Goal: Task Accomplishment & Management: Use online tool/utility

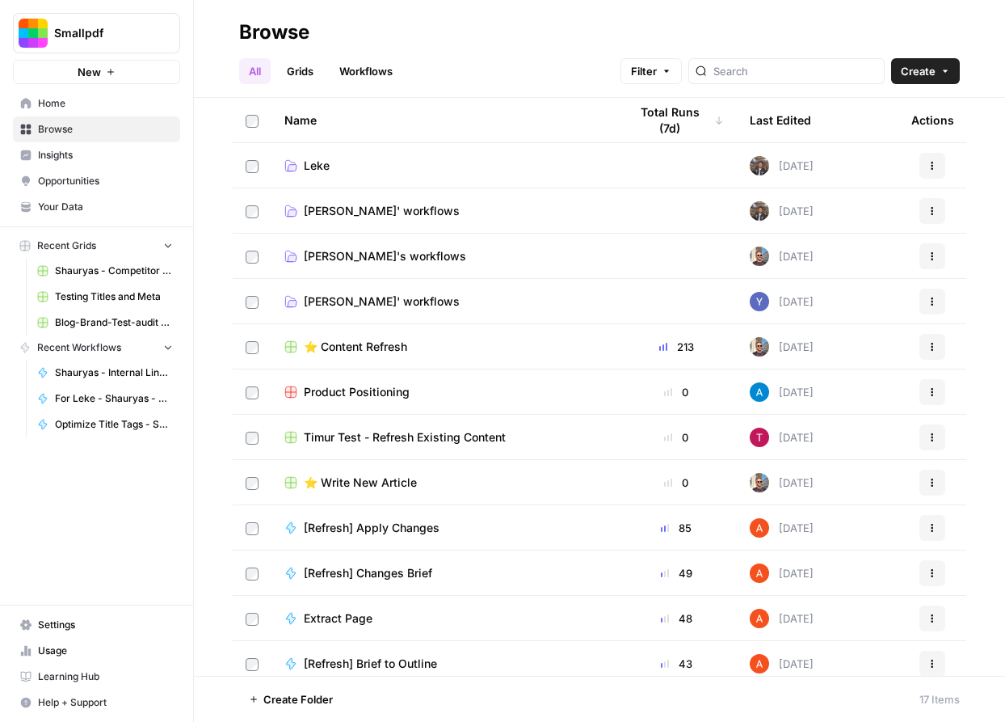
click at [365, 296] on span "Shauryas' workflows" at bounding box center [382, 301] width 156 height 16
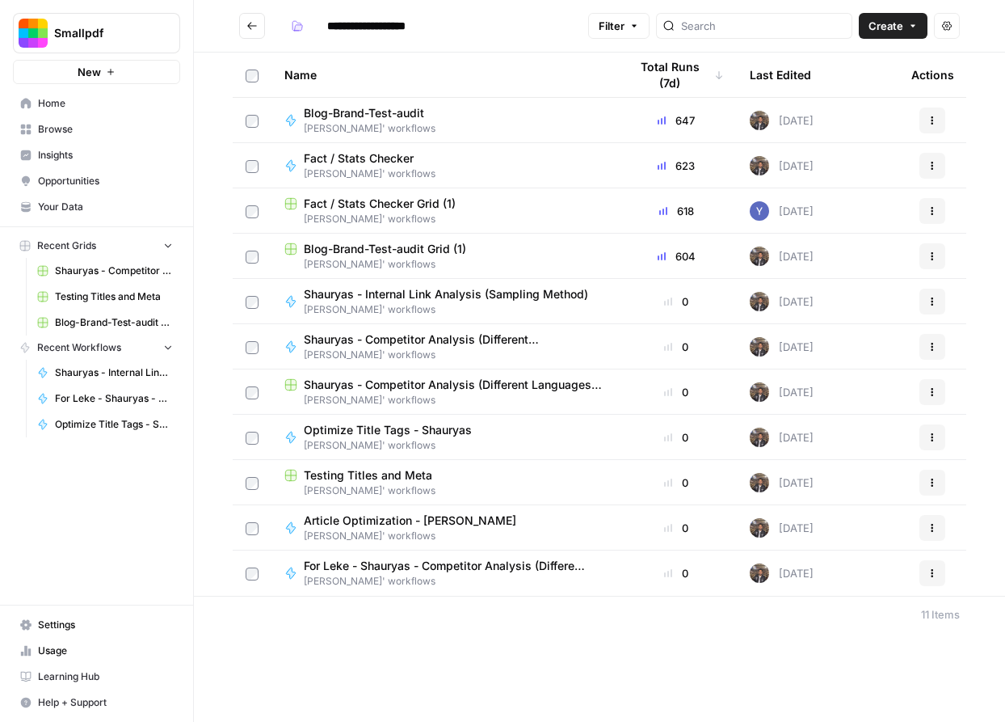
click at [880, 26] on span "Create" at bounding box center [886, 26] width 35 height 16
click at [825, 85] on span "Workflow" at bounding box center [862, 86] width 91 height 16
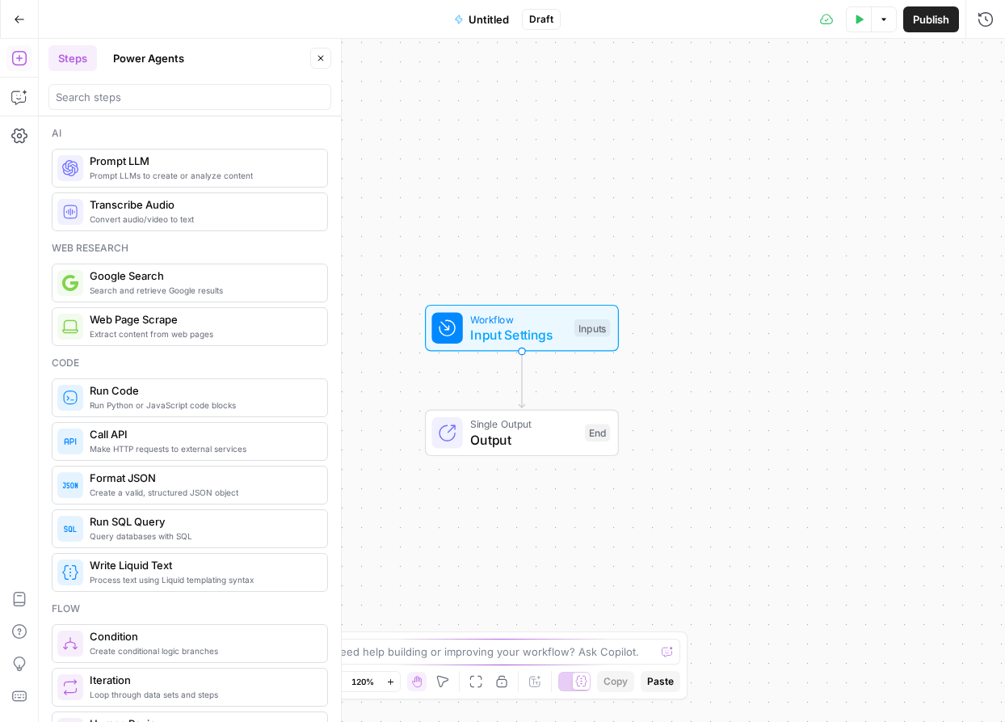
click at [492, 19] on span "Untitled" at bounding box center [489, 19] width 40 height 16
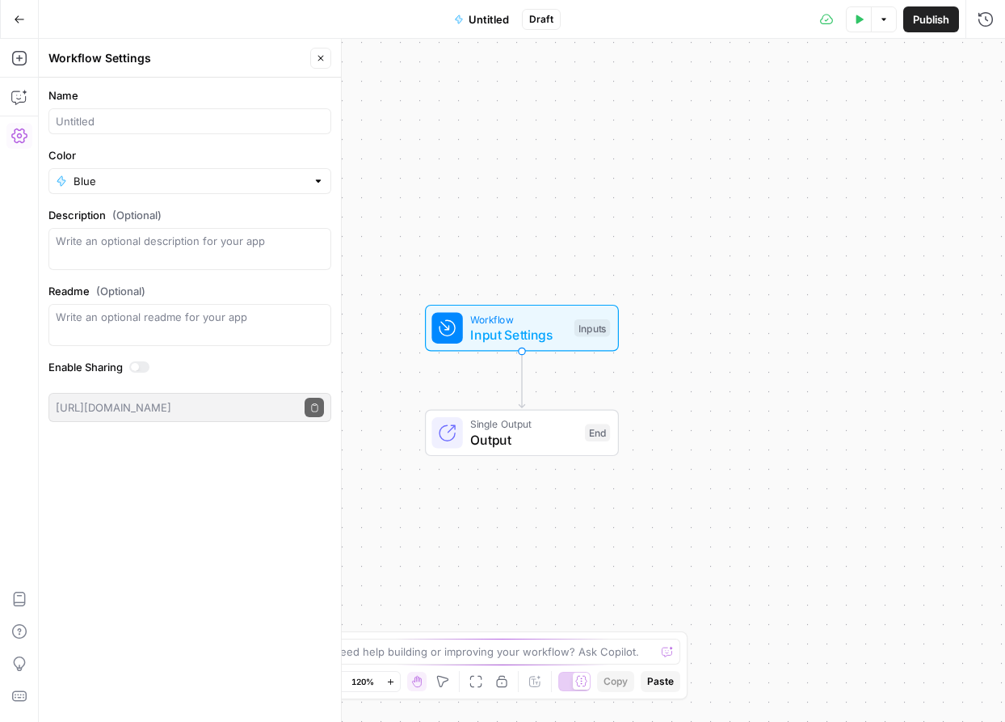
click at [165, 84] on form "Name Color Blue Description (Optional) Readme (Optional) Write an optional read…" at bounding box center [190, 255] width 302 height 354
click at [158, 121] on input "Name" at bounding box center [190, 121] width 268 height 16
type input "On-Page & UX Checker"
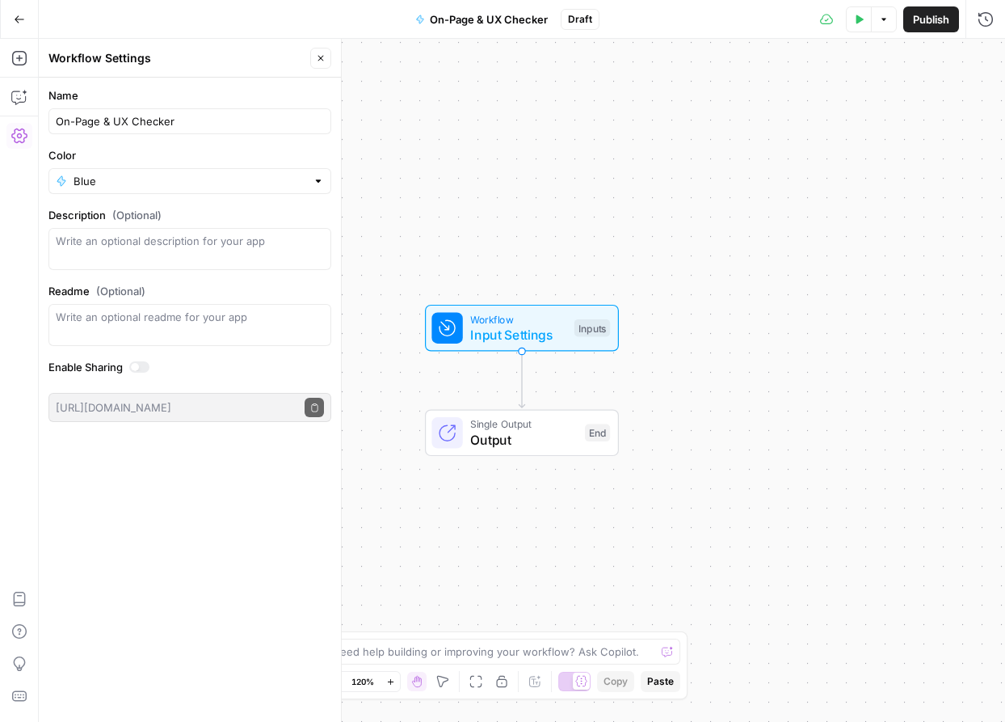
click at [316, 61] on icon "button" at bounding box center [321, 58] width 10 height 10
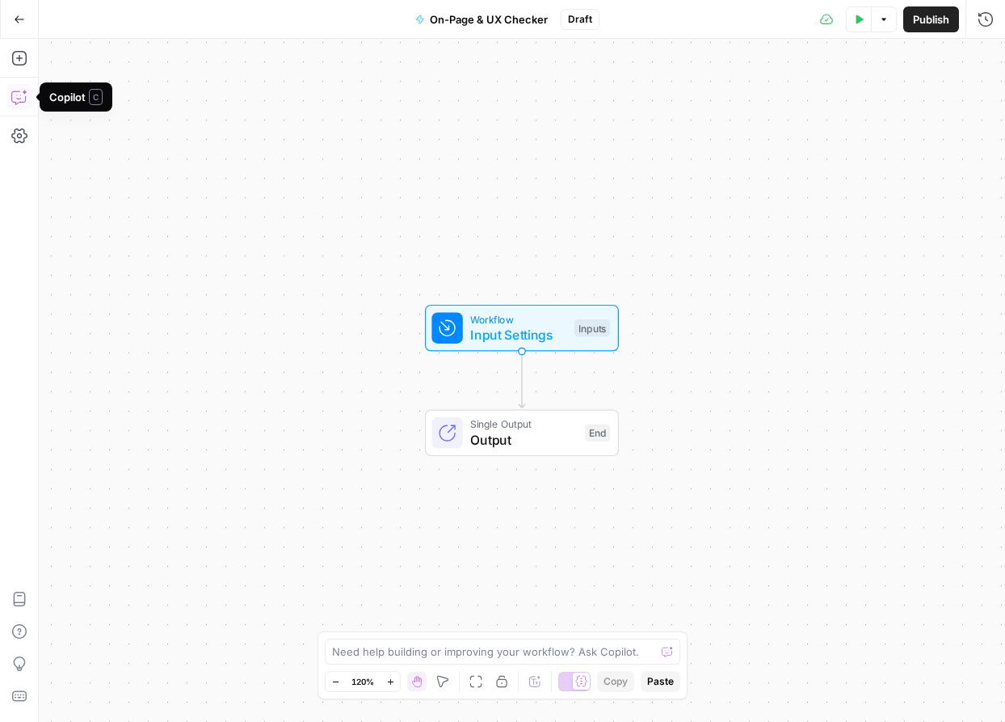
click at [19, 99] on icon "button" at bounding box center [18, 99] width 4 height 1
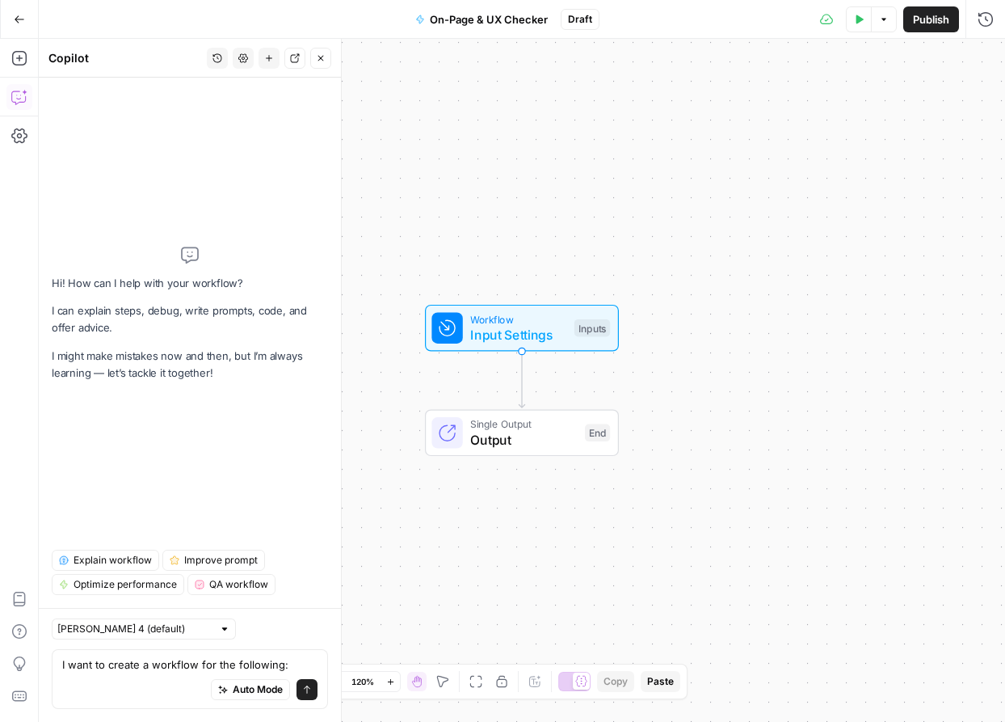
type textarea "I want to create a workflow for the following: Automation: Auto-Discover KW → C…"
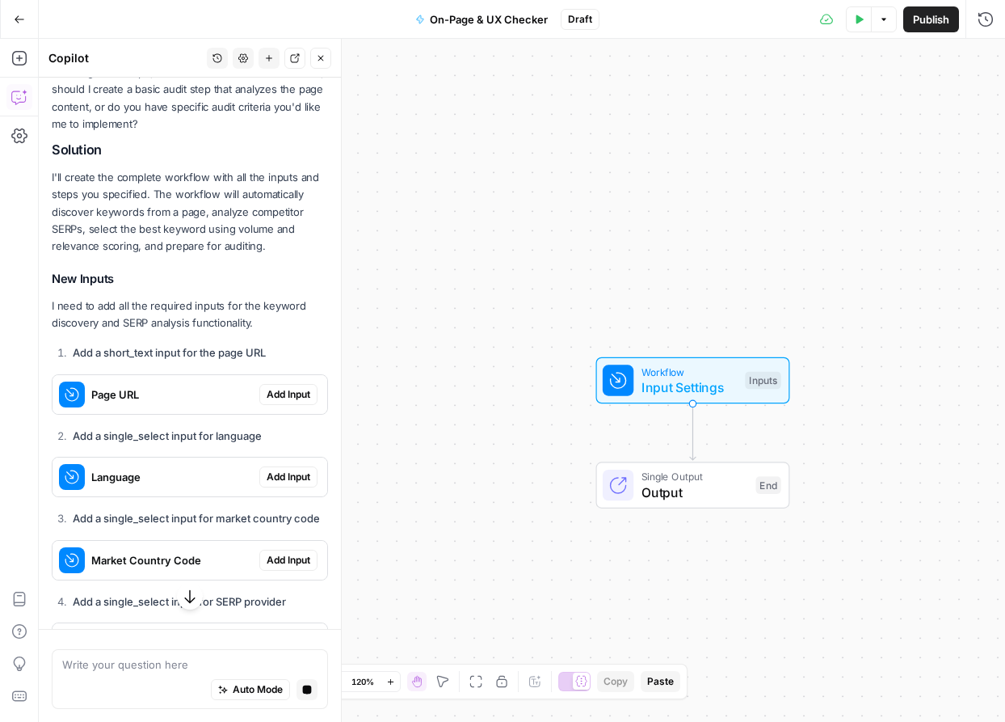
scroll to position [6387, 0]
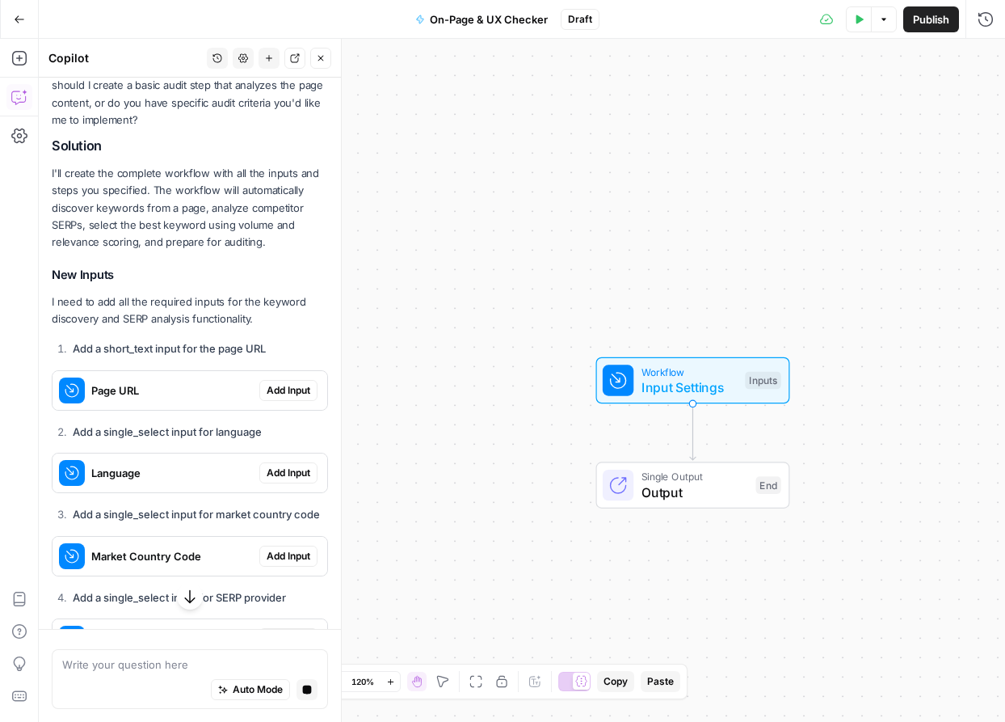
click at [275, 383] on span "Add Input" at bounding box center [289, 390] width 44 height 15
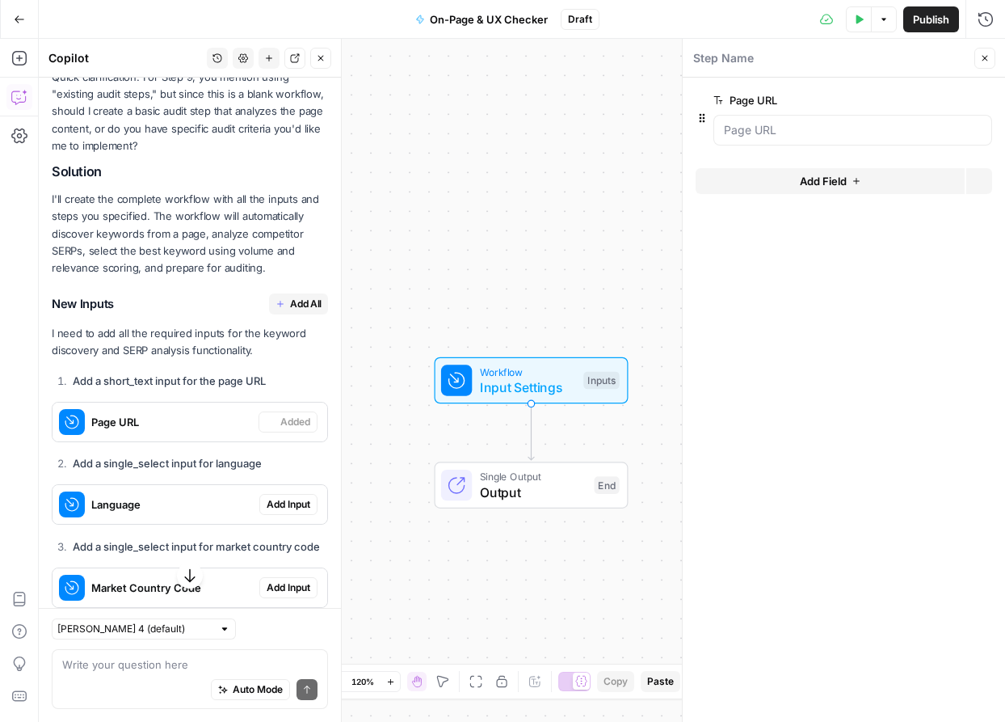
scroll to position [6413, 0]
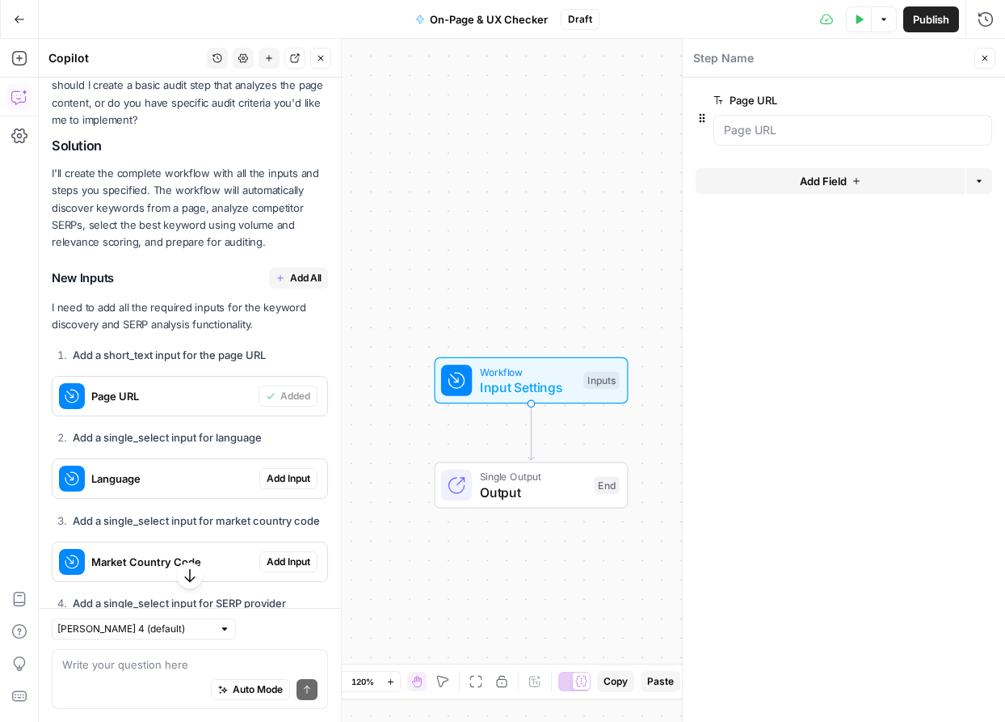
click at [298, 465] on div "Language Add Input" at bounding box center [190, 478] width 275 height 26
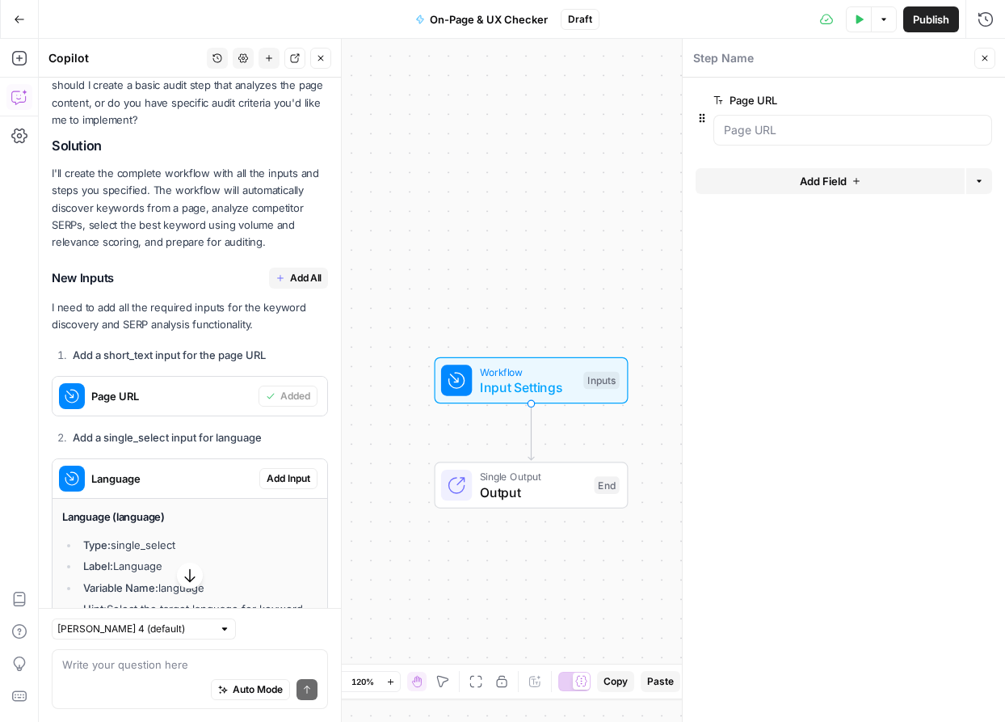
click at [298, 471] on span "Add Input" at bounding box center [289, 478] width 44 height 15
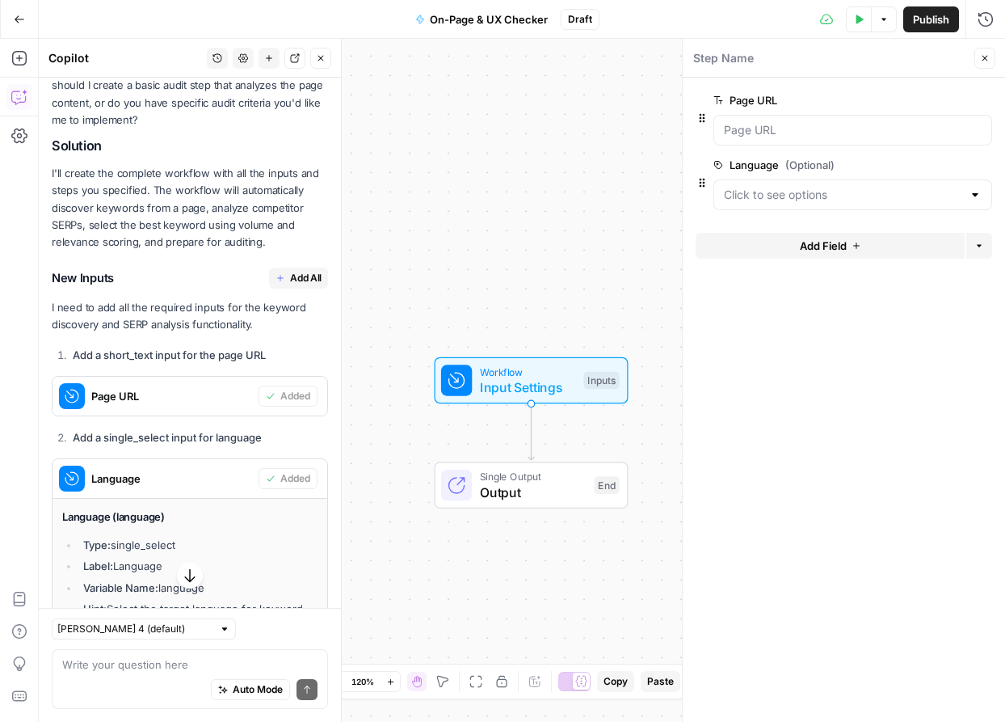
click at [151, 470] on span "Language" at bounding box center [171, 478] width 161 height 16
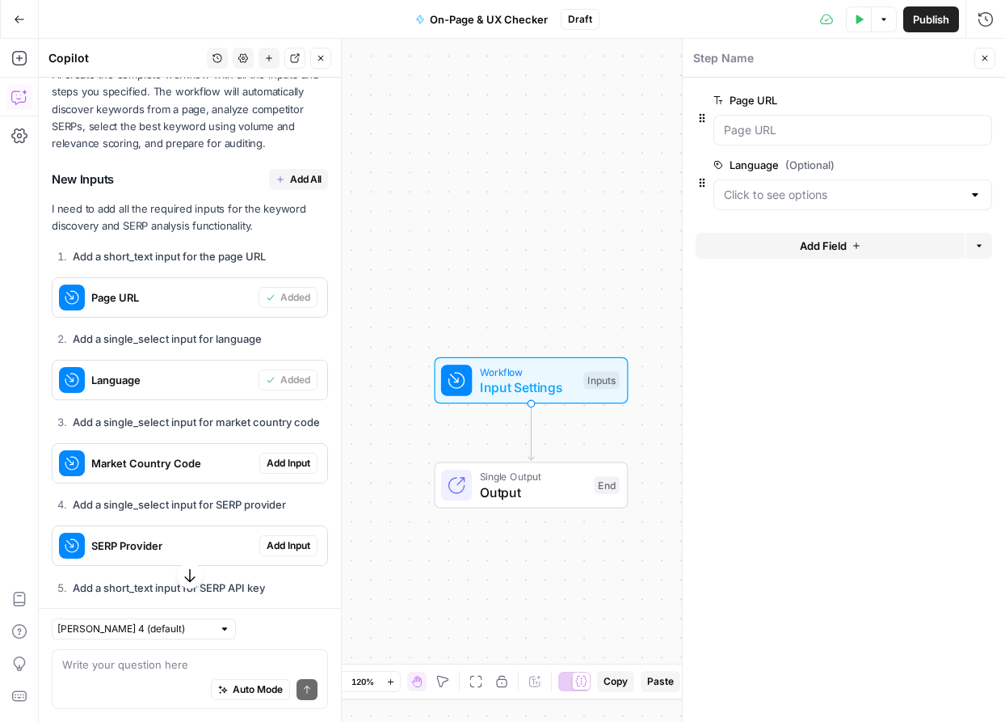
scroll to position [6560, 0]
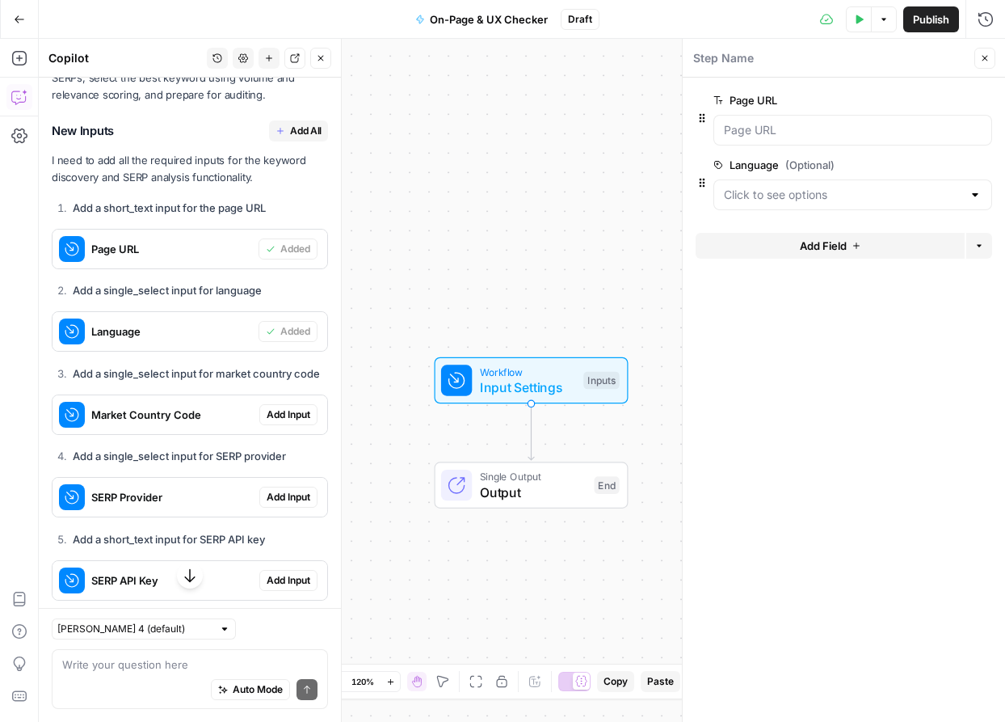
click at [276, 407] on span "Add Input" at bounding box center [289, 414] width 44 height 15
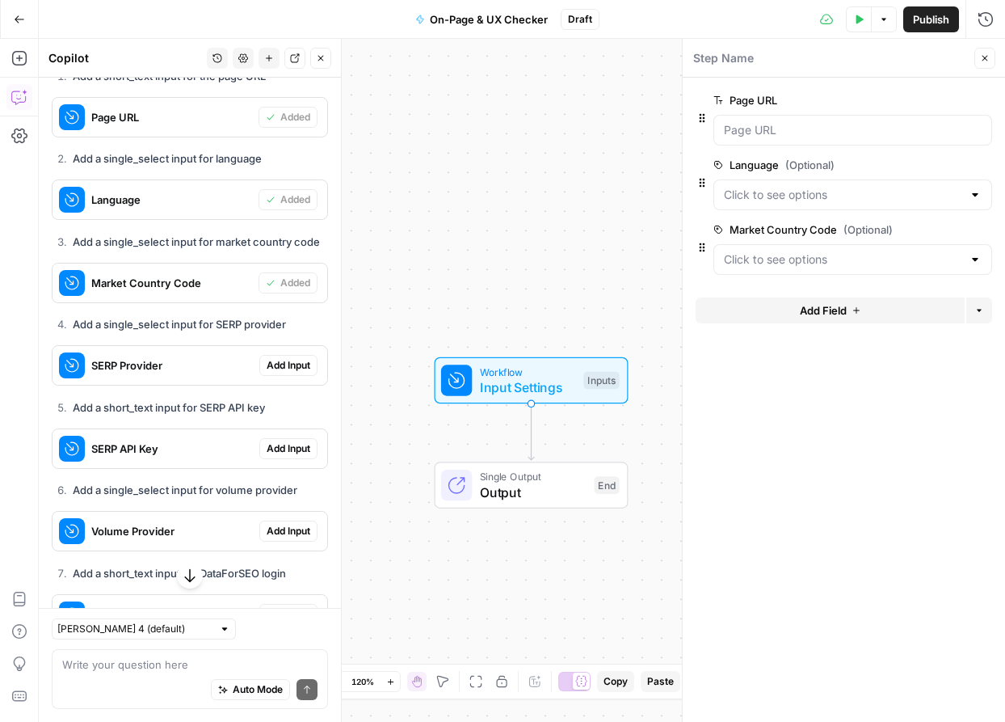
click at [294, 358] on span "Add Input" at bounding box center [289, 365] width 44 height 15
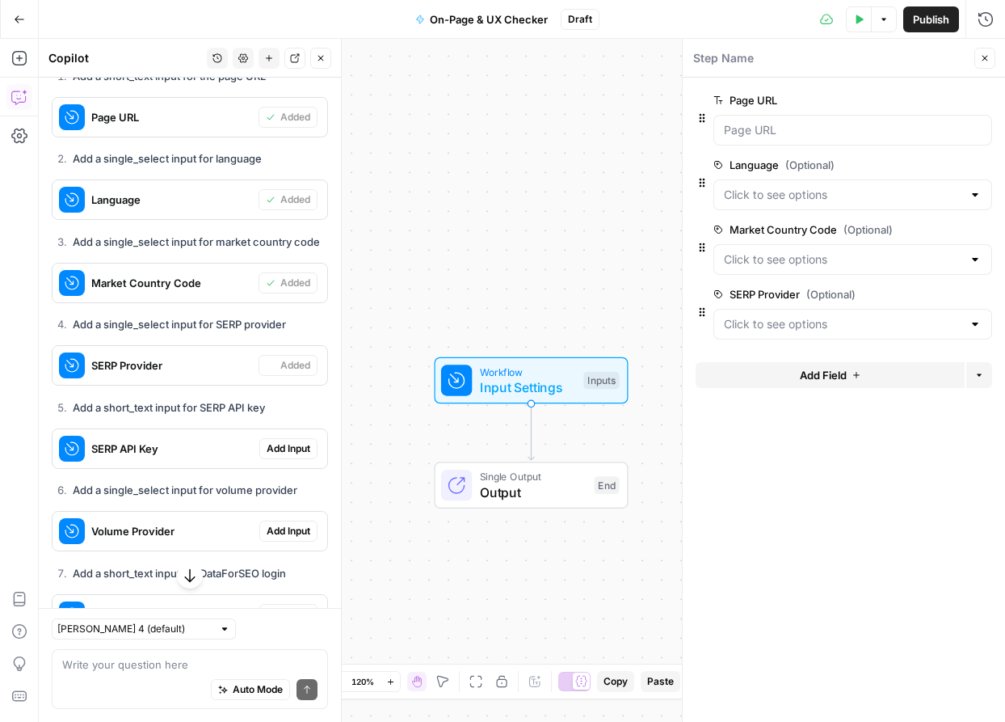
scroll to position [6823, 0]
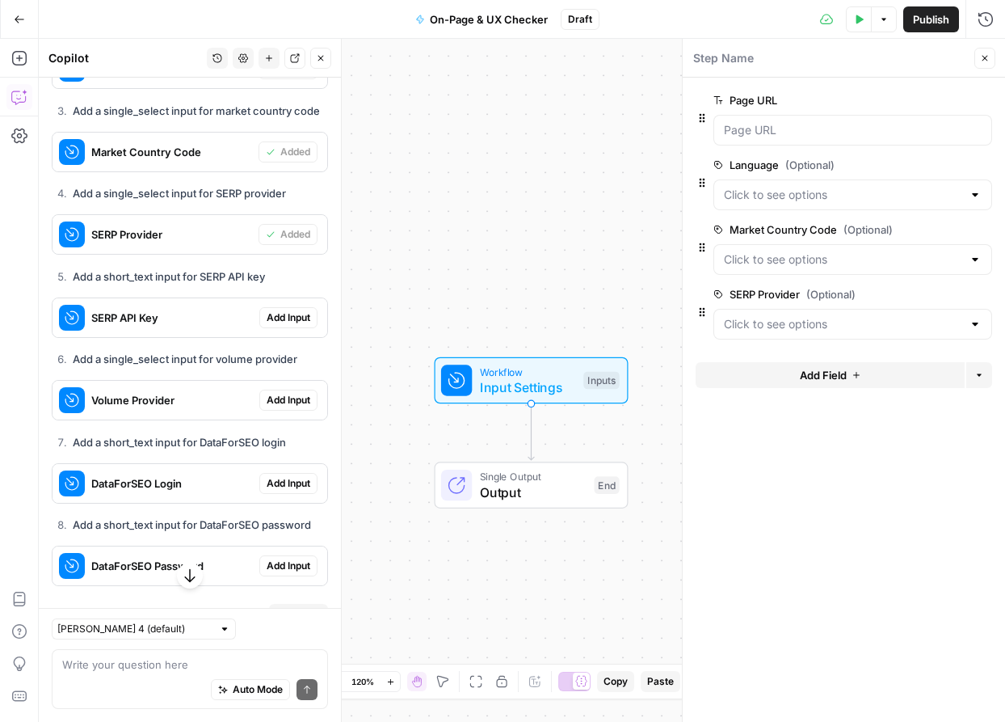
click at [306, 310] on span "Add Input" at bounding box center [289, 317] width 44 height 15
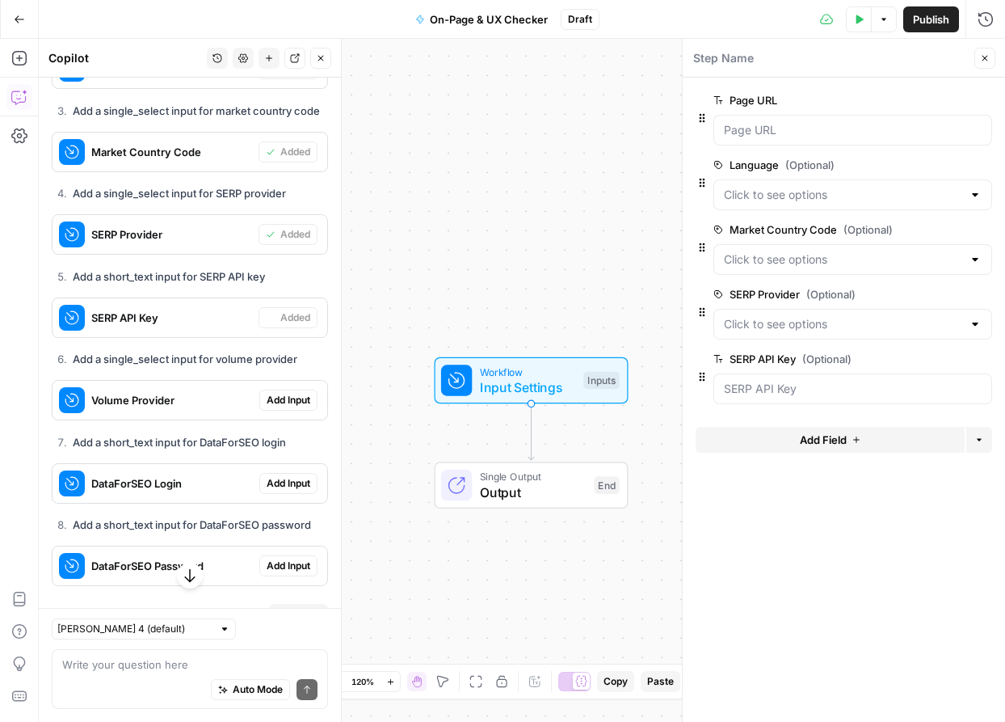
click at [305, 393] on span "Add Input" at bounding box center [289, 400] width 44 height 15
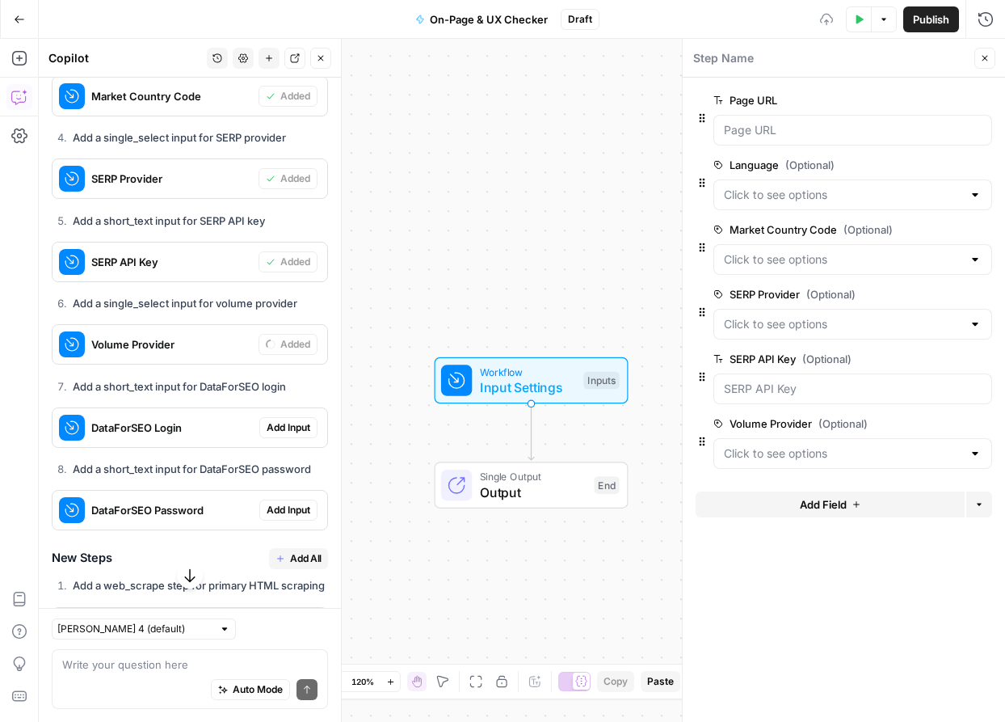
scroll to position [7005, 0]
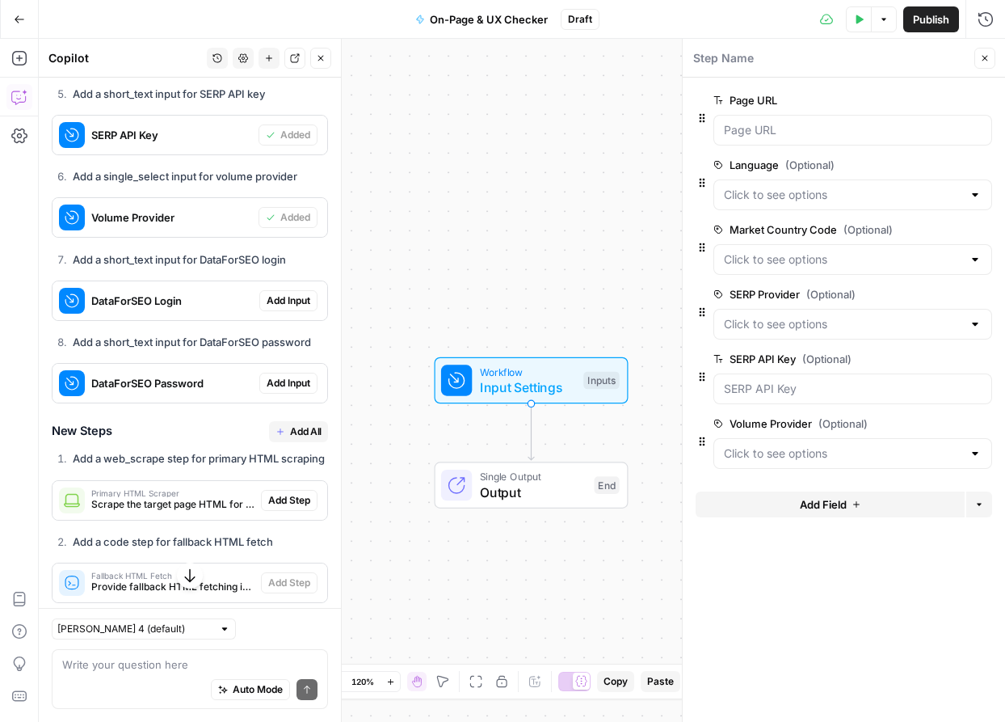
click at [305, 293] on span "Add Input" at bounding box center [289, 300] width 44 height 15
click at [305, 376] on span "Add Input" at bounding box center [289, 383] width 44 height 15
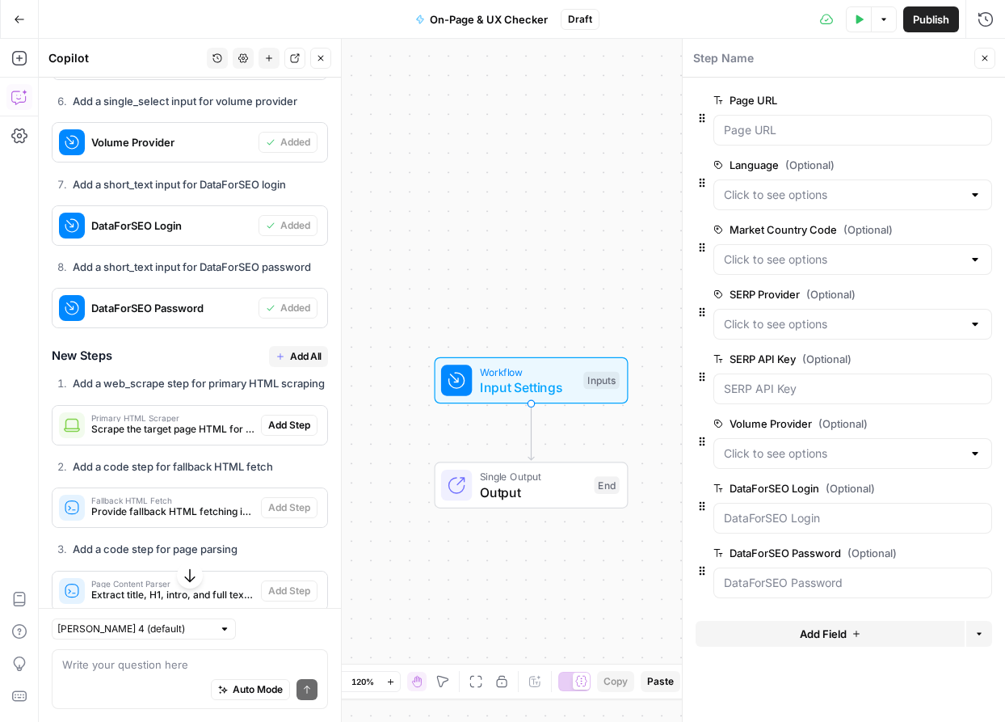
scroll to position [7164, 0]
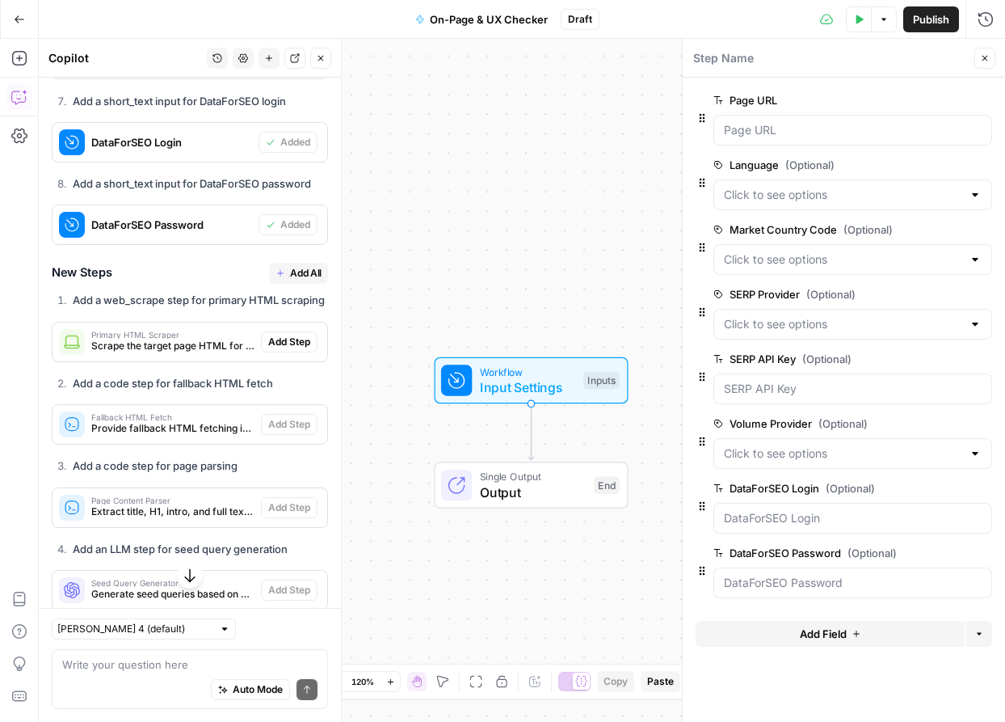
click at [311, 252] on div "I'll help you create this comprehensive keyword discovery and competitor analys…" at bounding box center [190, 242] width 276 height 2057
click at [310, 266] on span "Add All" at bounding box center [306, 273] width 32 height 15
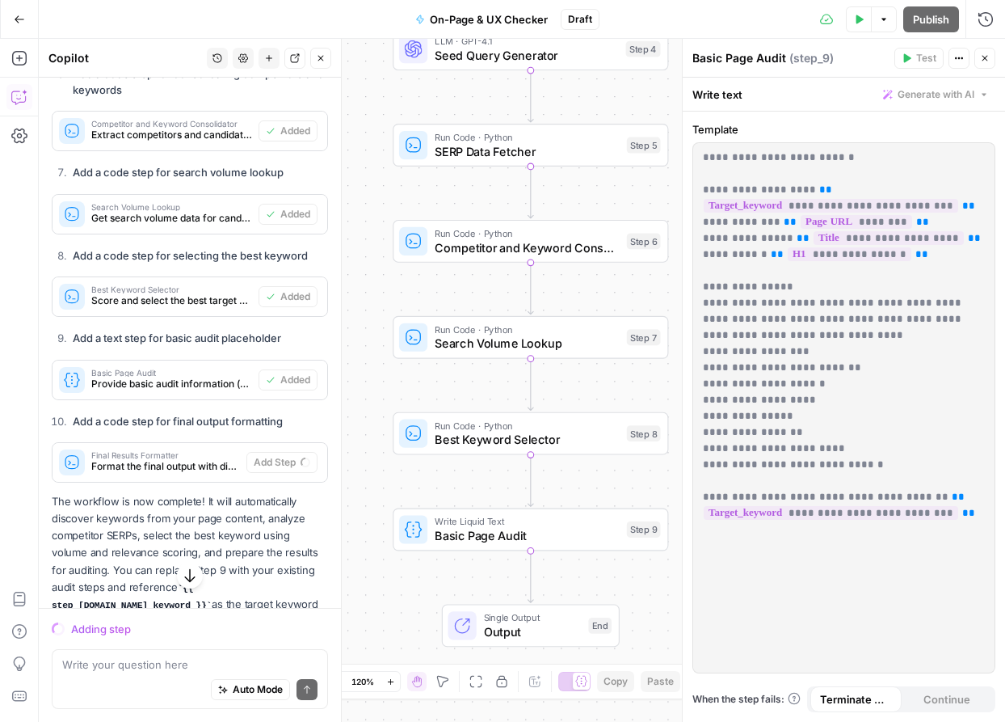
scroll to position [7790, 0]
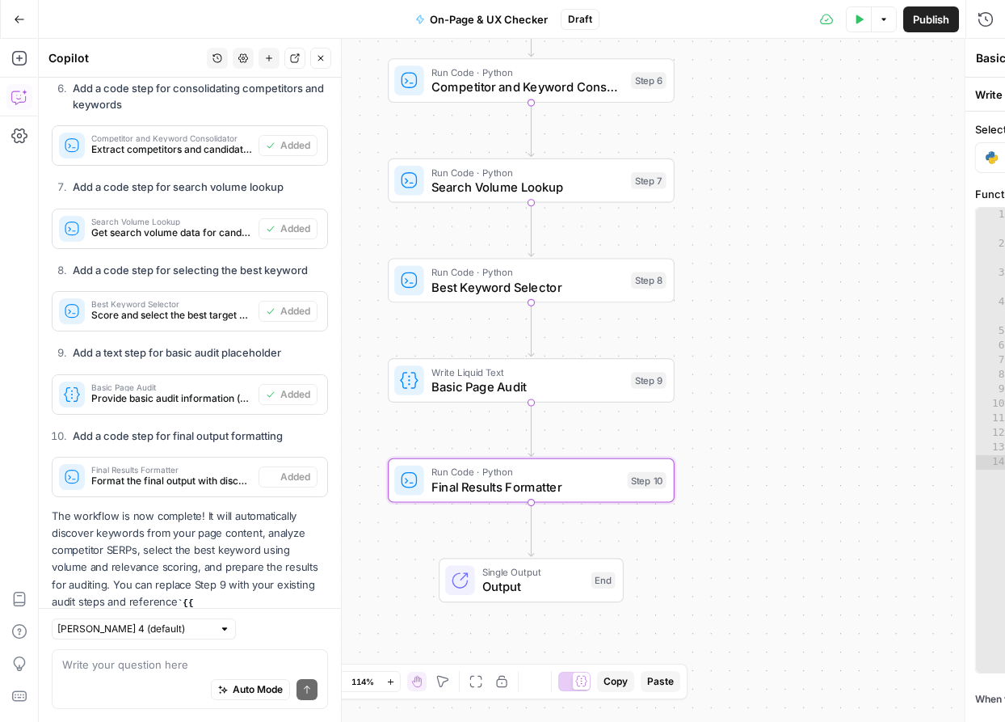
type textarea "Final Results Formatter"
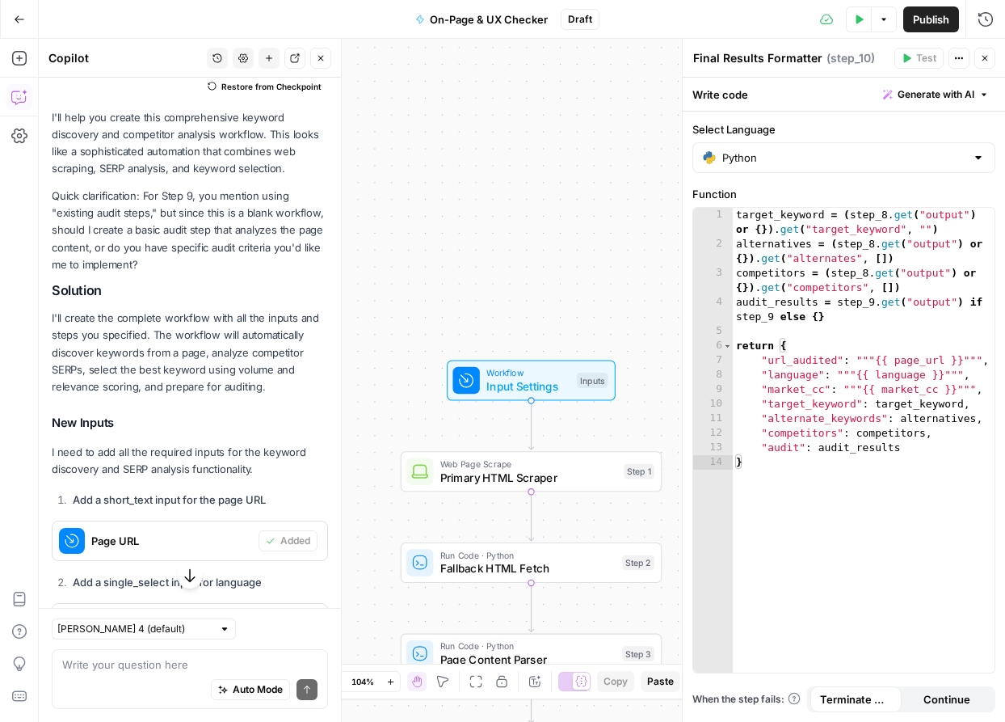
scroll to position [6282, 0]
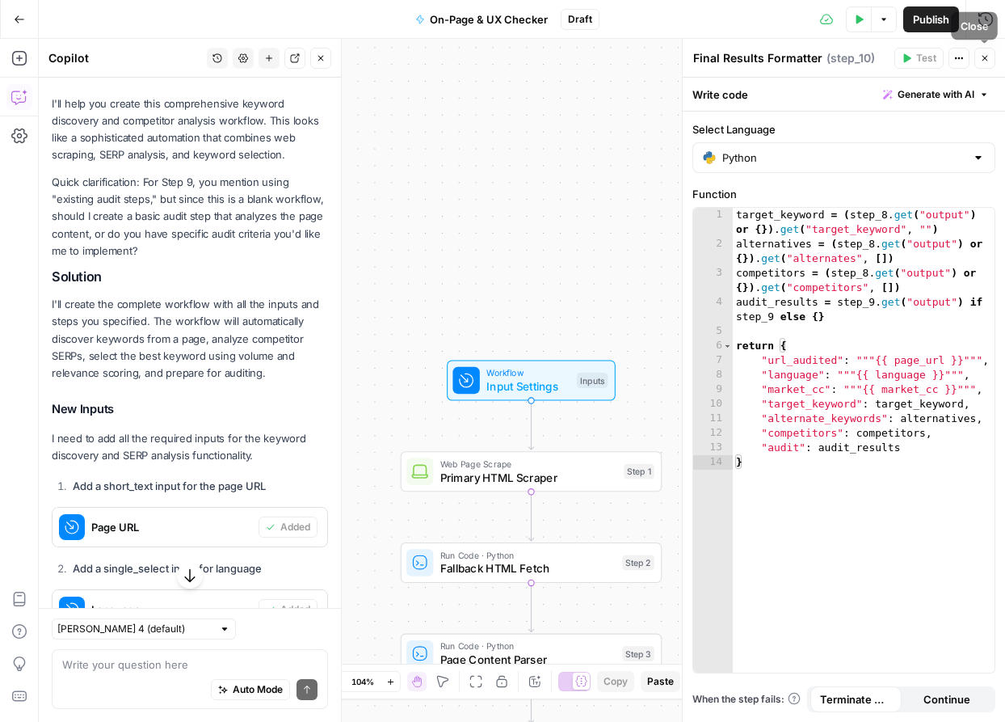
click at [986, 57] on icon "button" at bounding box center [986, 59] width 6 height 6
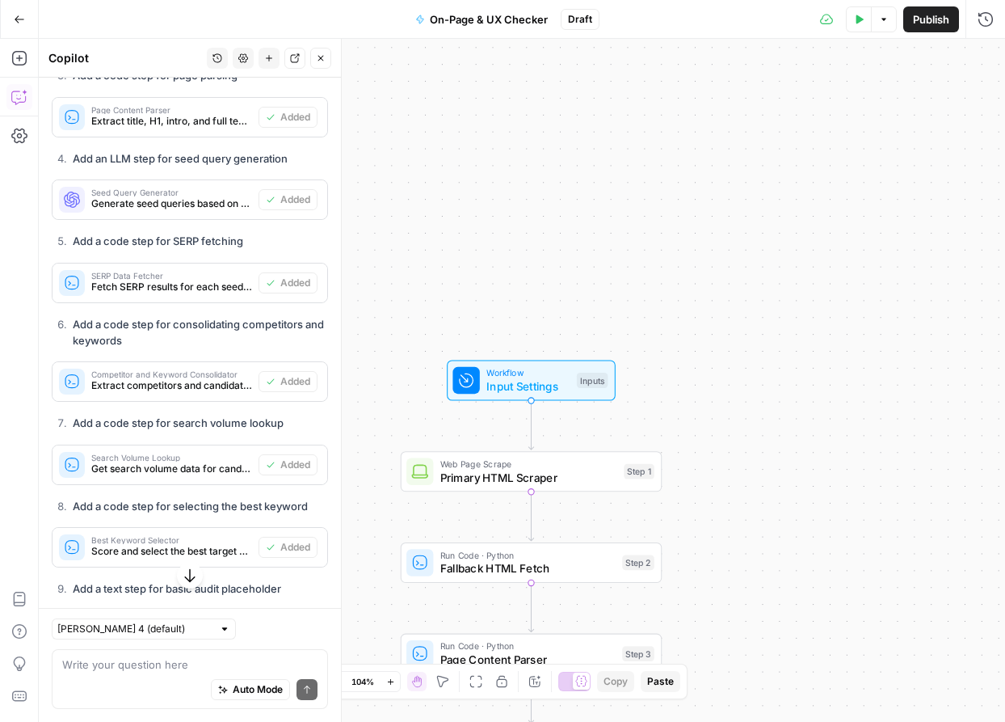
scroll to position [7816, 0]
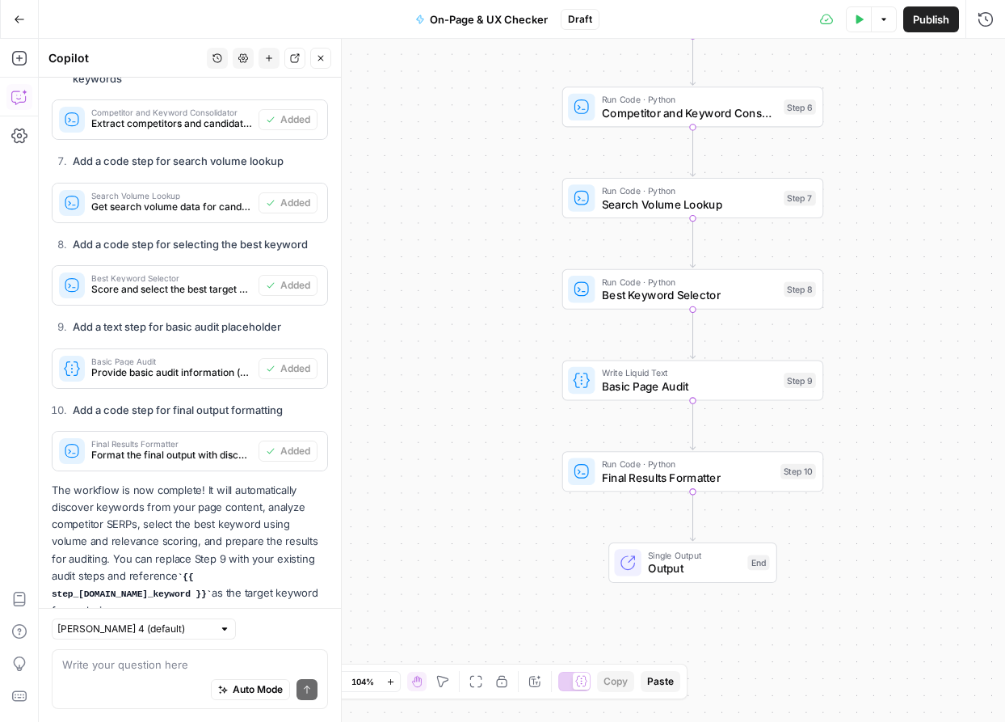
click at [854, 23] on icon "button" at bounding box center [859, 20] width 10 height 10
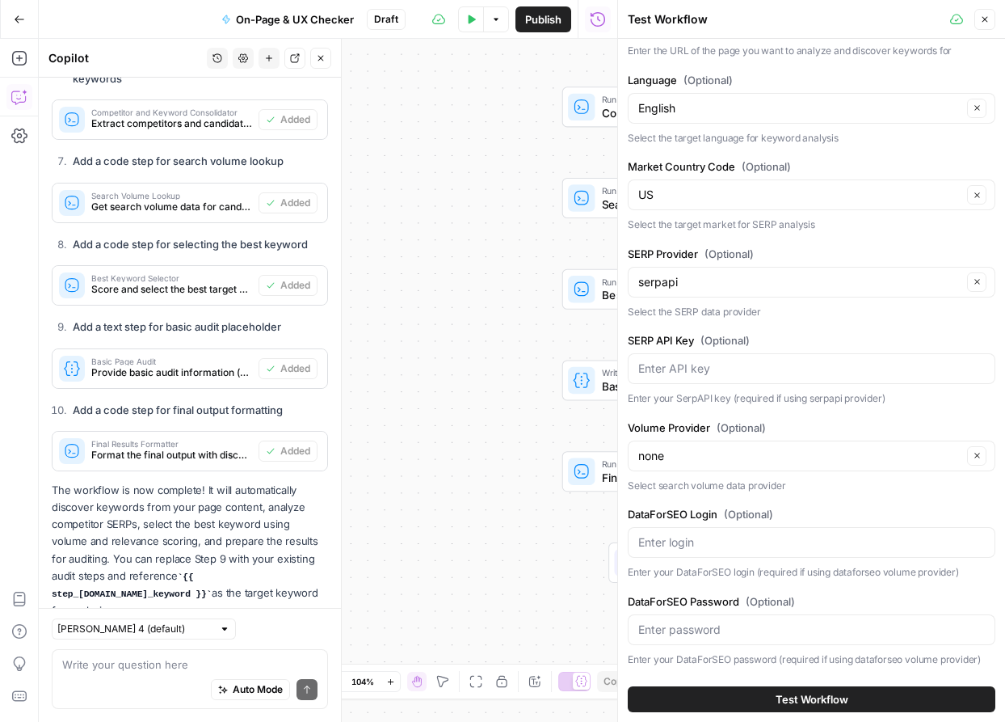
scroll to position [0, 0]
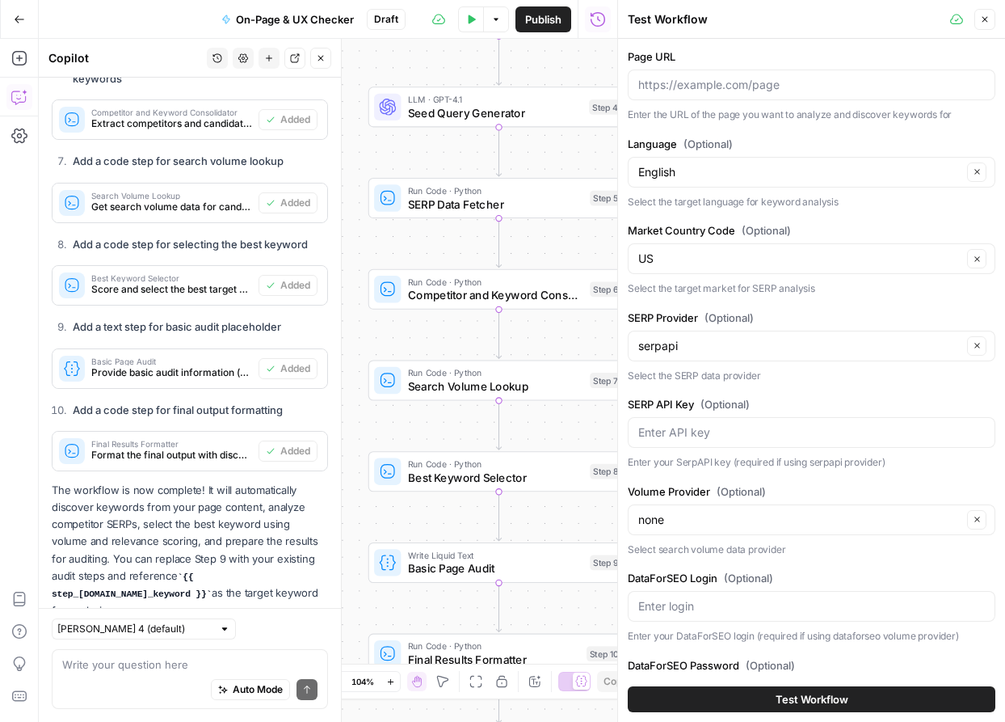
click at [694, 95] on div at bounding box center [812, 84] width 368 height 31
paste input "[URL][DOMAIN_NAME]"
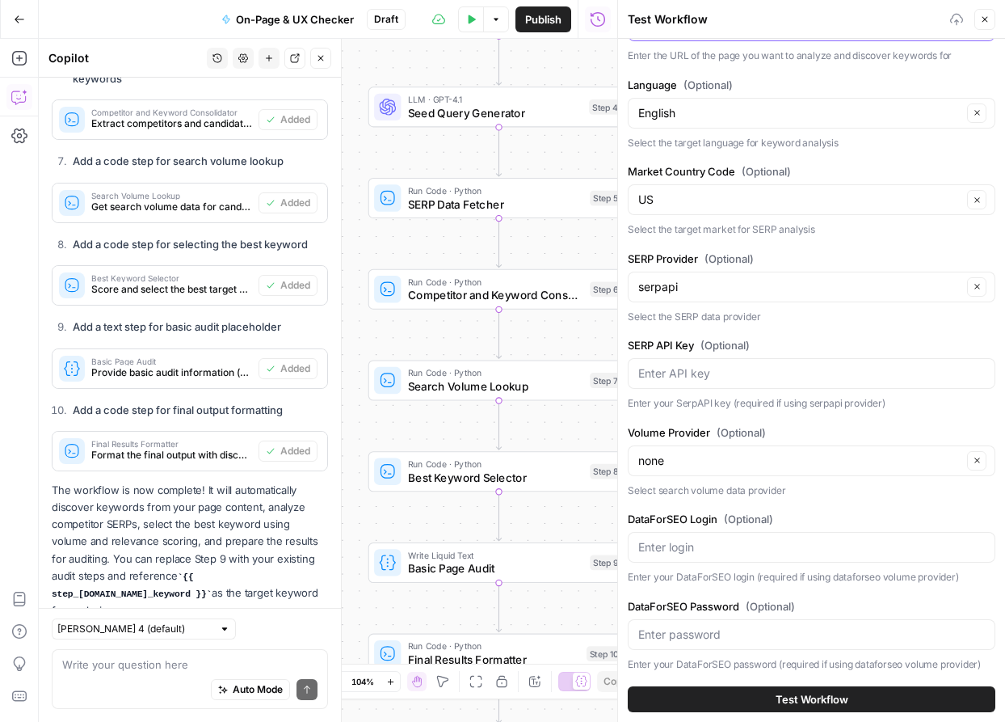
scroll to position [64, 0]
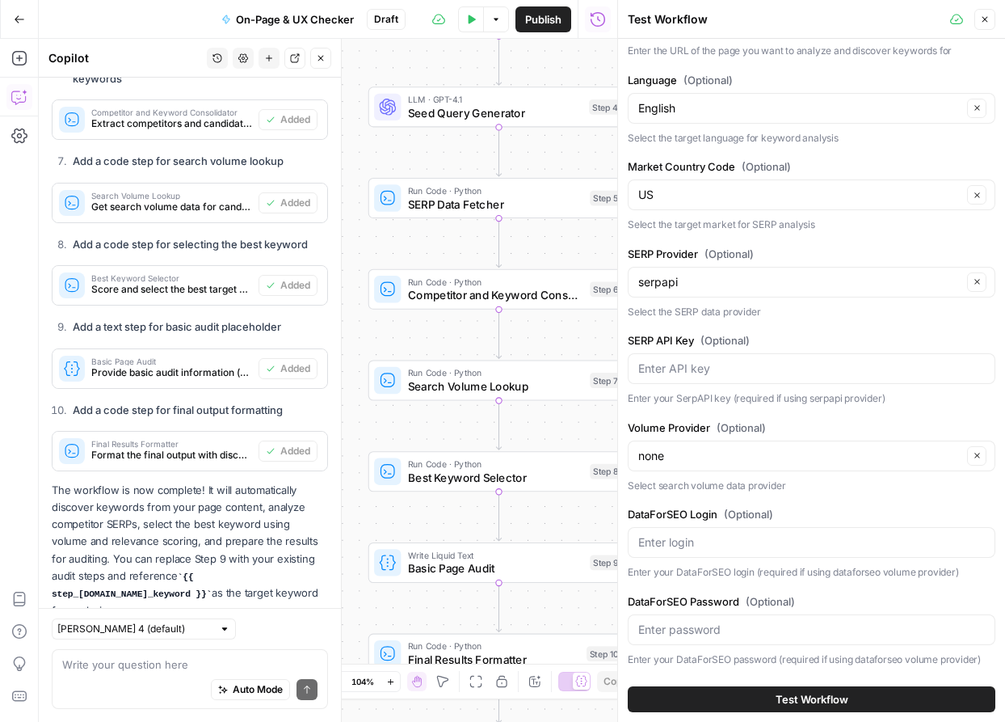
type input "[URL][DOMAIN_NAME]"
click at [737, 688] on button "Test Workflow" at bounding box center [812, 699] width 368 height 26
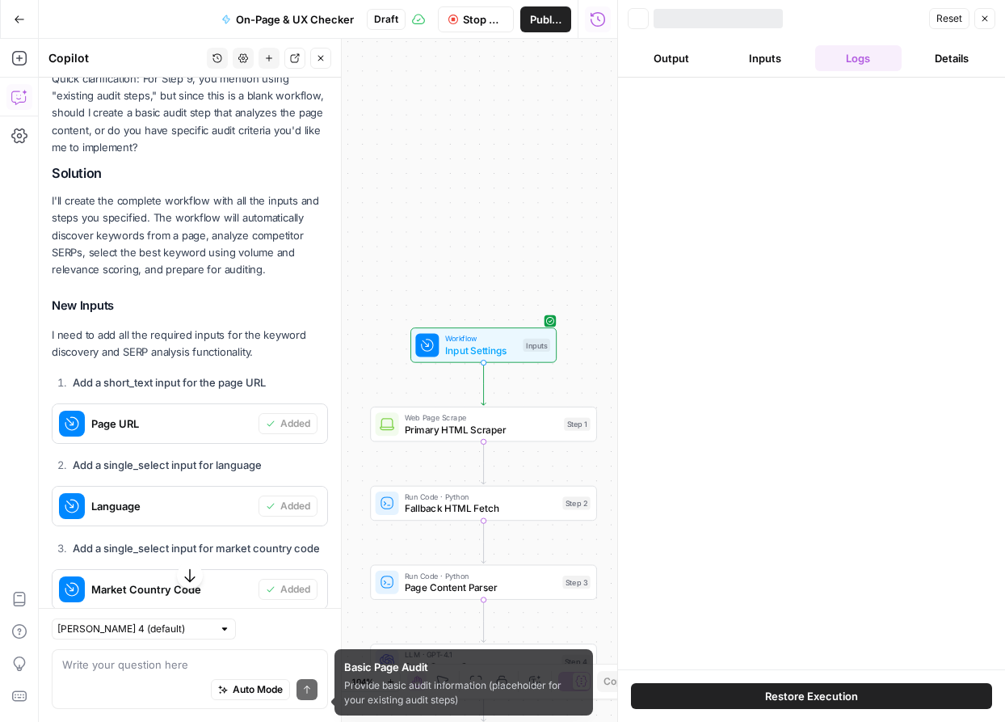
scroll to position [6210, 0]
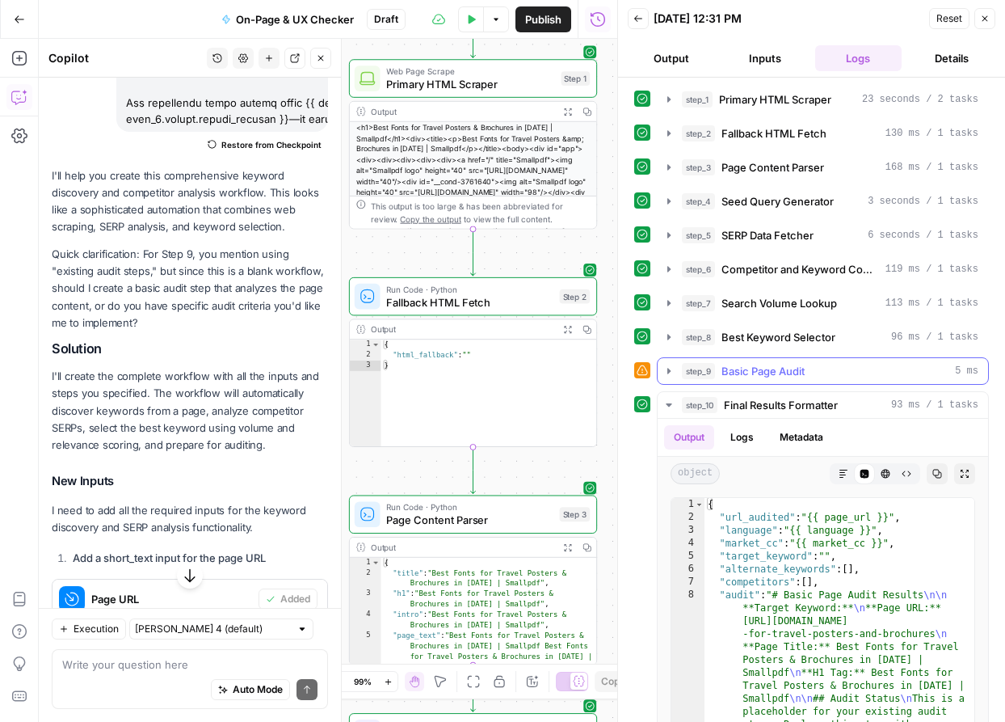
click at [667, 368] on icon "button" at bounding box center [668, 371] width 3 height 6
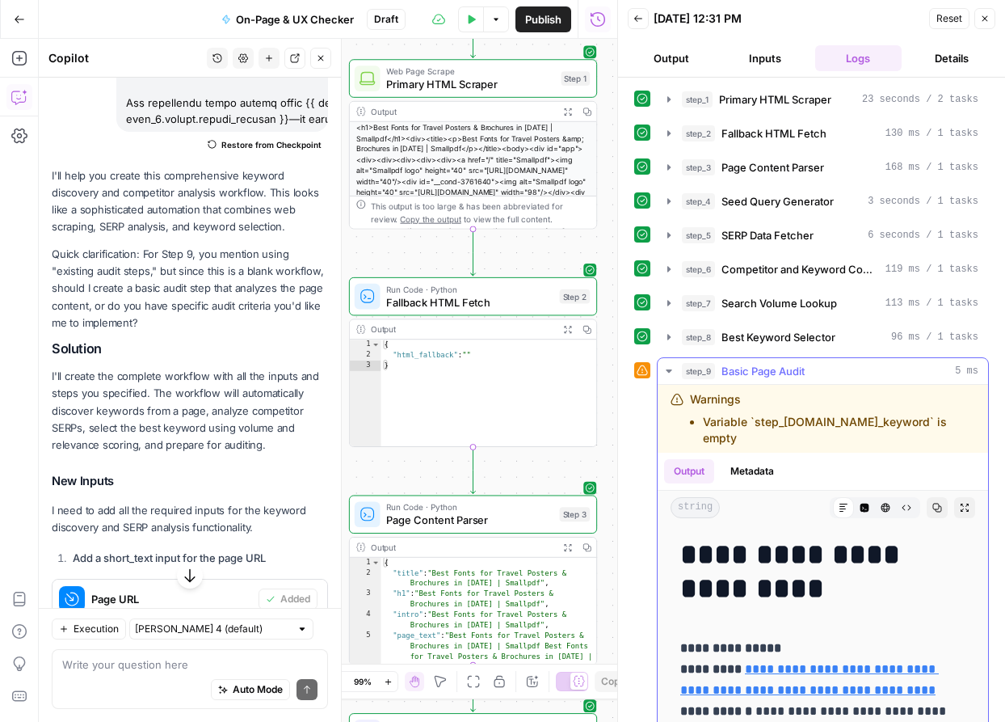
drag, startPoint x: 689, startPoint y: 400, endPoint x: 983, endPoint y: 427, distance: 295.4
click at [983, 428] on div "Warnings Variable `step_8.output.target_keyword` is empty" at bounding box center [823, 419] width 331 height 68
copy div "Warnings Variable `step_8.output.target_keyword` is empty"
click at [161, 665] on textarea at bounding box center [189, 664] width 255 height 16
paste textarea "Warnings Variable `step_8.output.target_keyword` is empty"
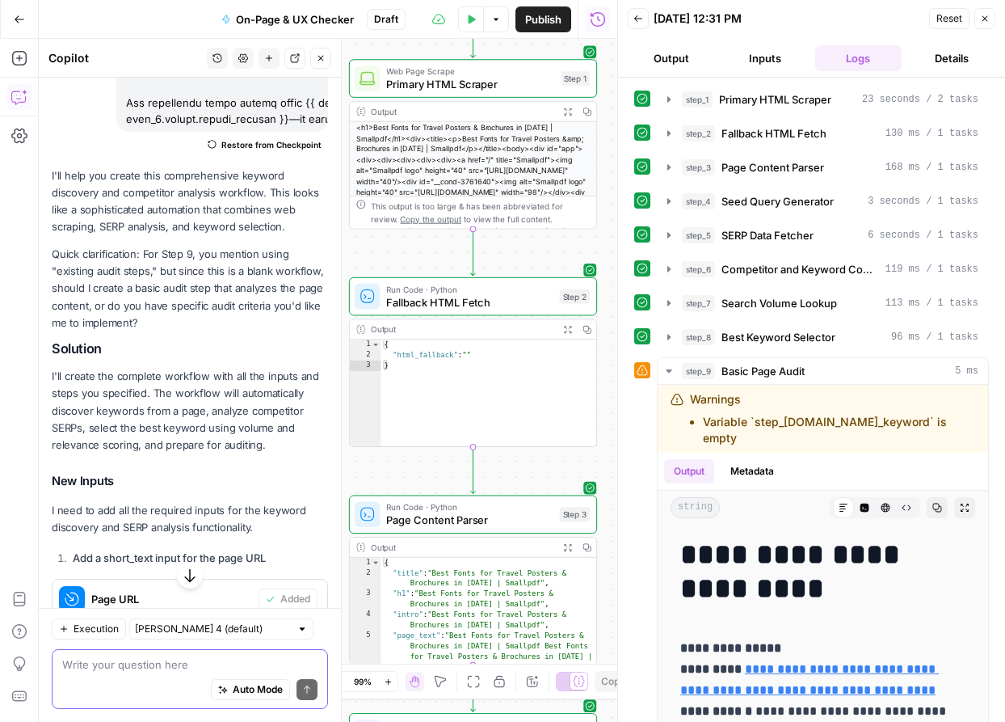
type textarea "Warnings Variable `step_8.output.target_keyword` is empty"
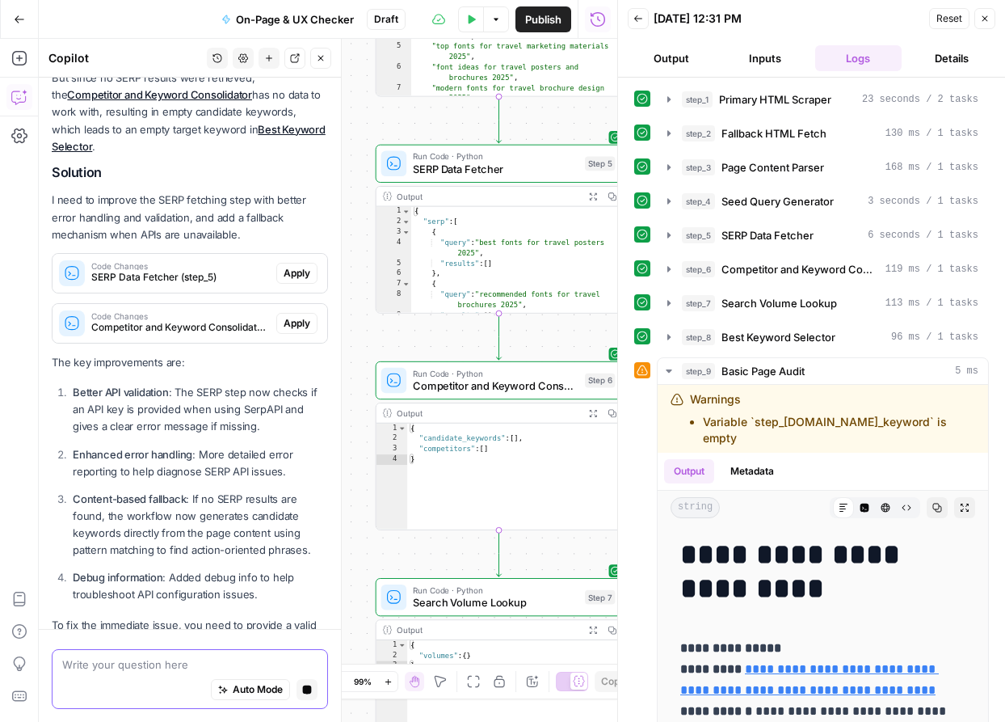
scroll to position [8606, 0]
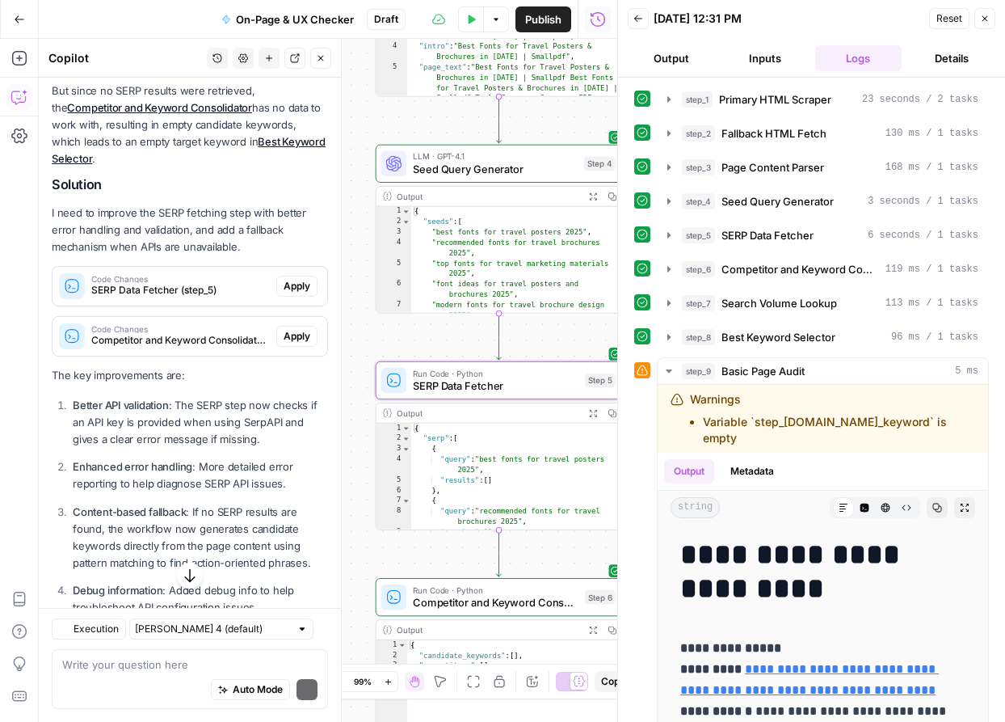
click at [305, 279] on span "Apply" at bounding box center [297, 286] width 27 height 15
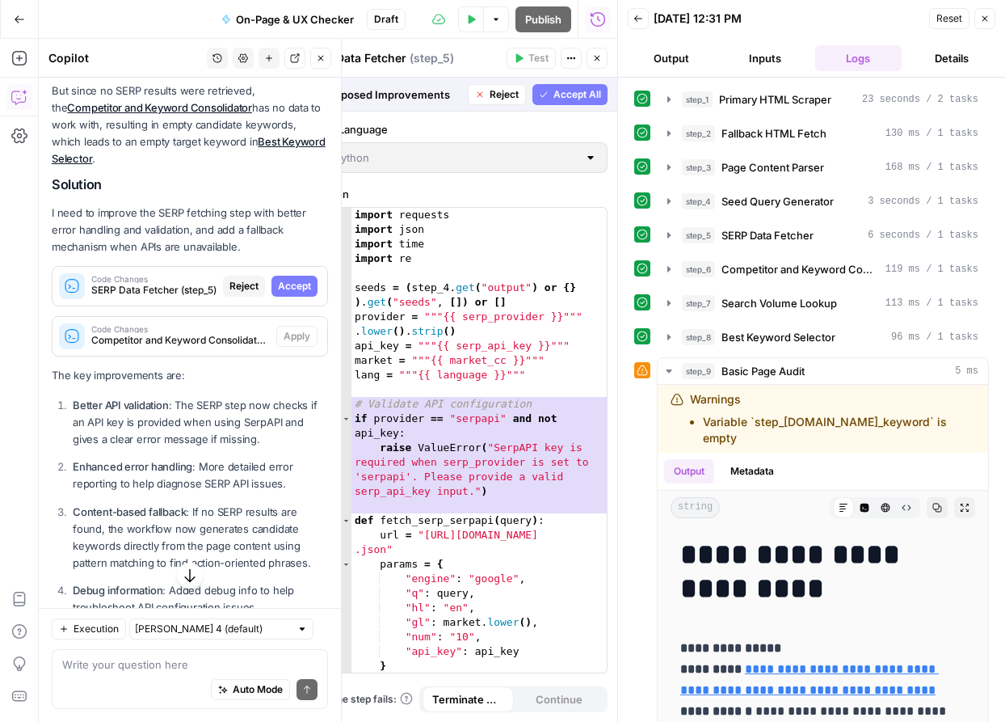
click at [305, 279] on span "Accept" at bounding box center [294, 286] width 33 height 15
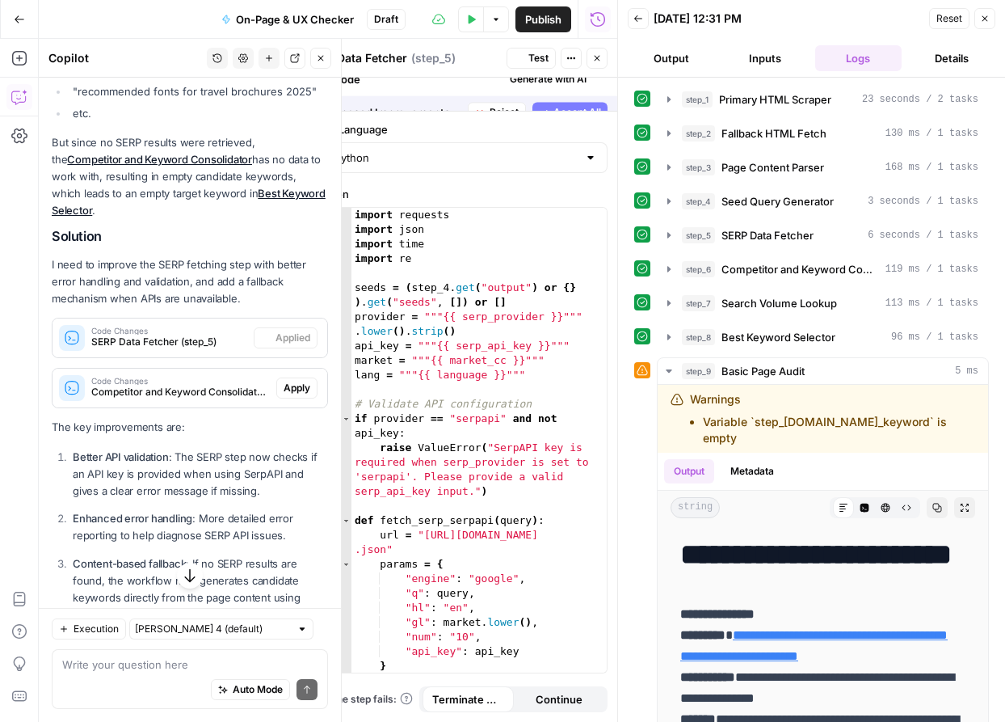
scroll to position [8670, 0]
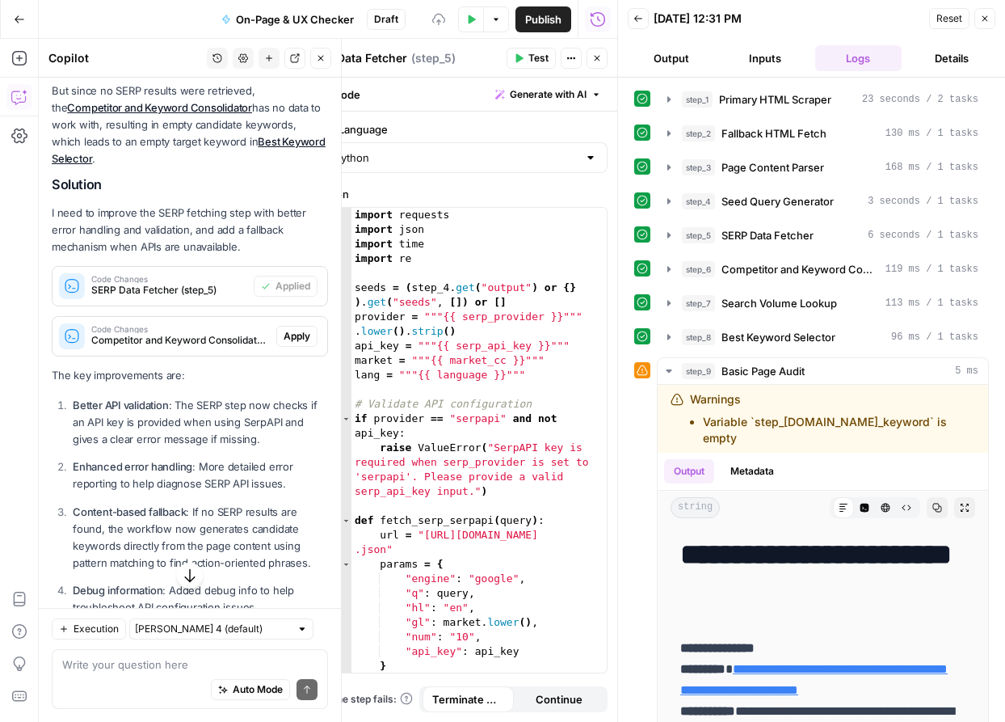
click at [296, 329] on span "Apply" at bounding box center [297, 336] width 27 height 15
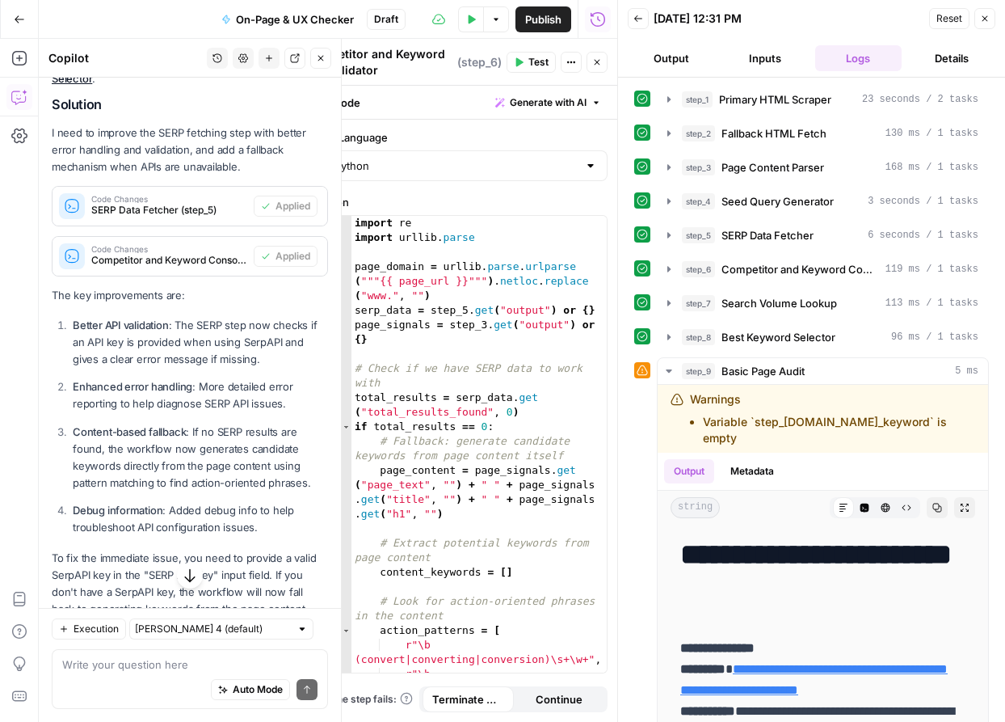
scroll to position [8766, 0]
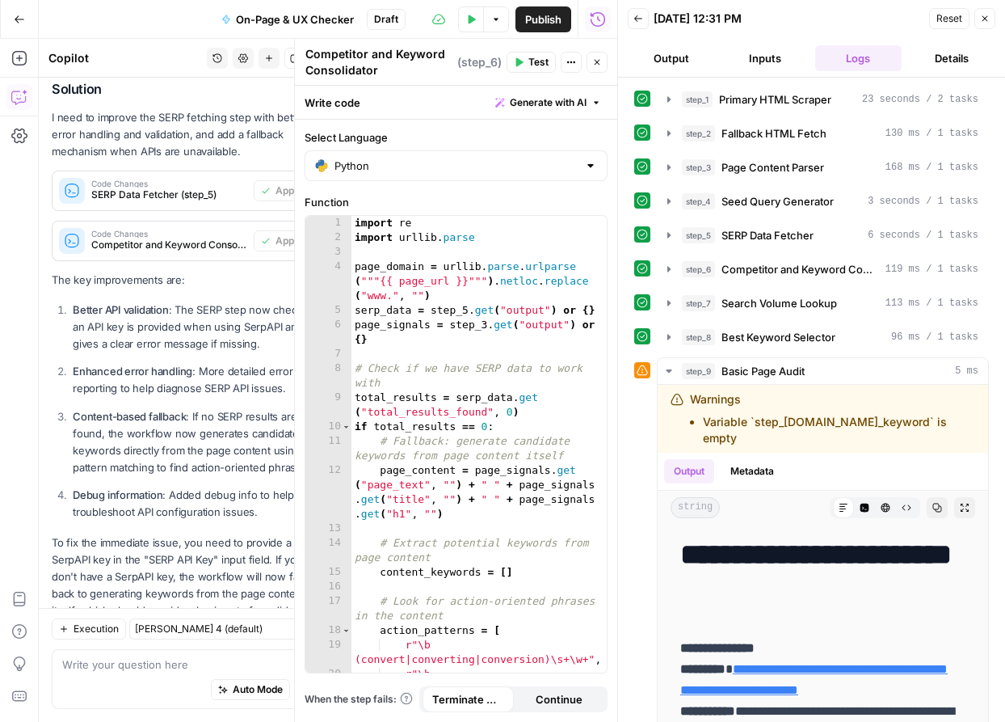
click at [986, 23] on button "Close" at bounding box center [985, 18] width 21 height 21
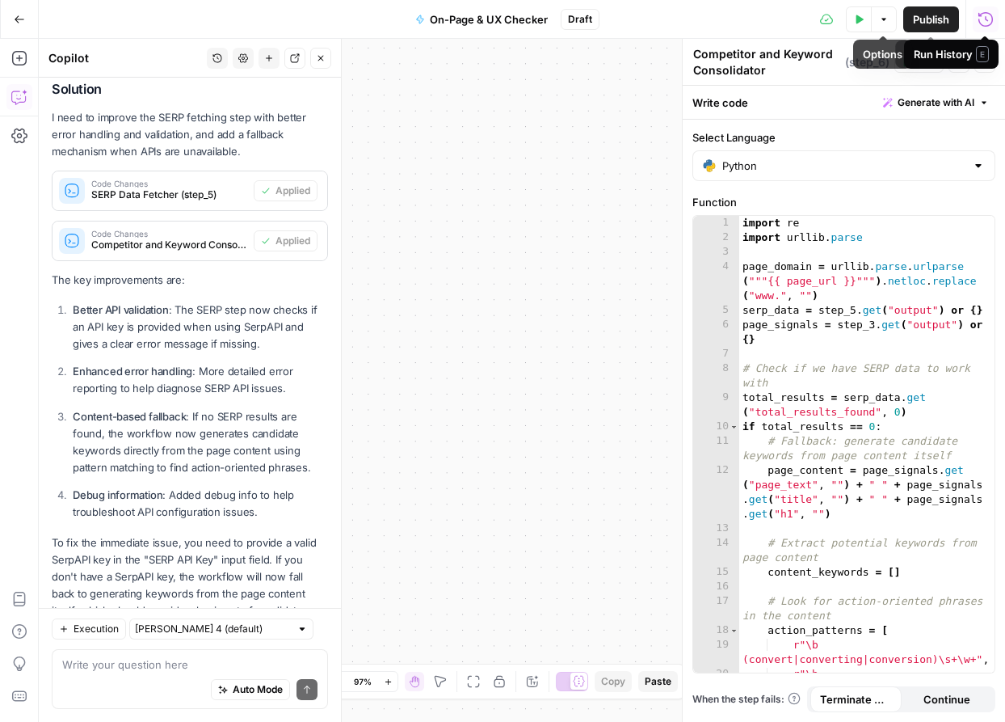
click at [932, 15] on span "Publish" at bounding box center [931, 19] width 36 height 16
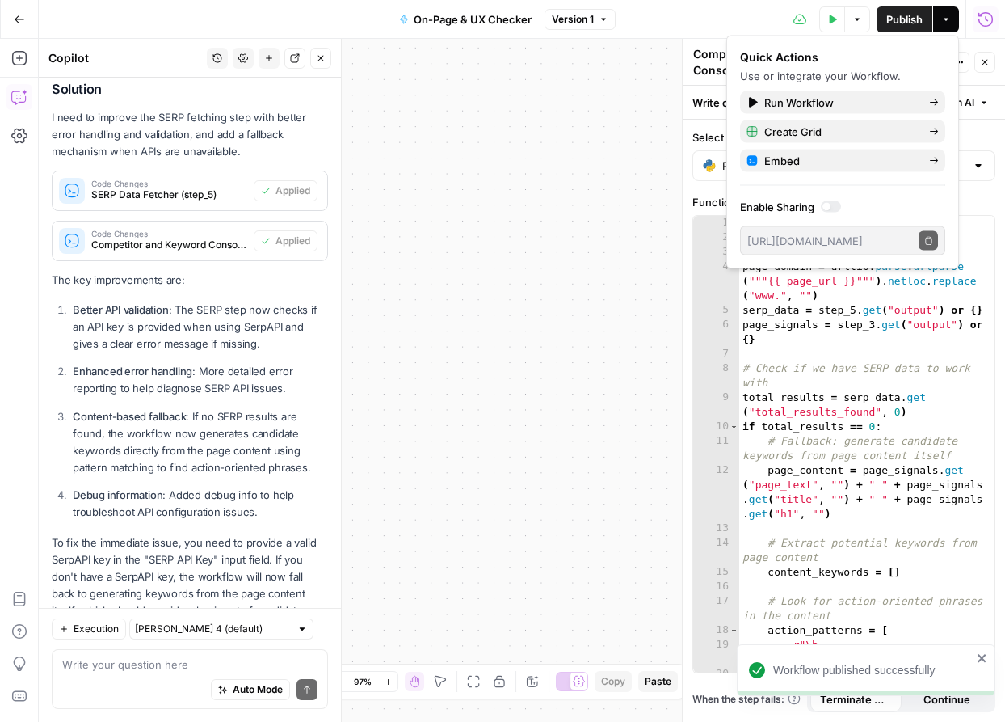
click at [992, 66] on button "Close" at bounding box center [985, 62] width 21 height 21
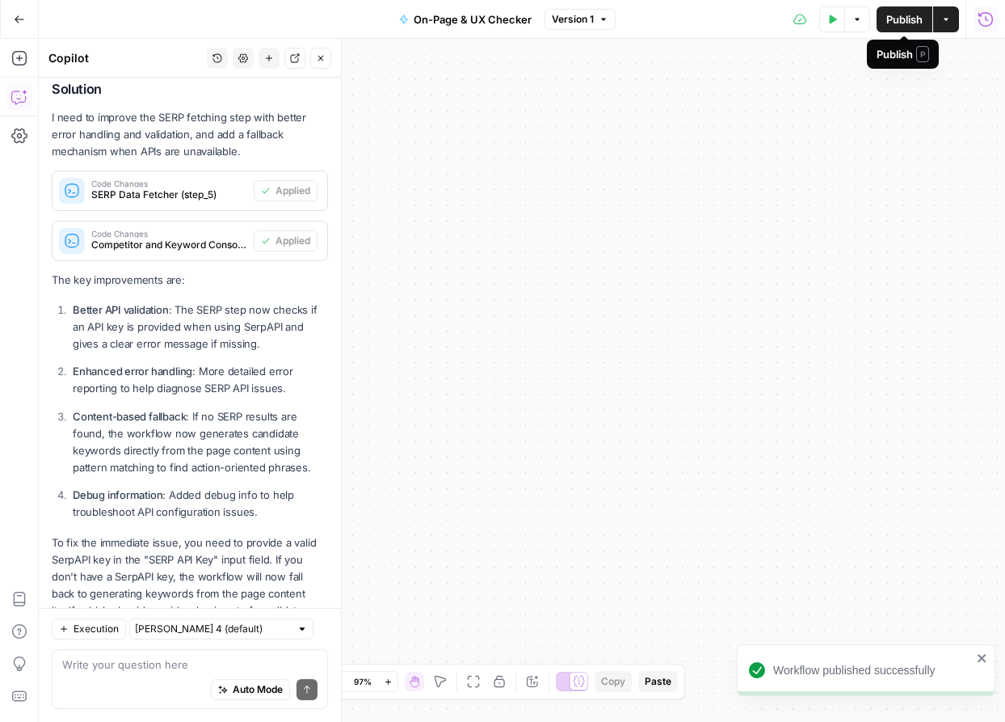
click at [899, 27] on button "Publish" at bounding box center [905, 19] width 56 height 26
click at [833, 23] on icon "button" at bounding box center [832, 20] width 10 height 10
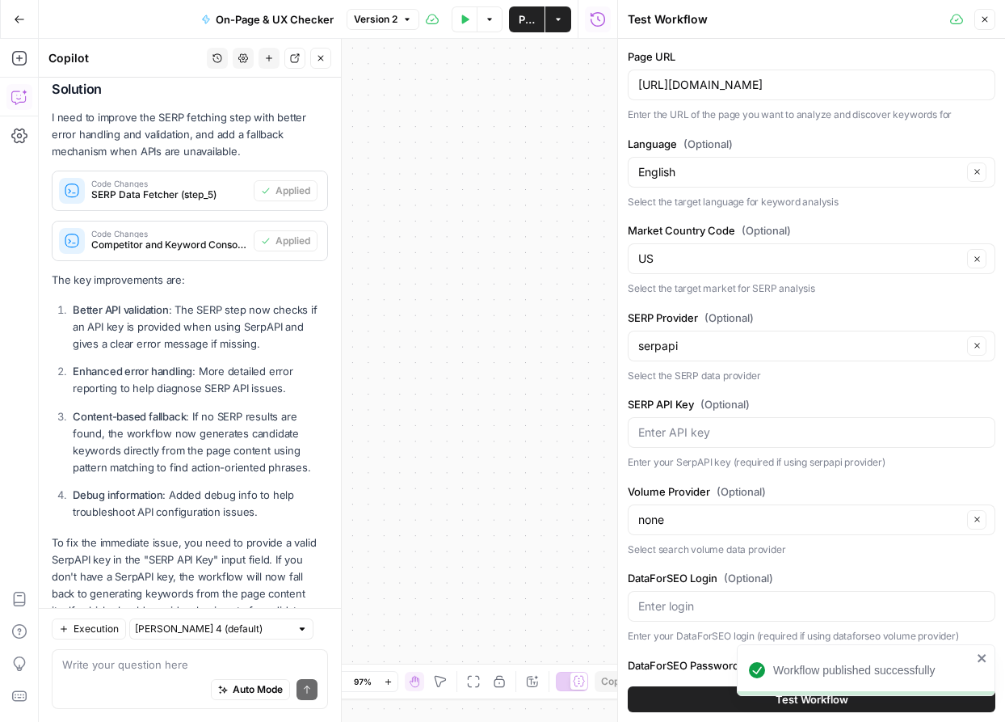
click at [709, 690] on button "Test Workflow" at bounding box center [812, 699] width 368 height 26
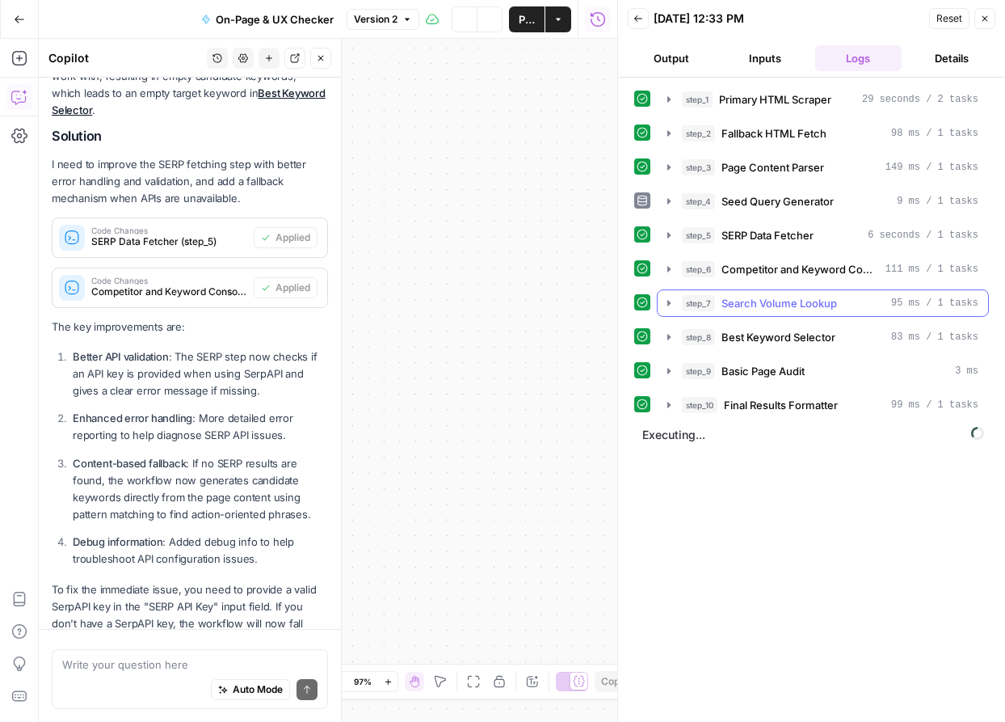
scroll to position [8766, 0]
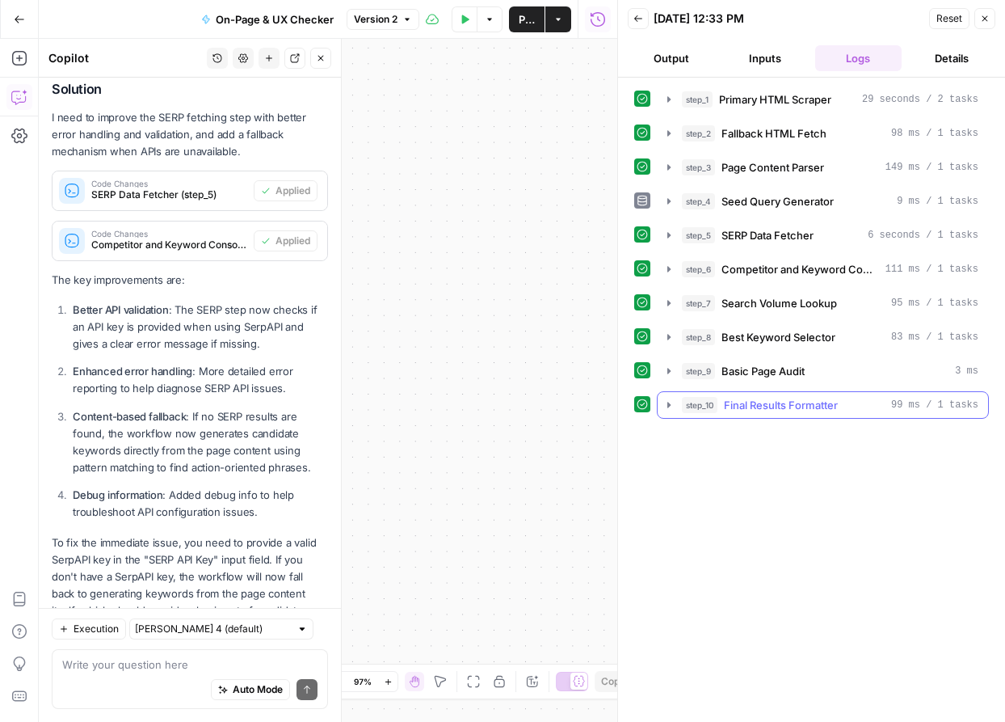
click at [667, 403] on icon "button" at bounding box center [669, 404] width 13 height 13
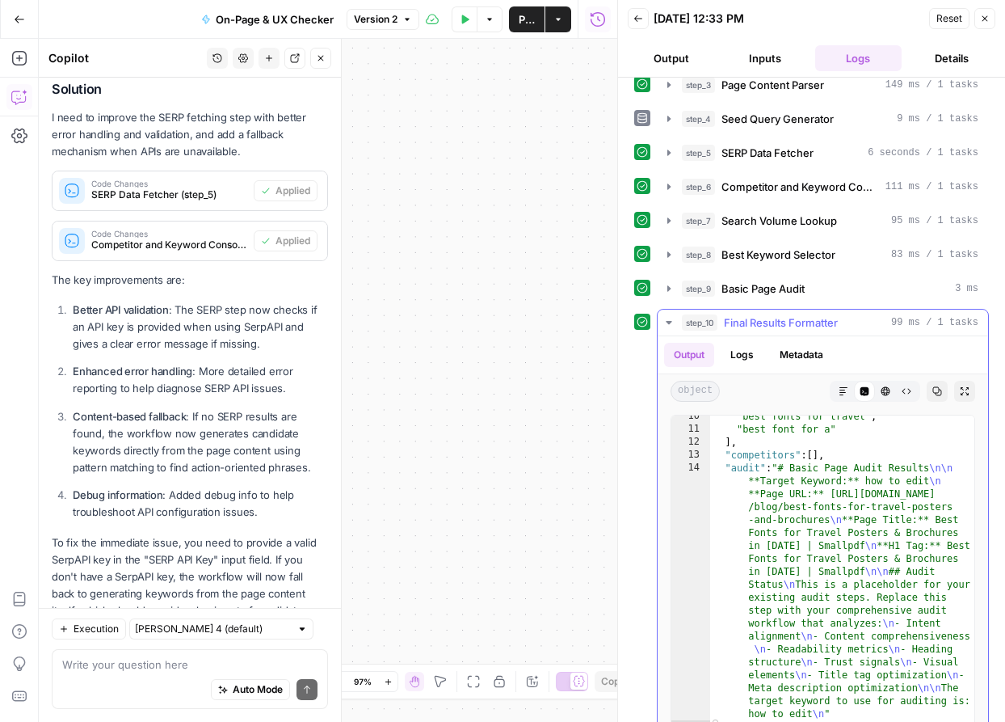
scroll to position [110, 0]
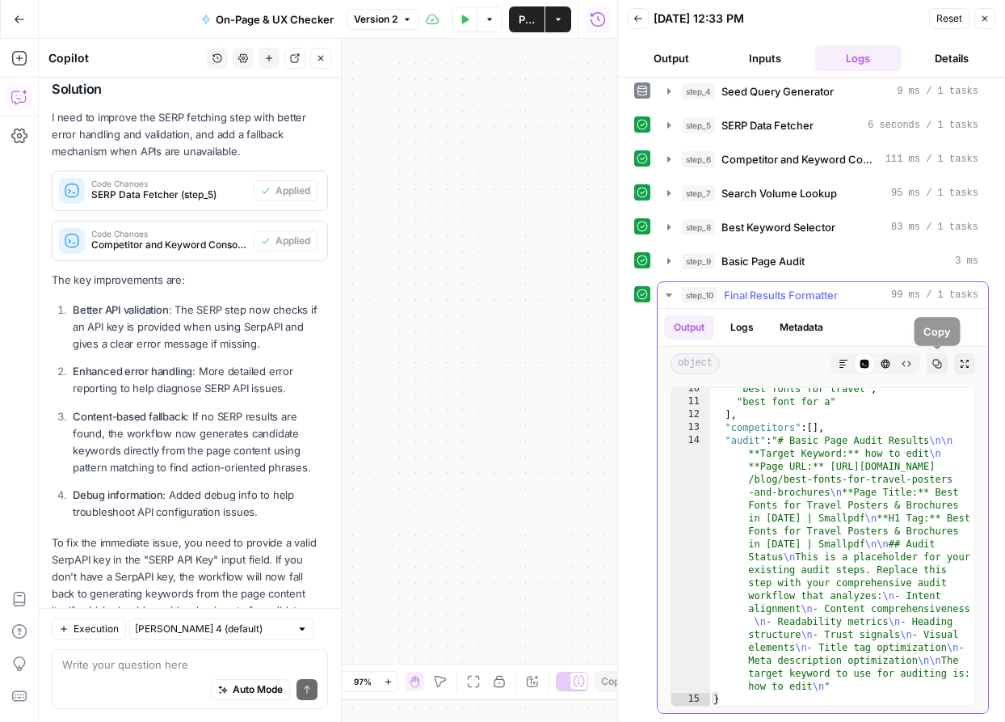
click at [933, 366] on icon "button" at bounding box center [938, 364] width 10 height 10
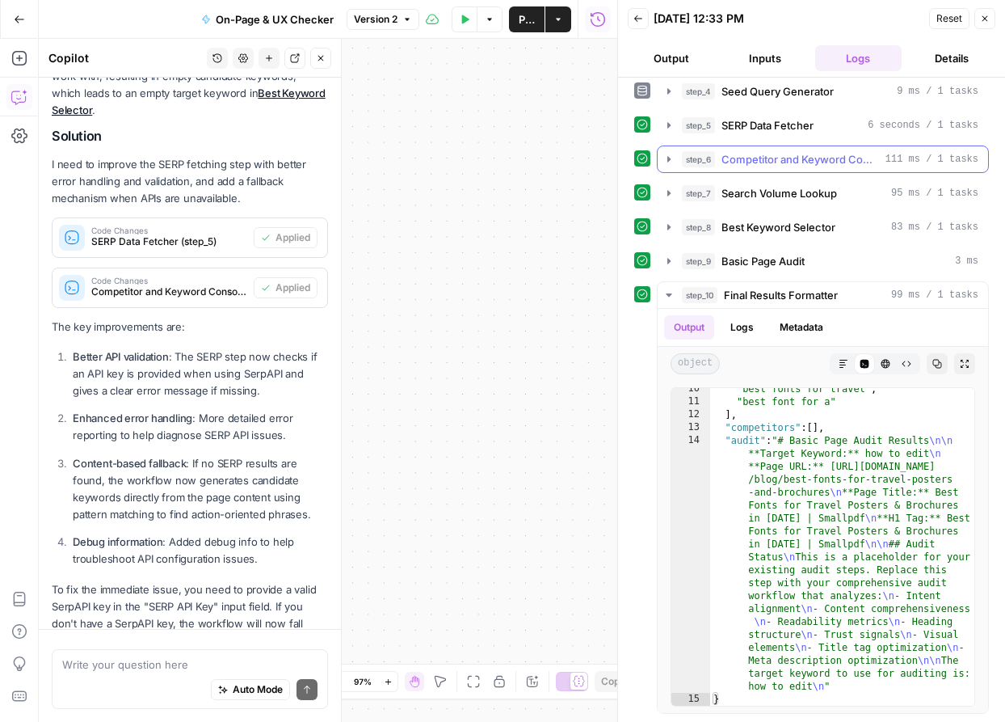
scroll to position [8766, 0]
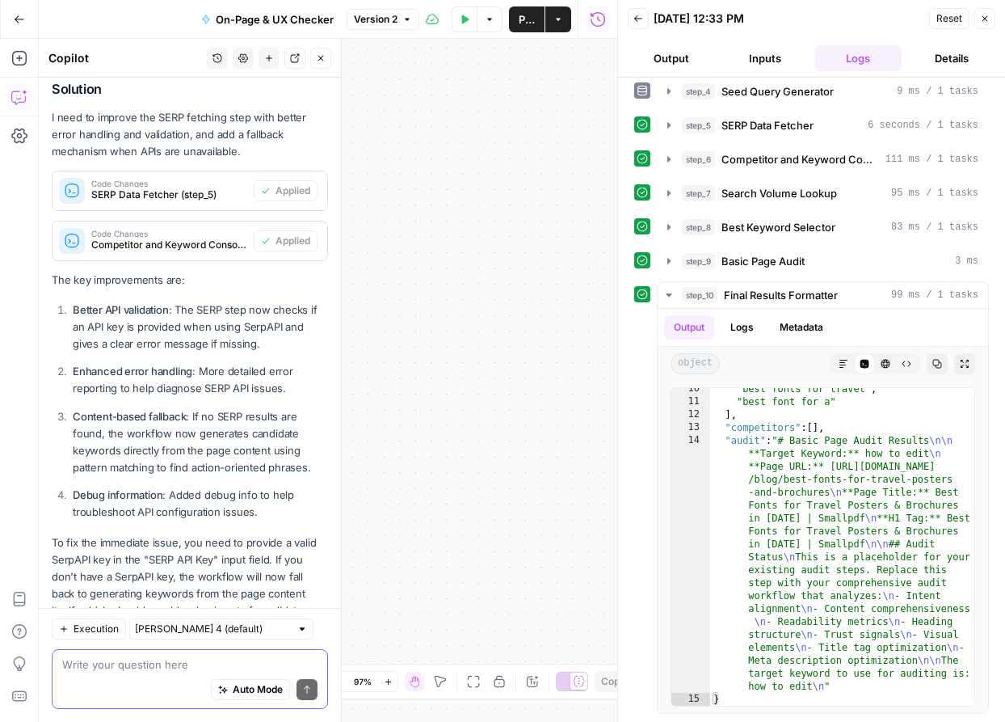
click at [183, 662] on textarea at bounding box center [189, 664] width 255 height 16
paste textarea "🔧 Hotfix 1 — Make seed queries action-/PDF-anchored (Step 4) Replace your Step …"
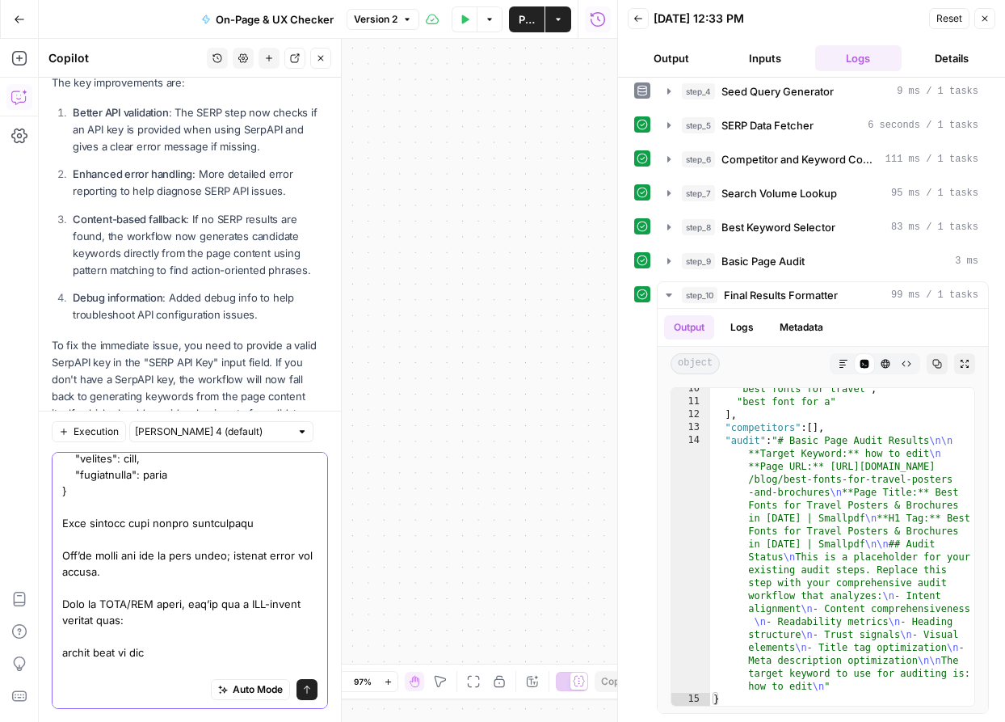
drag, startPoint x: 243, startPoint y: 659, endPoint x: 47, endPoint y: 614, distance: 201.3
click at [47, 614] on div "Execution Claude Sonnet 4 (default) Auto Mode Send" at bounding box center [190, 566] width 302 height 311
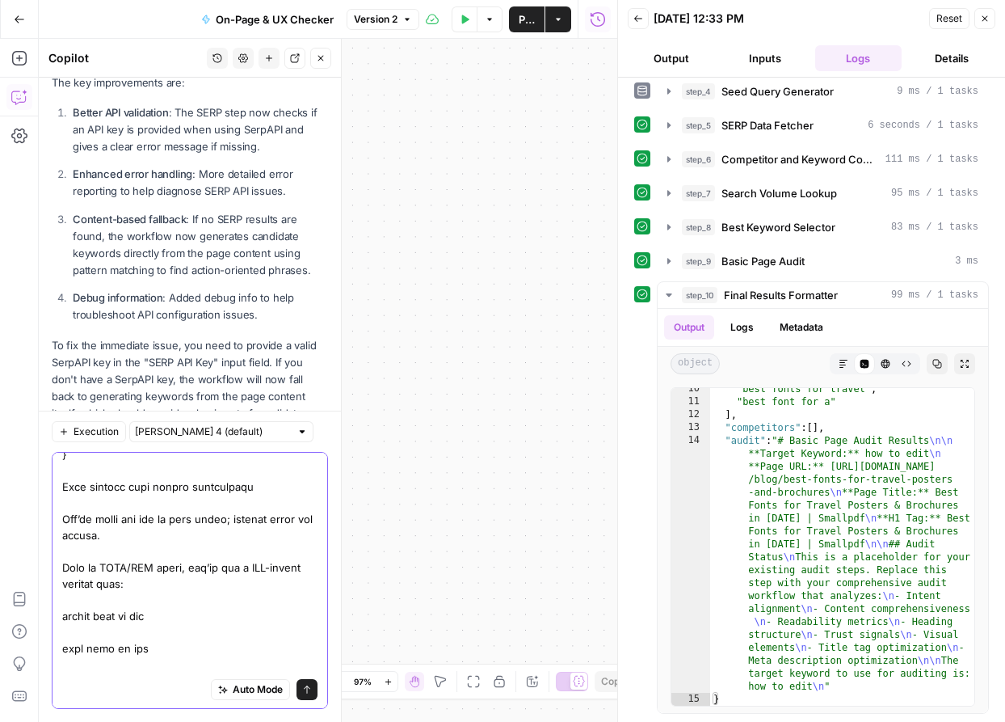
drag, startPoint x: 237, startPoint y: 660, endPoint x: 57, endPoint y: 643, distance: 181.0
click at [57, 643] on div "Auto Mode Send" at bounding box center [190, 580] width 276 height 257
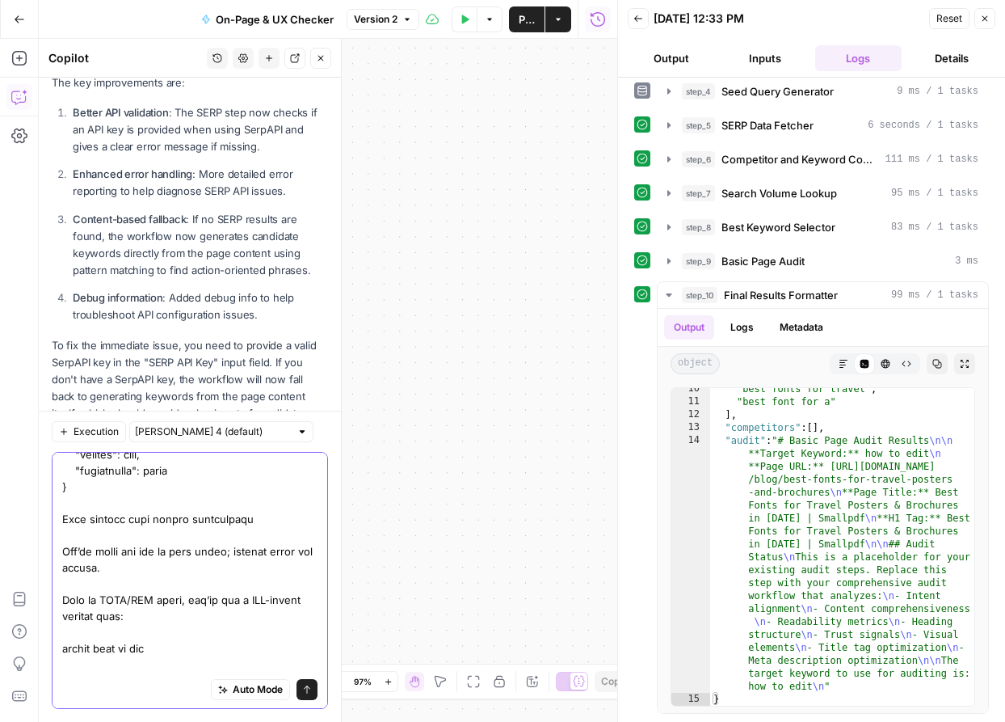
type textarea "🔧 Hotfix 1 — Make seed queries action-/PDF-anchored (Step 4) Replace your Step …"
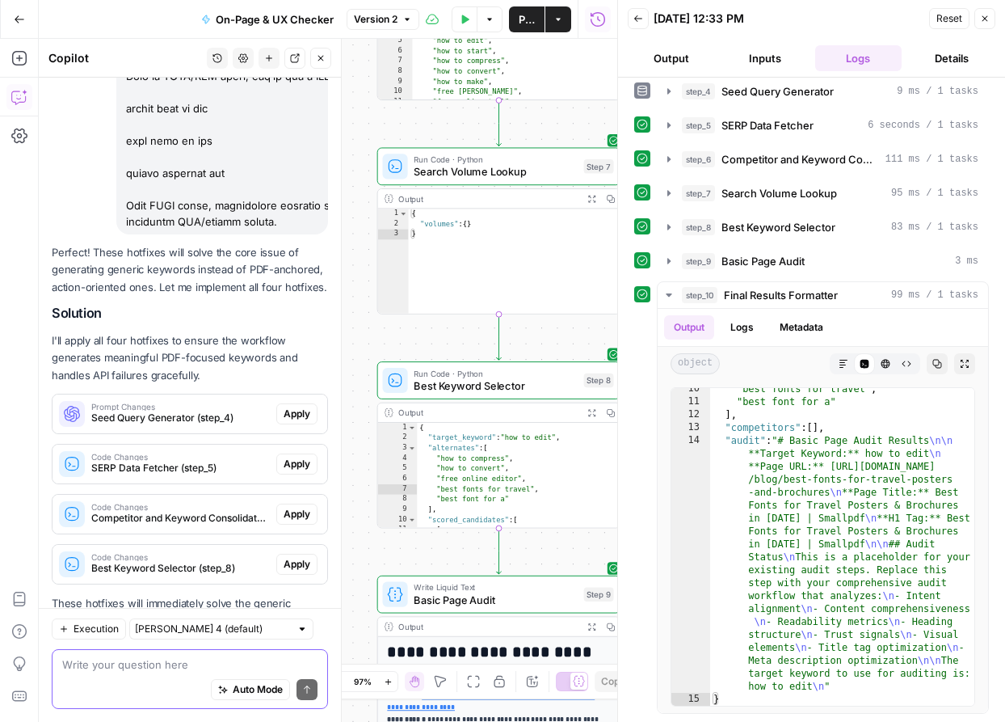
scroll to position [13027, 0]
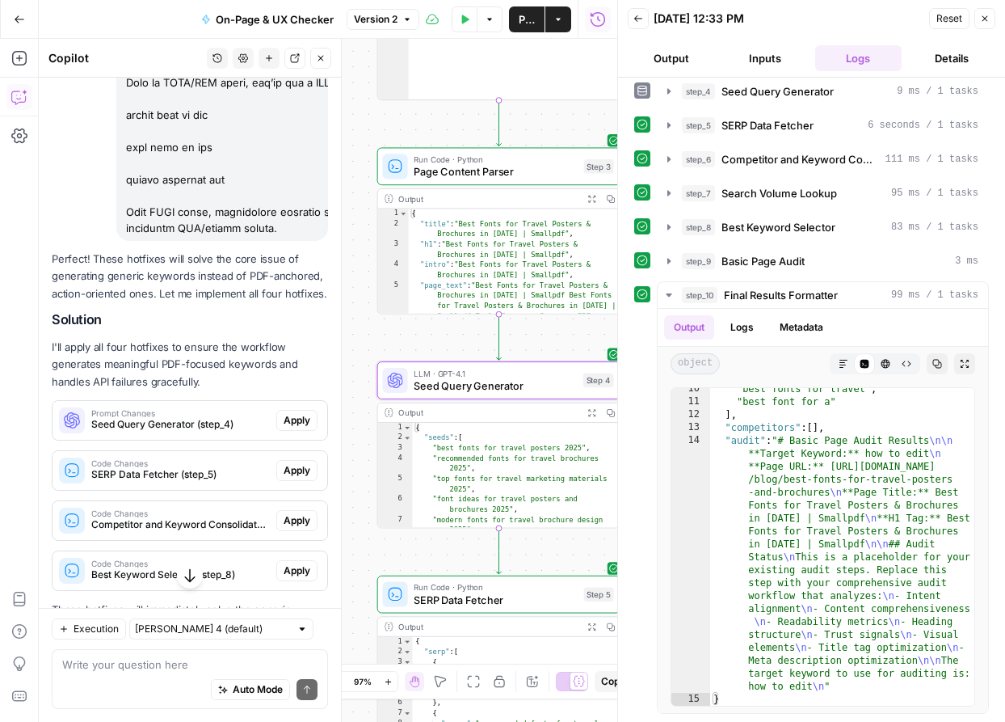
click at [297, 413] on span "Apply" at bounding box center [297, 420] width 27 height 15
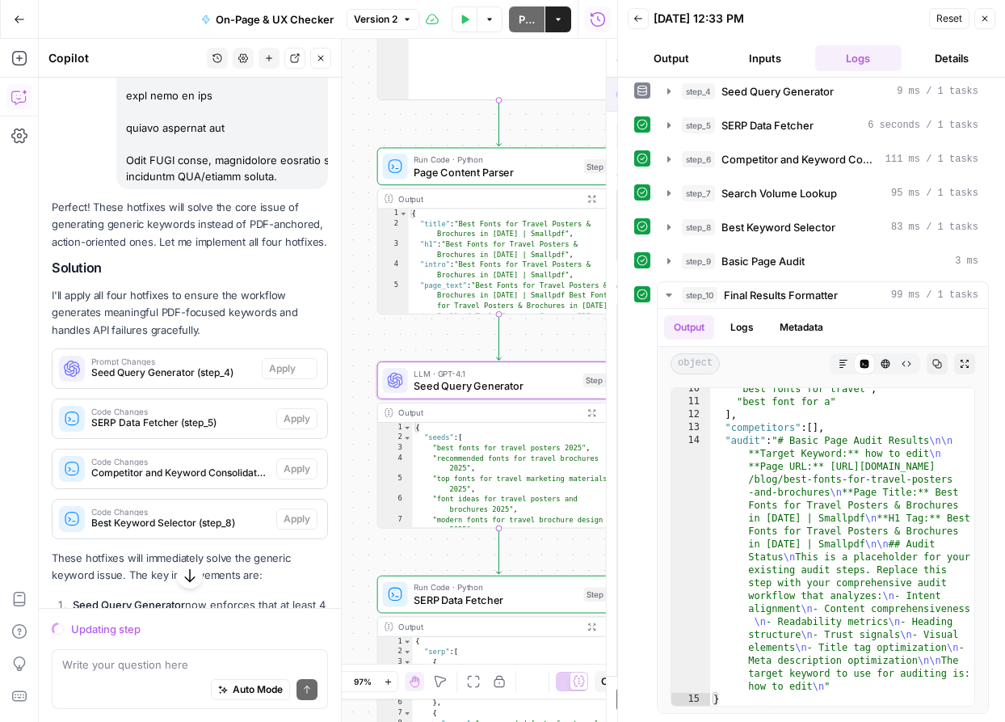
scroll to position [12975, 0]
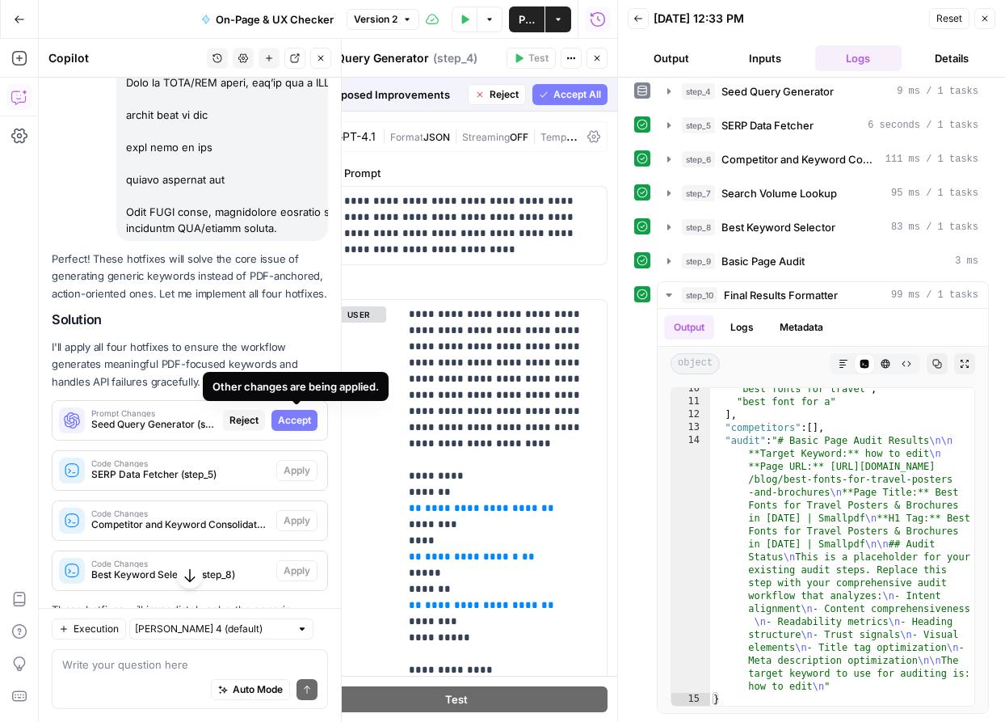
click at [294, 372] on div "Other changes are being applied." at bounding box center [296, 386] width 186 height 29
click at [291, 413] on span "Accept" at bounding box center [294, 420] width 33 height 15
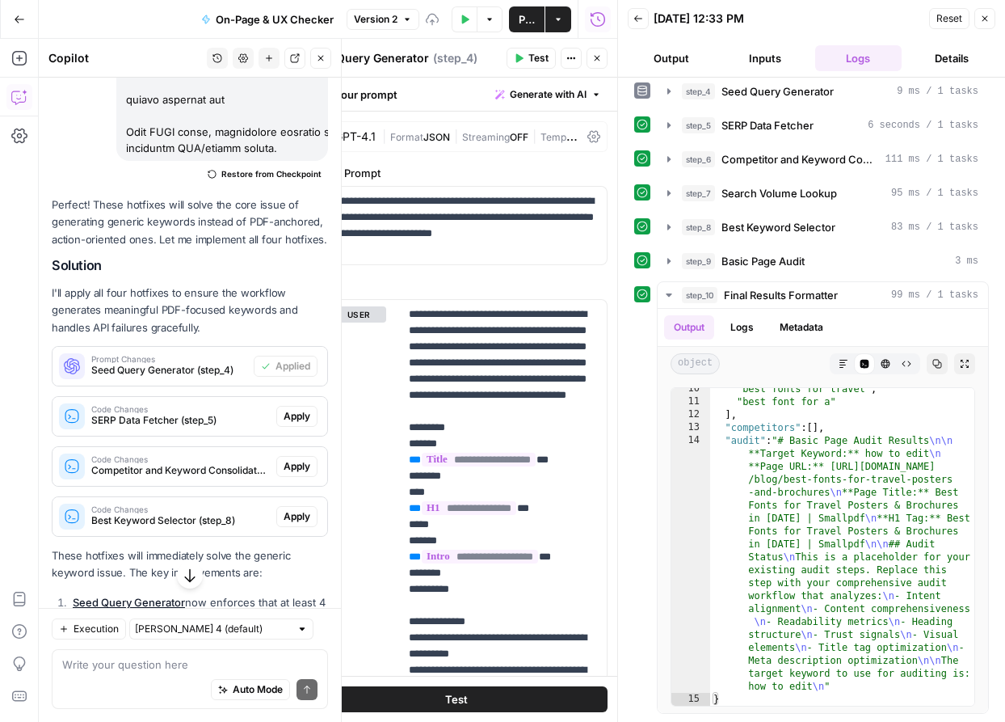
click at [300, 409] on span "Apply" at bounding box center [297, 416] width 27 height 15
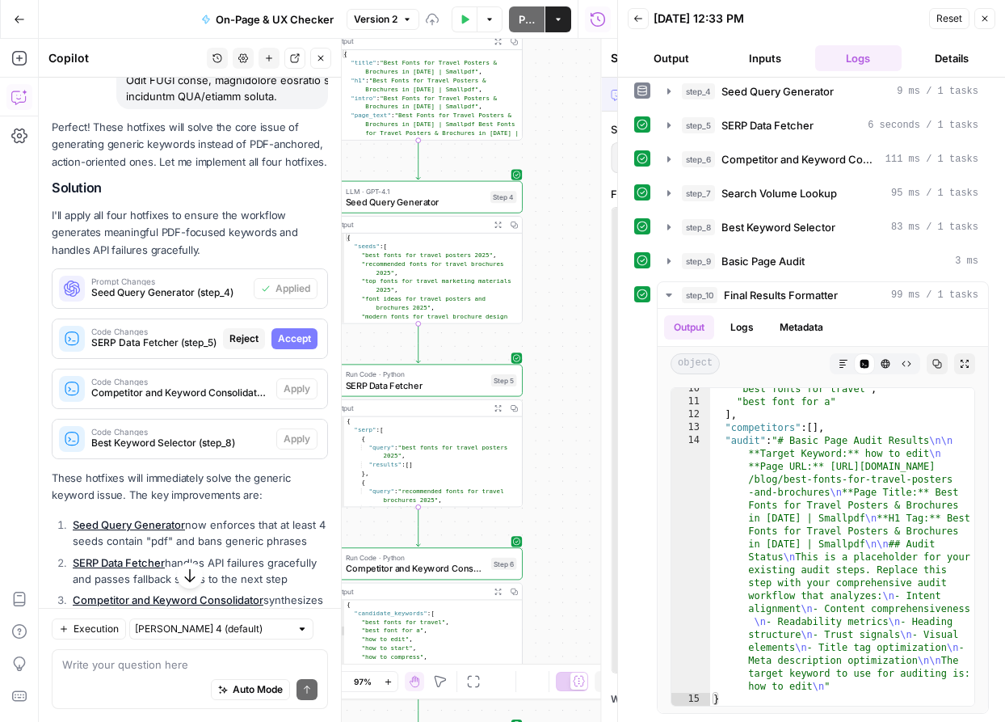
scroll to position [13055, 0]
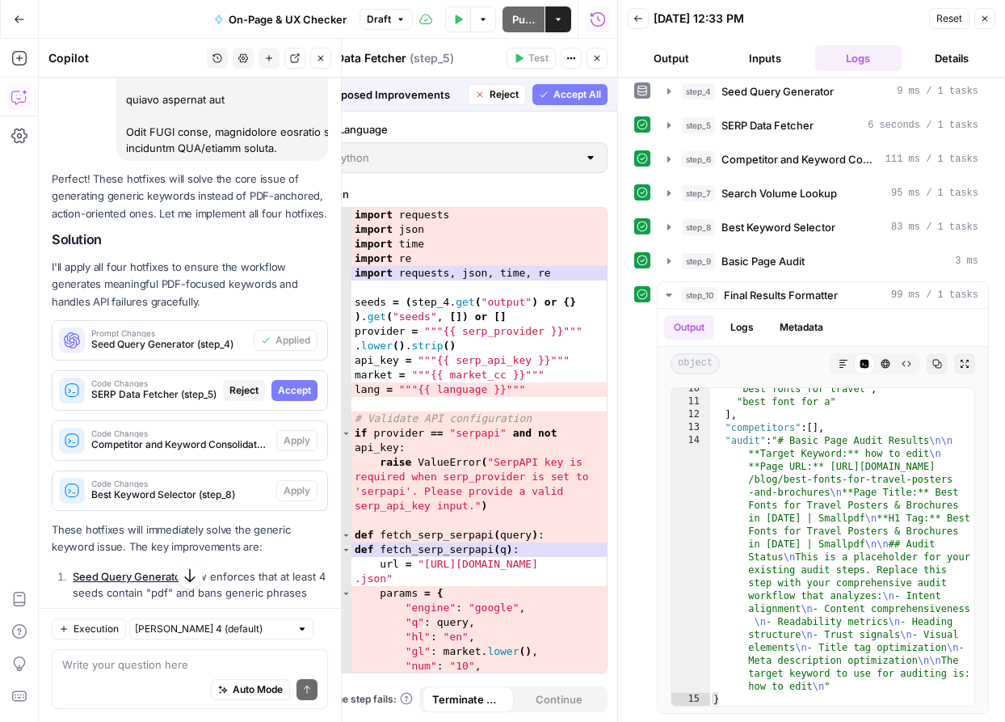
click at [298, 383] on span "Accept" at bounding box center [294, 390] width 33 height 15
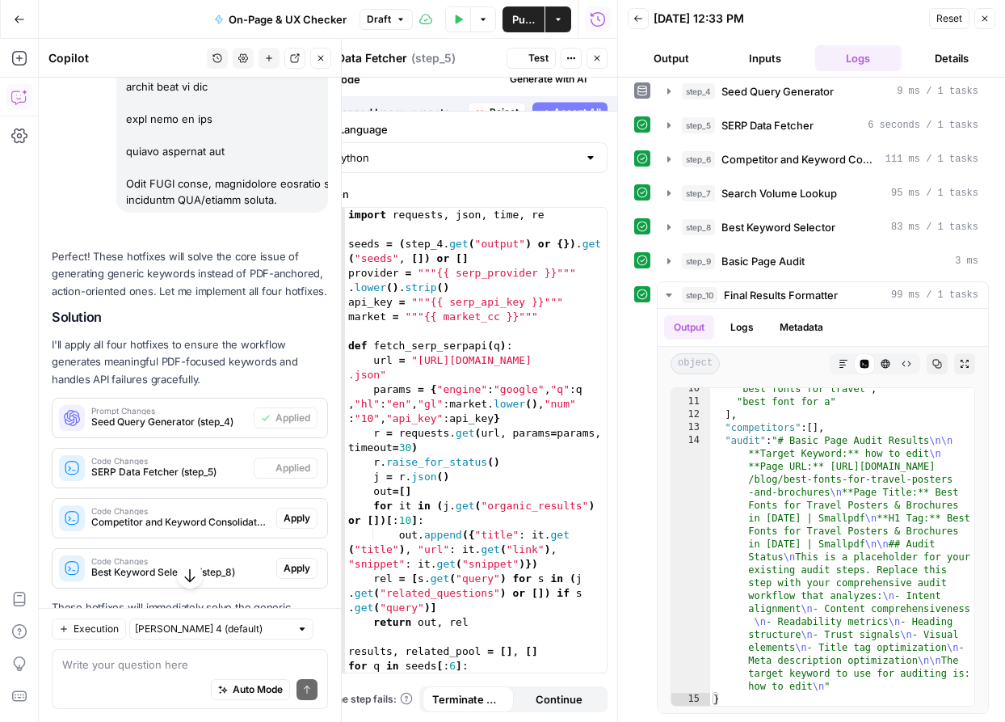
scroll to position [13107, 0]
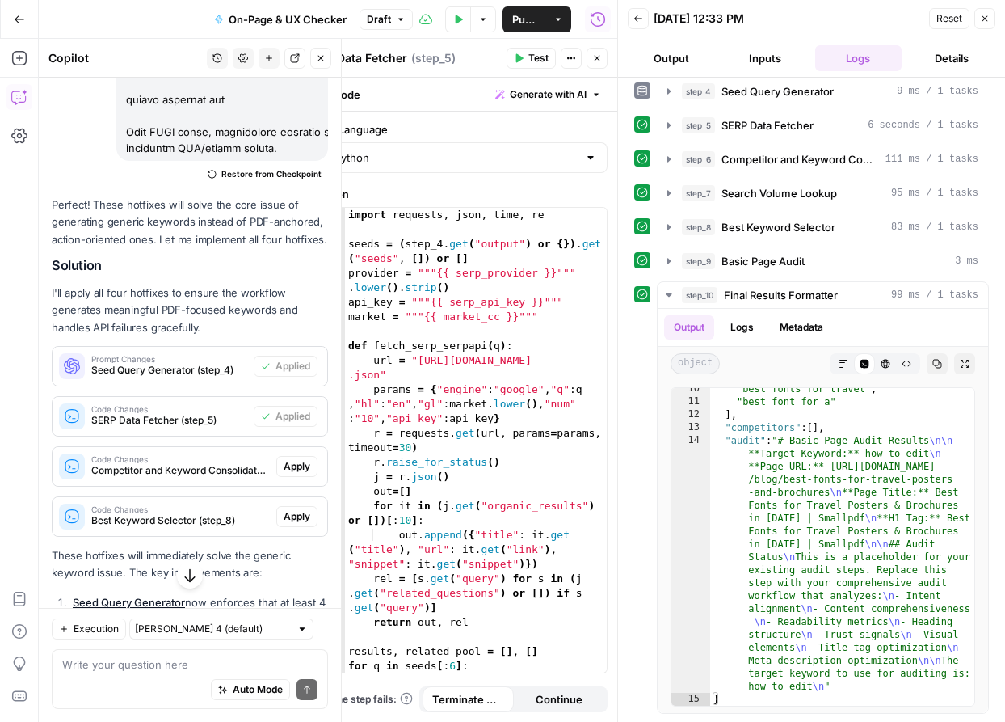
click at [305, 459] on span "Apply" at bounding box center [297, 466] width 27 height 15
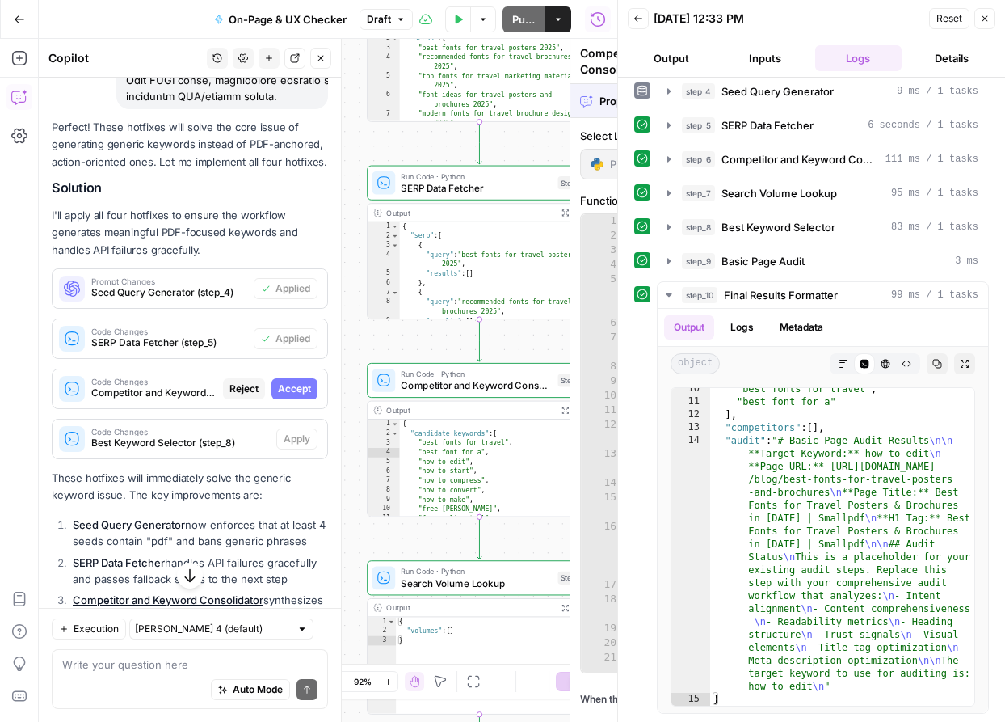
scroll to position [13055, 0]
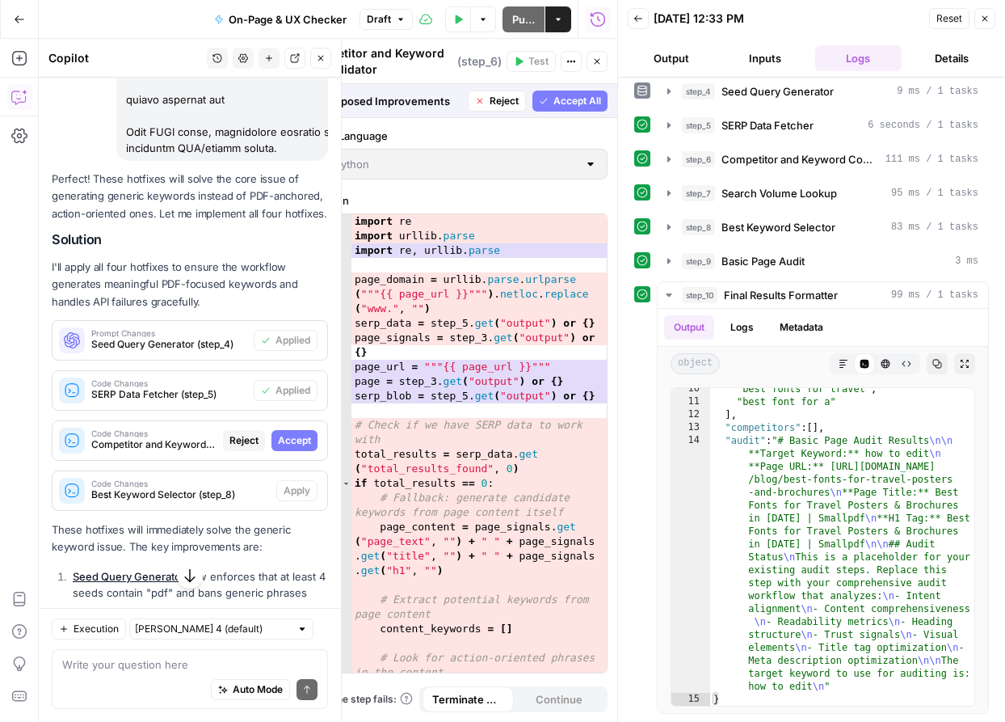
click at [300, 433] on span "Accept" at bounding box center [294, 440] width 33 height 15
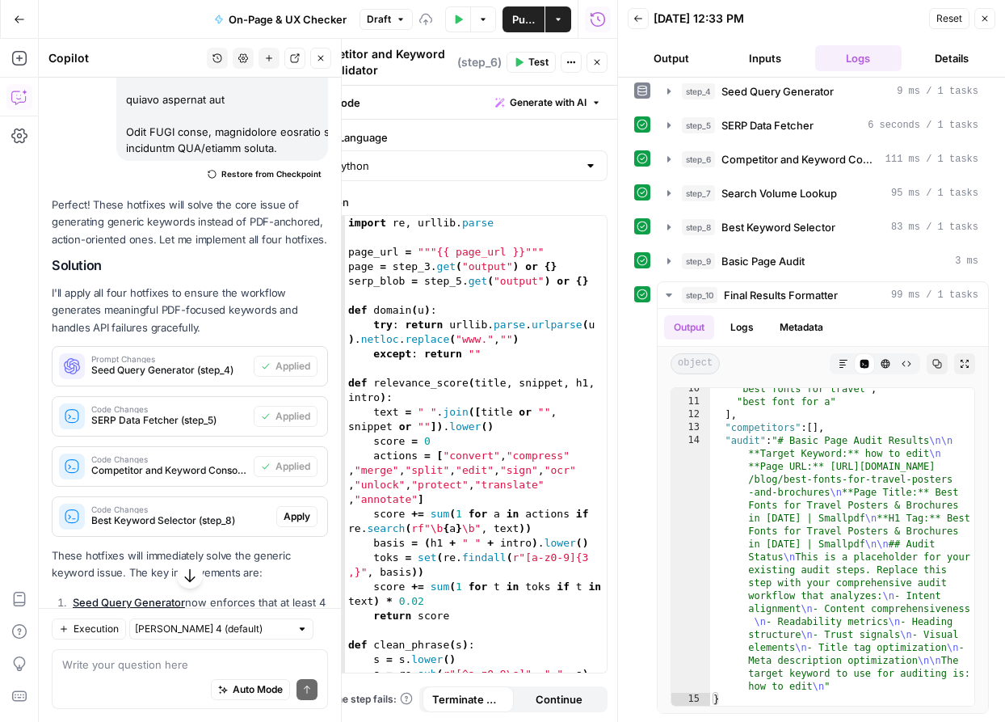
click at [308, 509] on span "Apply" at bounding box center [297, 516] width 27 height 15
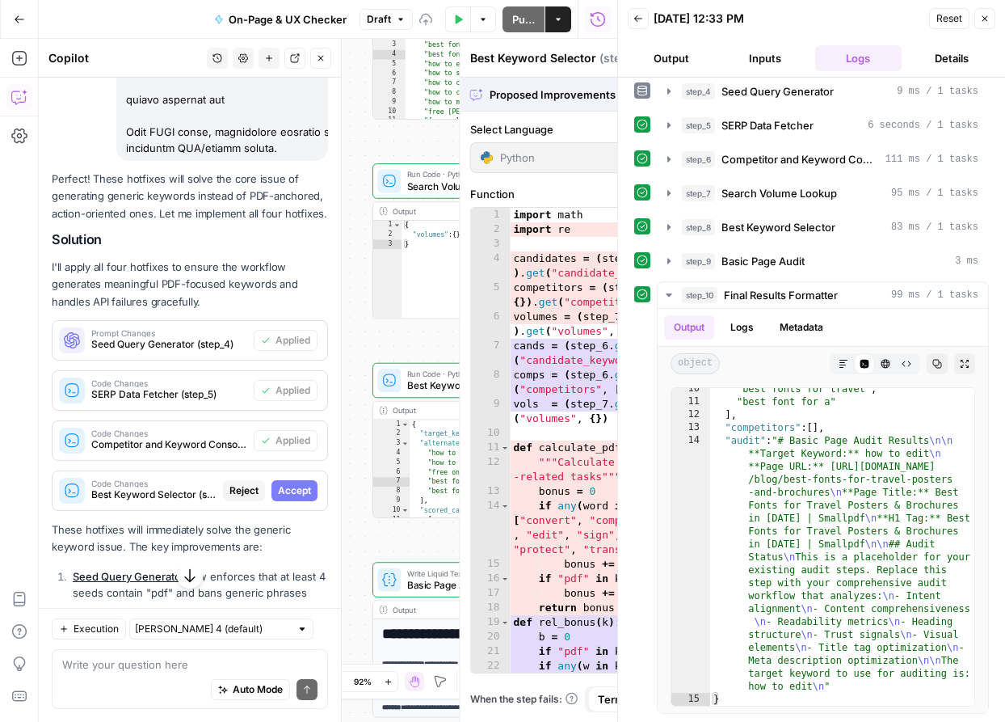
click at [308, 465] on div "Perfect! These hotfixes will solve the core issue of generating generic keyword…" at bounding box center [190, 499] width 276 height 656
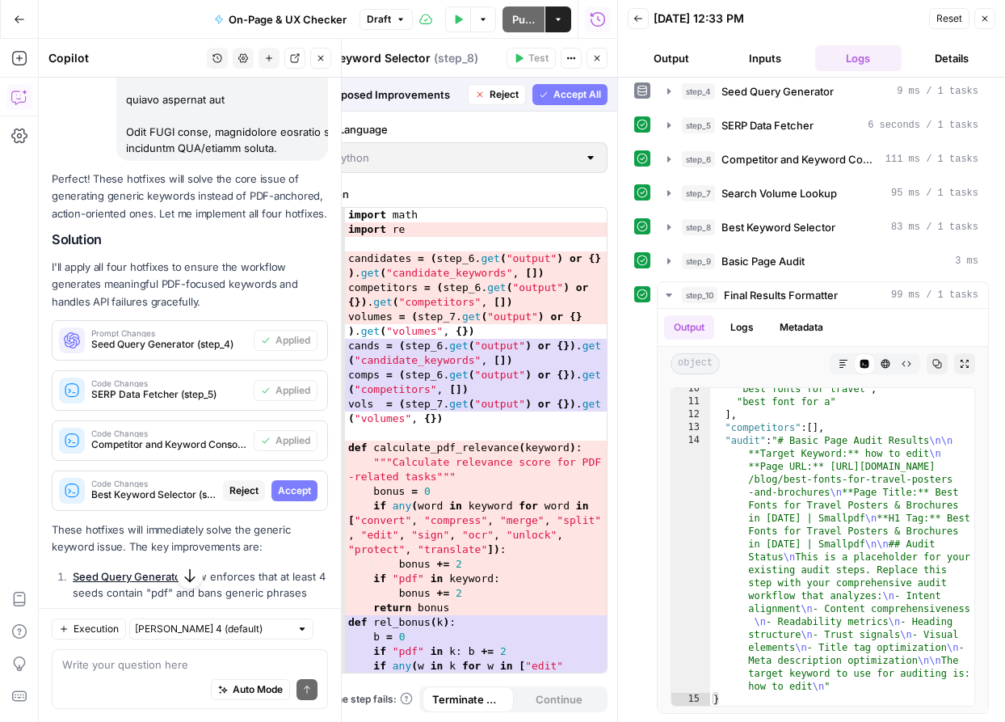
click at [298, 483] on span "Accept" at bounding box center [294, 490] width 33 height 15
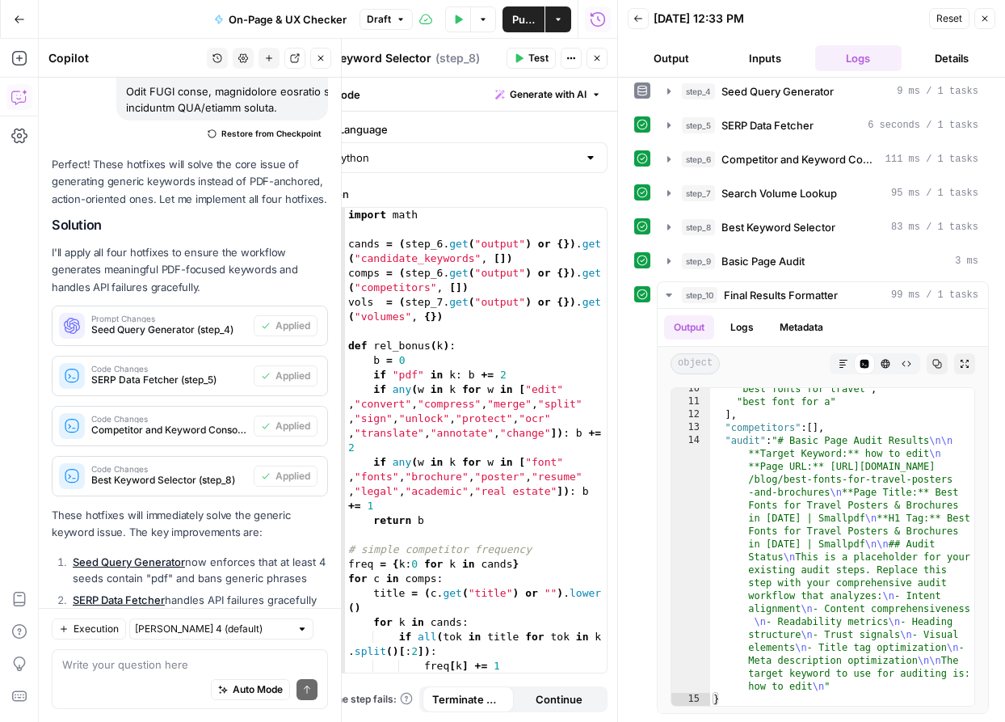
scroll to position [13052, 0]
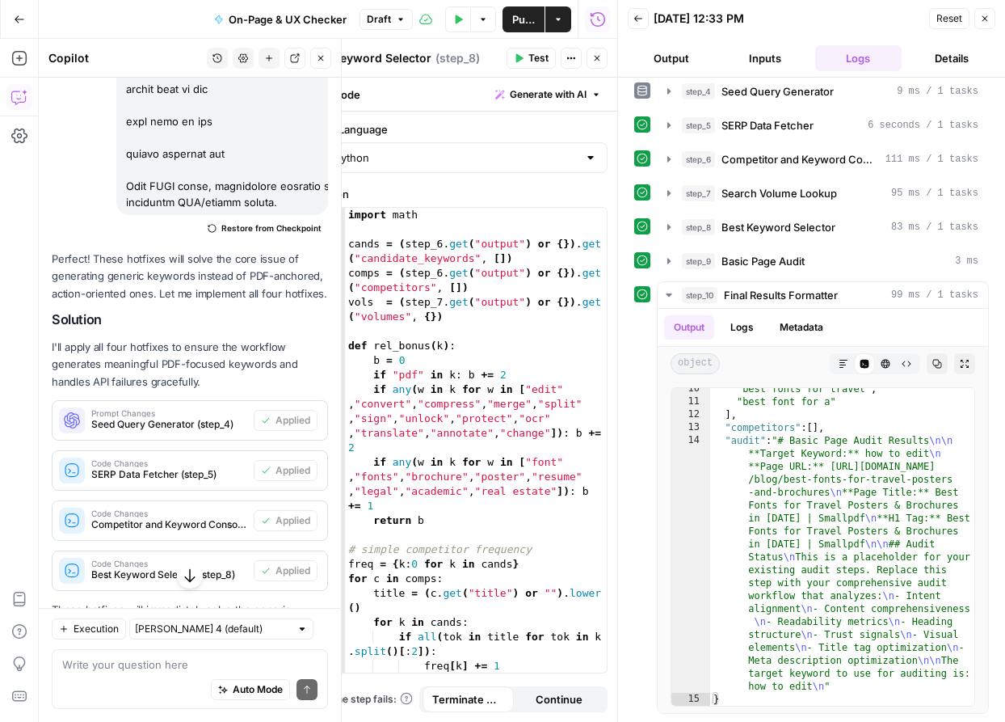
click at [274, 339] on p "I'll apply all four hotfixes to ensure the workflow generates meaningful PDF-fo…" at bounding box center [190, 364] width 276 height 51
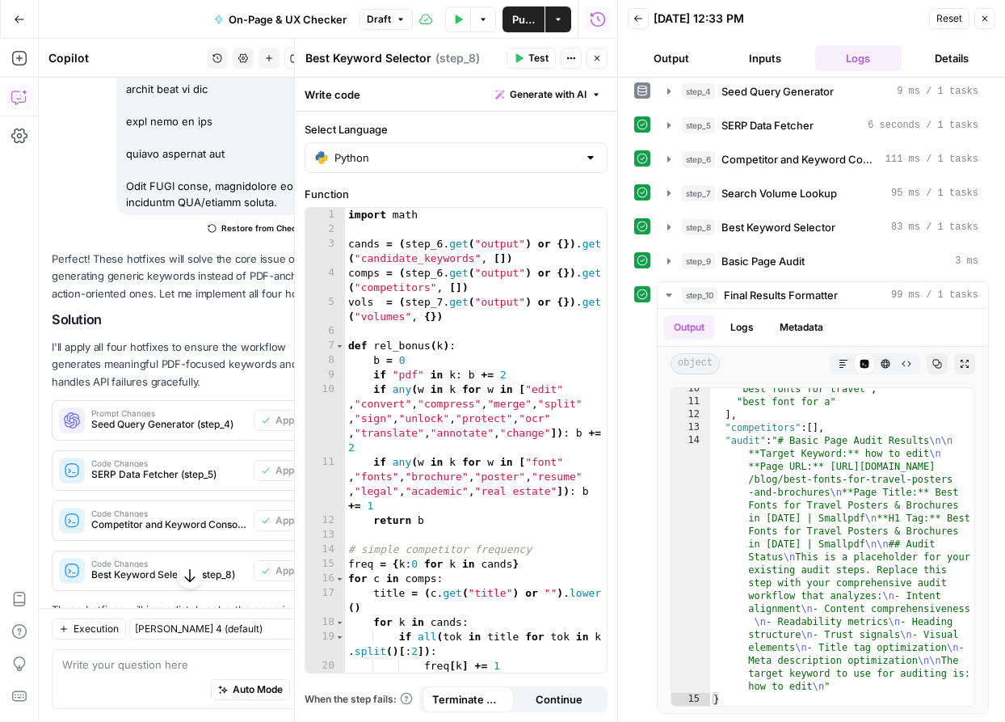
click at [520, 23] on span "Publish" at bounding box center [523, 19] width 23 height 16
click at [988, 14] on icon "button" at bounding box center [985, 19] width 10 height 10
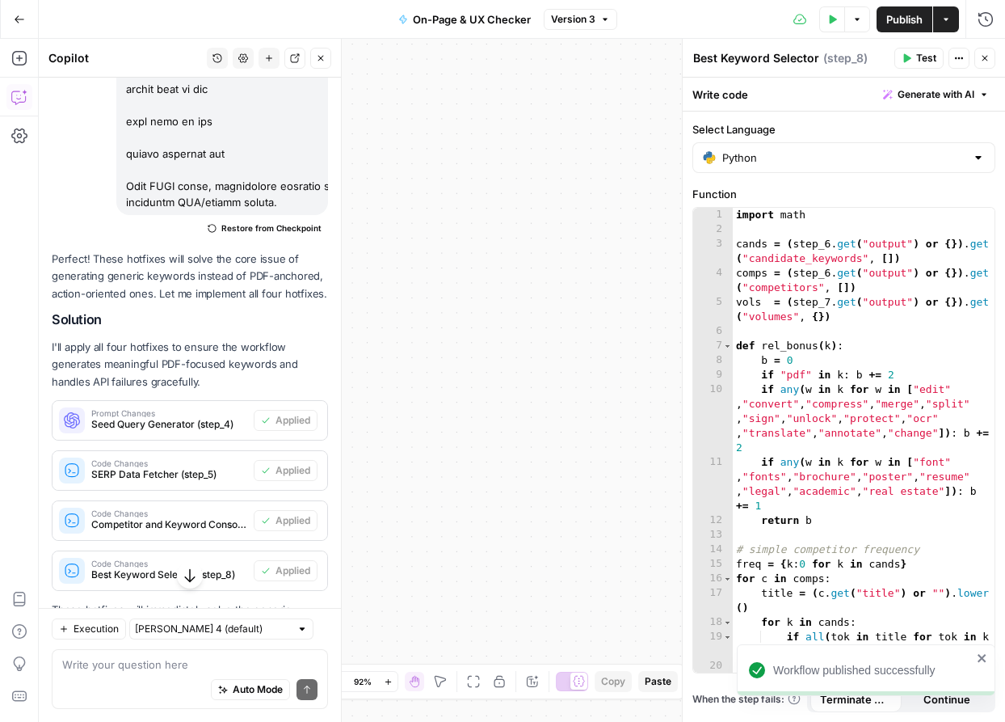
click at [981, 65] on button "Close" at bounding box center [985, 58] width 21 height 21
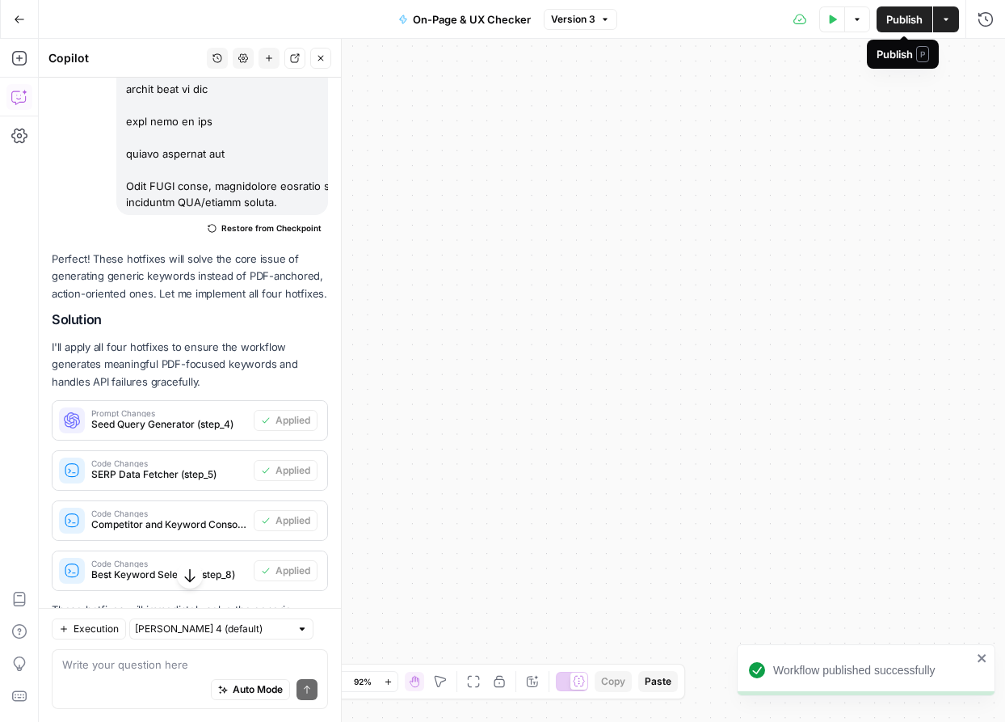
click at [884, 30] on button "Publish" at bounding box center [905, 19] width 56 height 26
click at [811, 23] on div "Test Data Options Publish Actions Run History" at bounding box center [811, 19] width 389 height 38
click at [836, 21] on button "Test Data" at bounding box center [832, 19] width 26 height 26
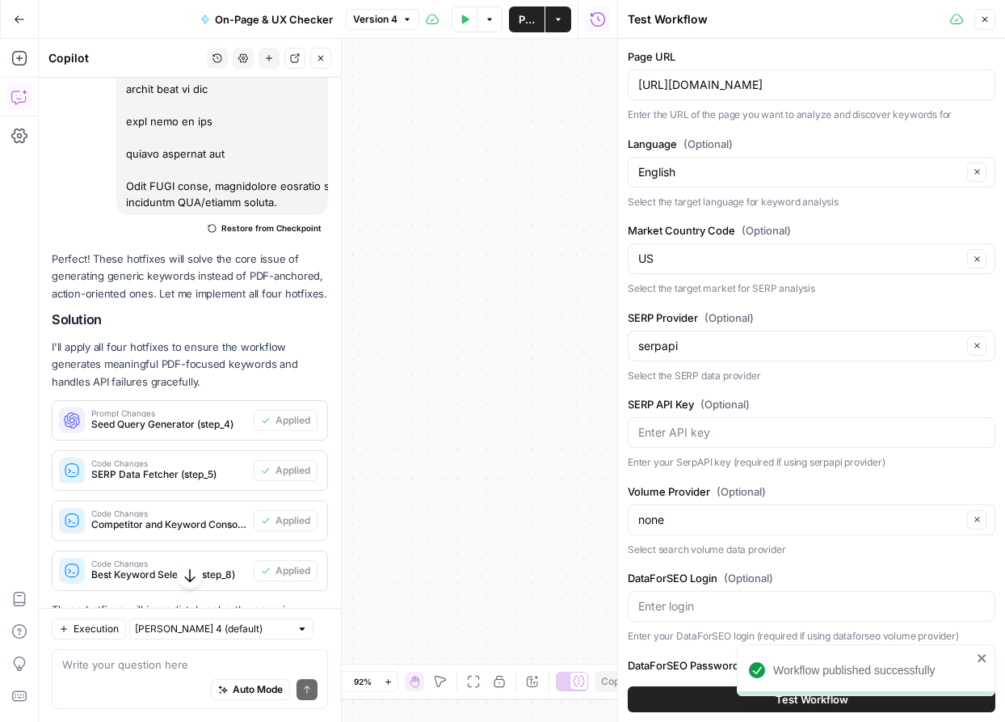
click at [706, 701] on button "Test Workflow" at bounding box center [812, 699] width 368 height 26
click at [978, 658] on icon "close" at bounding box center [982, 657] width 11 height 13
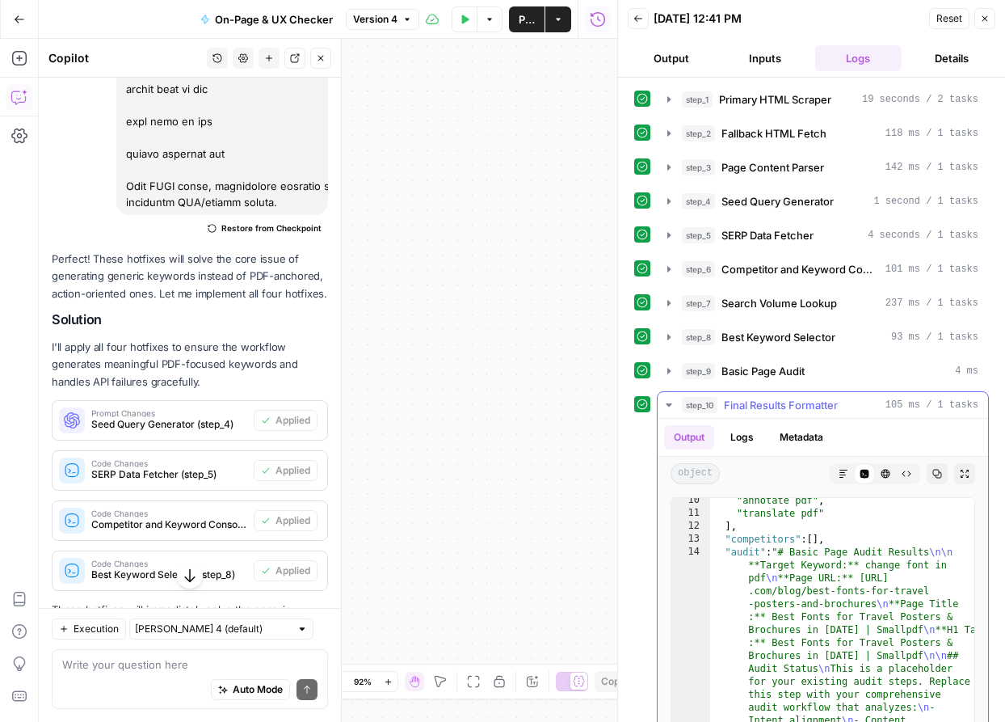
scroll to position [135, 0]
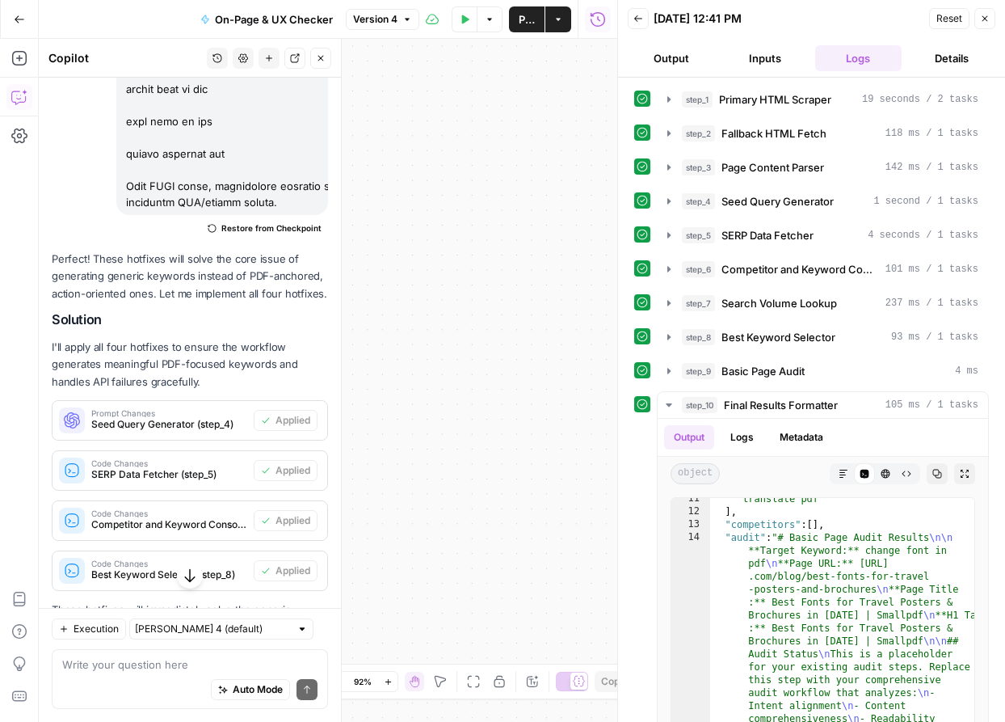
click at [989, 19] on span "Close" at bounding box center [989, 19] width 1 height 1
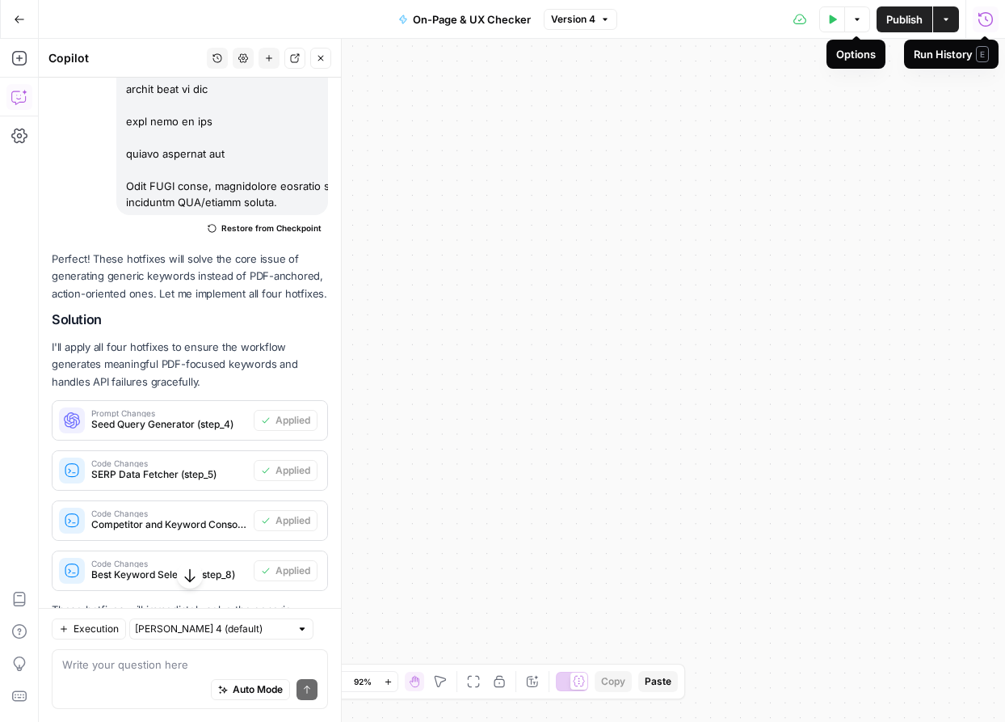
click at [827, 32] on button "Test Data" at bounding box center [832, 19] width 26 height 26
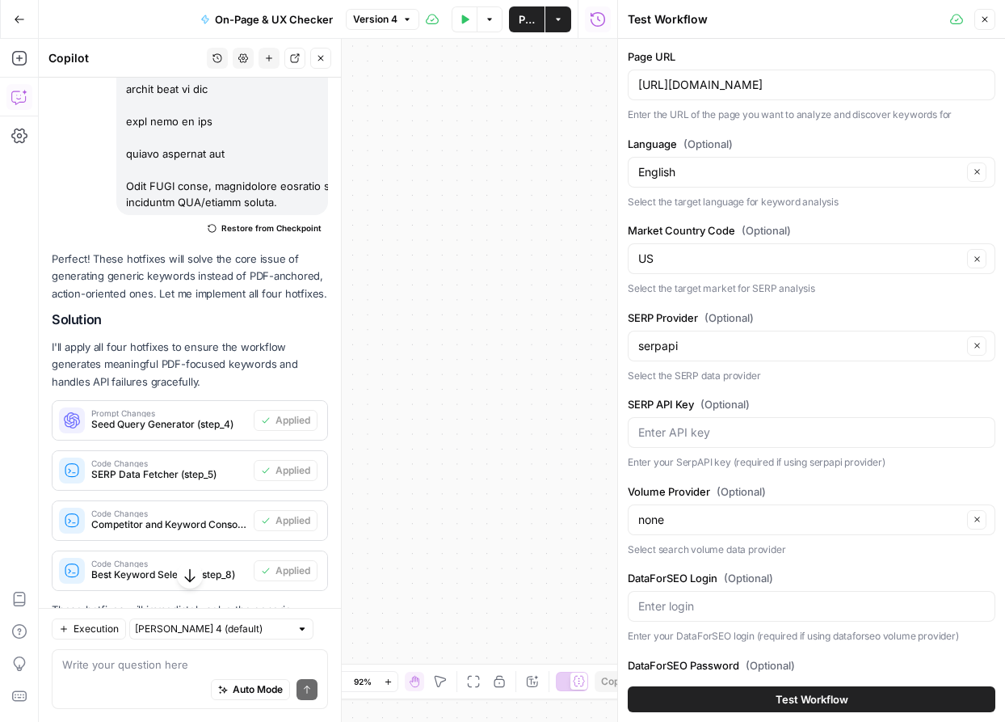
click at [791, 695] on span "Test Workflow" at bounding box center [812, 699] width 73 height 16
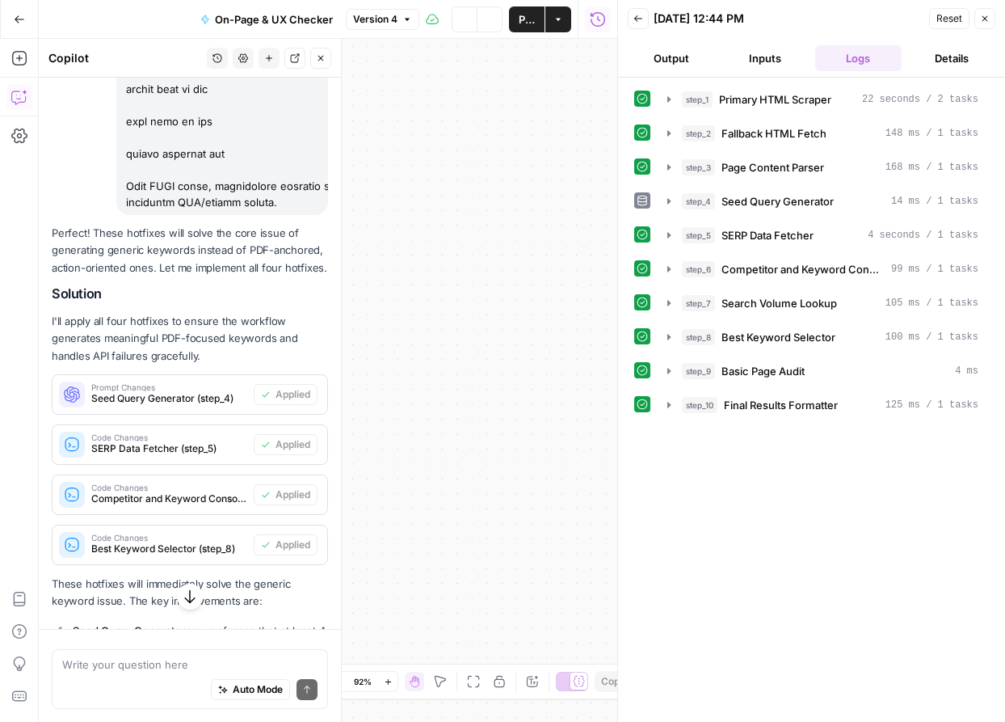
scroll to position [13052, 0]
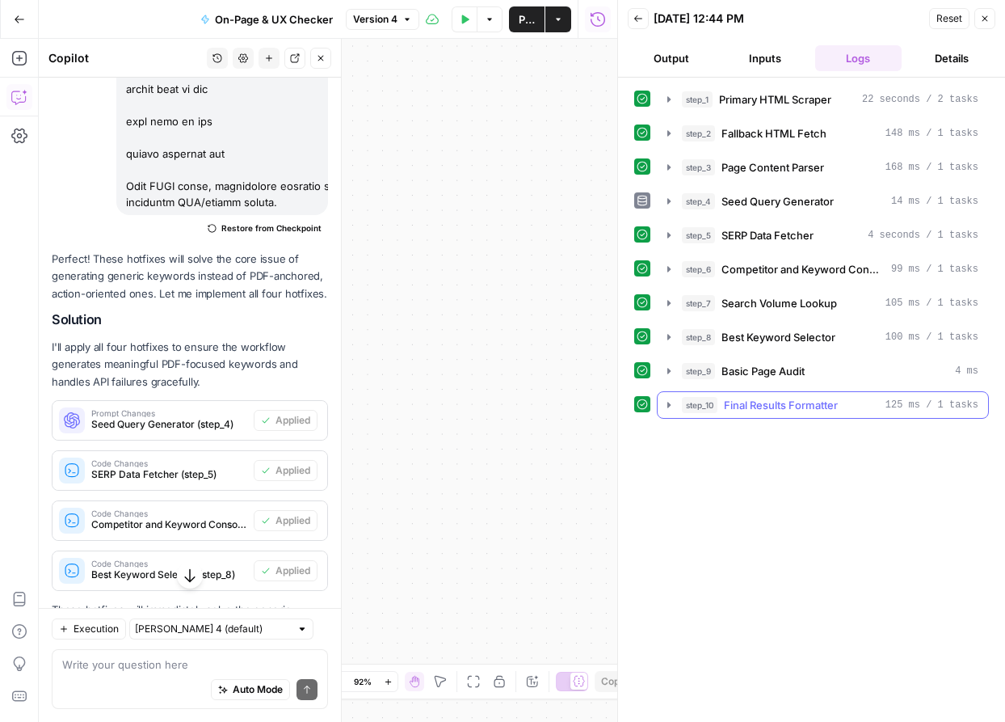
click at [670, 397] on button "step_10 Final Results Formatter 125 ms / 1 tasks" at bounding box center [823, 405] width 331 height 26
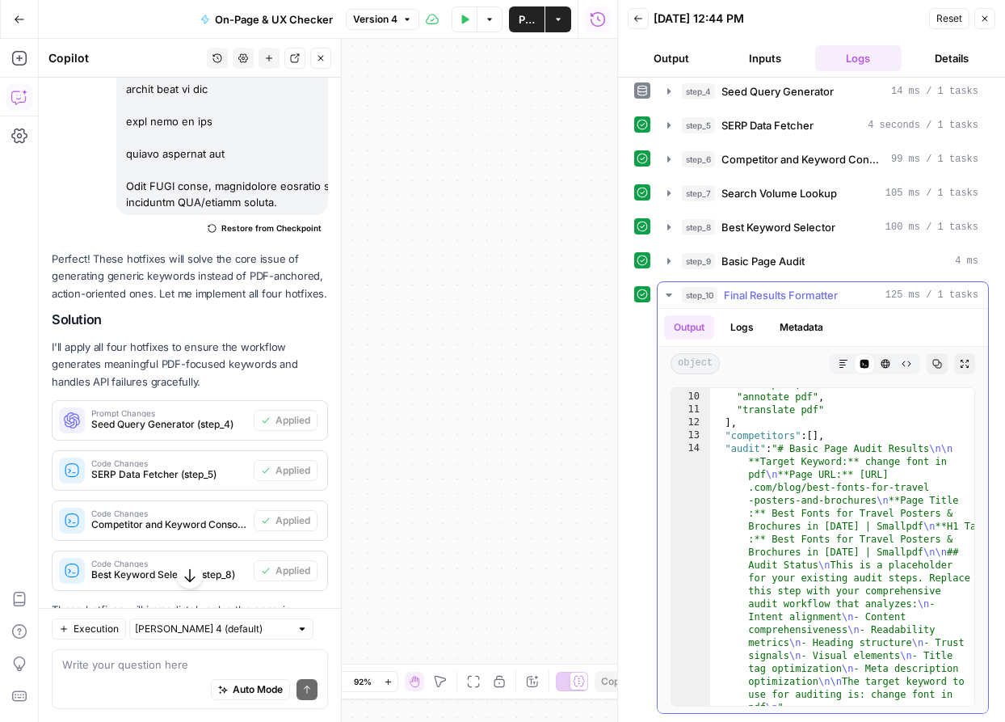
scroll to position [0, 0]
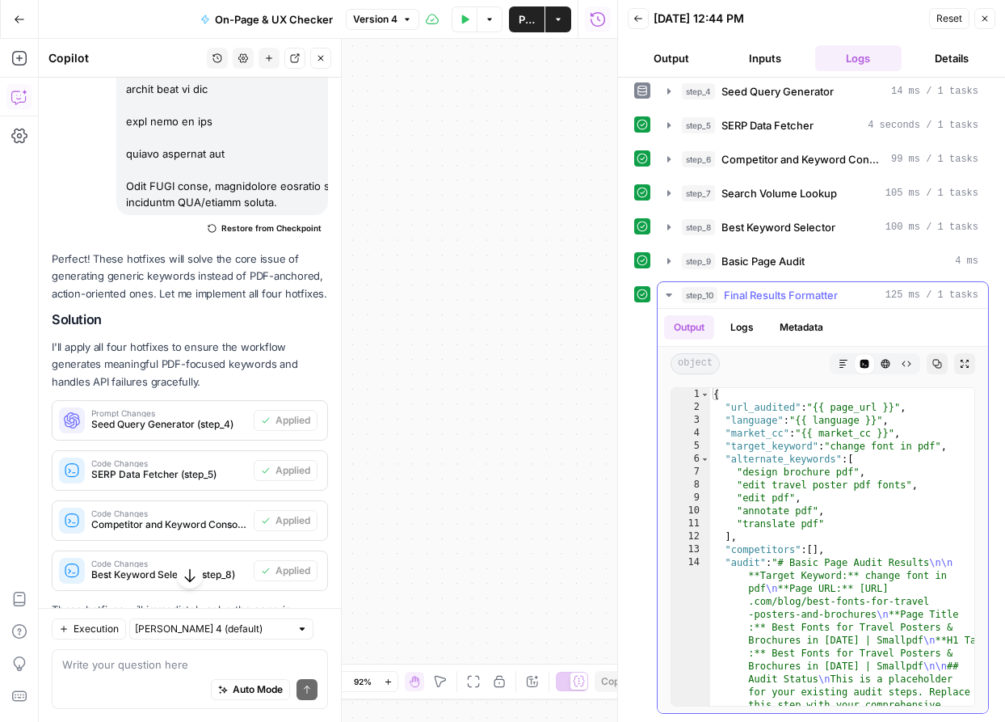
click at [675, 293] on icon "button" at bounding box center [669, 294] width 13 height 13
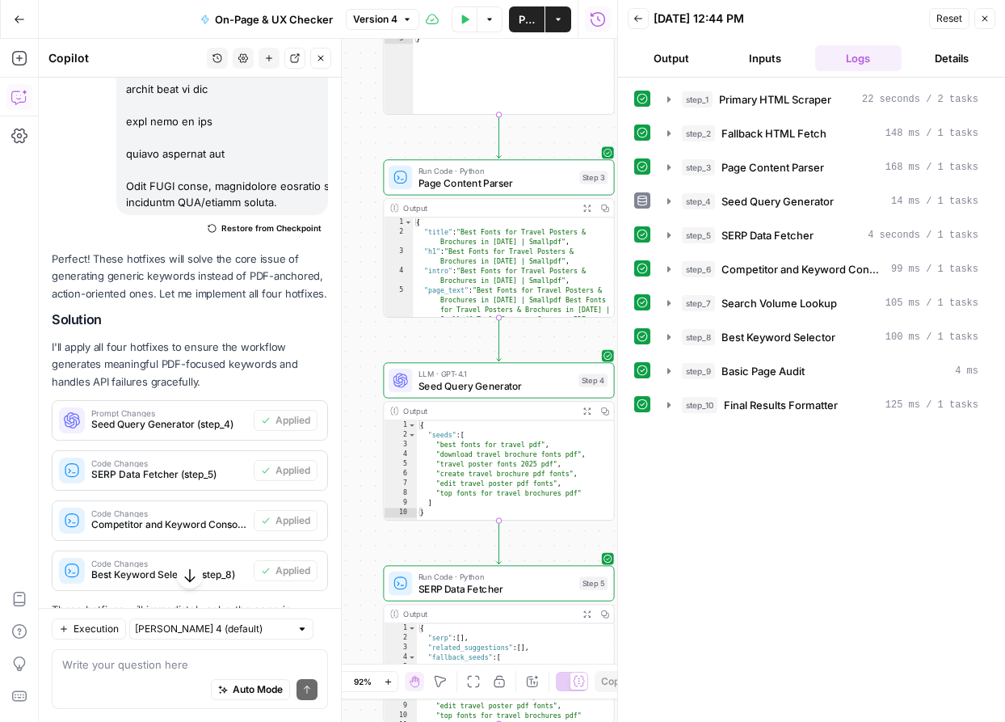
click at [992, 22] on button "Close" at bounding box center [985, 18] width 21 height 21
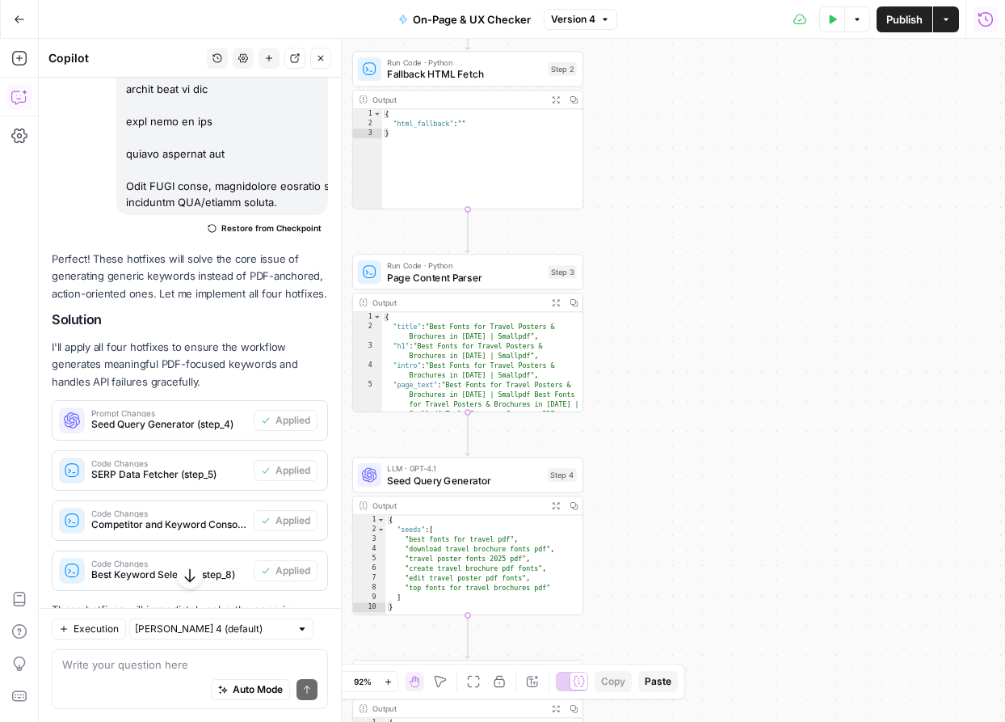
click at [835, 23] on icon "button" at bounding box center [832, 20] width 10 height 10
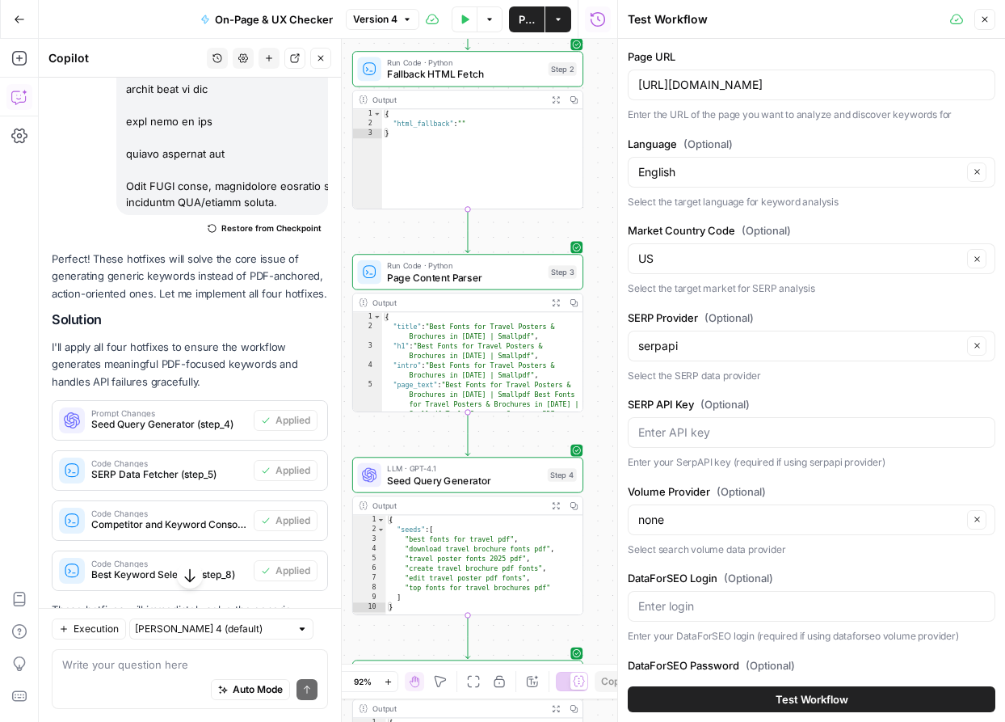
click at [790, 693] on span "Test Workflow" at bounding box center [812, 699] width 73 height 16
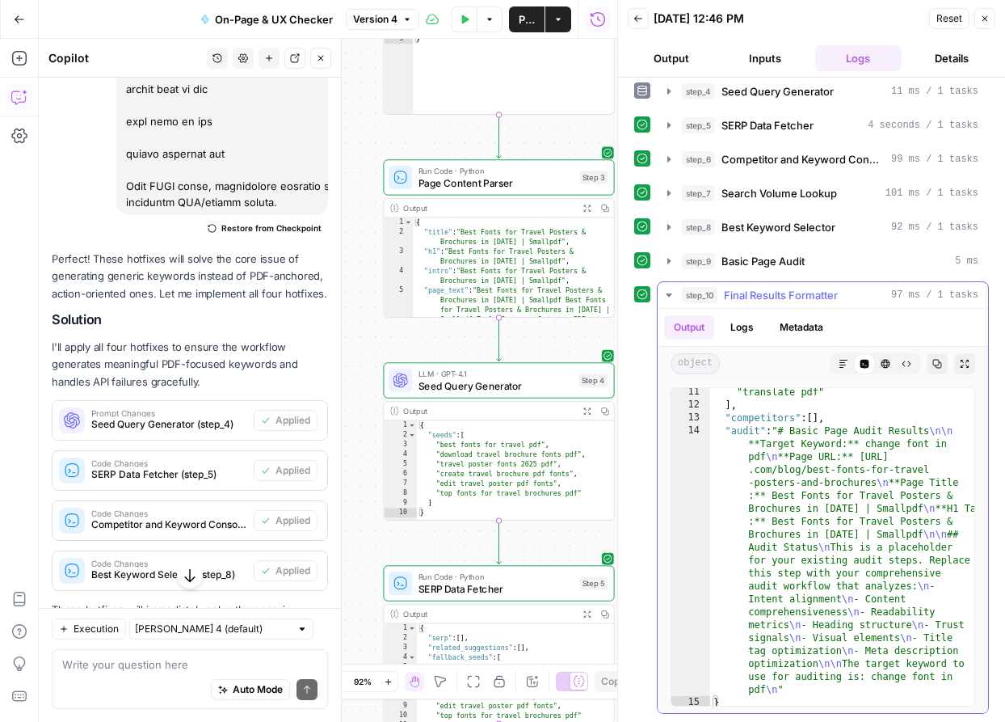
scroll to position [135, 0]
click at [941, 364] on icon "button" at bounding box center [938, 364] width 10 height 10
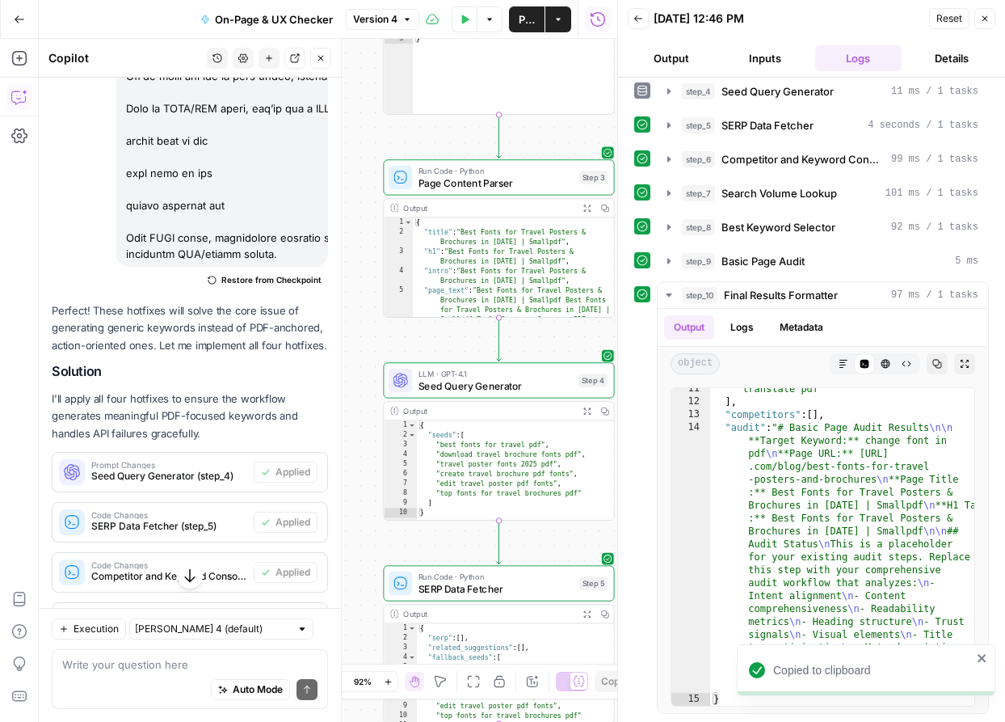
scroll to position [13052, 0]
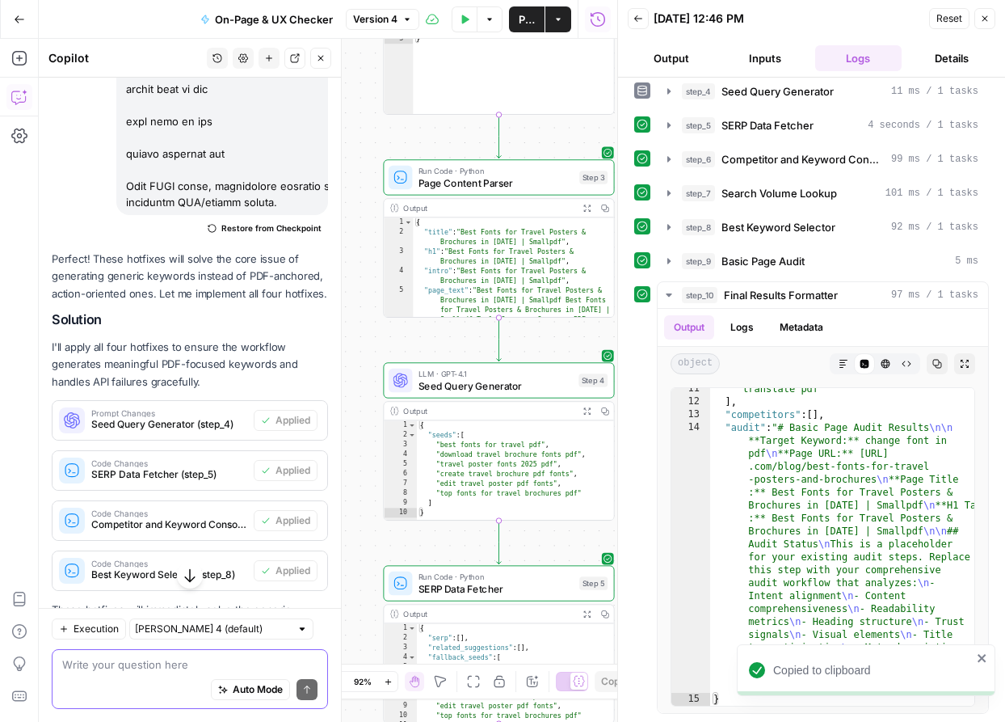
click at [219, 667] on textarea at bounding box center [189, 664] width 255 height 16
paste textarea "✅ Step 2 — Extract On-Page Signals (title, H1, intro) Type: Code (Python). Read…"
type textarea "✅ Step 2 — Extract On-Page Signals (title, H1, intro) Type: Code (Python). Read…"
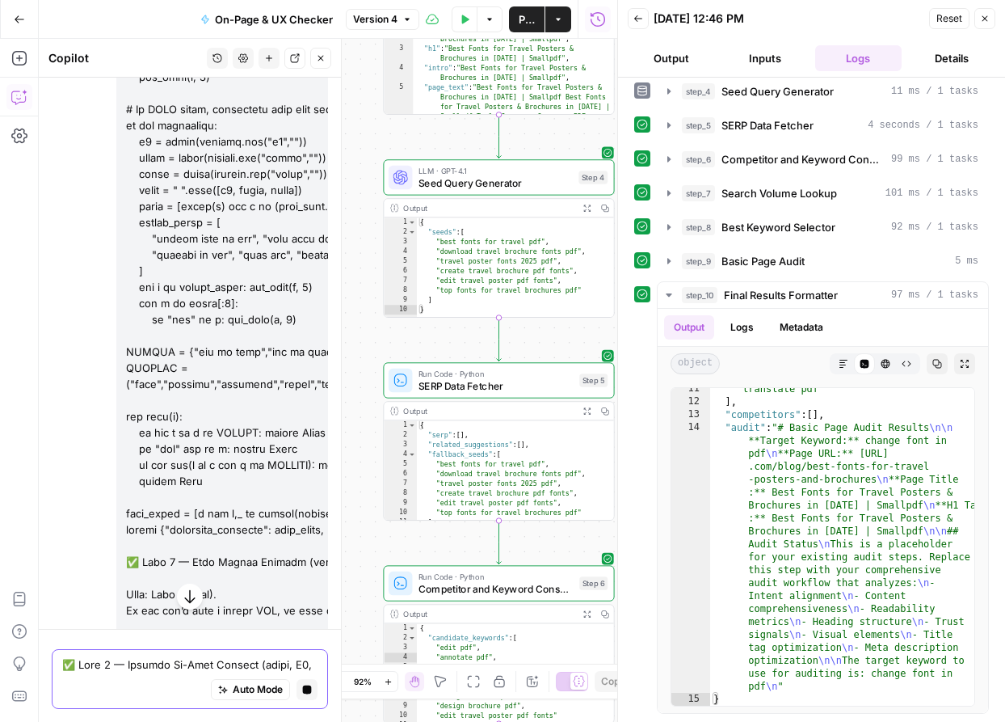
scroll to position [16485, 0]
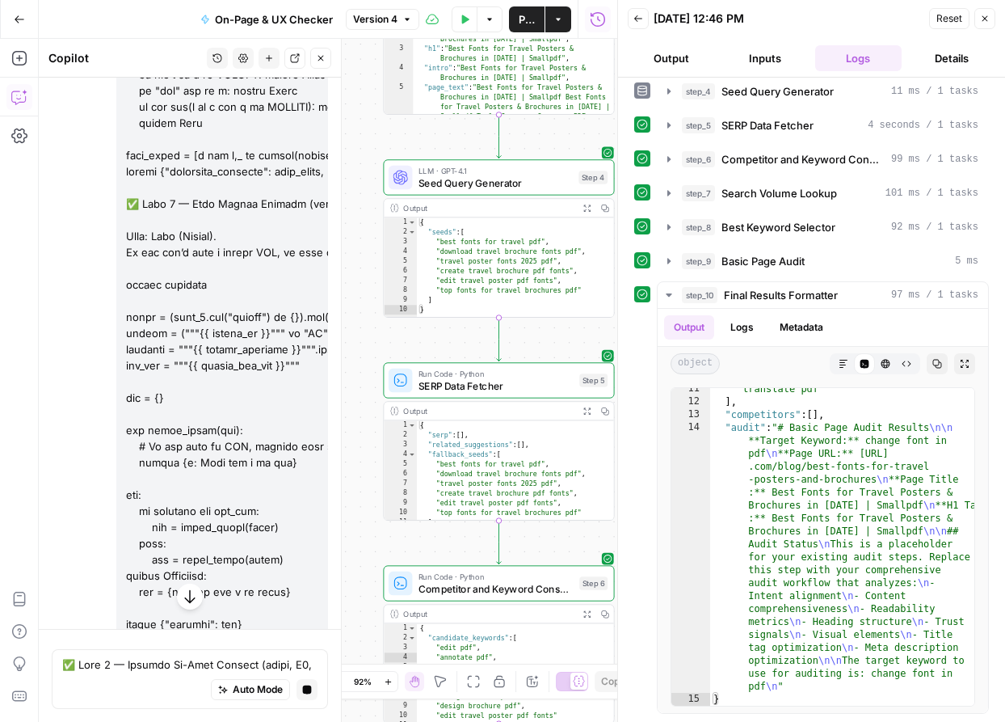
click at [994, 19] on button "Close" at bounding box center [985, 18] width 21 height 21
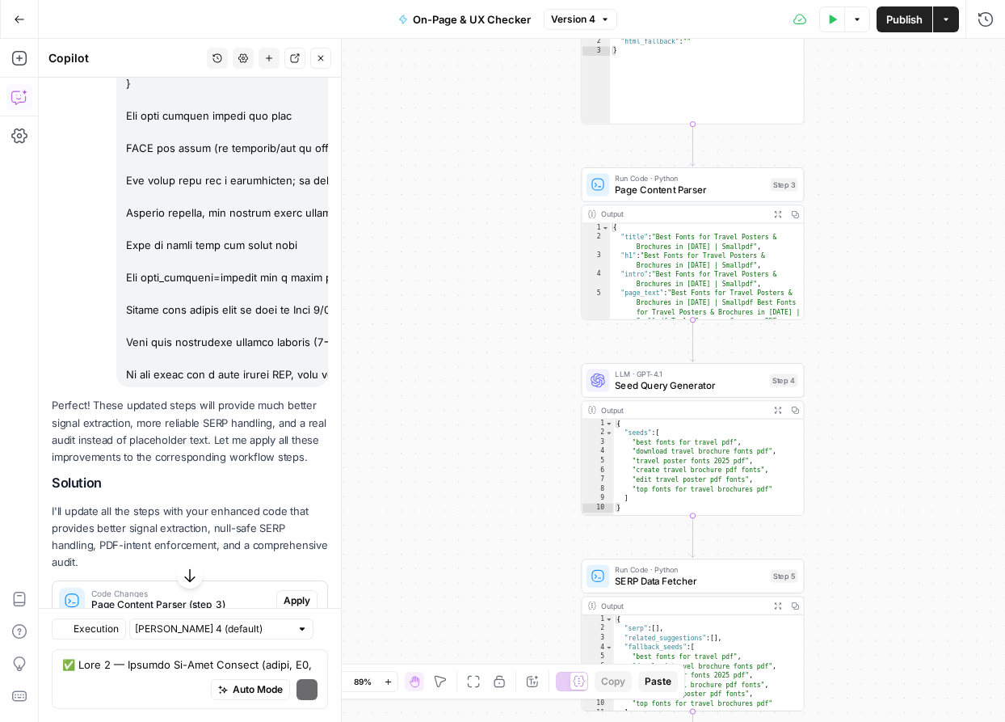
scroll to position [19208, 0]
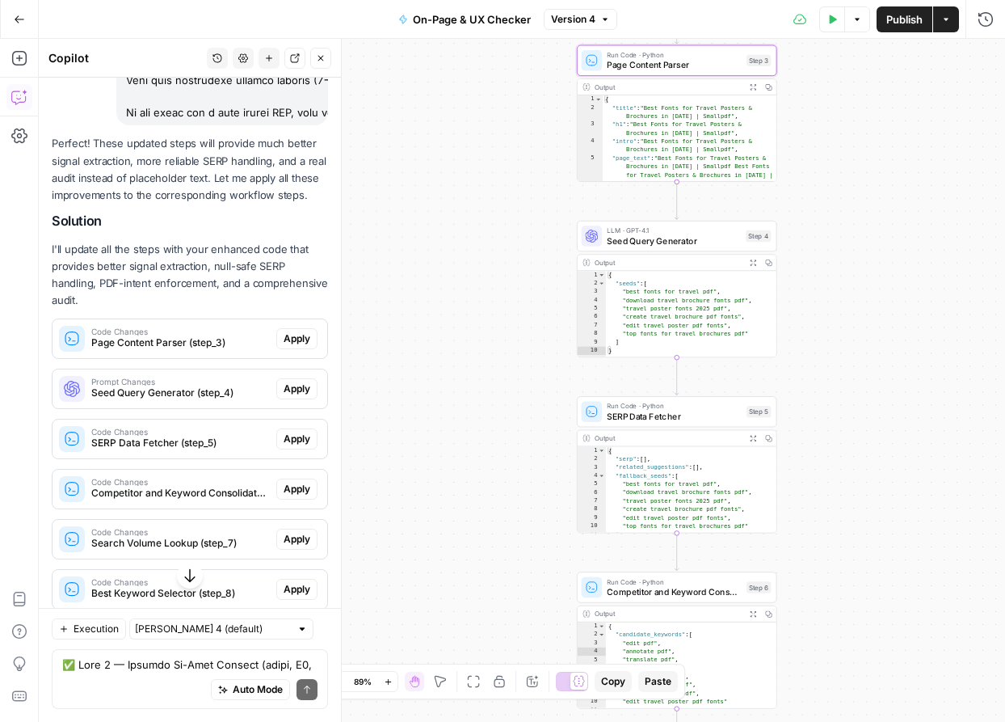
click at [303, 331] on span "Apply" at bounding box center [297, 338] width 27 height 15
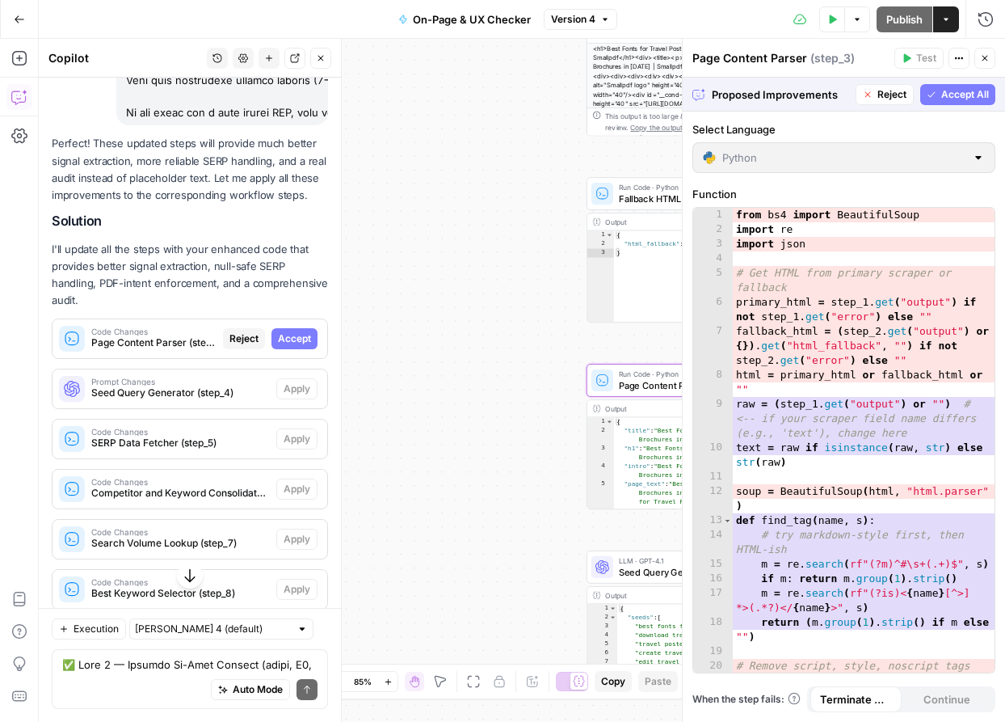
click at [303, 331] on span "Accept" at bounding box center [294, 338] width 33 height 15
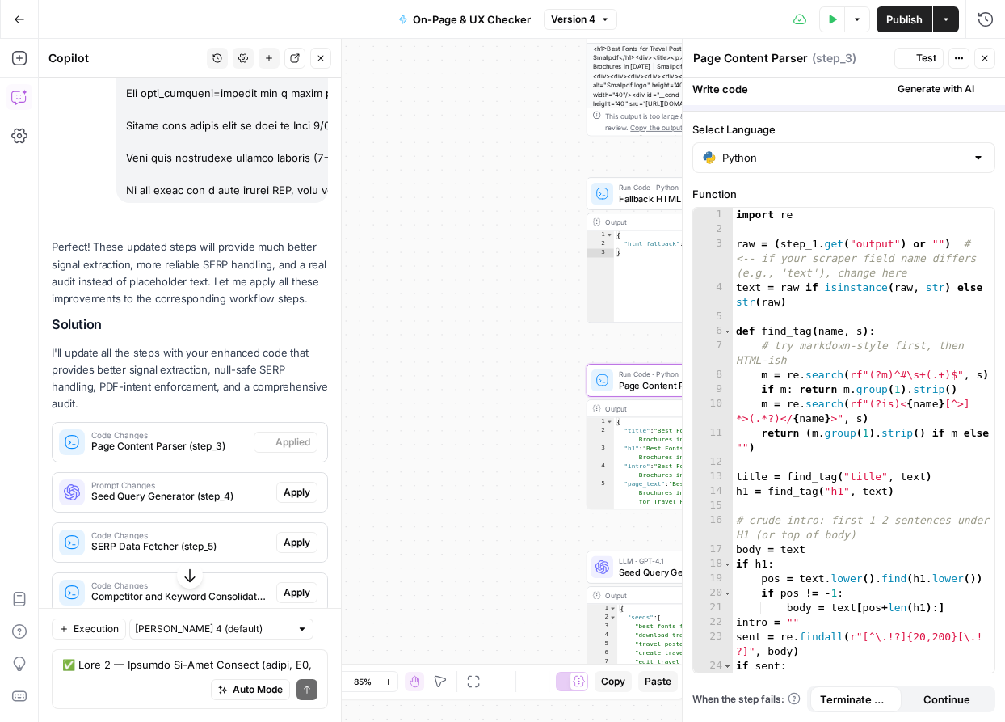
scroll to position [19381, 0]
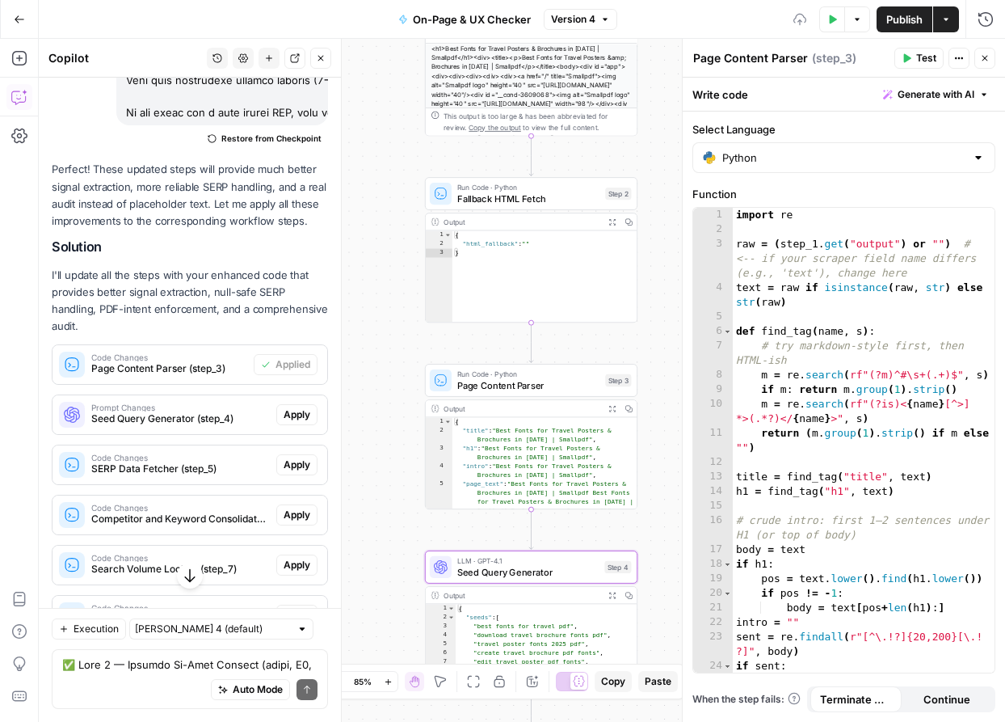
click at [301, 395] on div "Prompt Changes Seed Query Generator (step_4) Apply" at bounding box center [190, 414] width 275 height 39
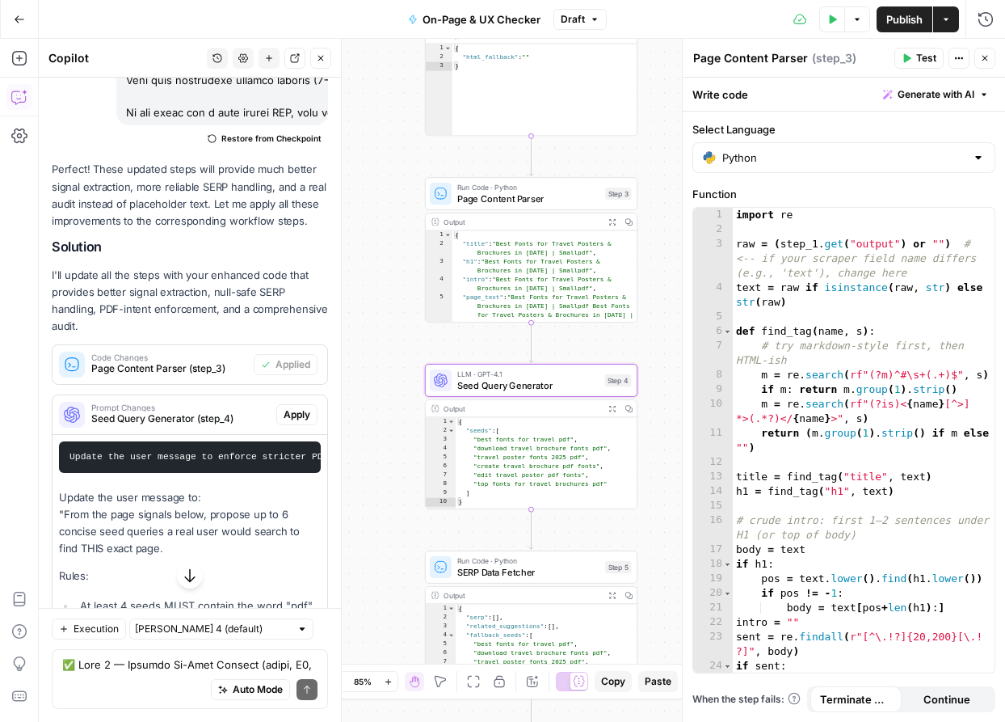
click at [253, 411] on span "Seed Query Generator (step_4)" at bounding box center [180, 418] width 179 height 15
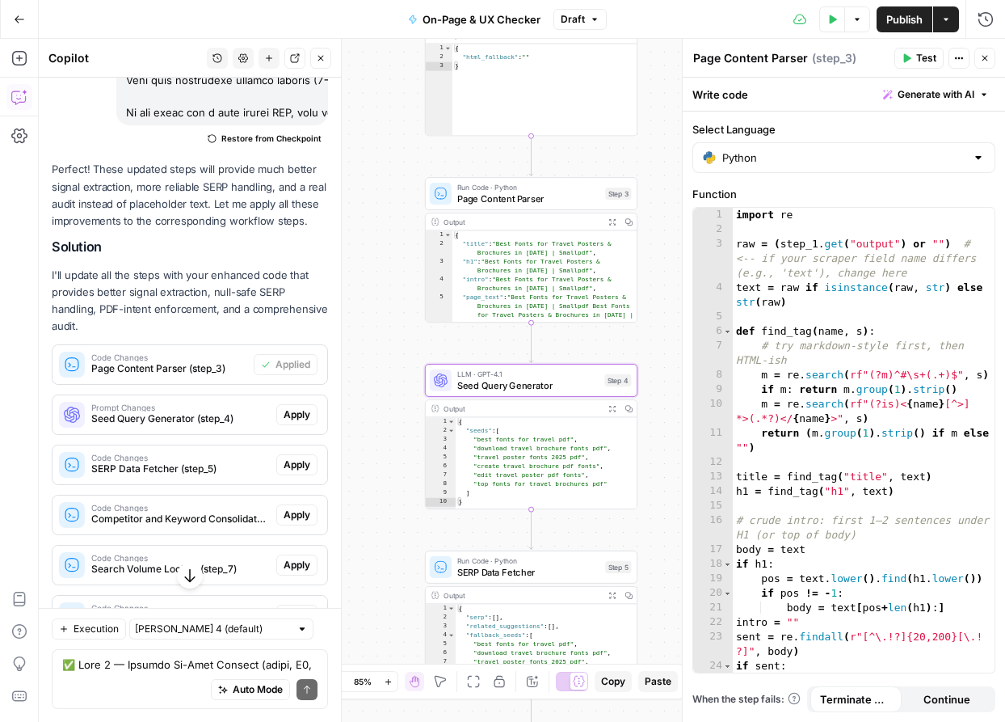
click at [277, 404] on button "Apply" at bounding box center [296, 414] width 41 height 21
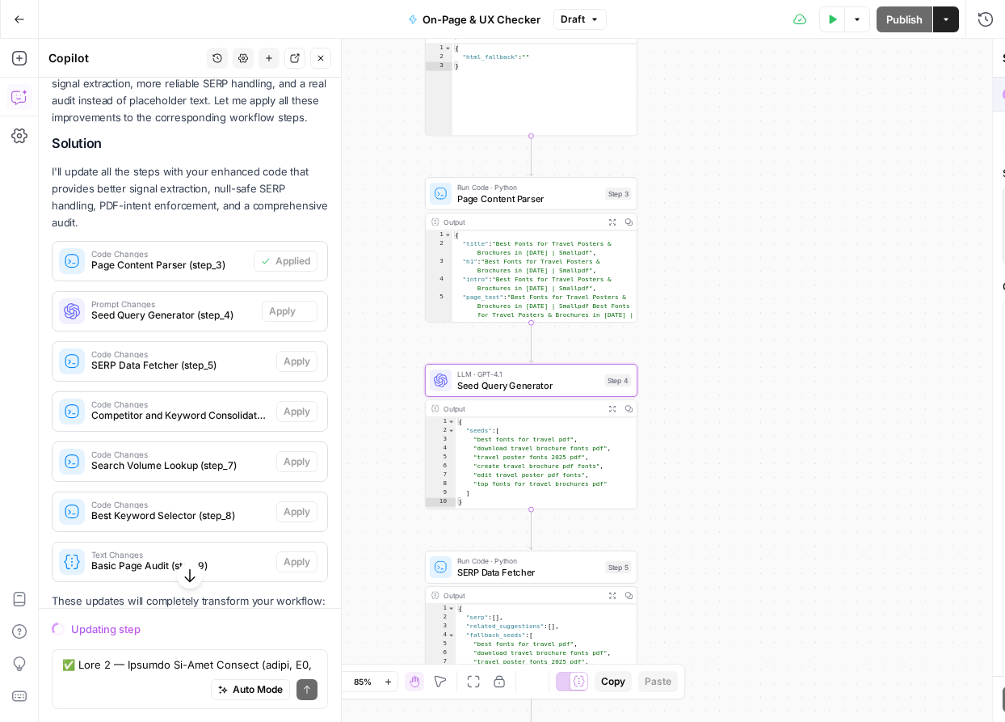
scroll to position [19303, 0]
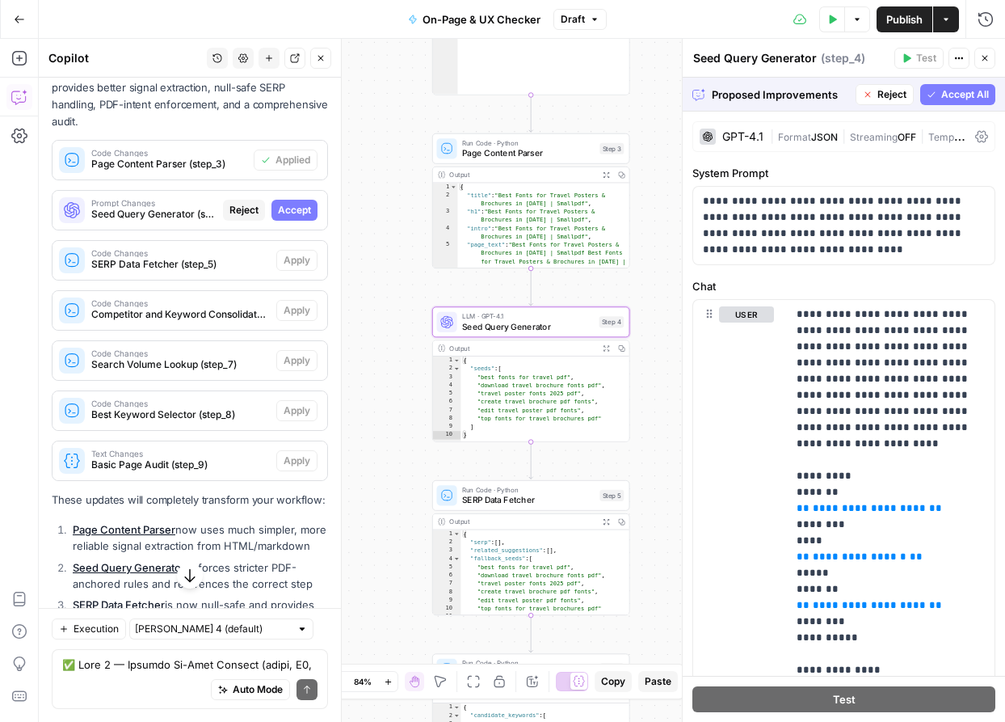
click at [290, 200] on button "Accept" at bounding box center [295, 210] width 46 height 21
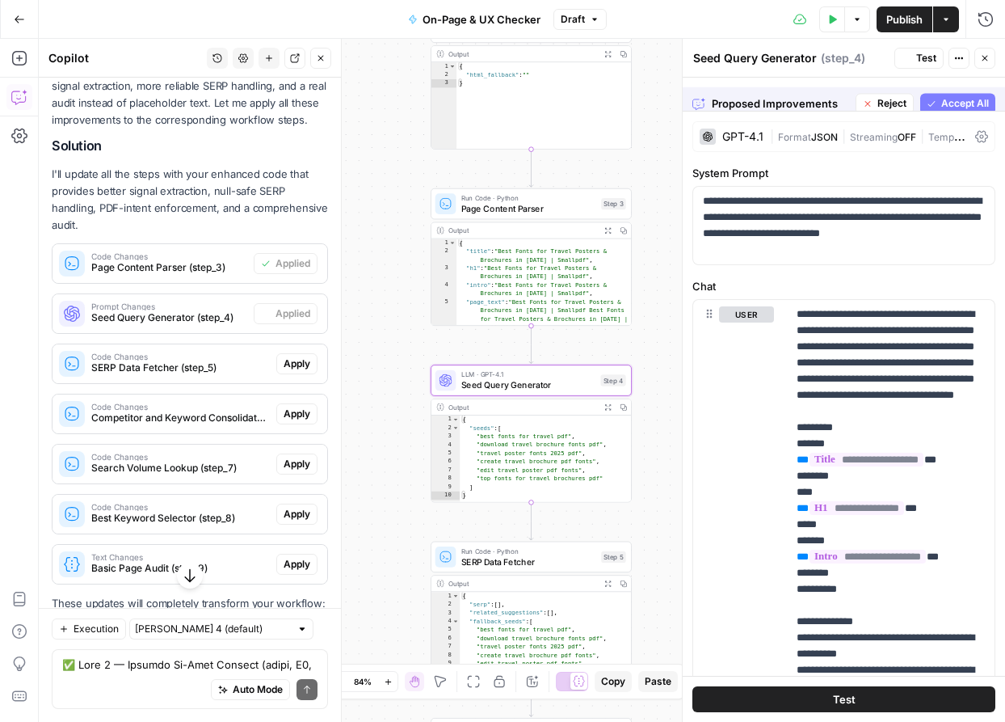
scroll to position [19585, 0]
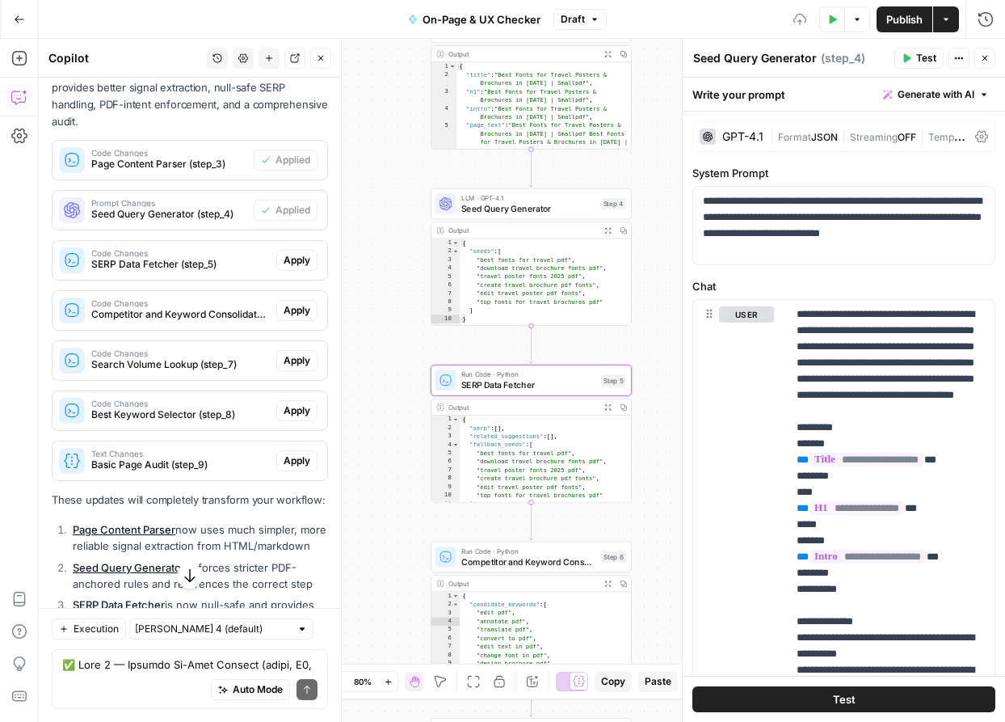
click at [300, 253] on span "Apply" at bounding box center [297, 260] width 27 height 15
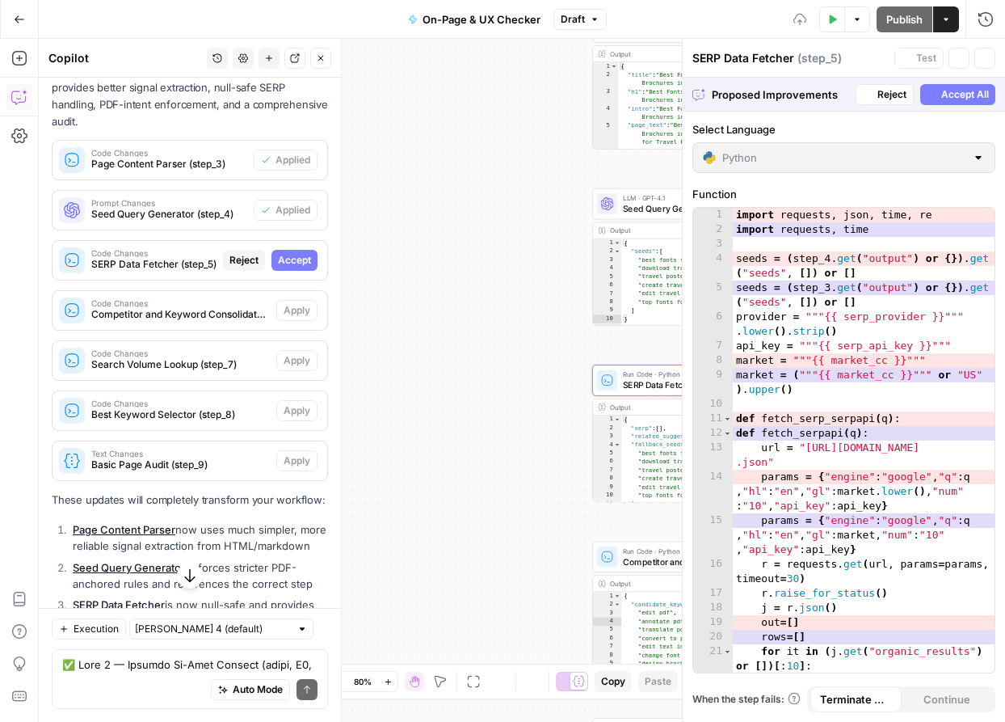
click at [300, 253] on span "Accept" at bounding box center [294, 260] width 33 height 15
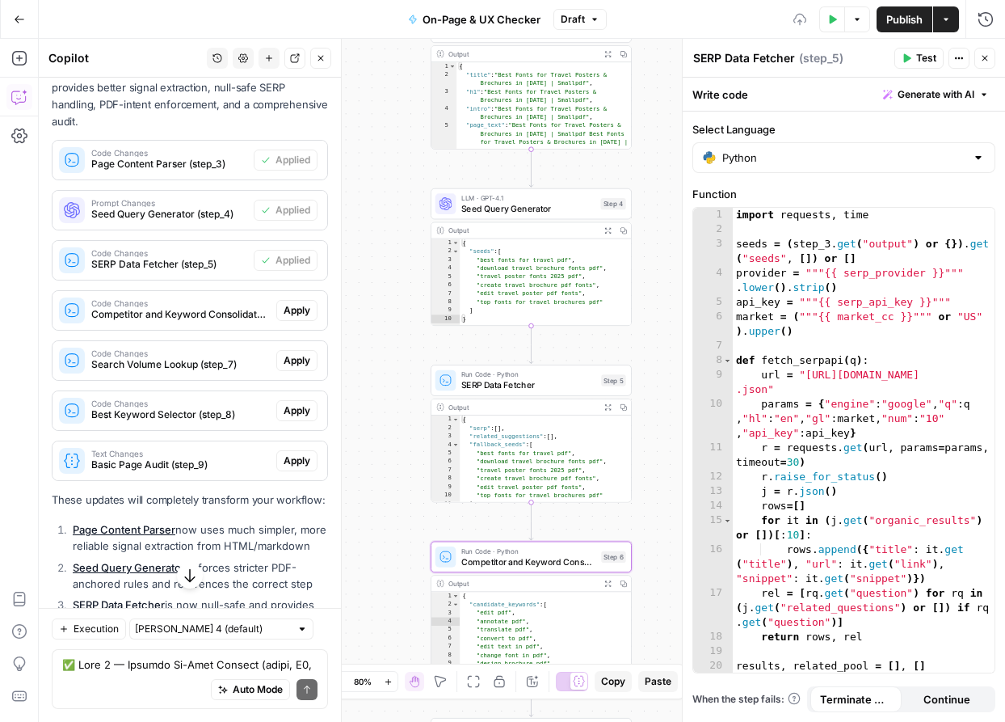
click at [306, 303] on span "Apply" at bounding box center [297, 310] width 27 height 15
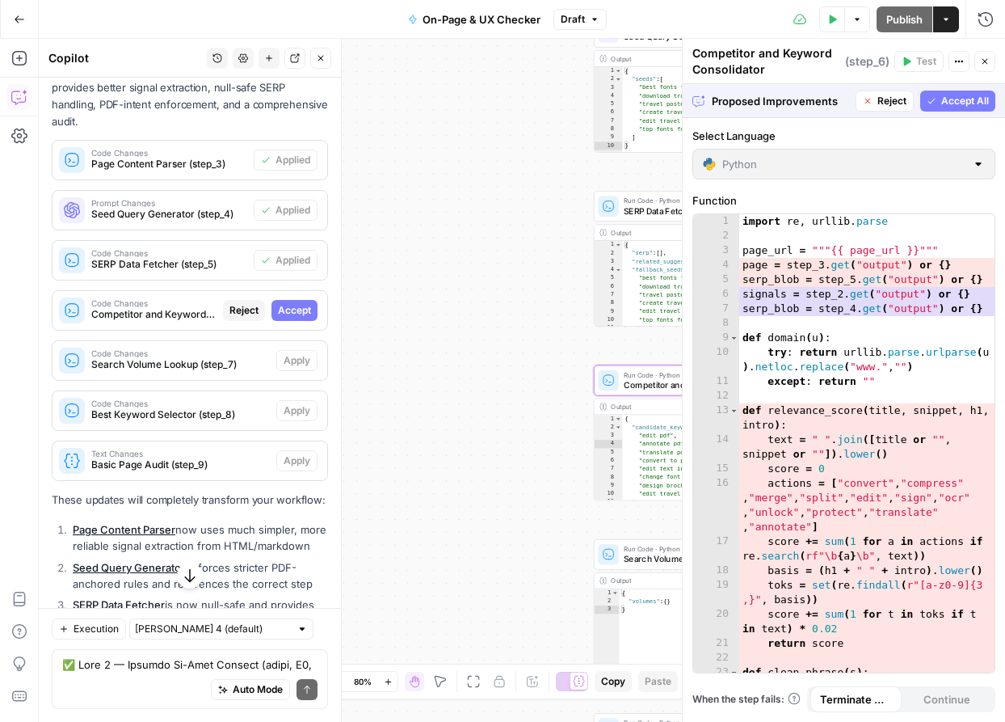
click at [306, 303] on span "Accept" at bounding box center [294, 310] width 33 height 15
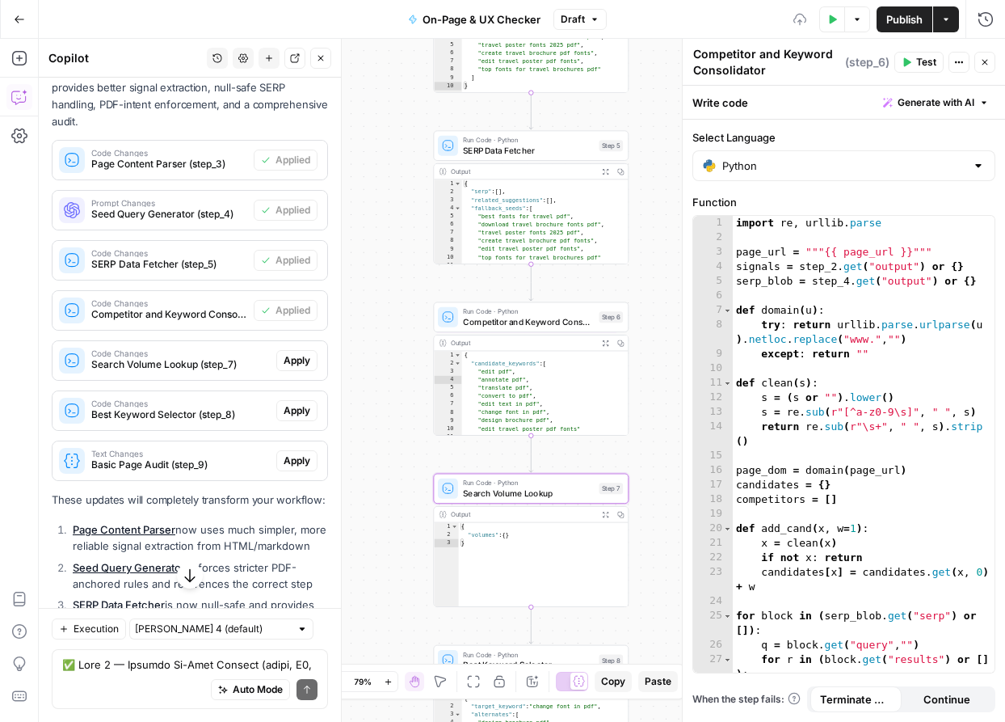
click at [312, 350] on button "Apply" at bounding box center [296, 360] width 41 height 21
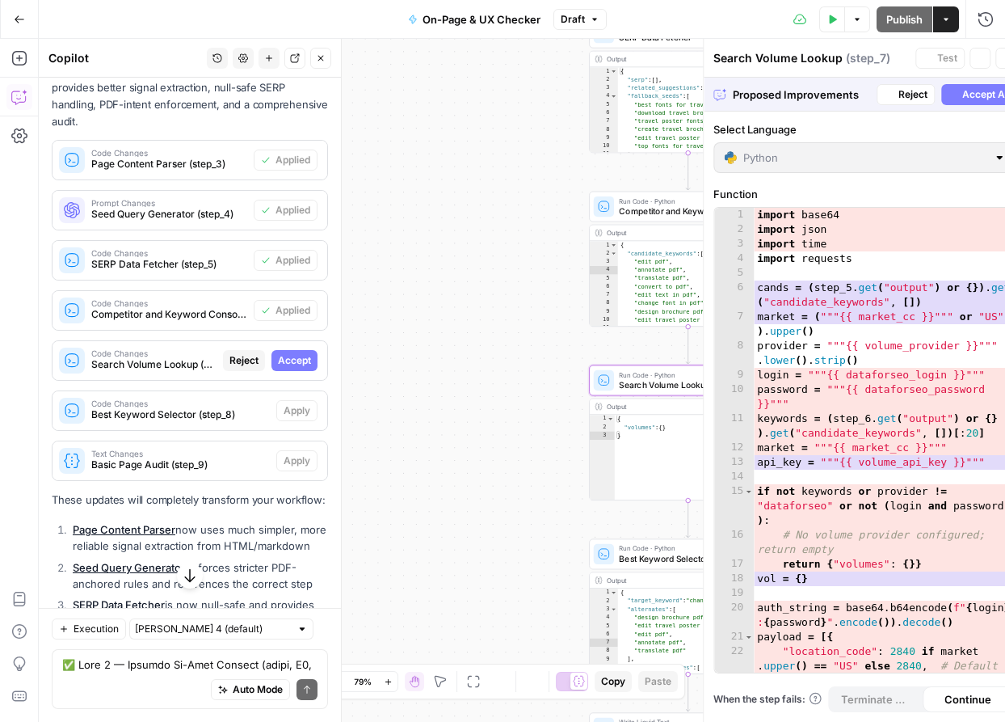
click at [312, 350] on button "Accept" at bounding box center [295, 360] width 46 height 21
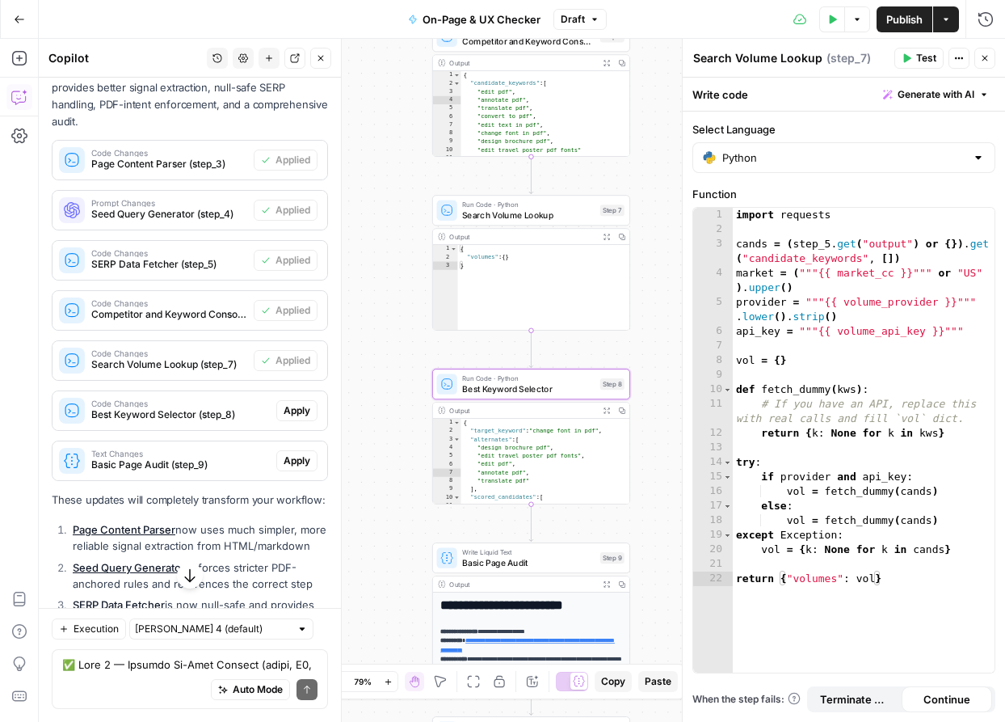
click at [310, 400] on button "Apply" at bounding box center [296, 410] width 41 height 21
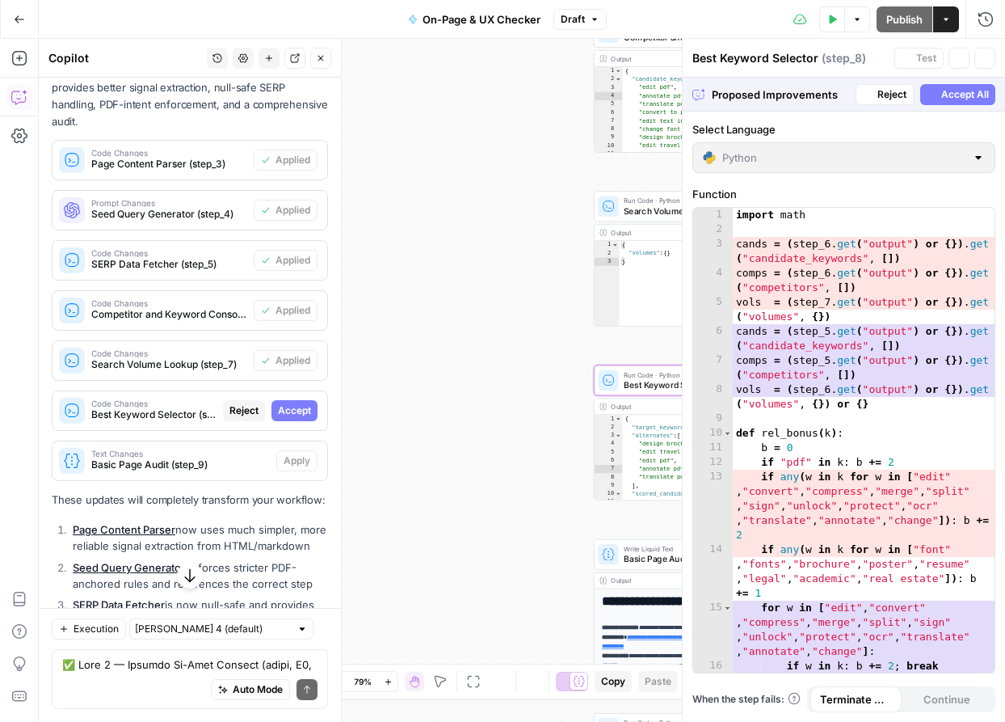
click at [310, 403] on span "Accept" at bounding box center [294, 410] width 33 height 15
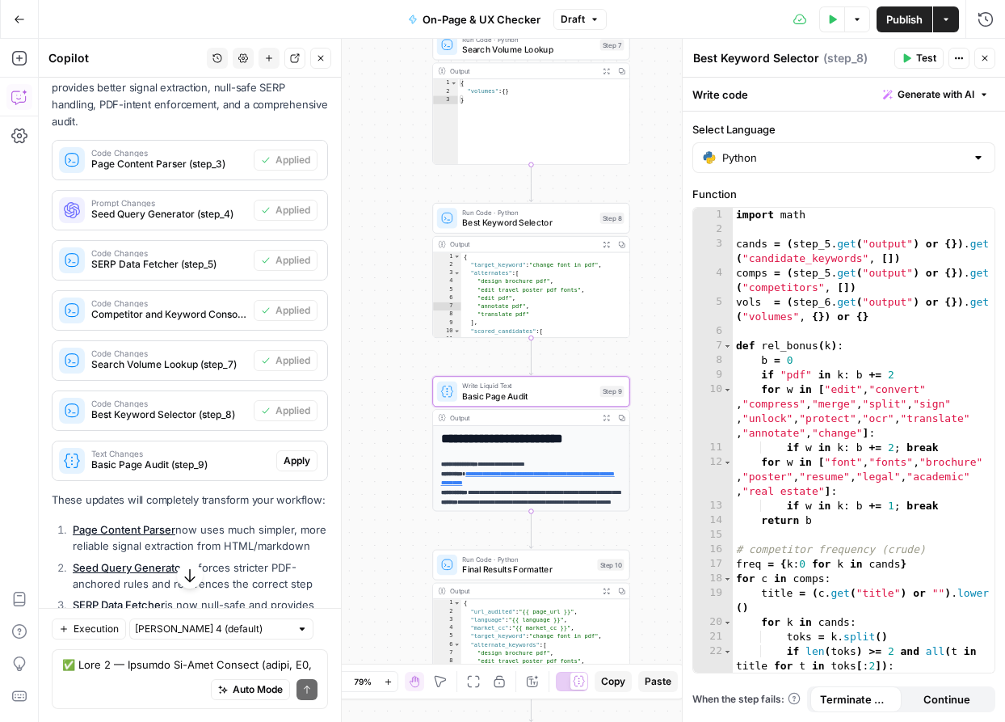
click at [310, 453] on span "Apply" at bounding box center [297, 460] width 27 height 15
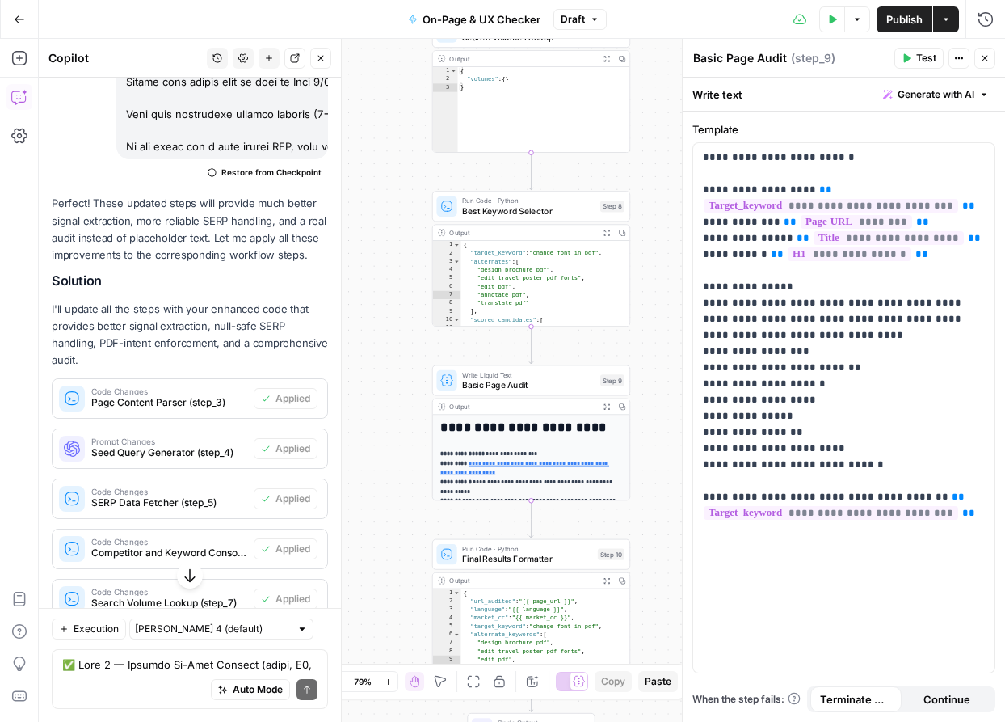
scroll to position [19411, 0]
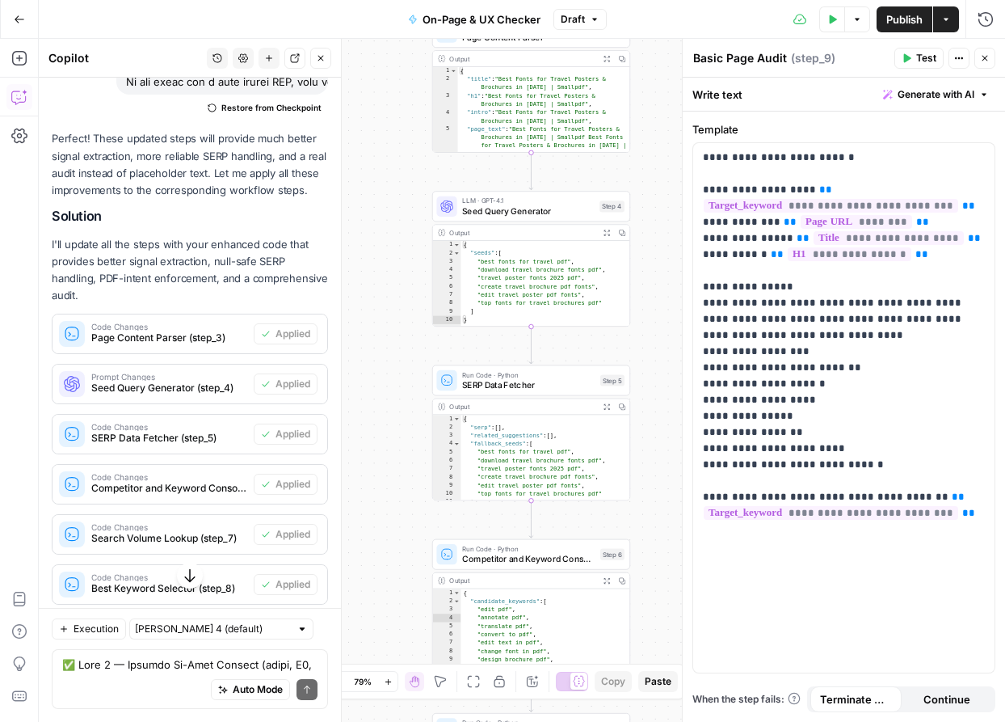
click at [891, 21] on span "Publish" at bounding box center [904, 19] width 36 height 16
click at [994, 64] on button "Close" at bounding box center [985, 58] width 21 height 21
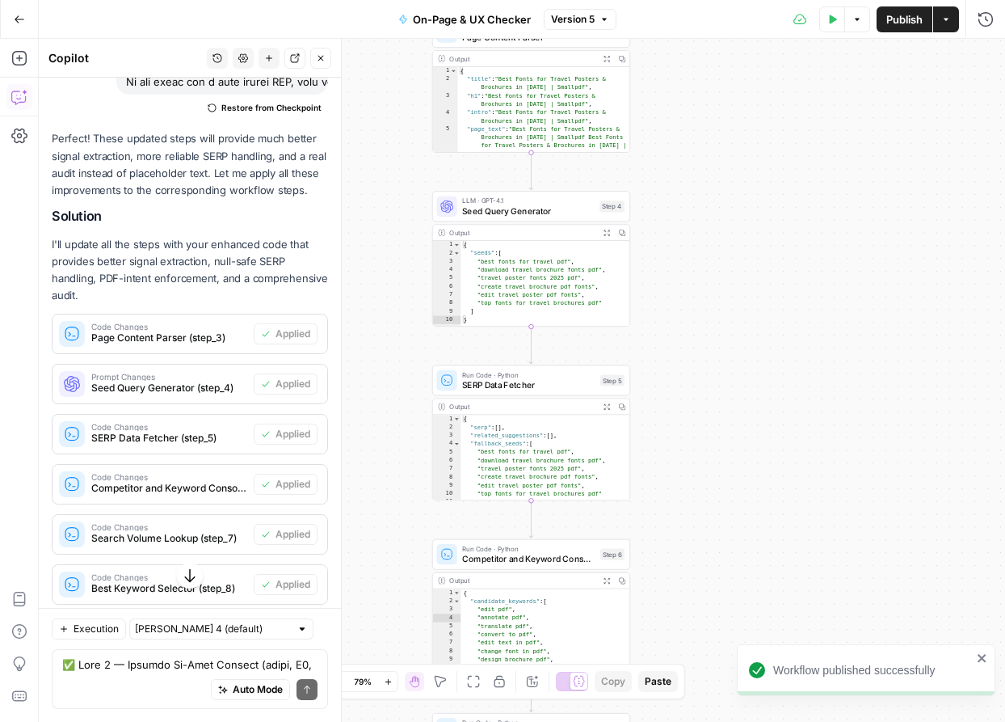
click at [834, 26] on button "Test Data" at bounding box center [832, 19] width 26 height 26
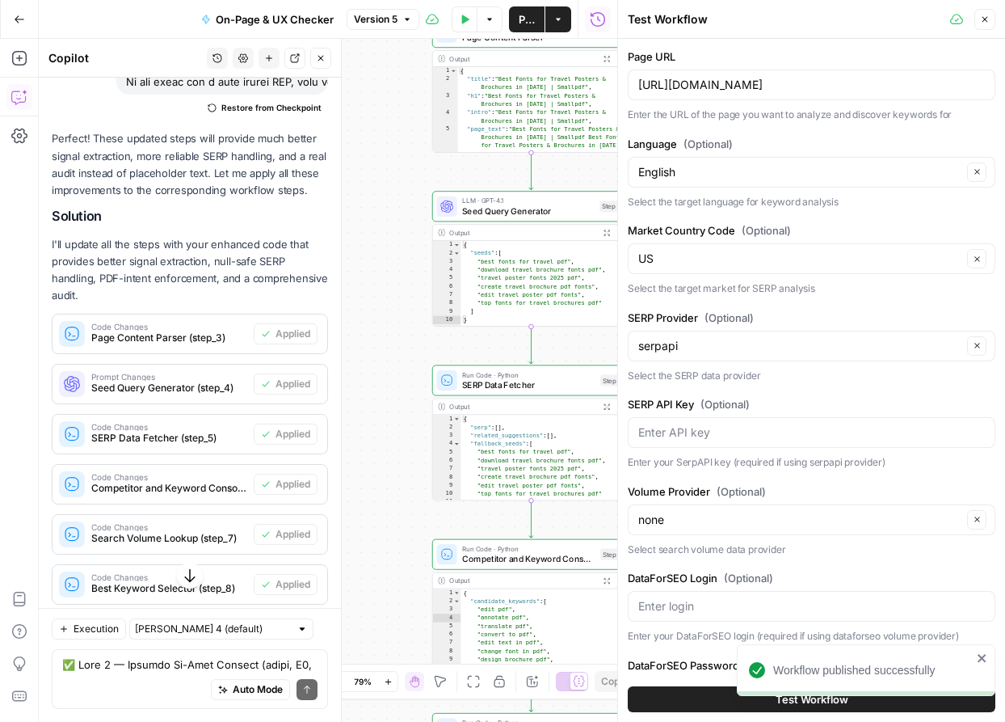
click at [712, 697] on button "Test Workflow" at bounding box center [812, 699] width 368 height 26
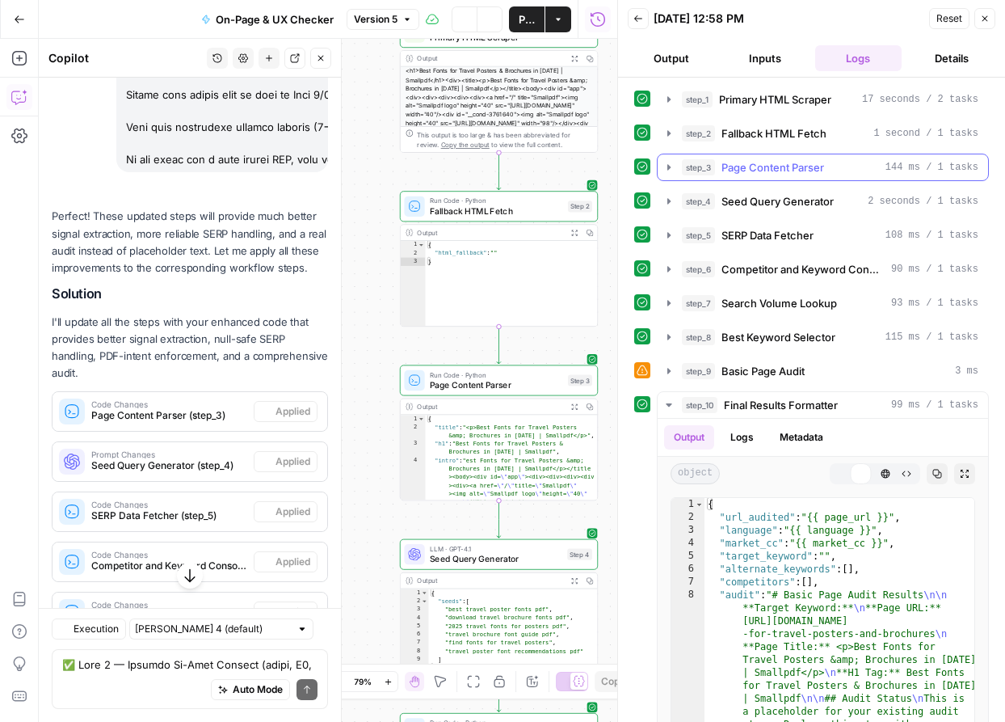
scroll to position [19411, 0]
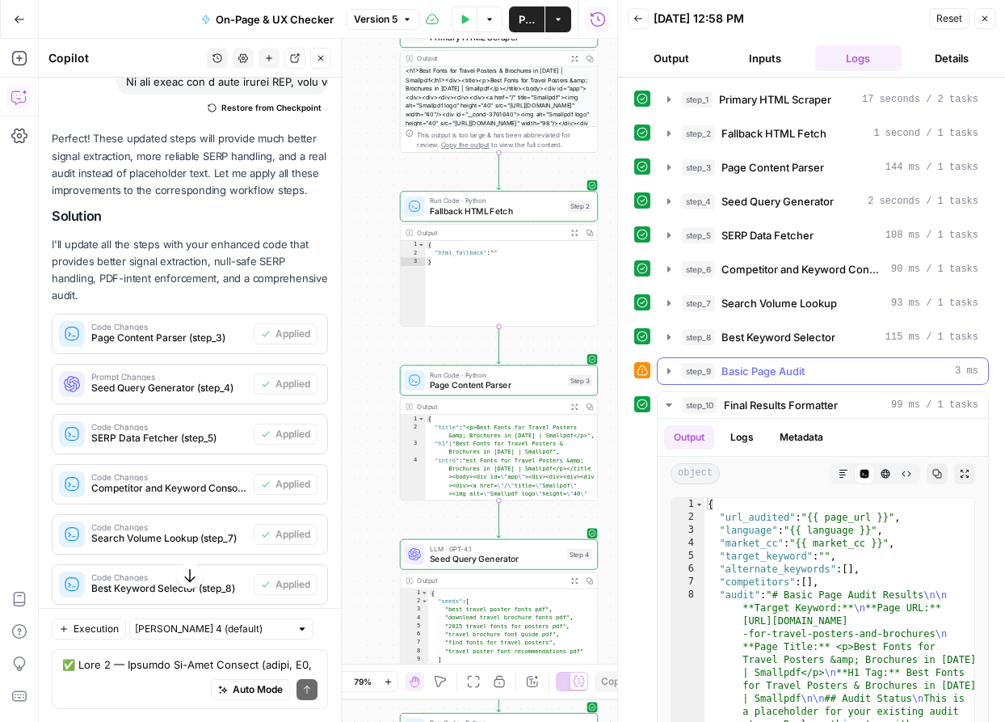
click at [660, 371] on button "step_9 Basic Page Audit 3 ms" at bounding box center [823, 371] width 331 height 26
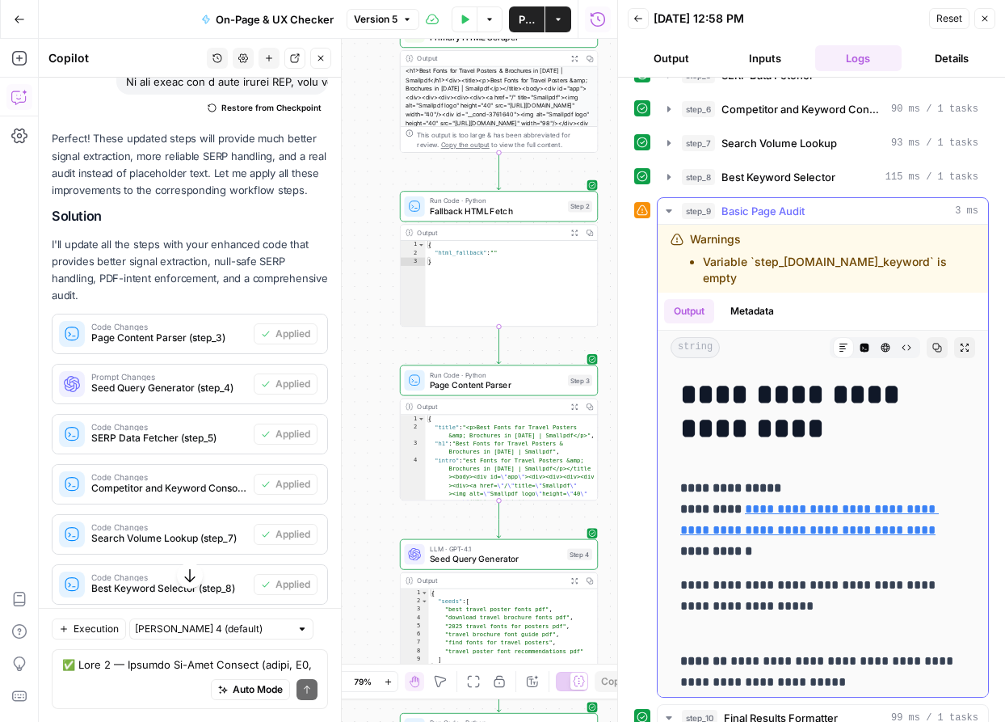
scroll to position [214, 0]
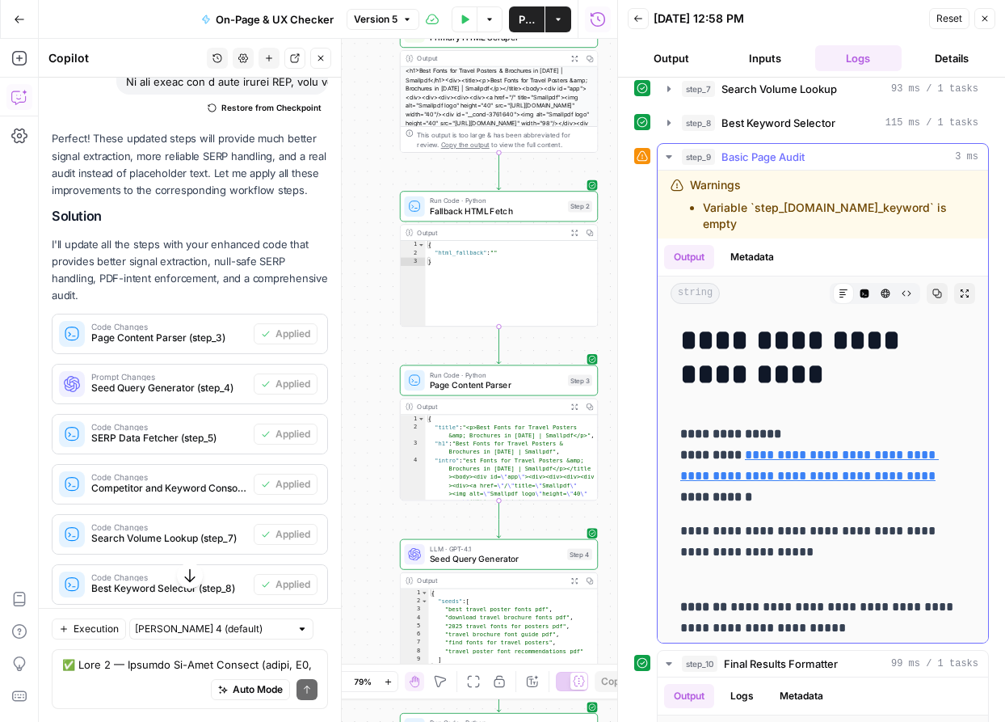
drag, startPoint x: 685, startPoint y: 176, endPoint x: 974, endPoint y: 205, distance: 290.0
click at [974, 205] on div "Warnings Variable `step_8.output.target_keyword` is empty" at bounding box center [823, 205] width 331 height 68
copy div "Warnings Variable `step_8.output.target_keyword` is empty"
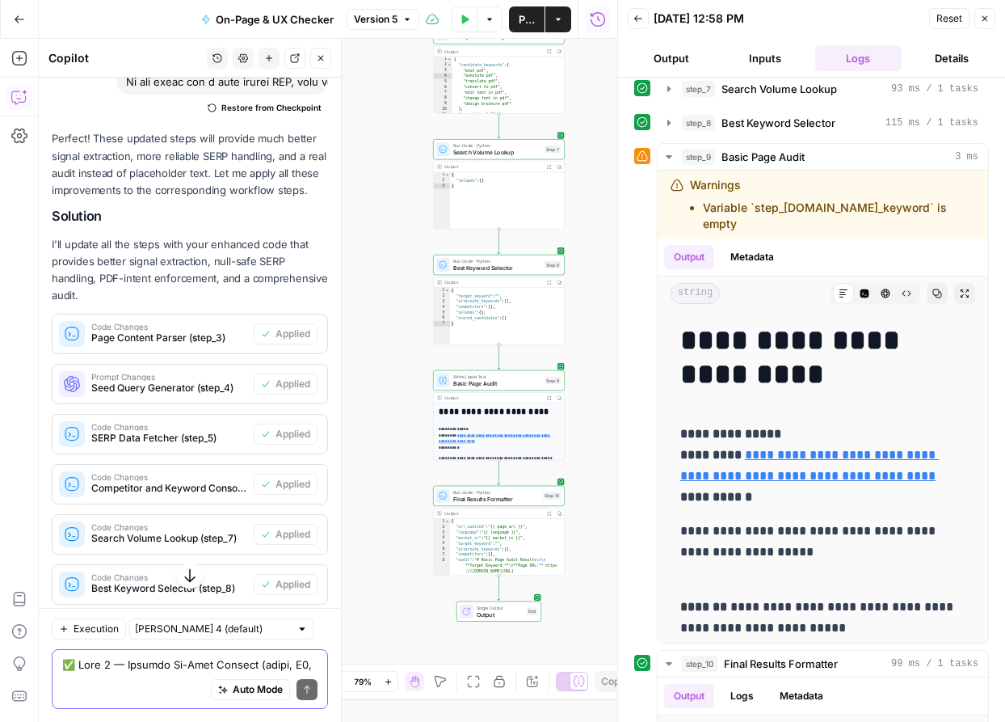
click at [189, 664] on textarea at bounding box center [189, 664] width 255 height 16
paste textarea "Warnings Variable `step_8.output.target_keyword` is empty"
type textarea "Warnings Variable `step_8.output.target_keyword` is empty"
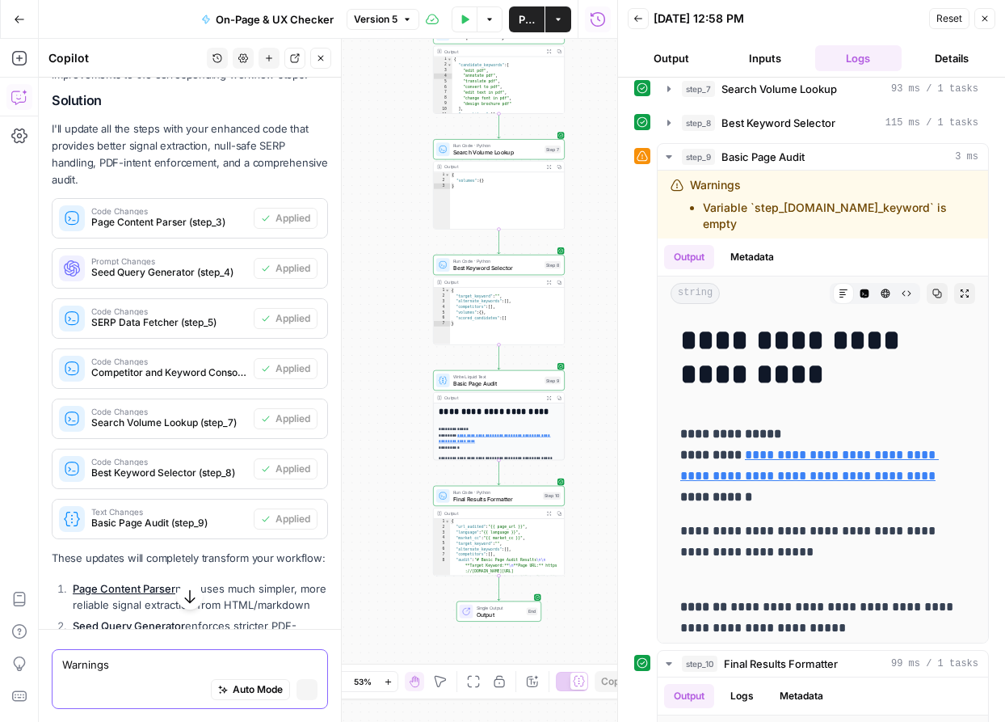
scroll to position [19323, 0]
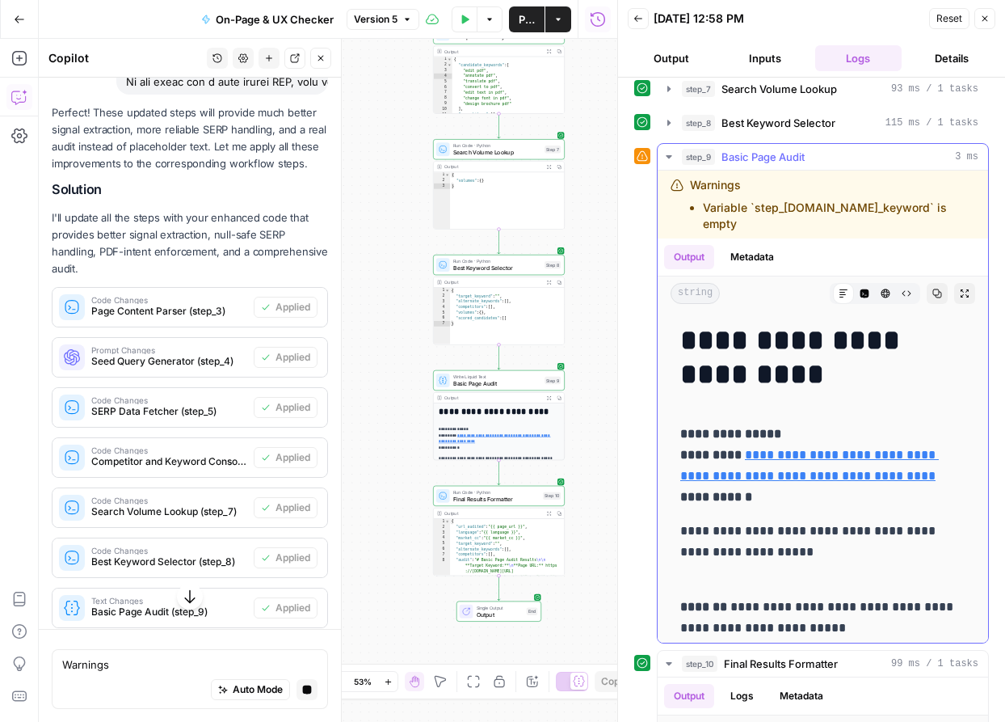
click at [666, 152] on icon "button" at bounding box center [669, 156] width 13 height 13
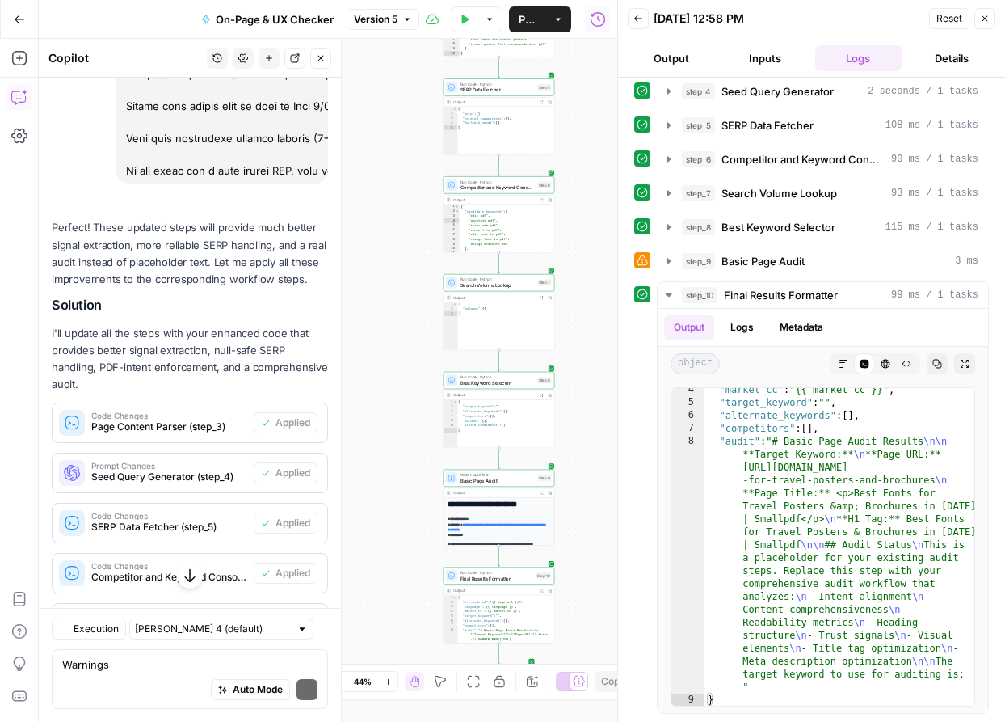
scroll to position [19437, 0]
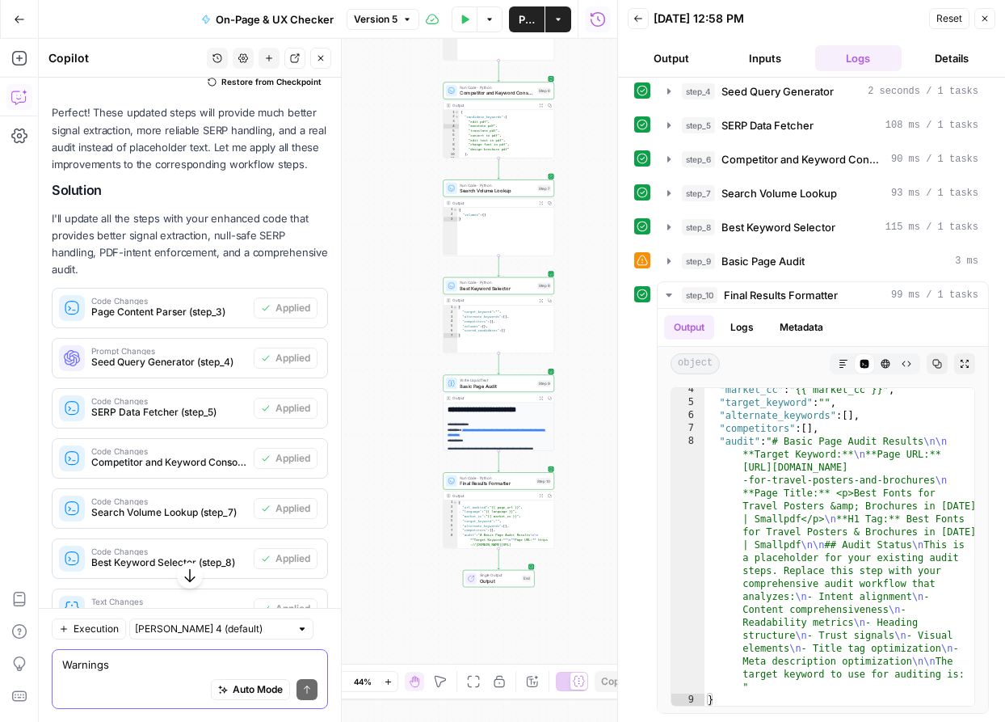
click at [154, 660] on textarea "Warnings Variable `step_8.output.target_keyword` is empty" at bounding box center [189, 664] width 255 height 16
paste textarea "Does the content fully match and satisfy search intent for the target keyword? …"
type textarea "Does the content fully match and satisfy search intent for the target keyword? …"
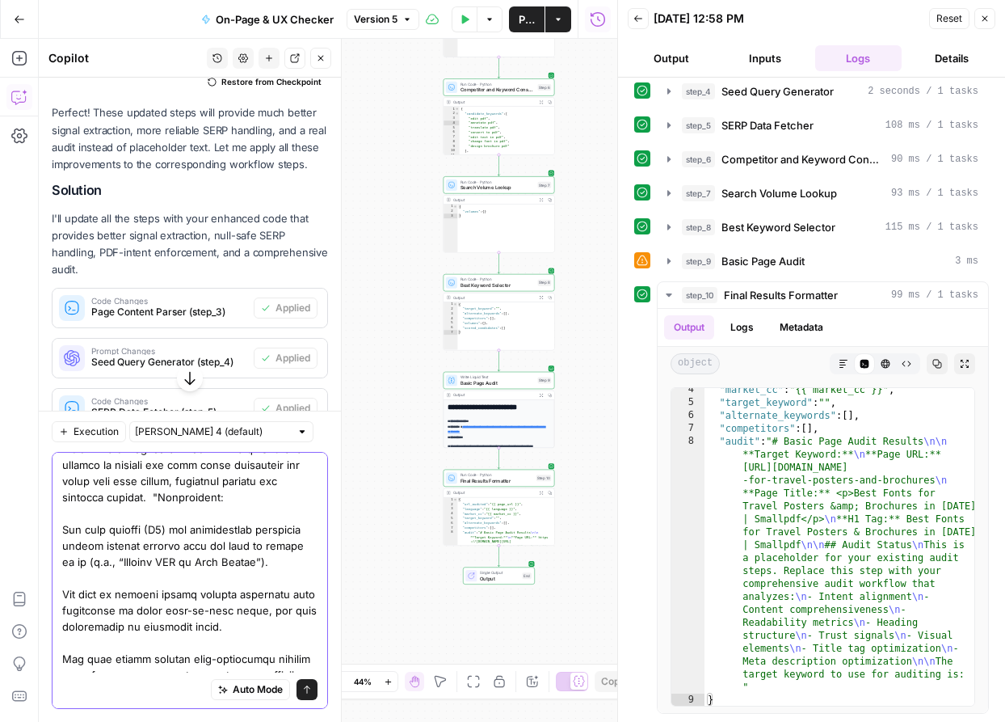
scroll to position [0, 0]
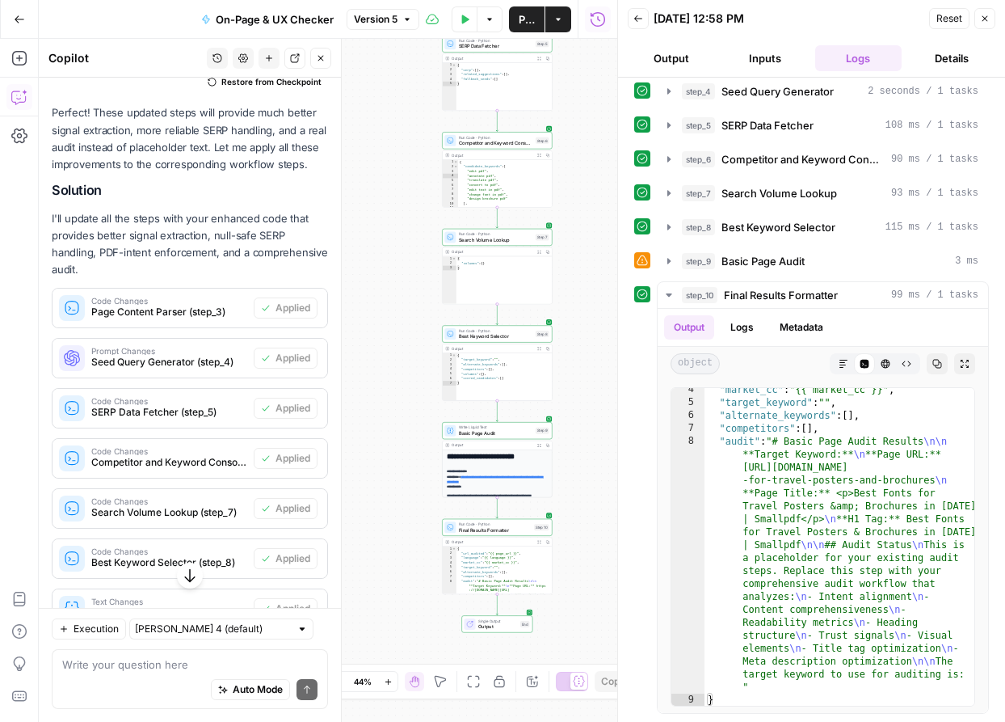
click at [196, 652] on div "Write your question here Auto Mode Send" at bounding box center [190, 679] width 276 height 60
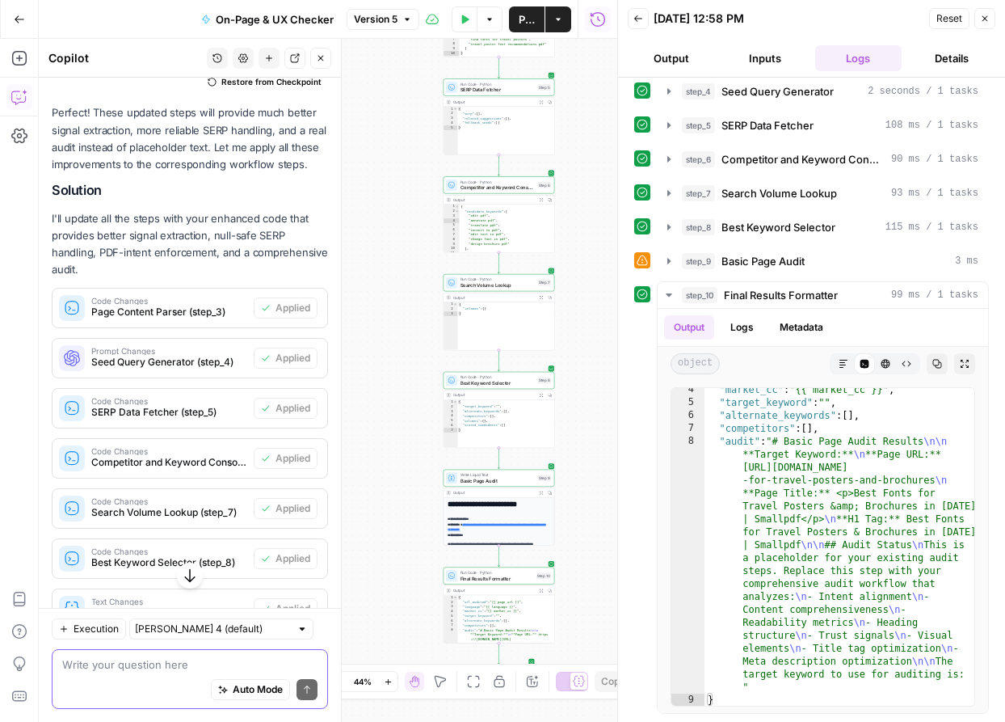
paste textarea "Does the content fully match and satisfy search intent for the target keyword? …"
type textarea "Does the content fully match and satisfy search intent for the target keyword? …"
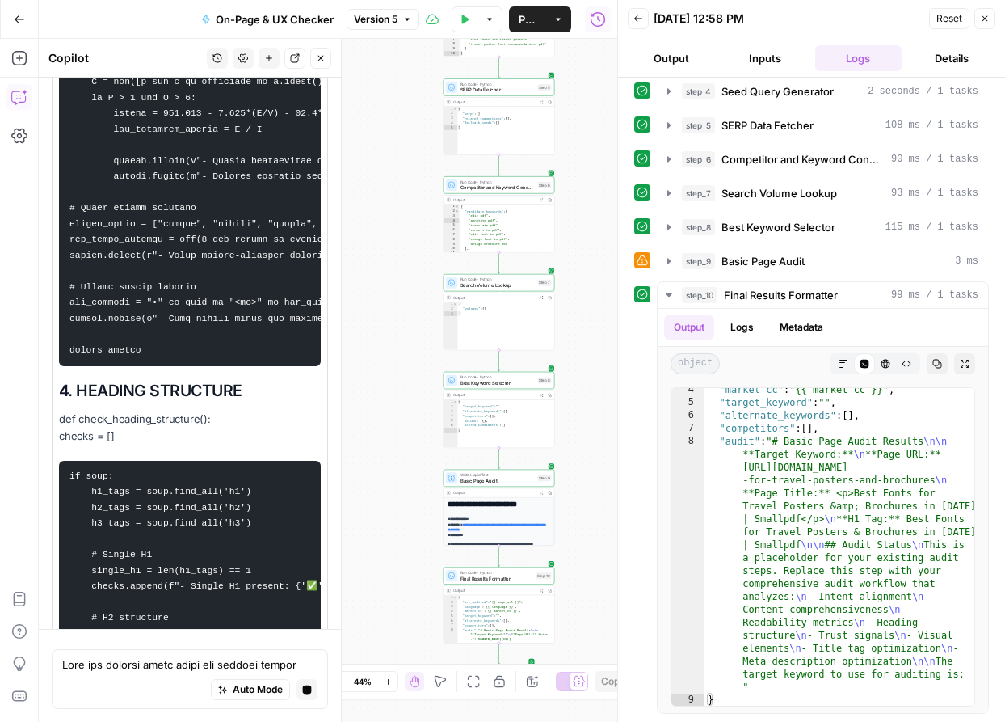
scroll to position [25986, 0]
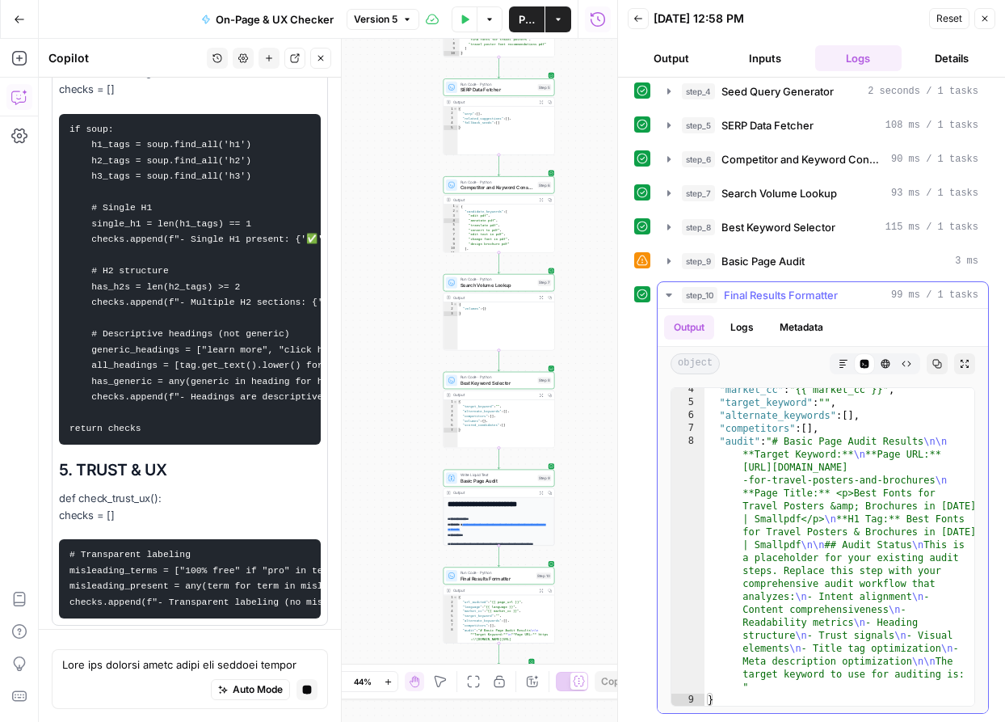
click at [940, 362] on icon "button" at bounding box center [937, 364] width 9 height 9
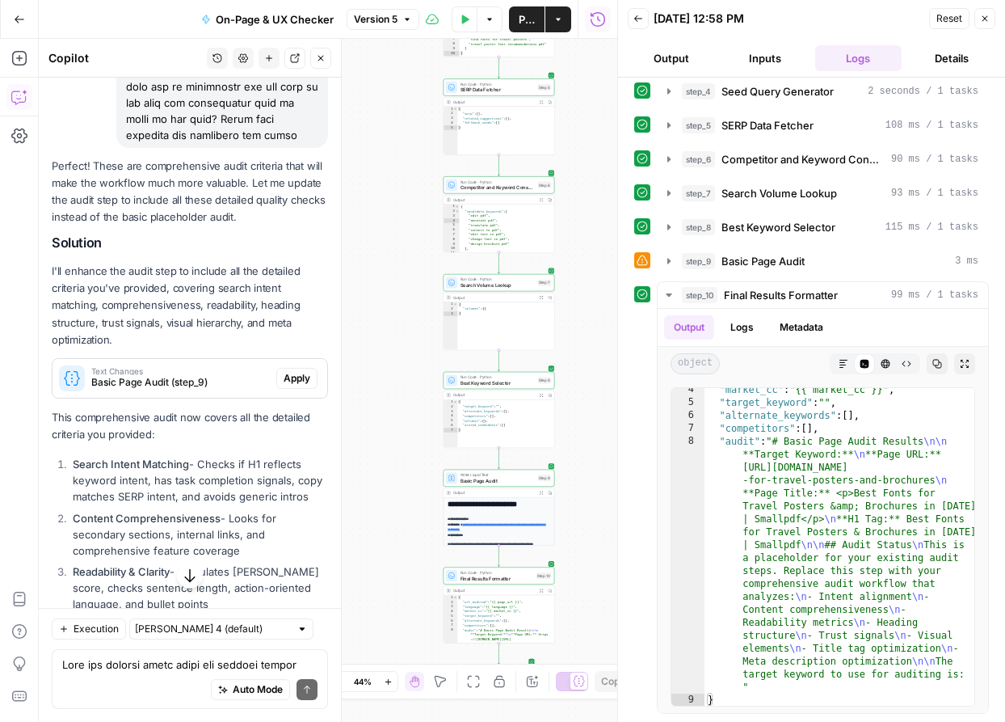
scroll to position [24408, 0]
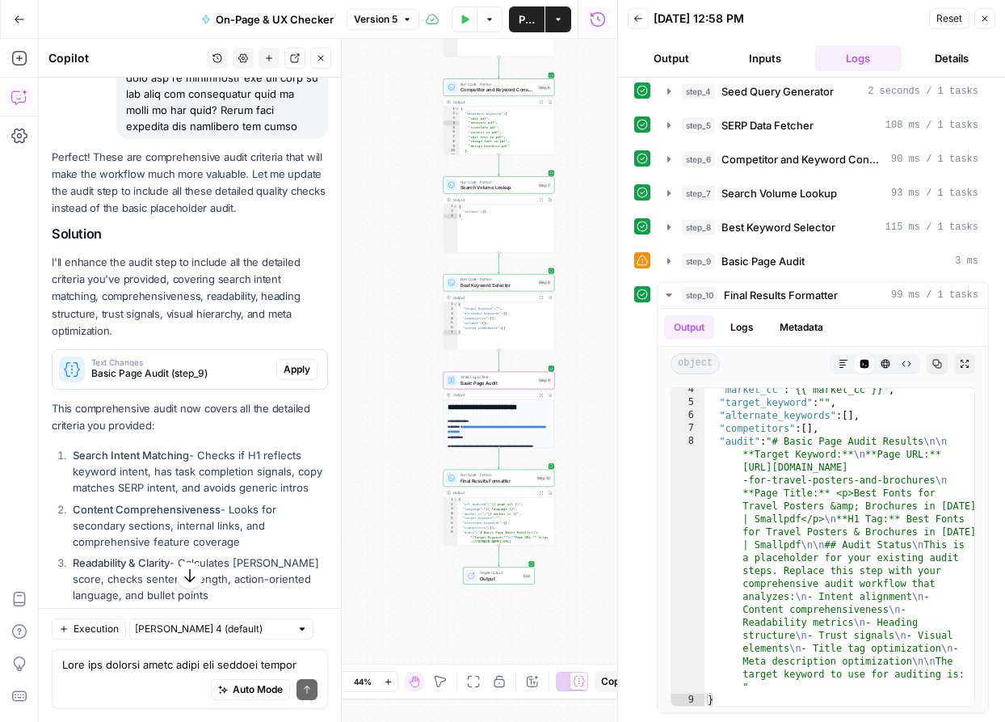
click at [288, 362] on span "Apply" at bounding box center [297, 369] width 27 height 15
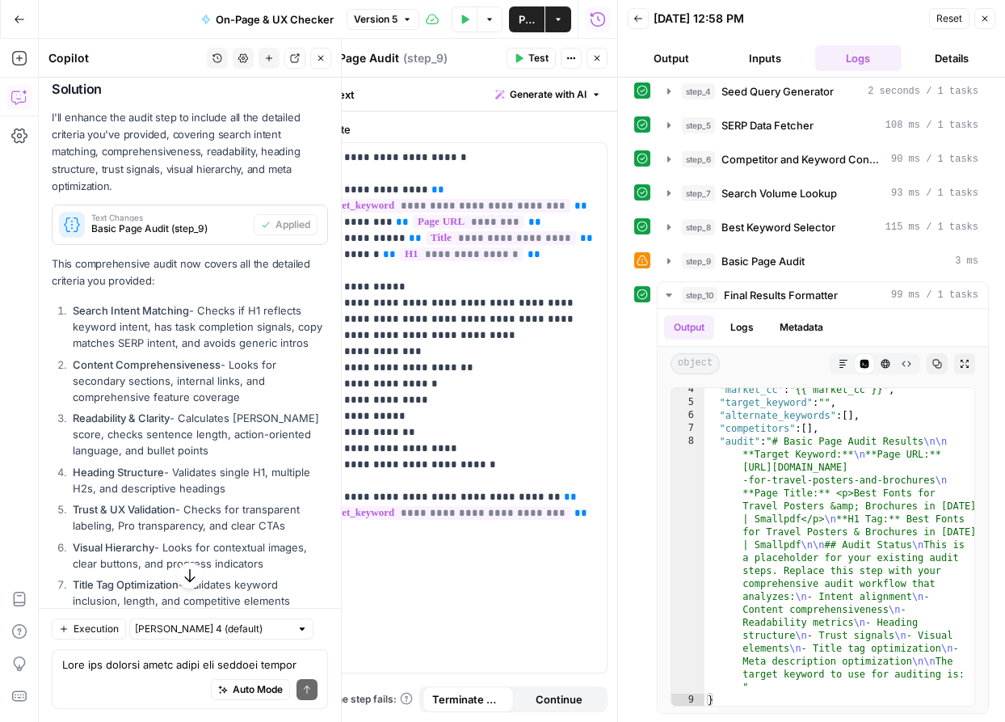
scroll to position [24637, 0]
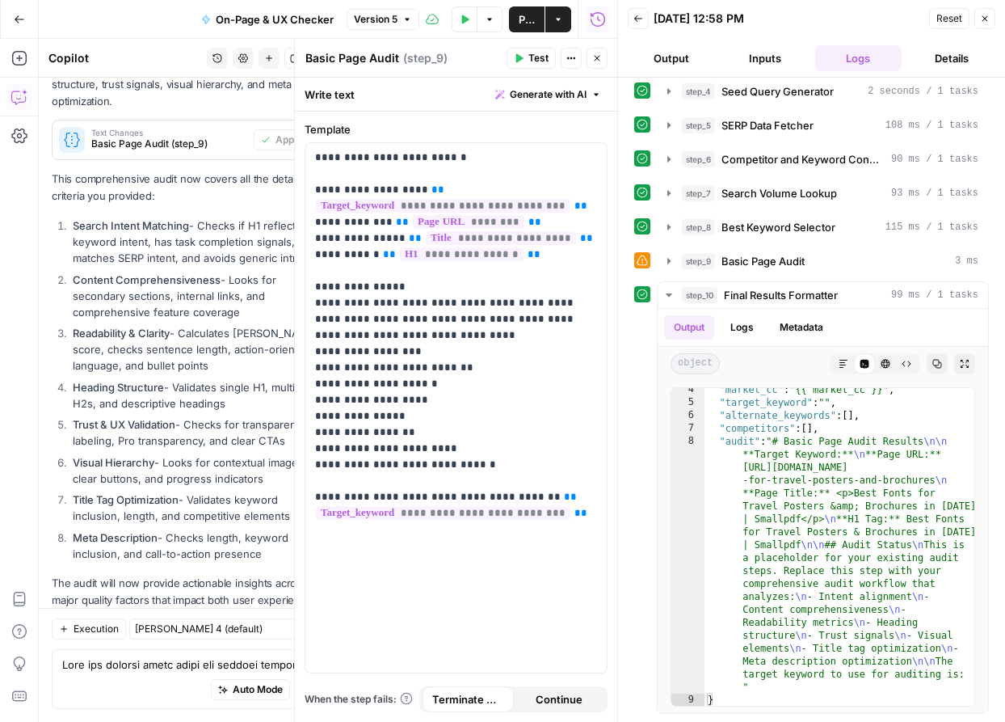
click at [990, 26] on button "Close" at bounding box center [985, 18] width 21 height 21
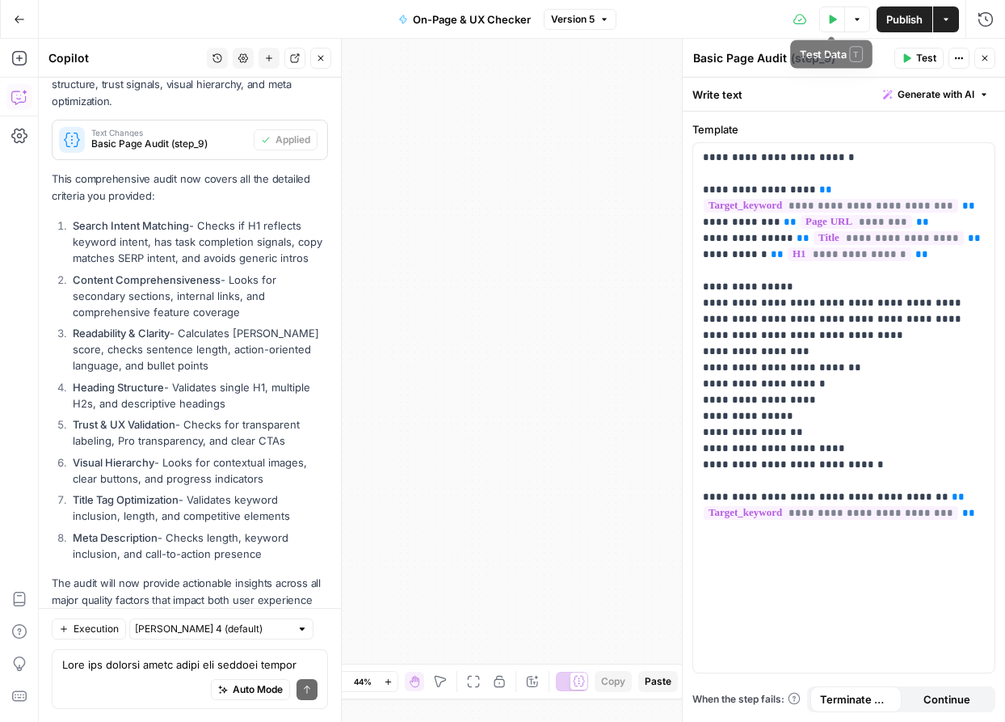
click at [833, 25] on button "Test Data" at bounding box center [832, 19] width 26 height 26
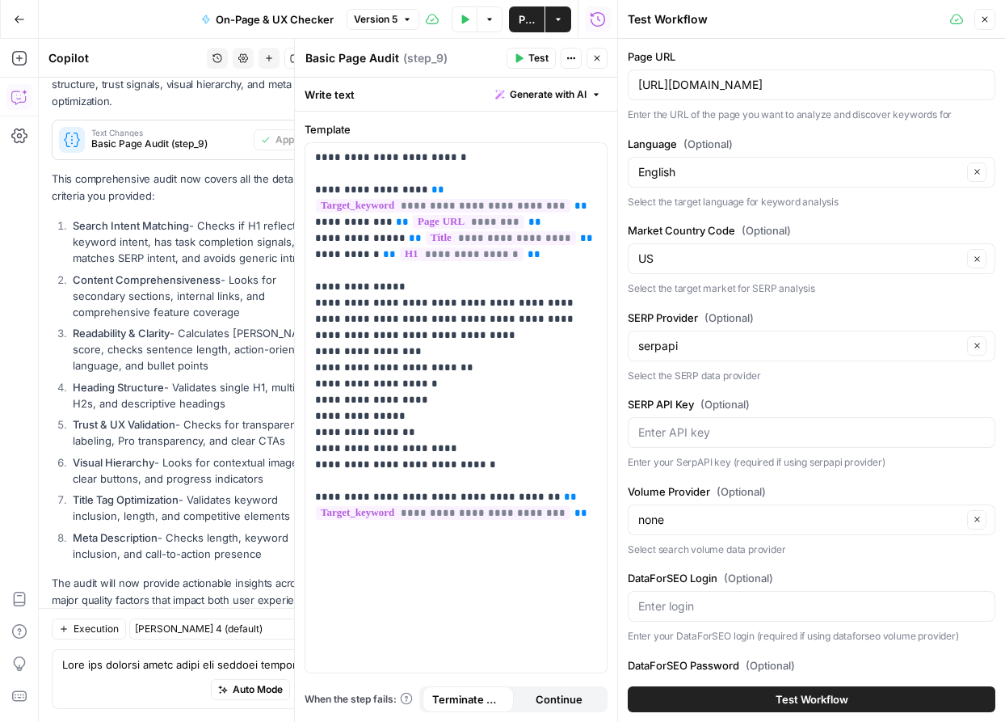
click at [748, 680] on div "Test Workflow" at bounding box center [812, 698] width 368 height 45
click at [748, 694] on button "Test Workflow" at bounding box center [812, 699] width 368 height 26
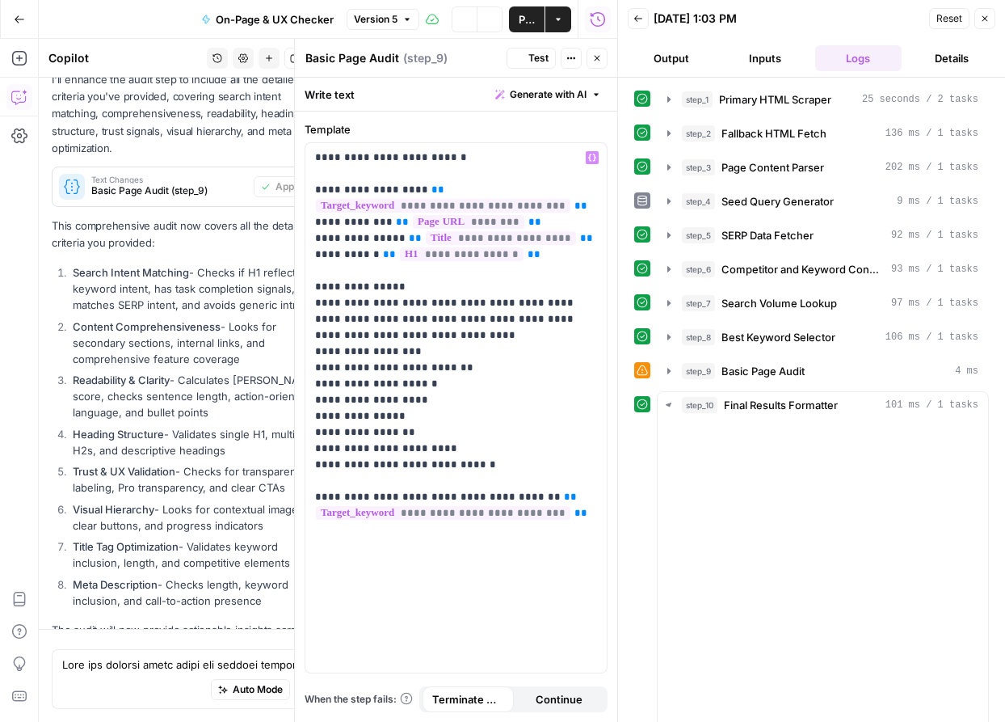
scroll to position [24637, 0]
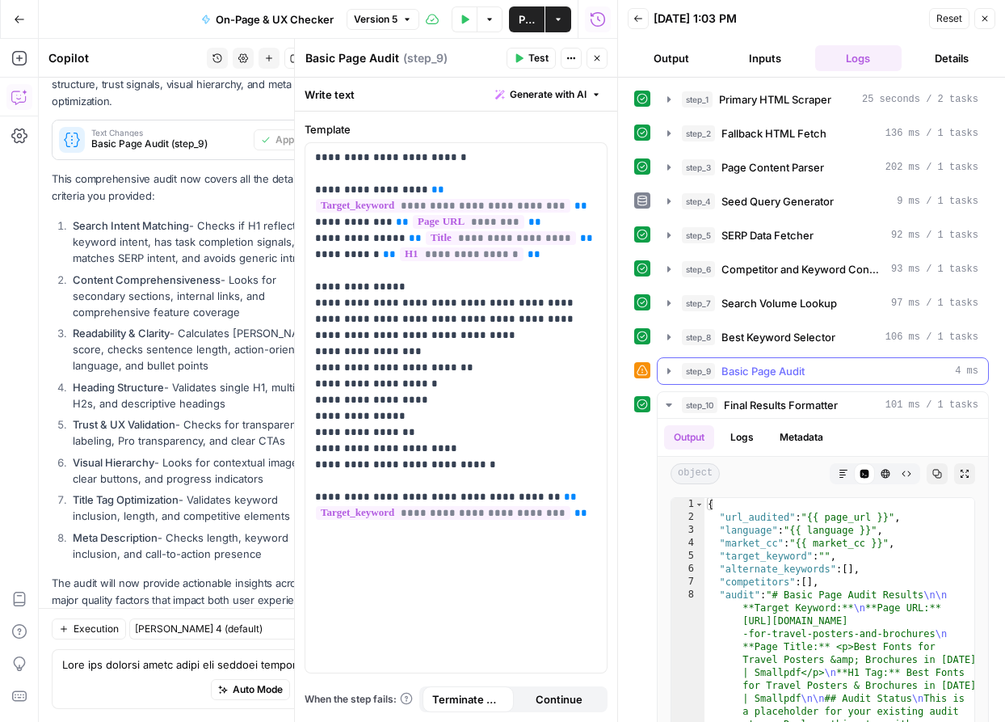
click at [664, 364] on icon "button" at bounding box center [669, 370] width 13 height 13
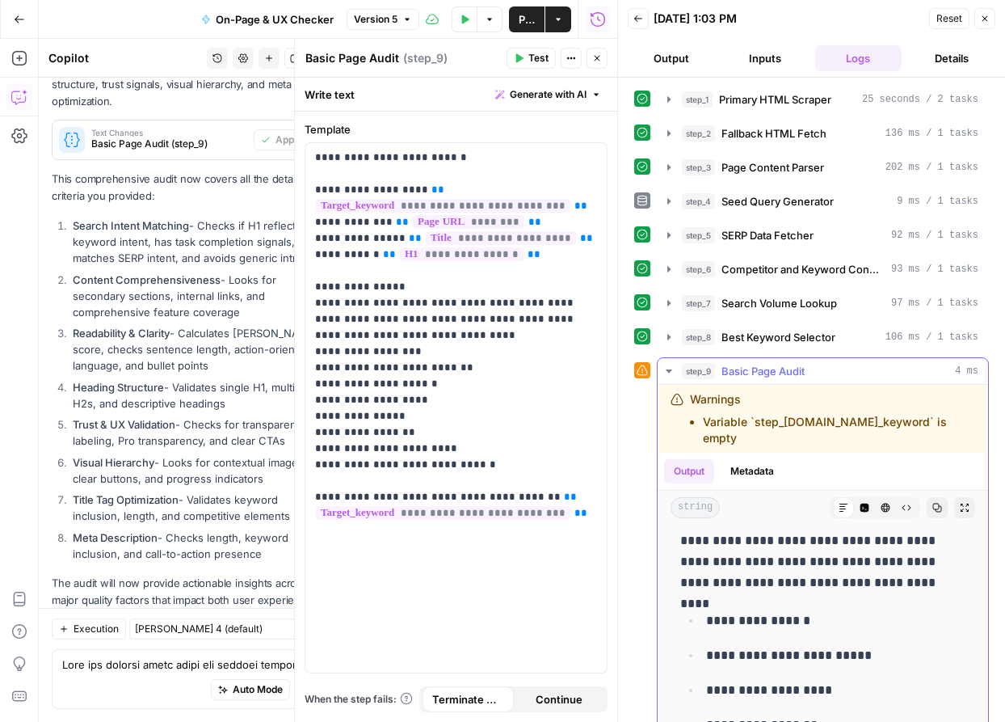
scroll to position [410, 0]
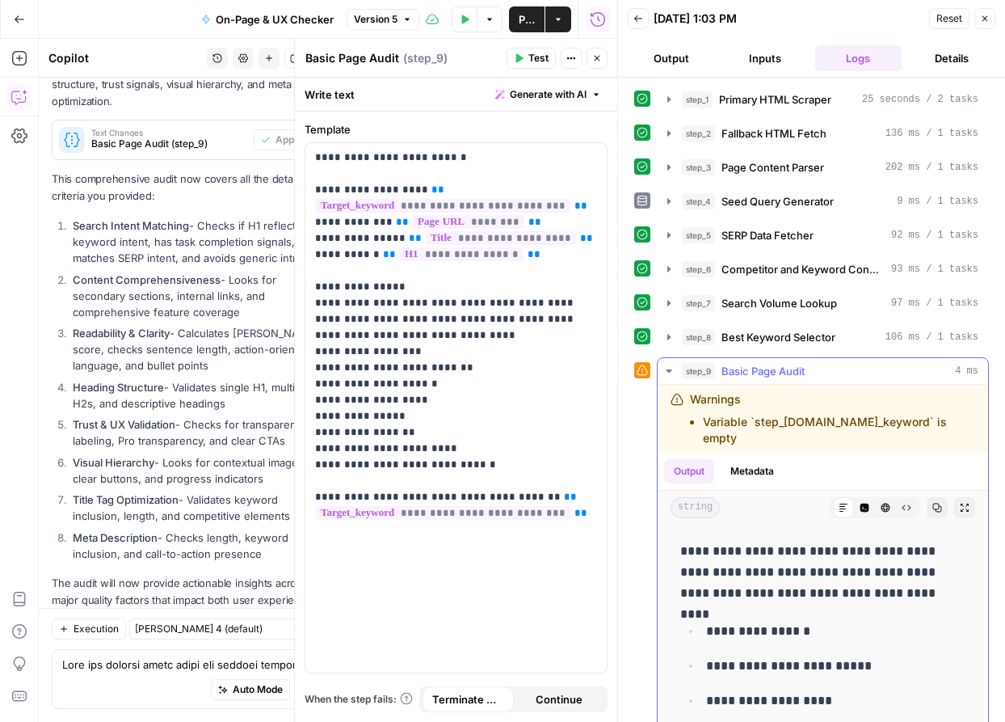
click at [667, 371] on icon "button" at bounding box center [669, 370] width 13 height 13
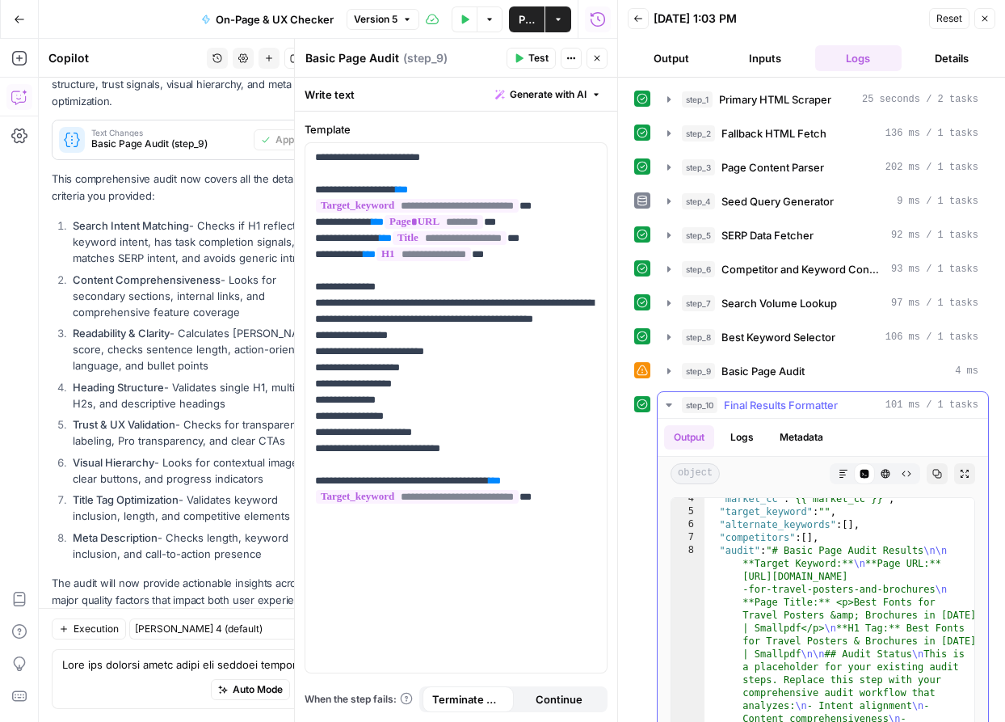
scroll to position [110, 0]
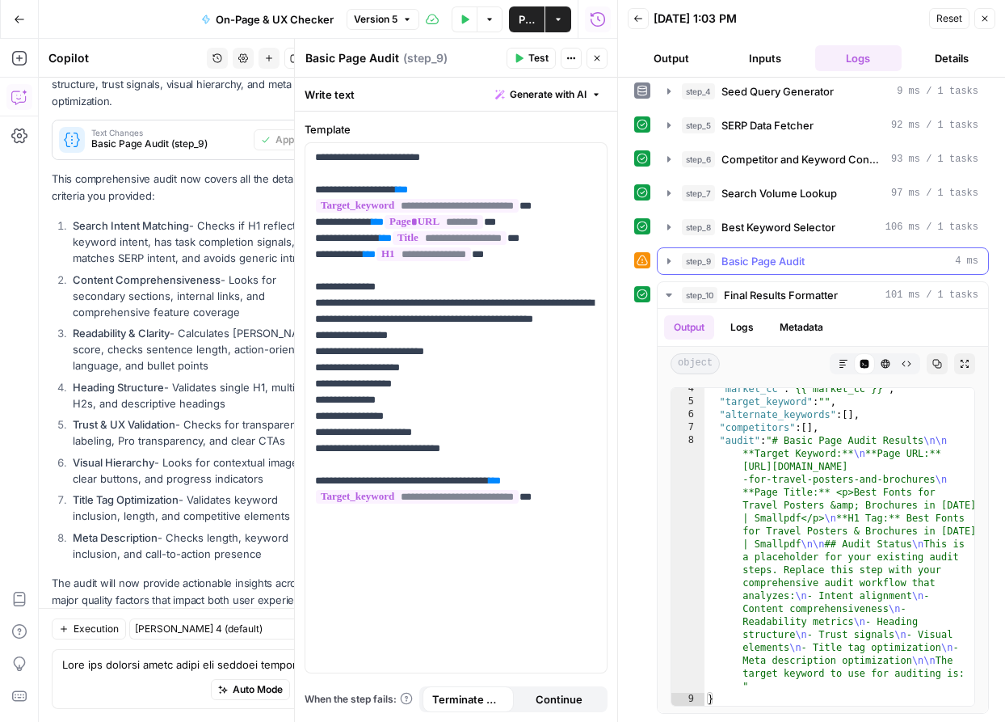
click at [672, 263] on icon "button" at bounding box center [669, 261] width 13 height 13
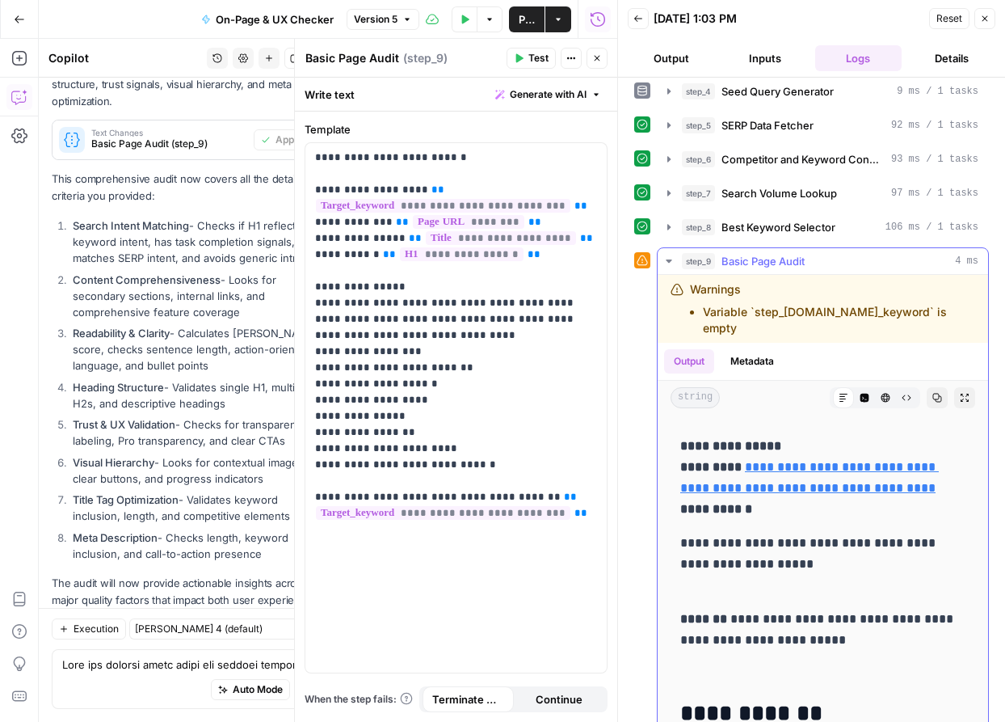
scroll to position [0, 0]
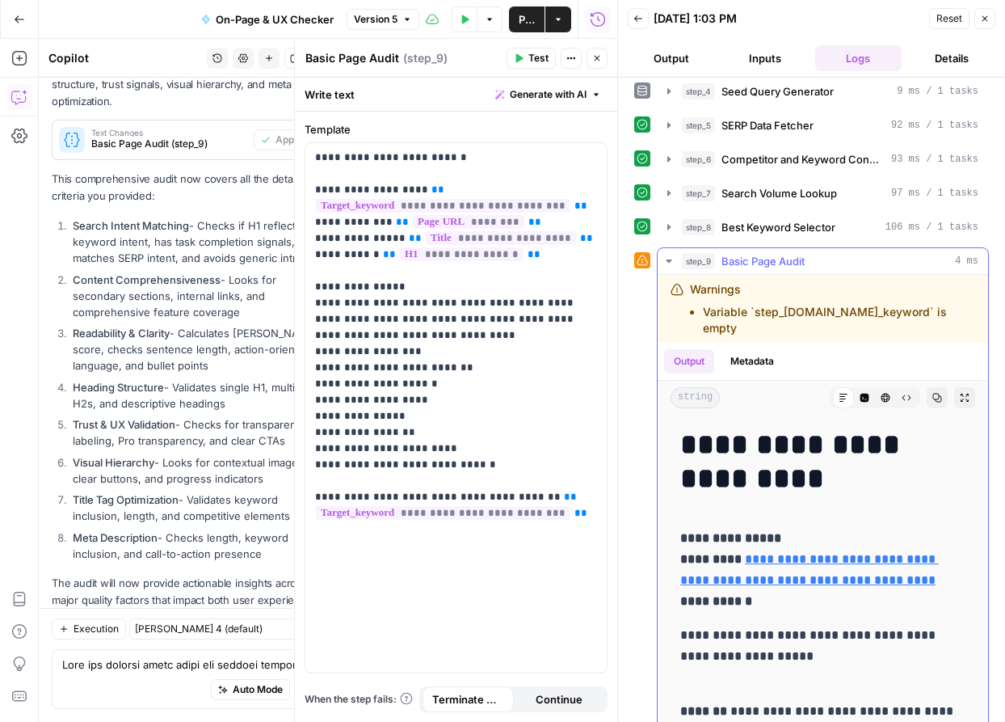
click at [672, 263] on icon "button" at bounding box center [669, 261] width 13 height 13
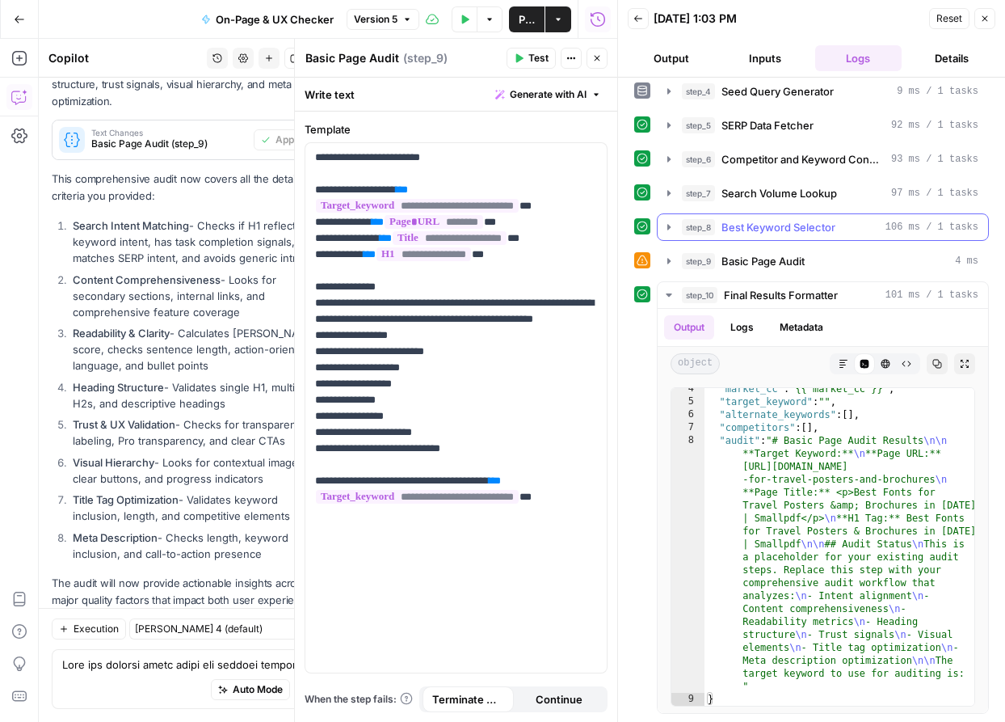
click at [664, 229] on icon "button" at bounding box center [669, 227] width 13 height 13
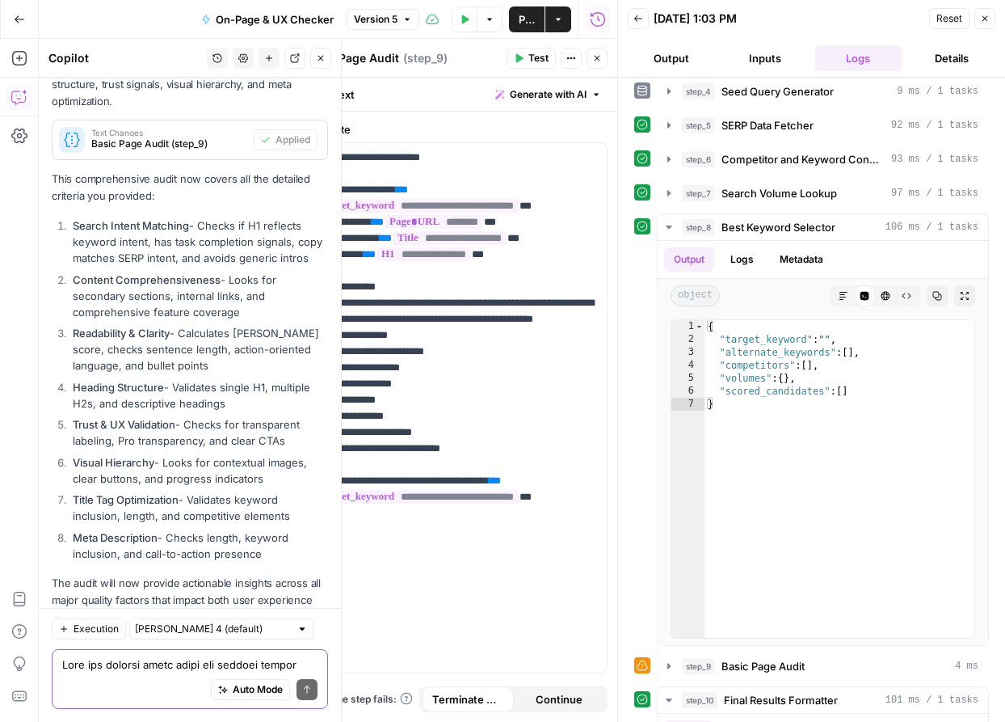
click at [177, 657] on textarea at bounding box center [189, 664] width 255 height 16
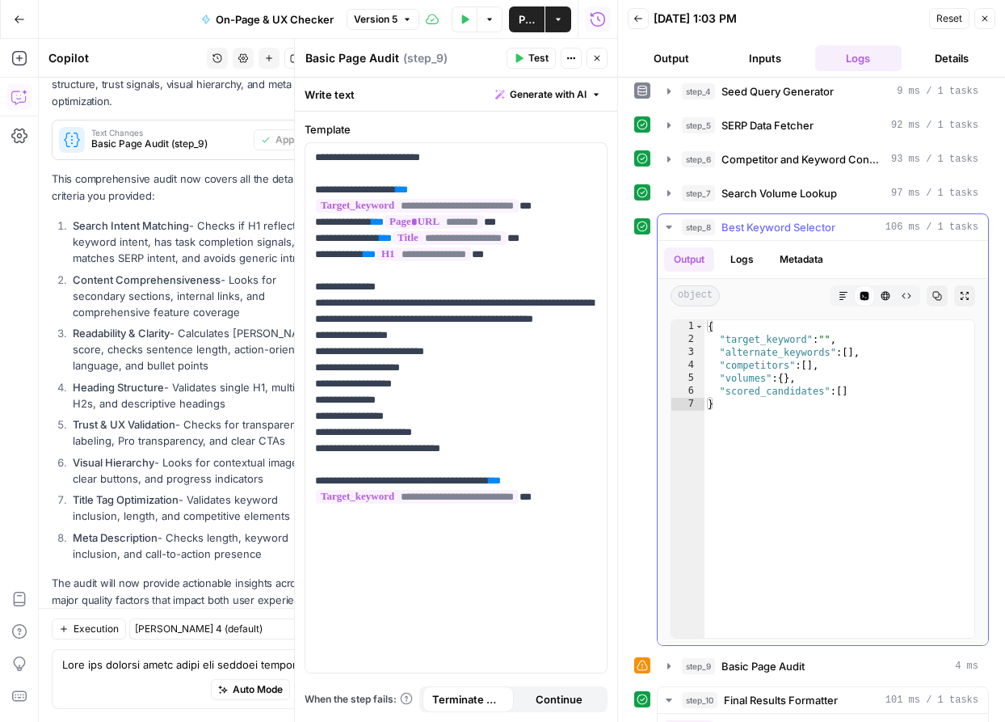
click at [672, 232] on icon "button" at bounding box center [669, 227] width 13 height 13
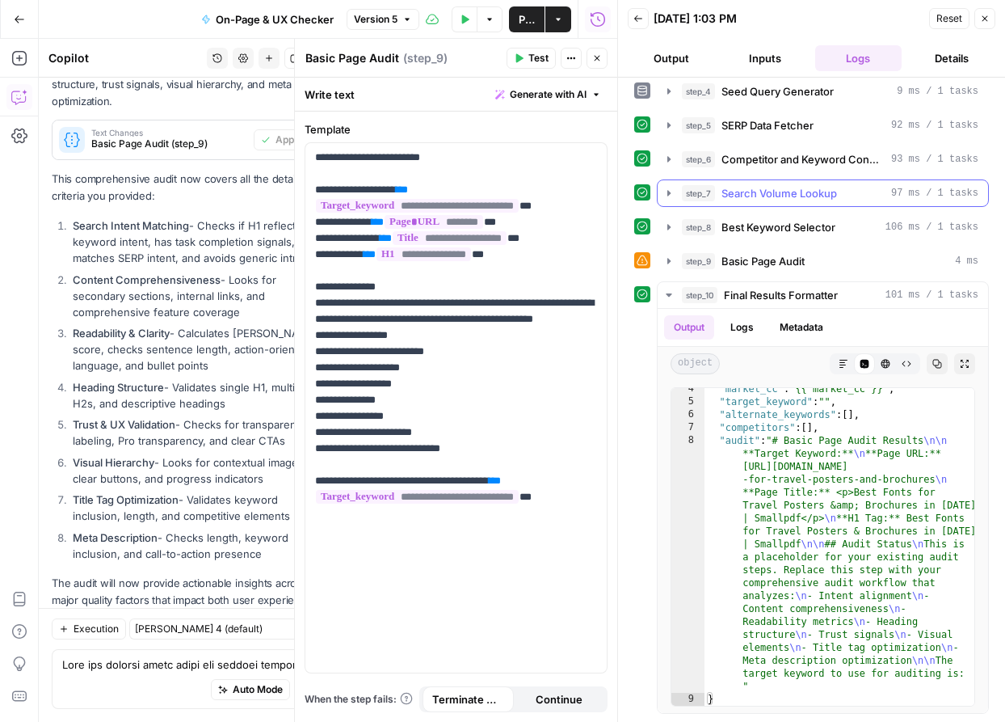
click at [671, 191] on icon "button" at bounding box center [669, 193] width 13 height 13
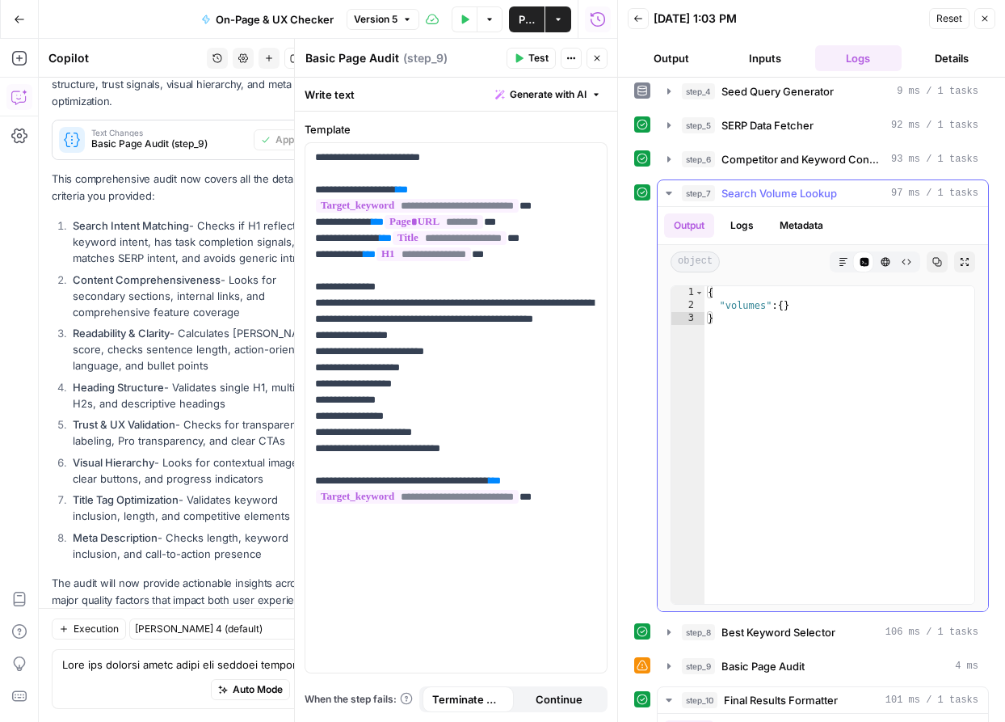
click at [671, 191] on icon "button" at bounding box center [669, 193] width 13 height 13
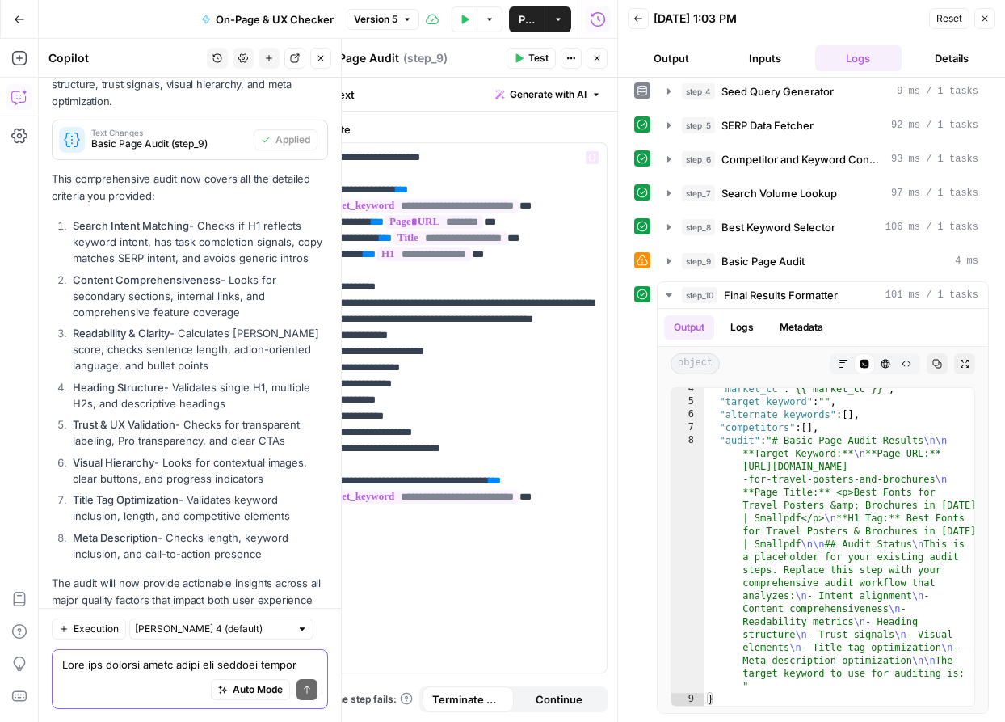
click at [168, 669] on textarea at bounding box center [189, 664] width 255 height 16
type textarea "r"
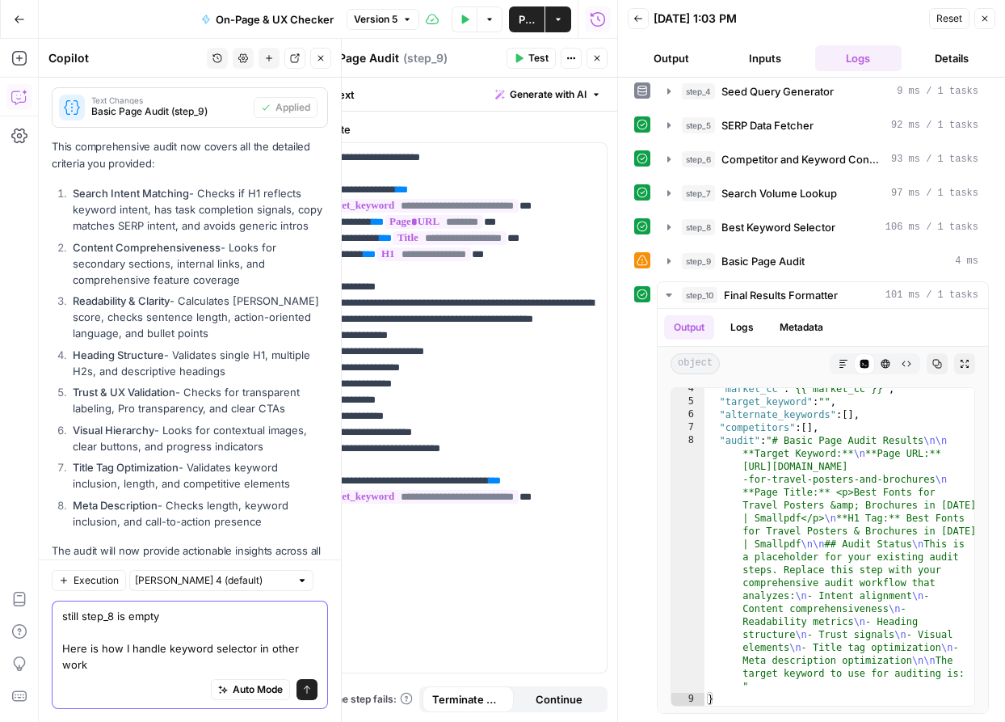
scroll to position [24686, 0]
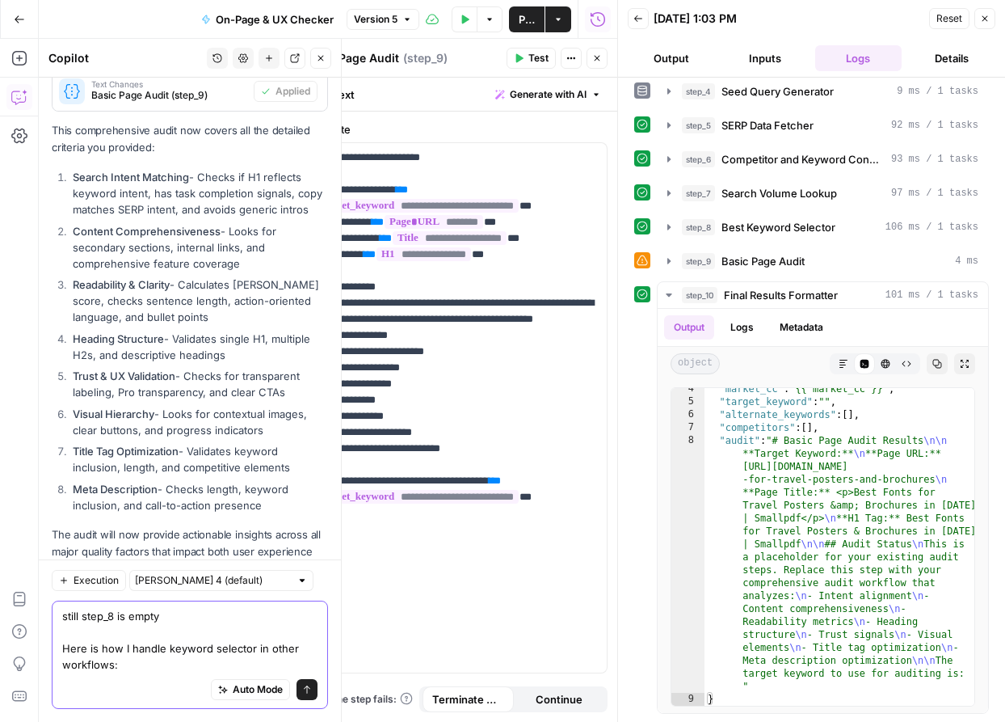
paste textarea "Keyword Selection Steps 1. Get Top Keywords for Page Purpose: Retrieves the top…"
type textarea "still step_8 is empty Here is how I handle keyword selector in other workflows:…"
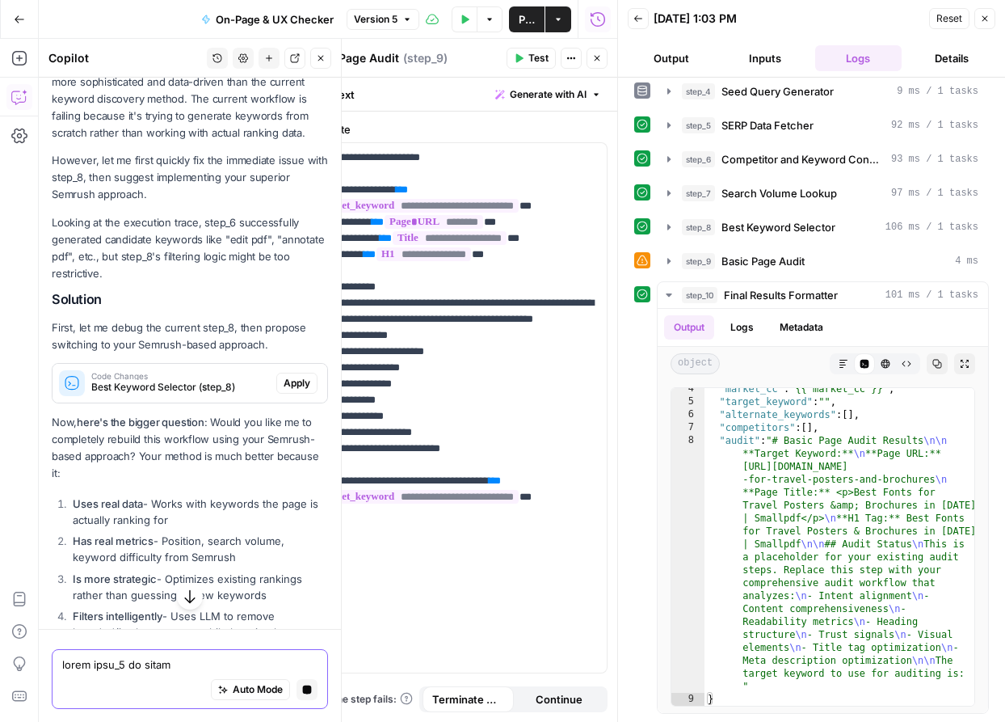
scroll to position [27255, 0]
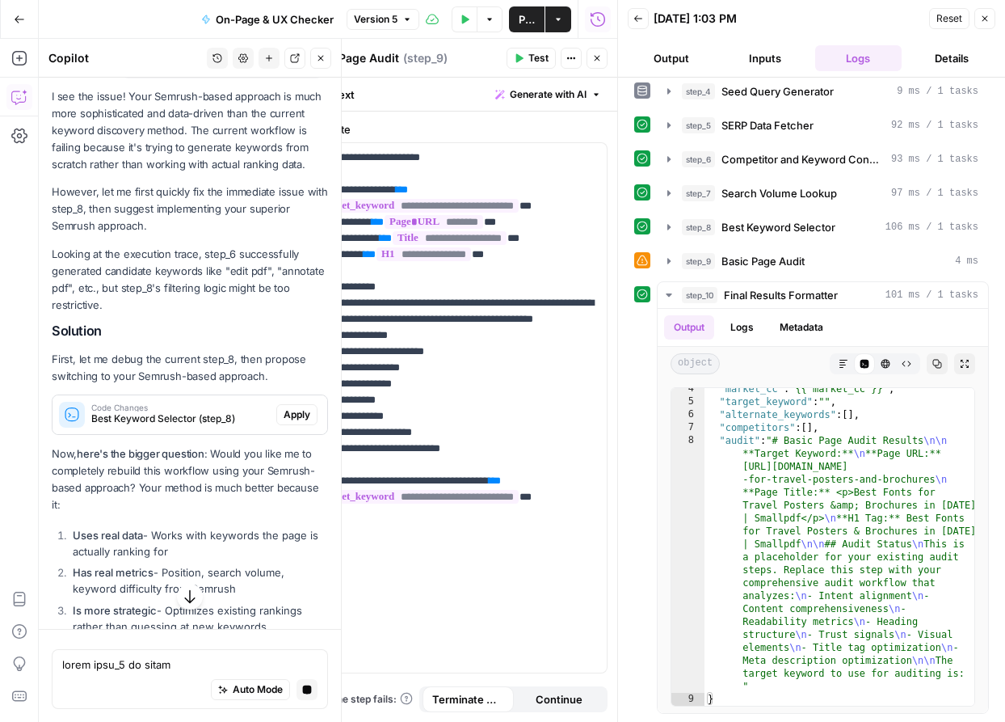
click at [303, 407] on span "Apply" at bounding box center [297, 414] width 27 height 15
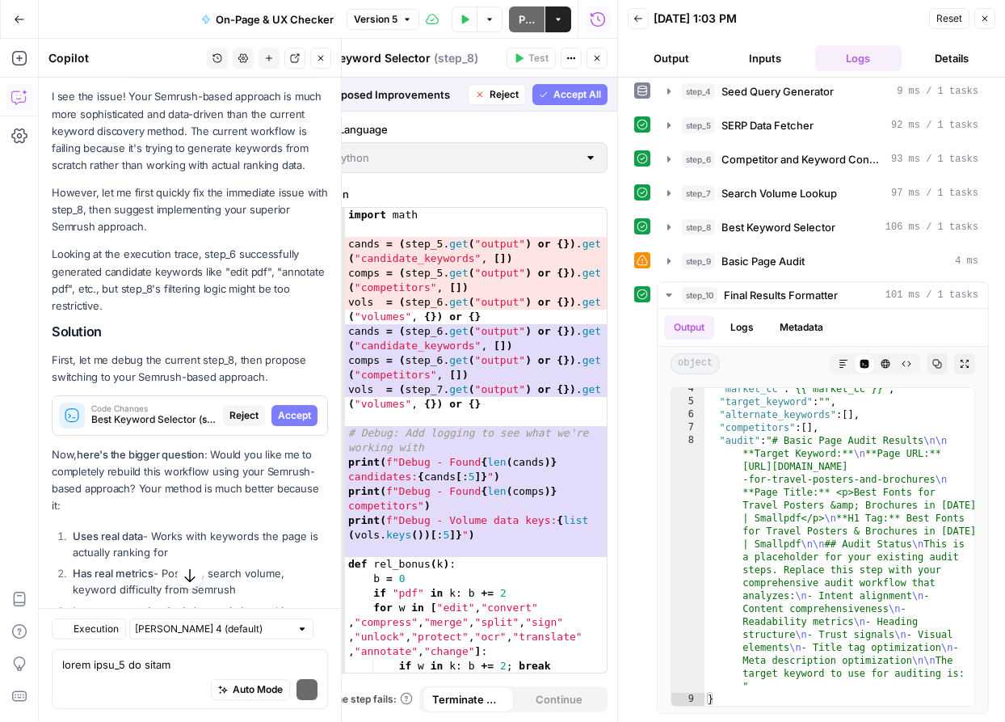
click at [303, 408] on span "Accept" at bounding box center [294, 415] width 33 height 15
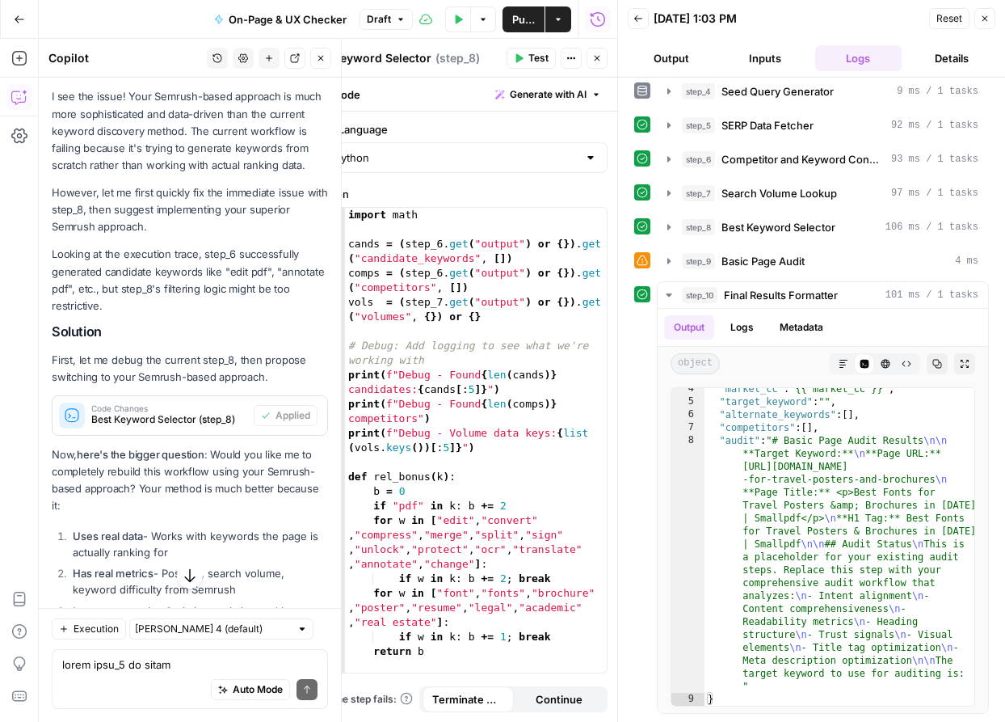
scroll to position [27664, 0]
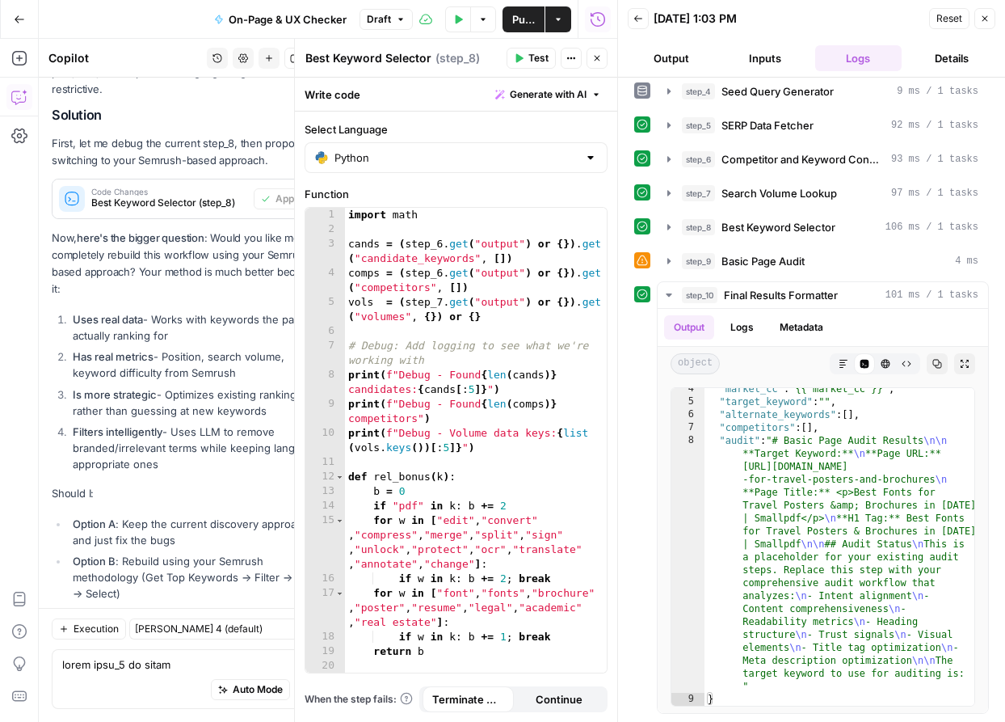
click at [985, 17] on icon "button" at bounding box center [985, 19] width 10 height 10
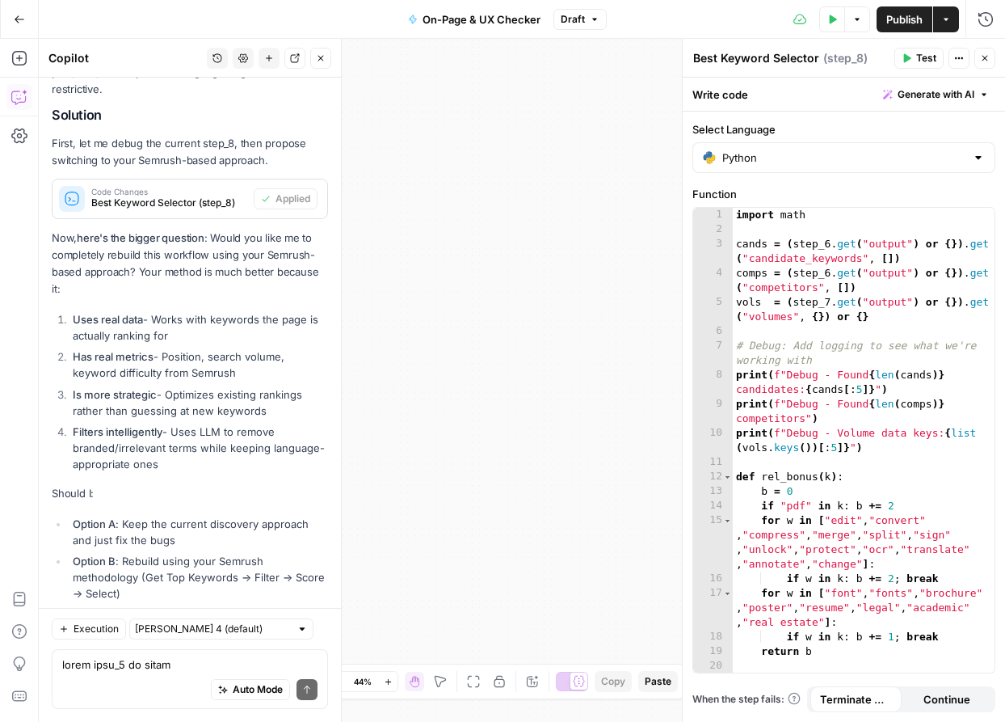
click at [901, 16] on span "Publish" at bounding box center [904, 19] width 36 height 16
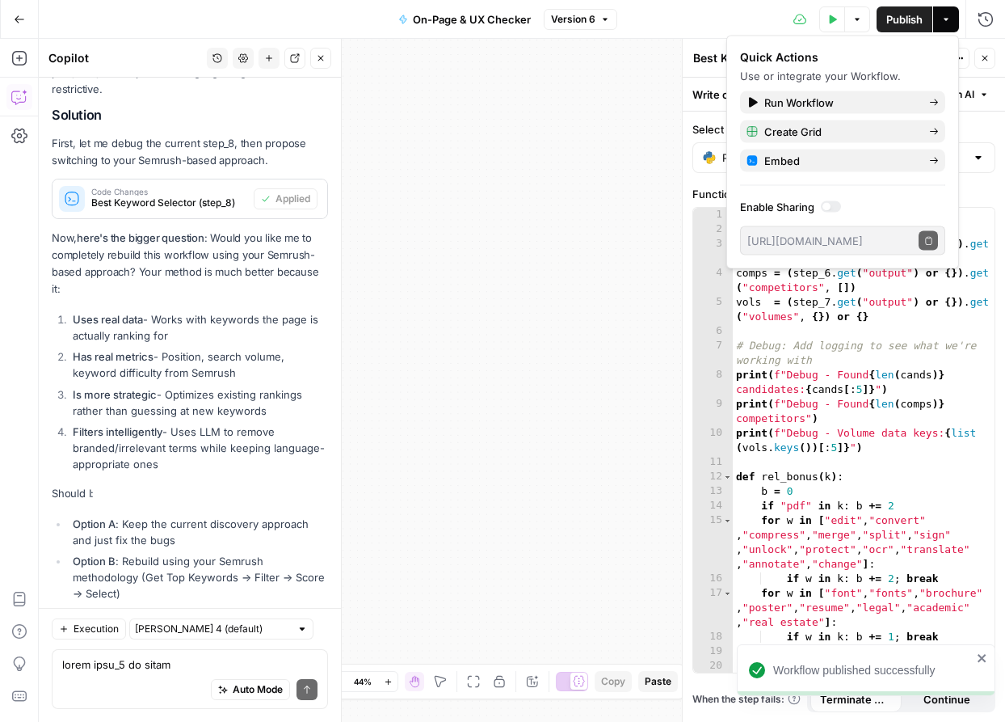
click at [827, 15] on icon "button" at bounding box center [832, 20] width 10 height 10
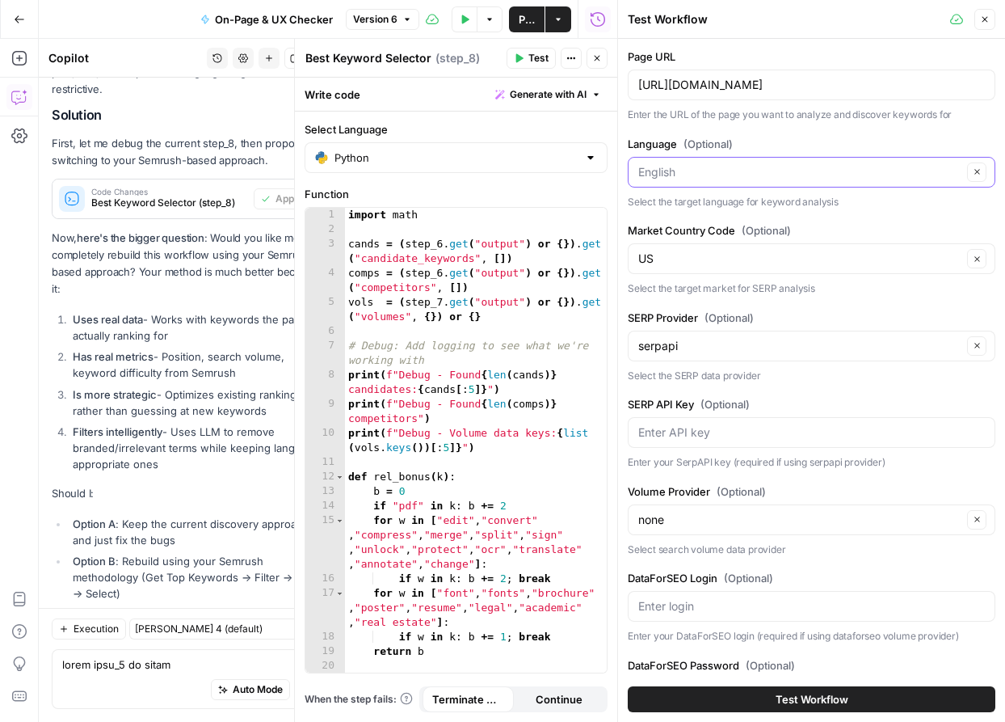
click at [715, 168] on input "Language (Optional)" at bounding box center [800, 172] width 324 height 16
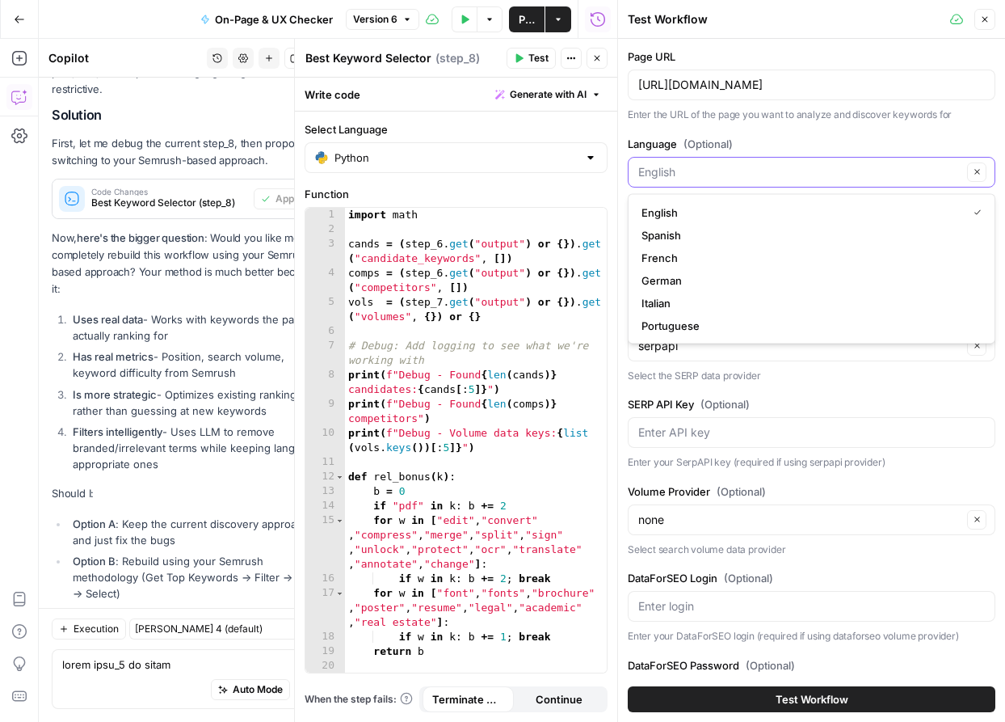
click at [715, 168] on input "Language (Optional)" at bounding box center [800, 172] width 324 height 16
type input "English"
click at [756, 120] on p "Enter the URL of the page you want to analyze and discover keywords for" at bounding box center [812, 115] width 368 height 16
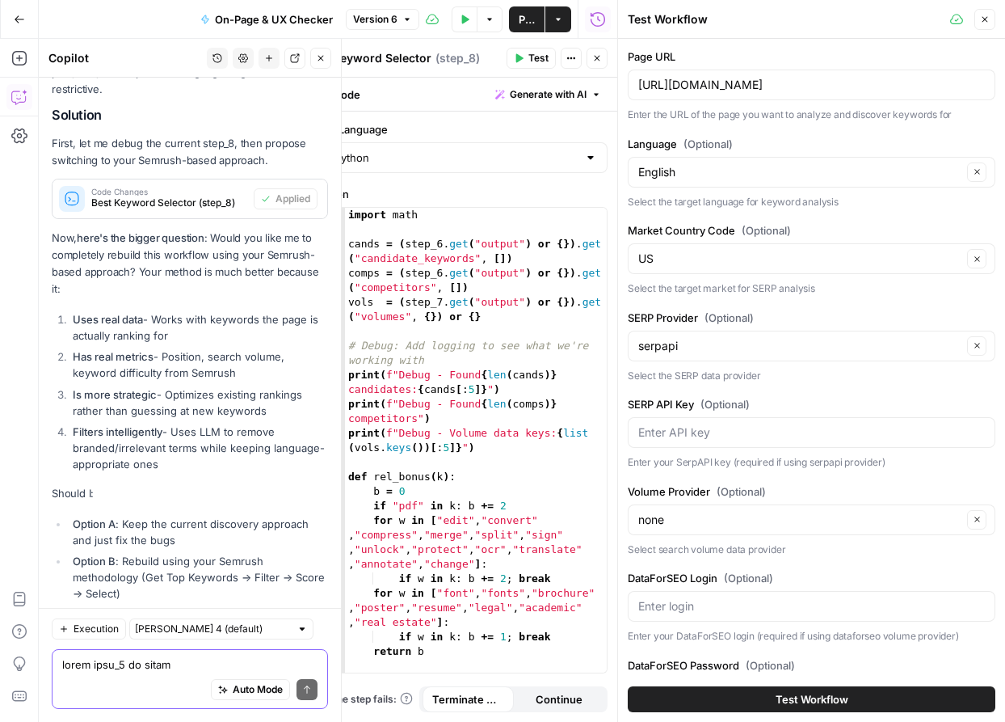
click at [196, 672] on textarea at bounding box center [189, 664] width 255 height 16
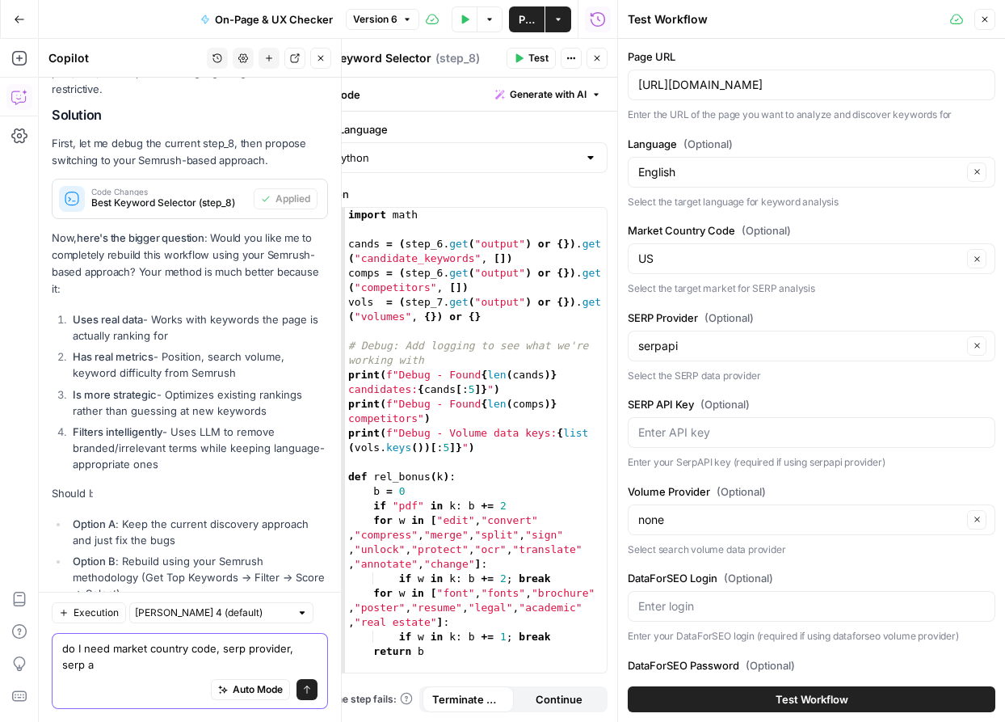
scroll to position [27680, 0]
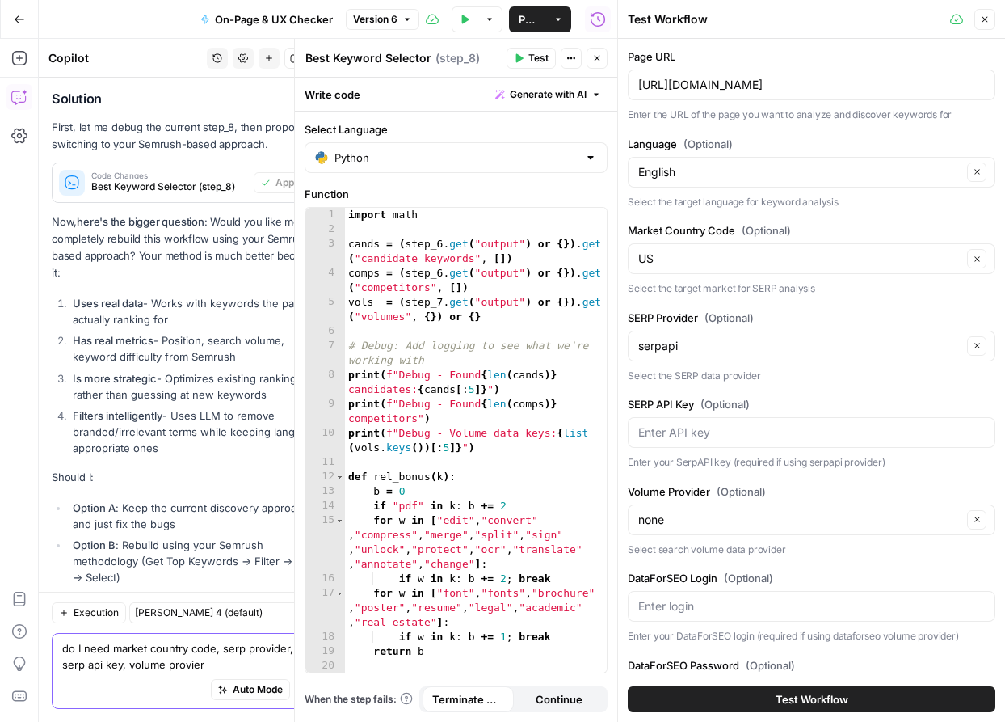
type textarea "do I need market country code, serp provider, serp api key, volume provier"
click at [782, 517] on input "Volume Provider (Optional)" at bounding box center [800, 520] width 324 height 16
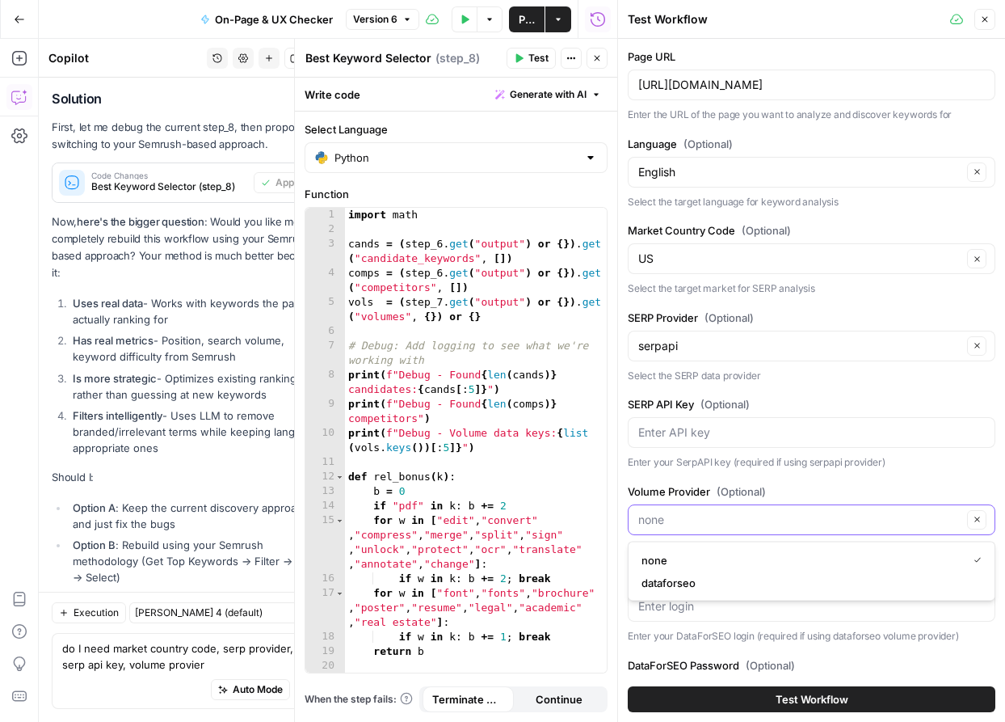
click at [782, 517] on input "Volume Provider (Optional)" at bounding box center [800, 520] width 324 height 16
click at [770, 618] on div at bounding box center [812, 606] width 368 height 31
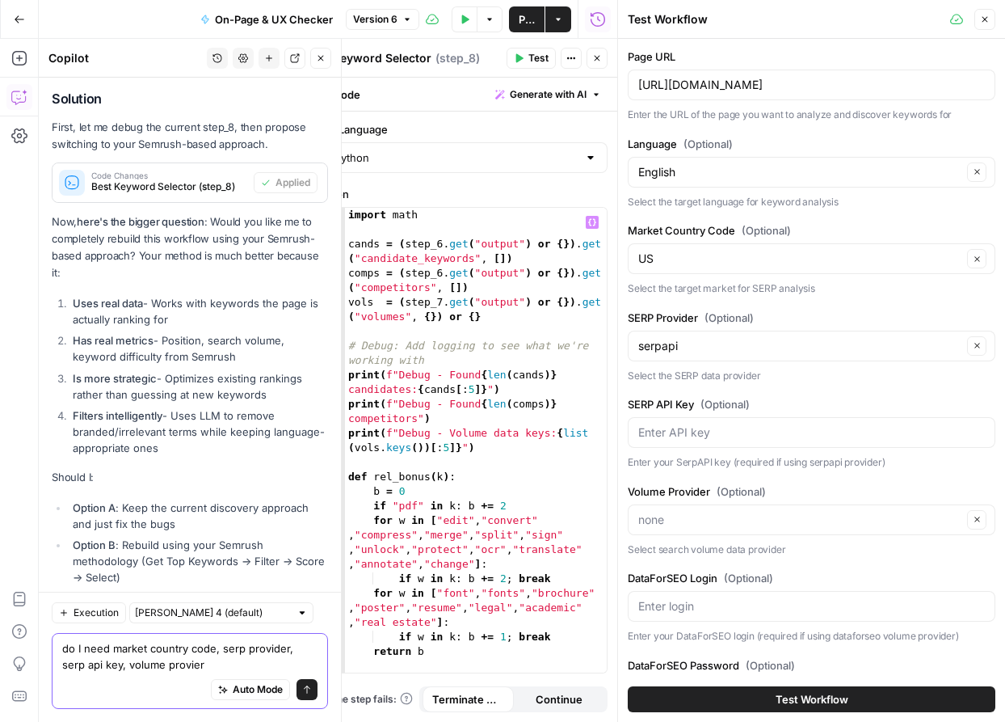
click at [198, 659] on textarea "do I need market country code, serp provider, serp api key, volume provier" at bounding box center [189, 656] width 255 height 32
type textarea "do I need market country code, serp provider, serp api key, volume provier, dat…"
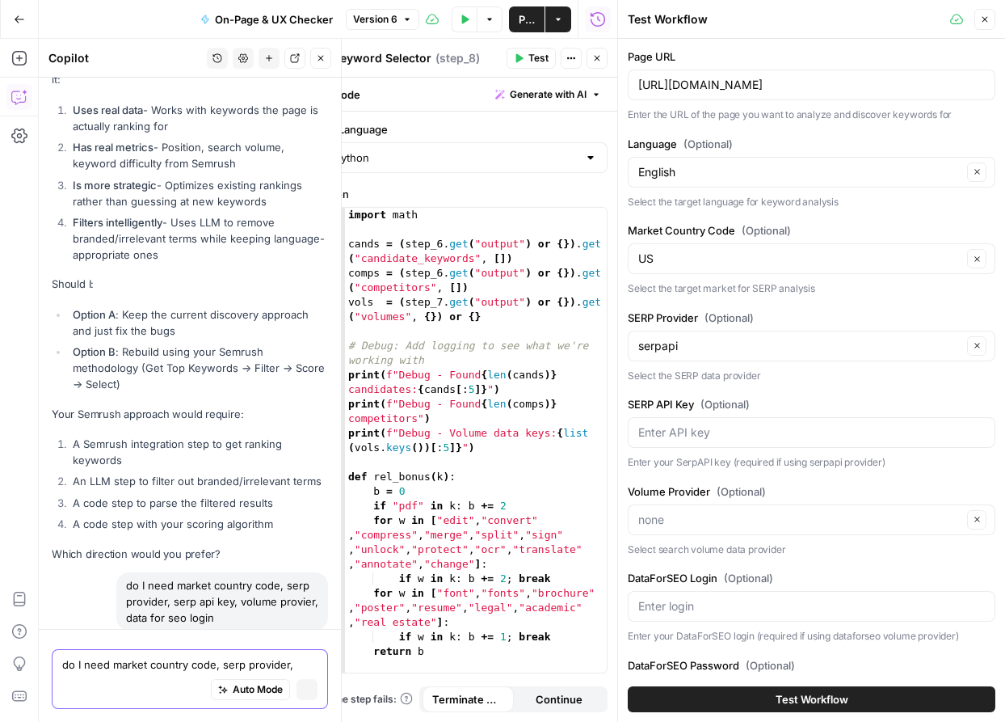
scroll to position [27518, 0]
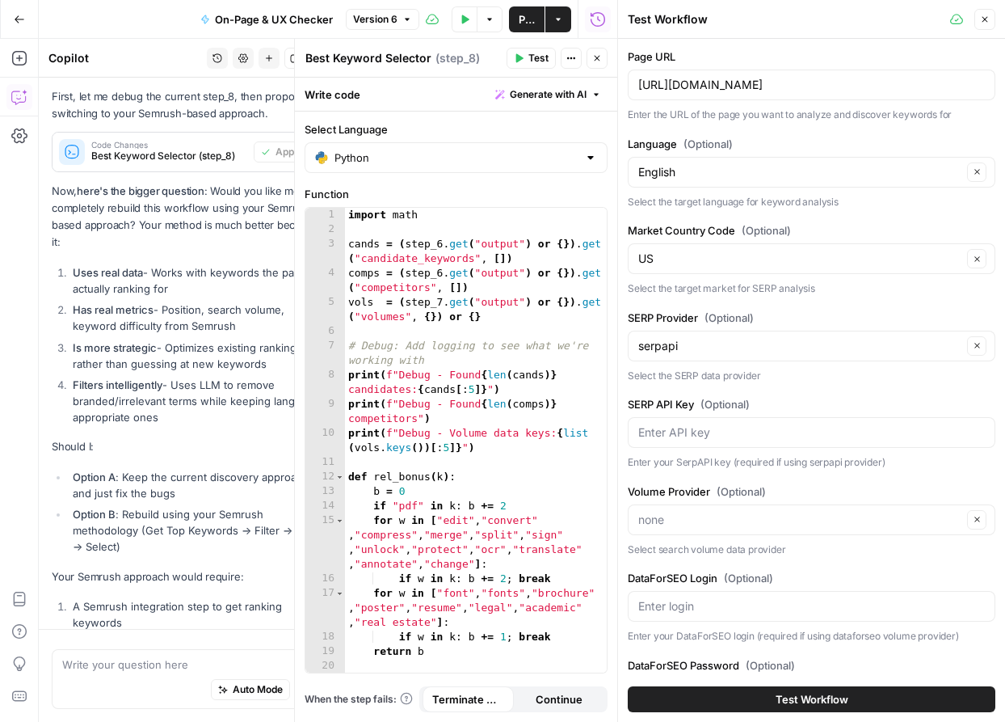
click at [985, 18] on icon "button" at bounding box center [985, 20] width 10 height 10
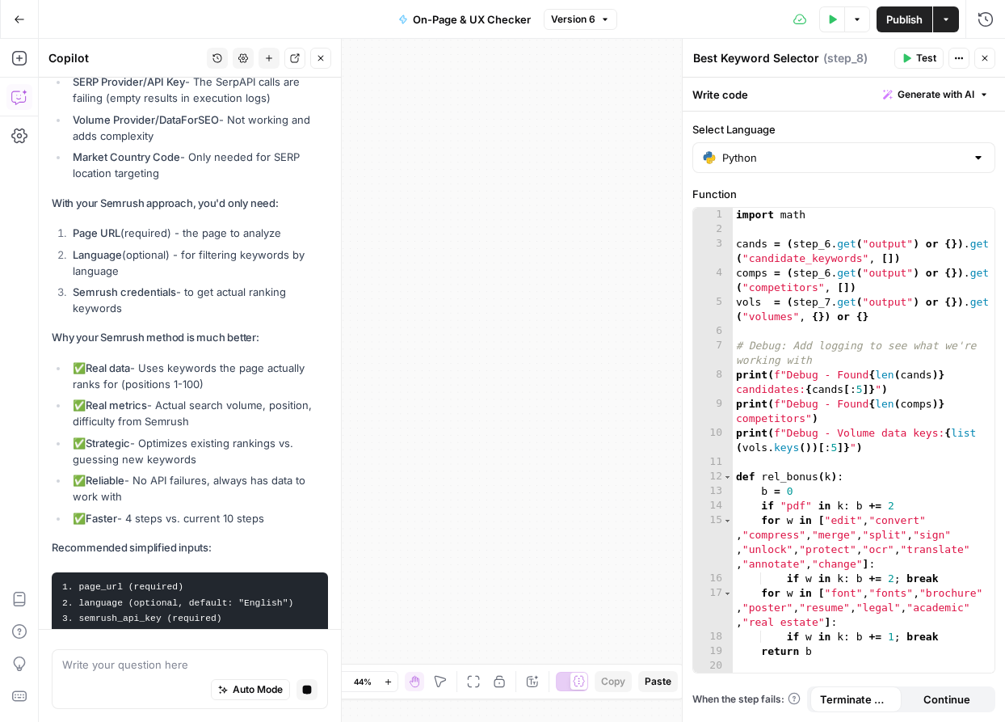
scroll to position [28355, 0]
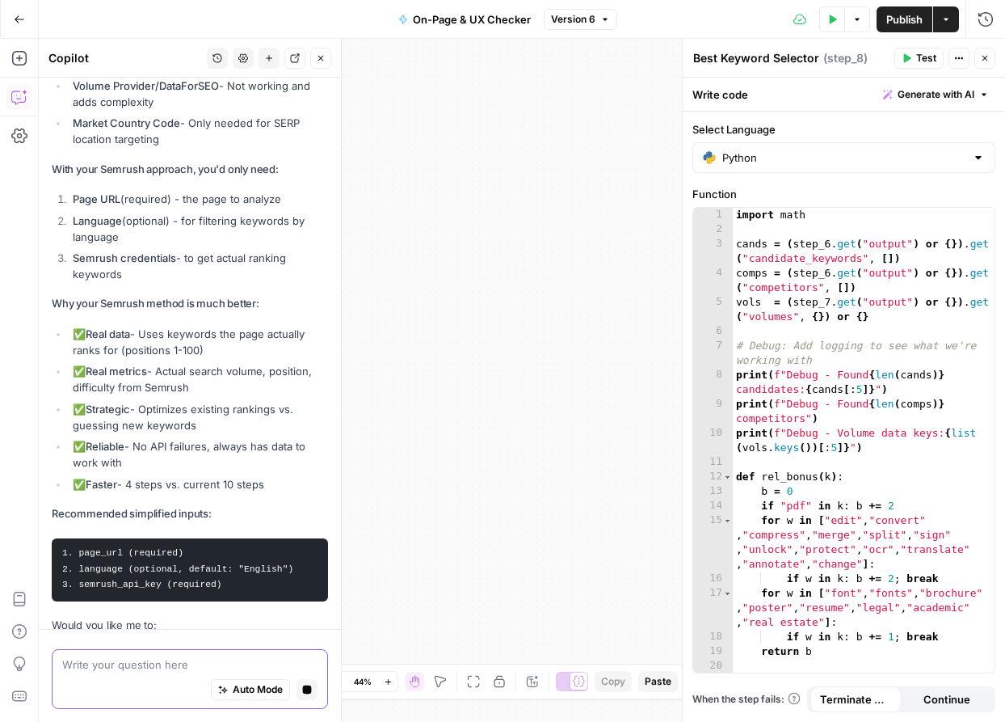
click at [172, 666] on textarea at bounding box center [189, 664] width 255 height 16
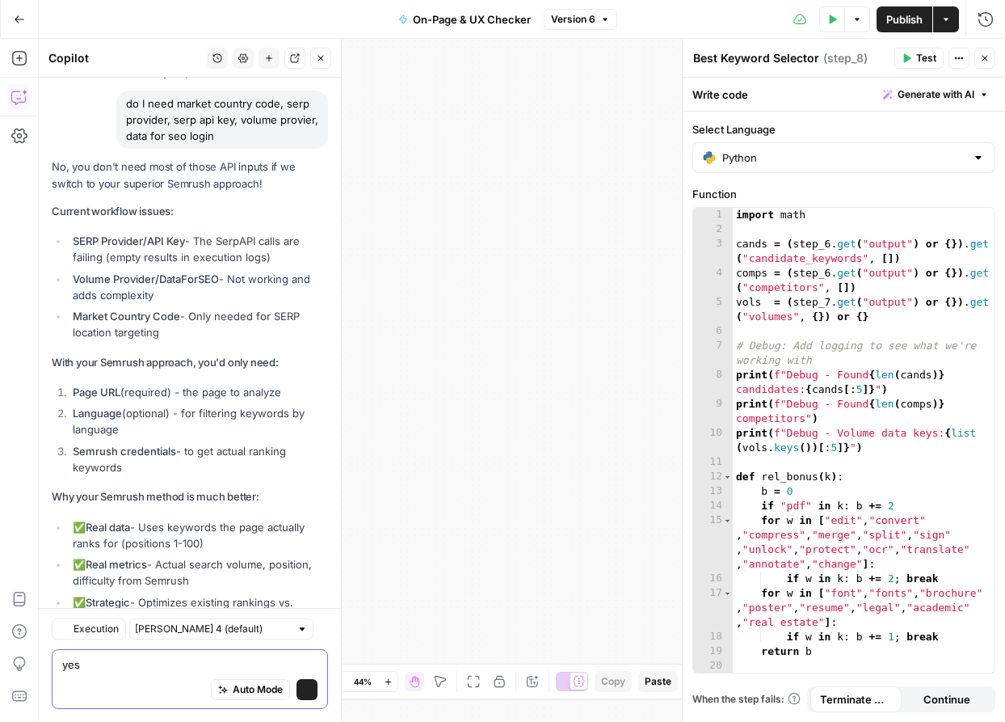
scroll to position [28595, 0]
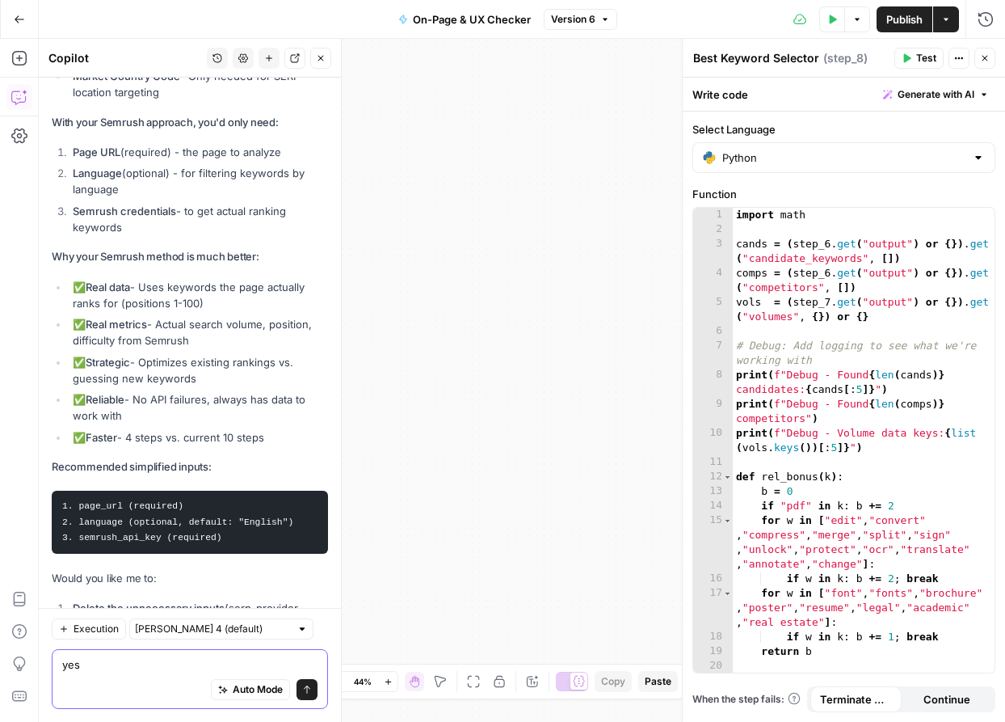
type textarea "yes"
click at [283, 694] on button "Auto Mode" at bounding box center [250, 689] width 79 height 21
click at [301, 692] on button "Send" at bounding box center [307, 689] width 21 height 21
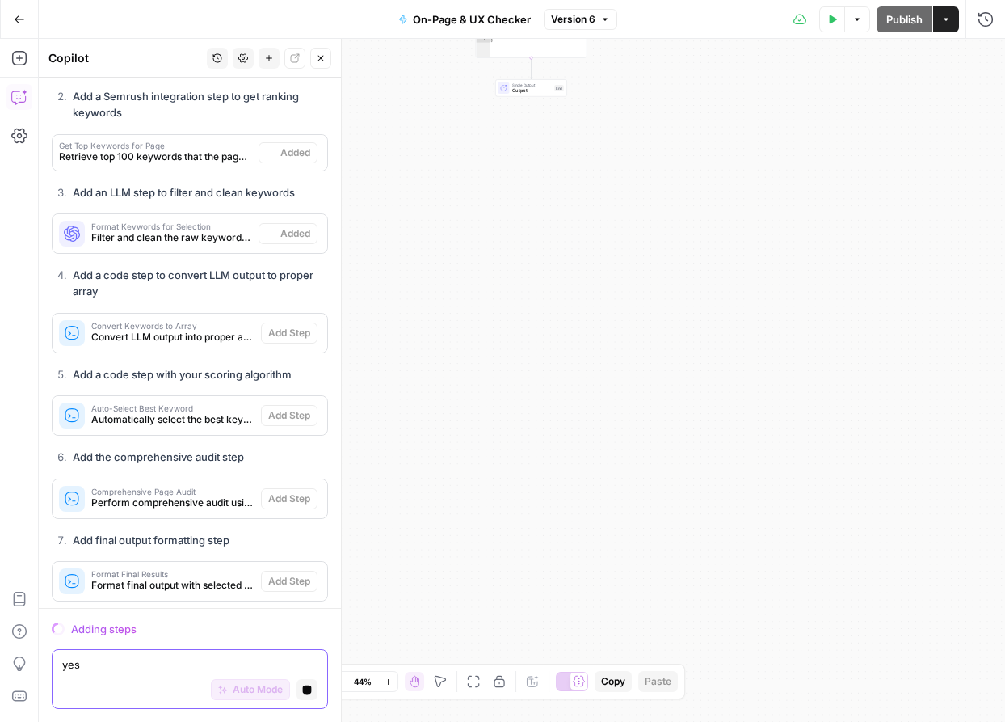
scroll to position [0, 0]
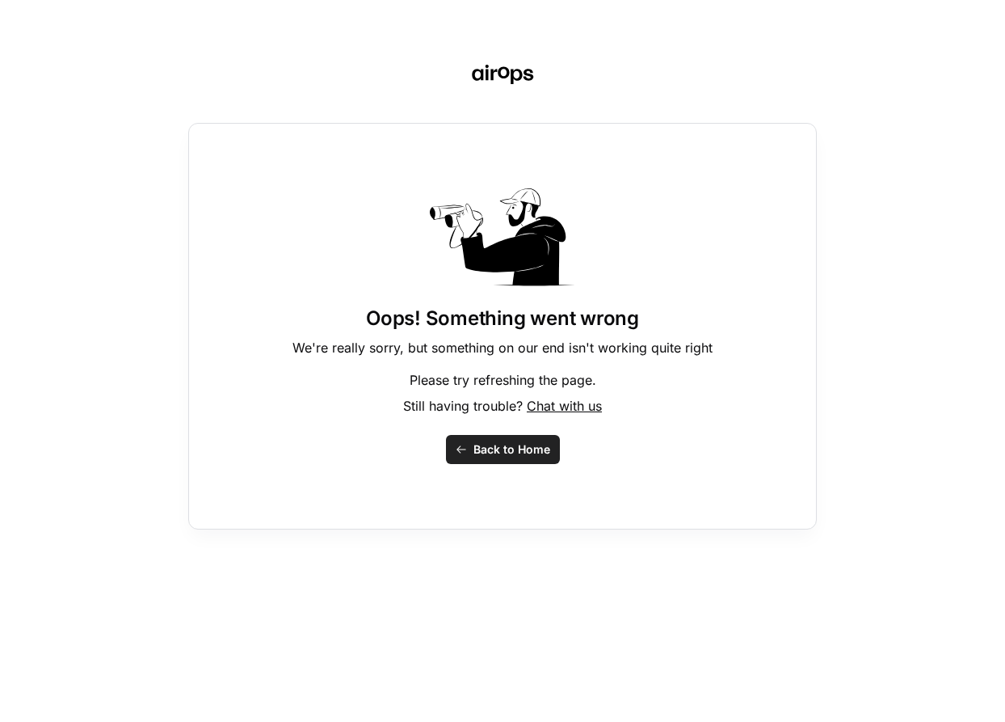
click at [501, 442] on span "Back to Home" at bounding box center [512, 449] width 77 height 16
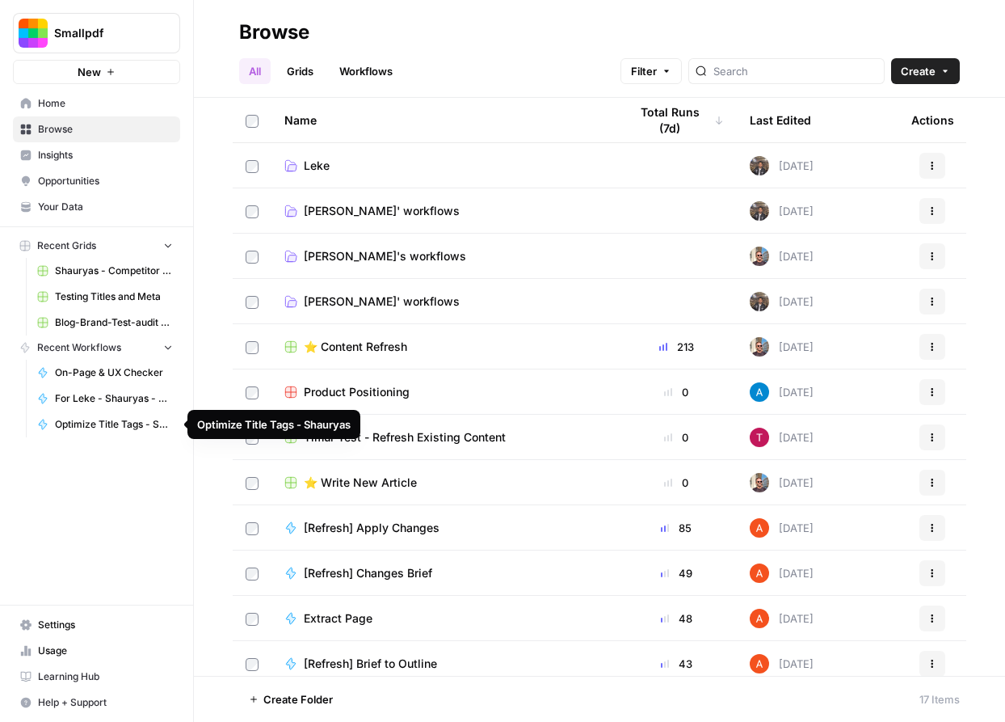
click at [107, 402] on span "For Leke - Shauryas - Competitor Analysis (Different Languages)" at bounding box center [114, 398] width 118 height 15
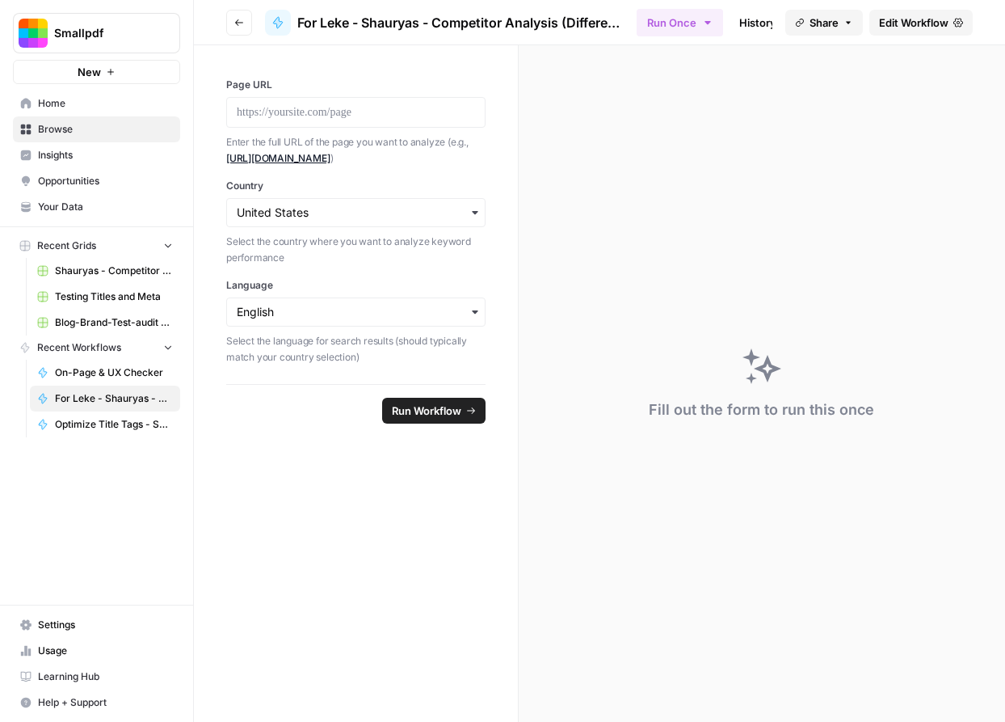
click at [88, 112] on link "Home" at bounding box center [96, 104] width 167 height 26
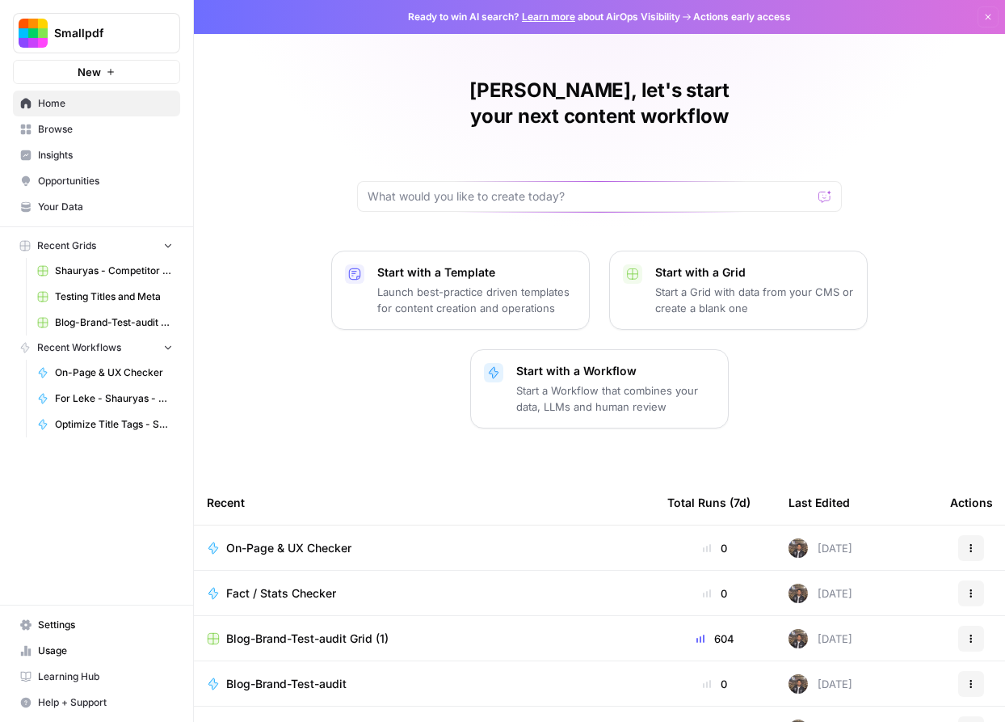
click at [128, 135] on span "Browse" at bounding box center [105, 129] width 135 height 15
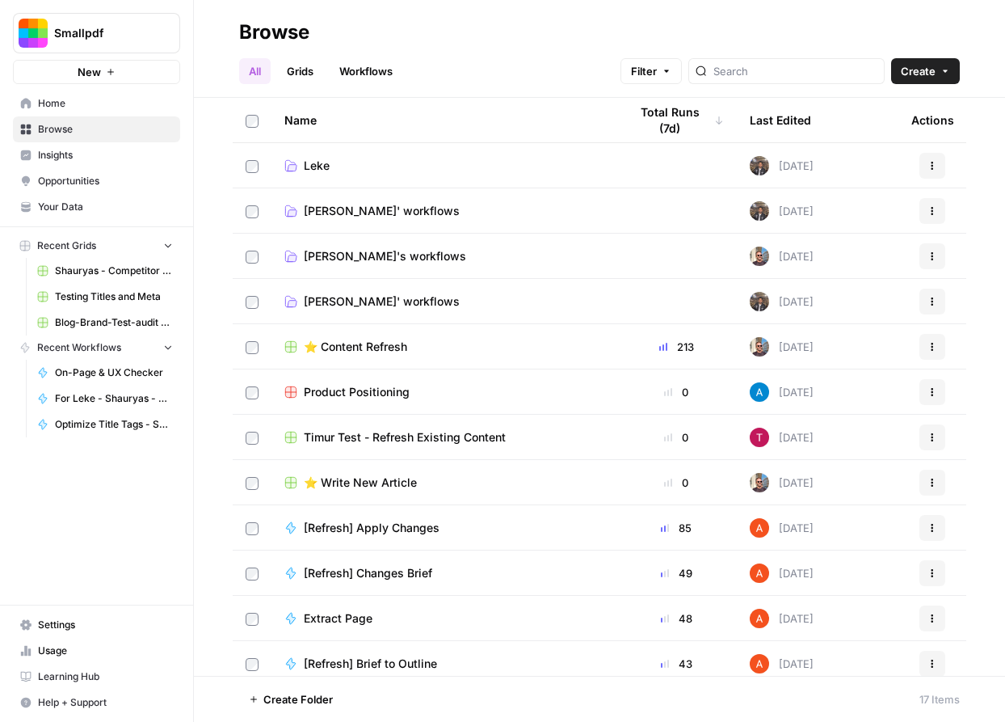
click at [347, 149] on td "Leke" at bounding box center [444, 165] width 344 height 44
click at [322, 160] on span "Leke" at bounding box center [317, 166] width 26 height 16
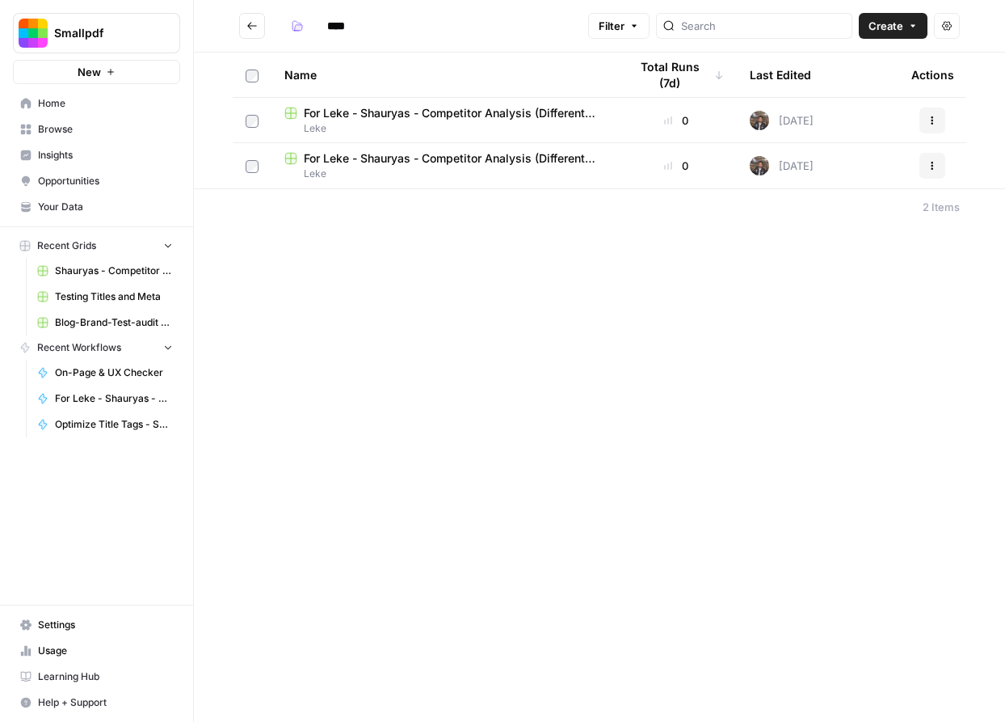
click at [254, 24] on icon "Go back" at bounding box center [251, 25] width 11 height 11
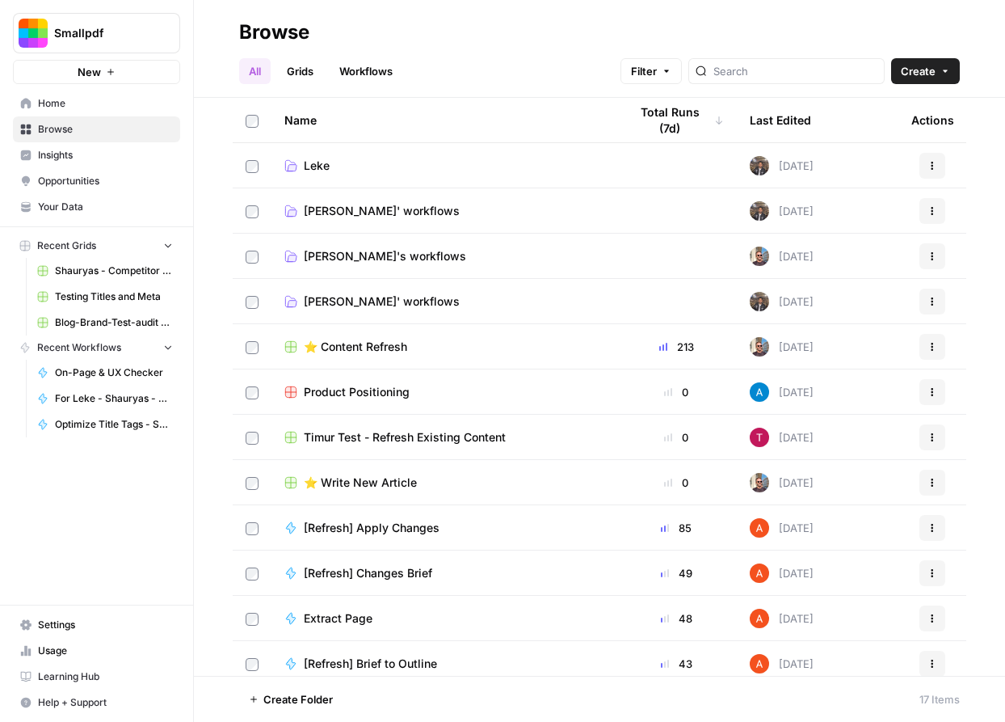
click at [360, 297] on span "Shauryas' workflows" at bounding box center [382, 301] width 156 height 16
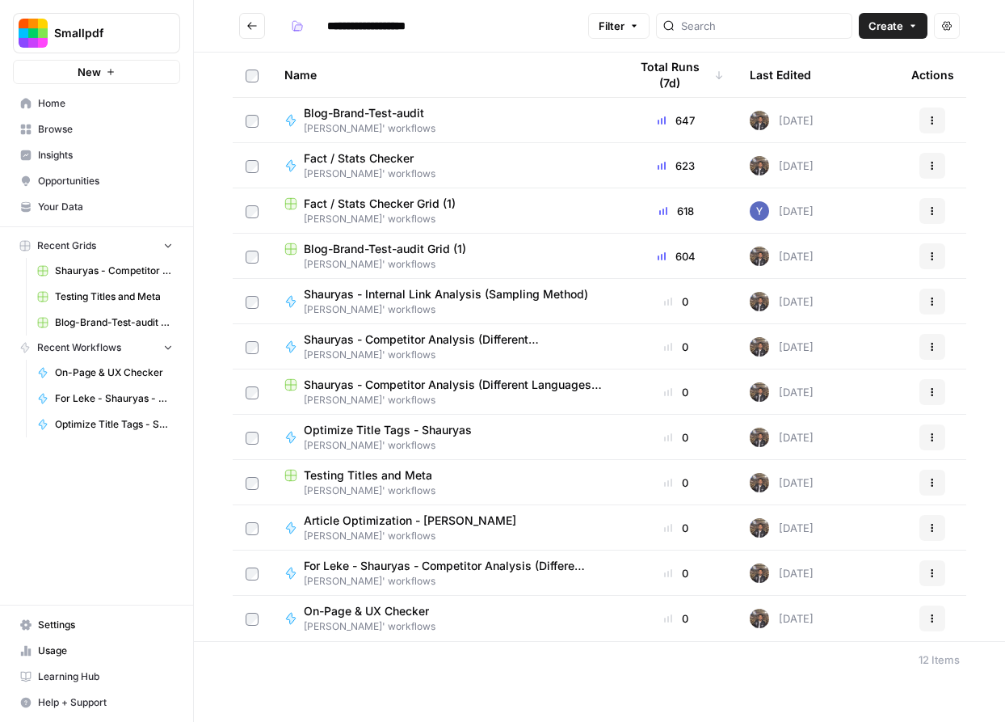
click at [464, 563] on span "For Leke - Shauryas - Competitor Analysis (Different Languages)" at bounding box center [447, 566] width 286 height 16
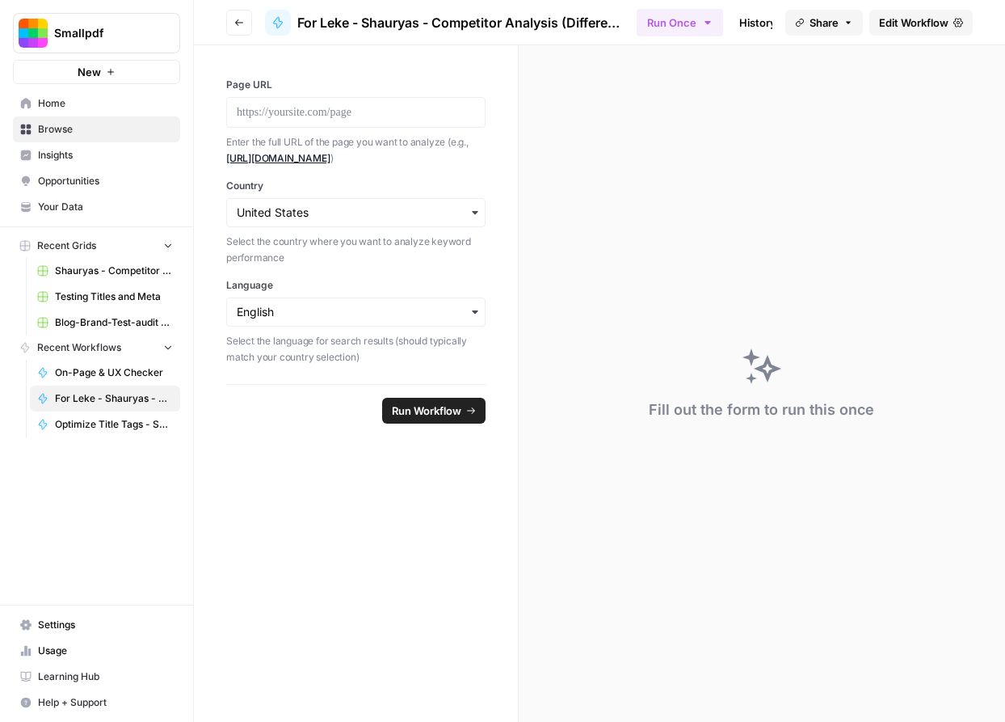
click at [915, 25] on span "Edit Workflow" at bounding box center [913, 23] width 69 height 16
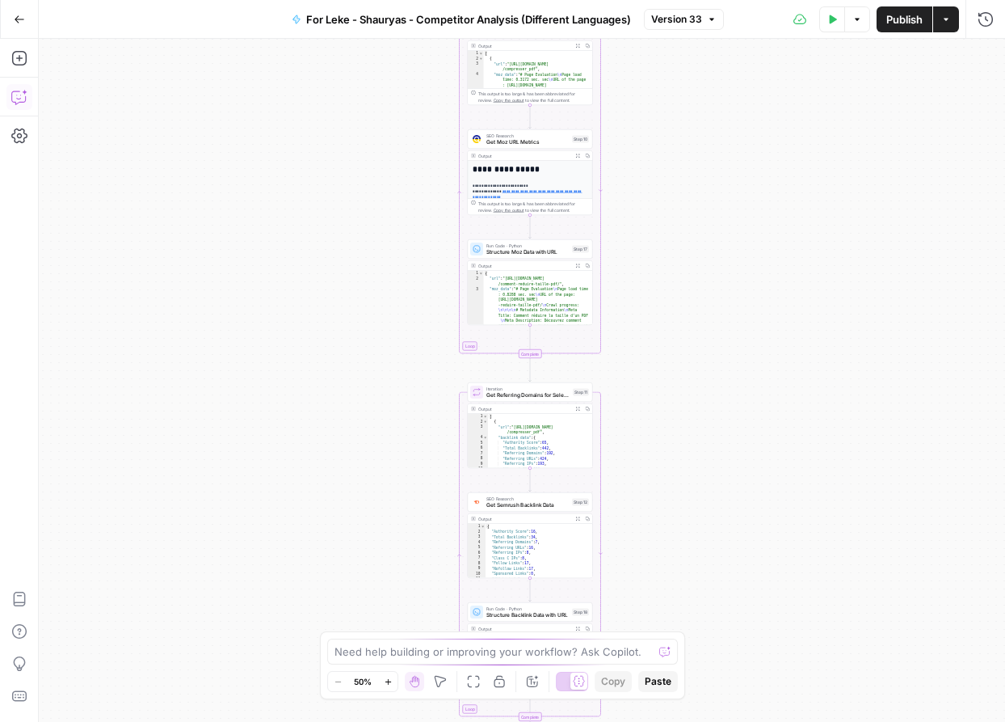
click at [23, 90] on icon "button" at bounding box center [19, 97] width 16 height 16
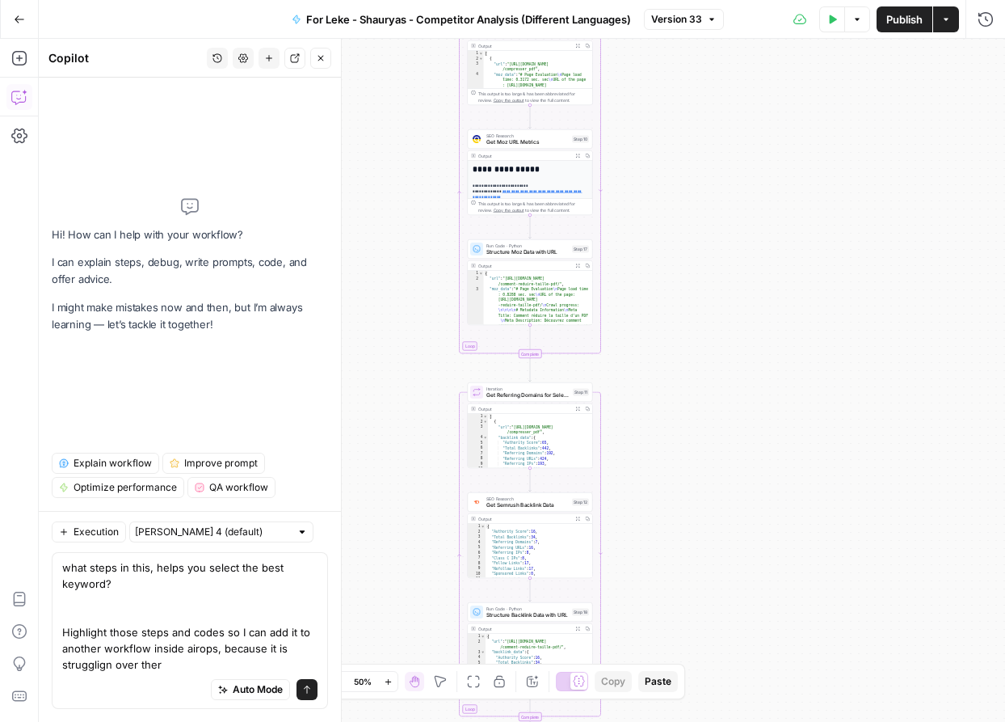
type textarea "what steps in this, helps you select the best keyword? Highlight those steps an…"
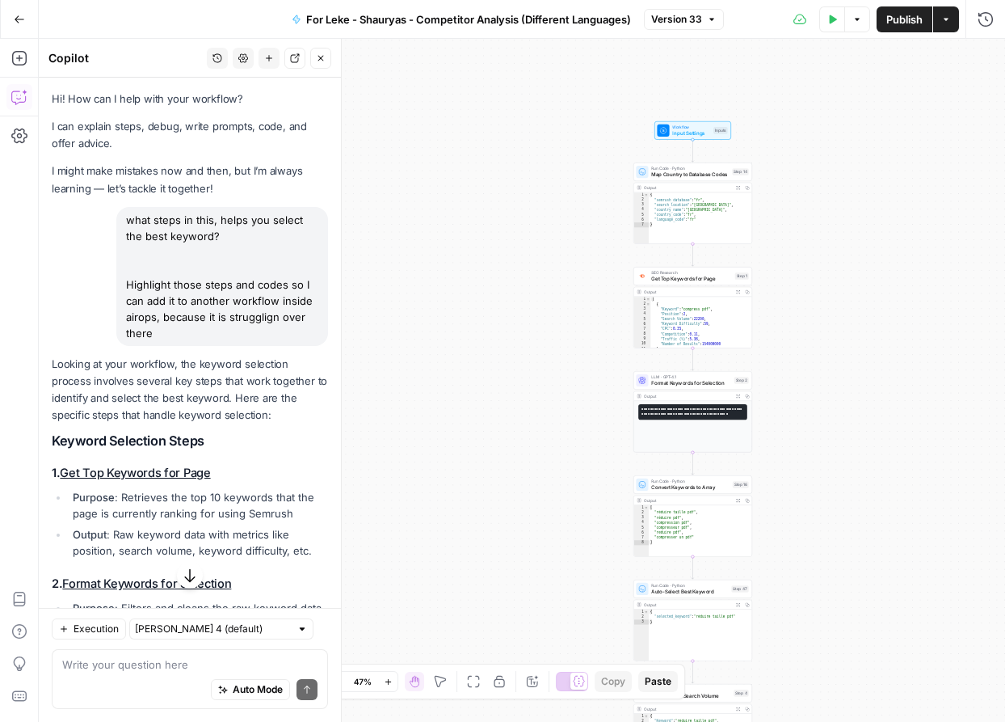
drag, startPoint x: 53, startPoint y: 440, endPoint x: 275, endPoint y: 377, distance: 231.2
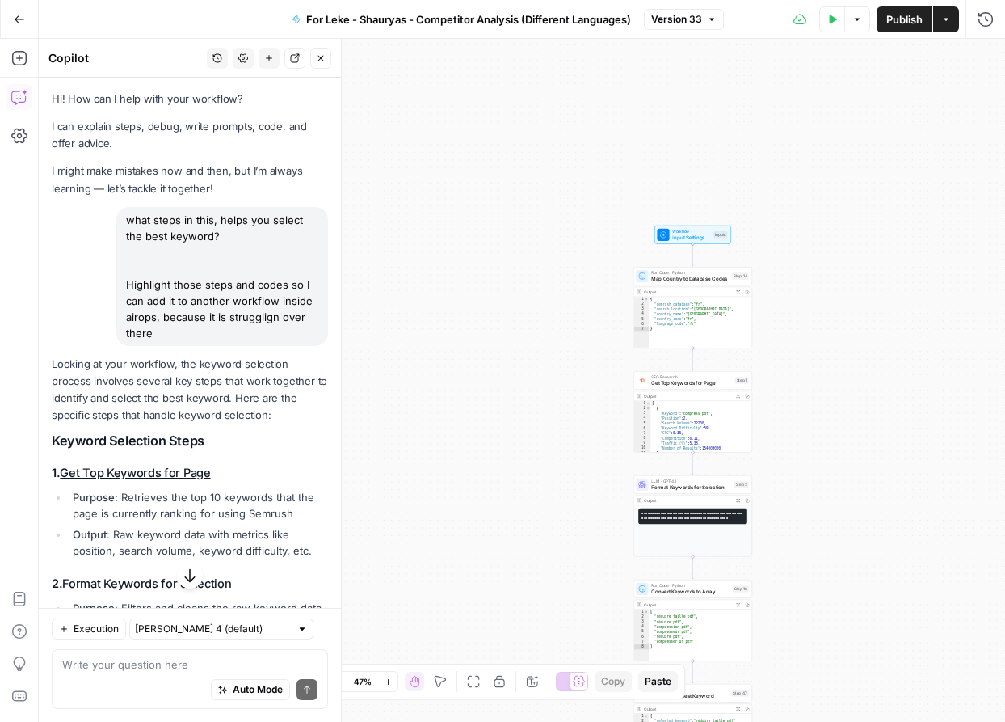
drag, startPoint x: 118, startPoint y: 556, endPoint x: 50, endPoint y: 445, distance: 129.9
copy div "Keyword Selection Steps 1. Get Top Keywords for Page Purpose : Retrieves the to…"
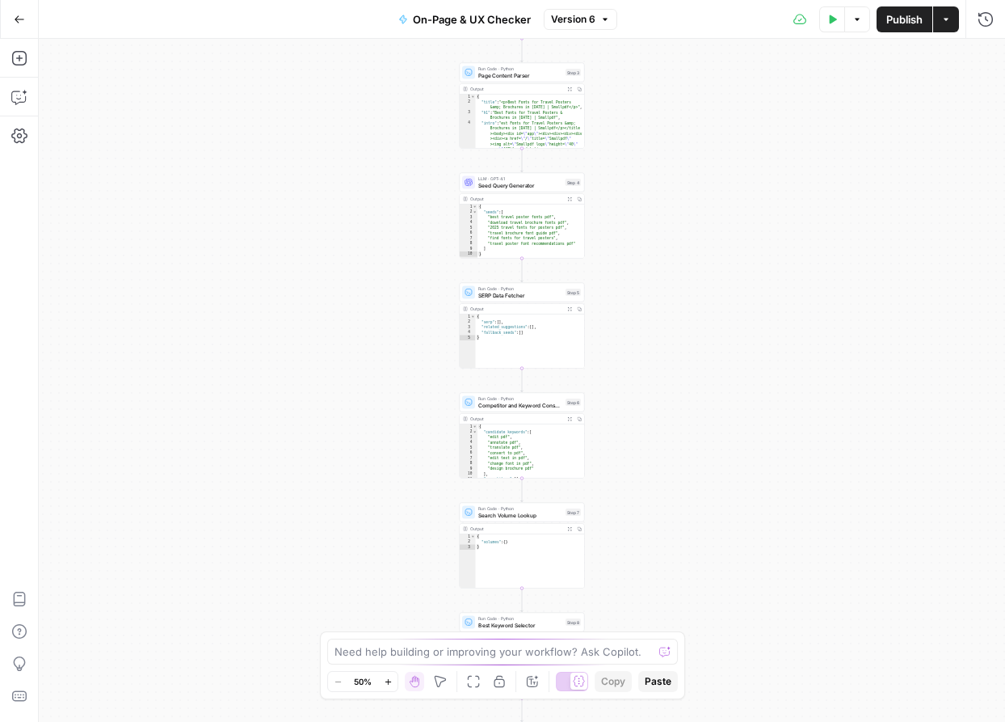
click at [29, 103] on button "Copilot" at bounding box center [19, 97] width 26 height 26
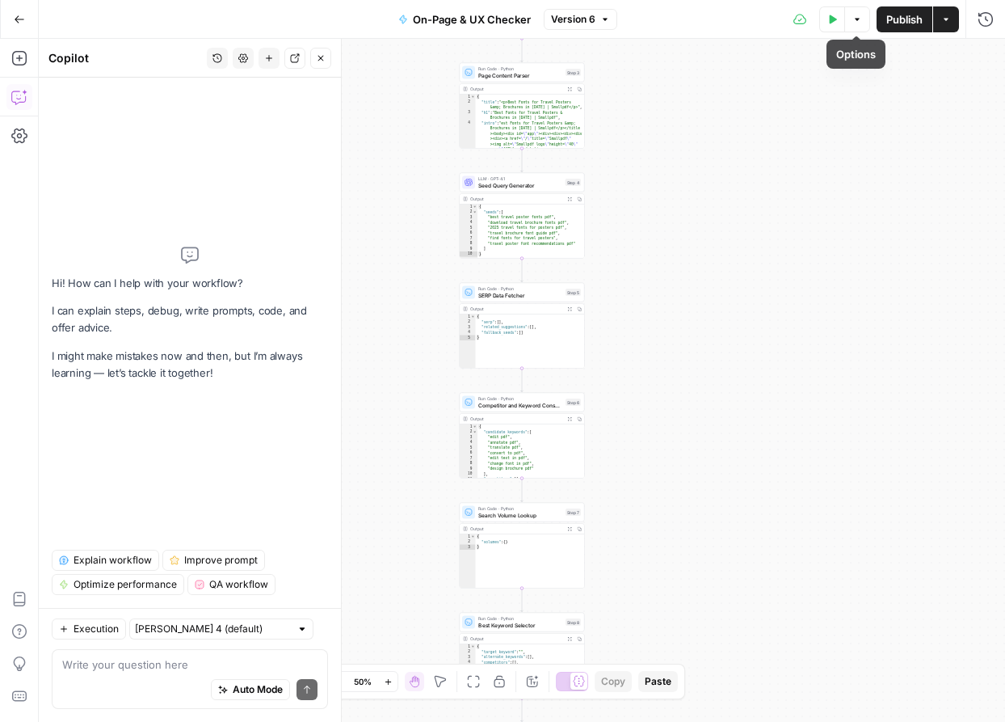
click at [903, 21] on span "Publish" at bounding box center [904, 19] width 36 height 16
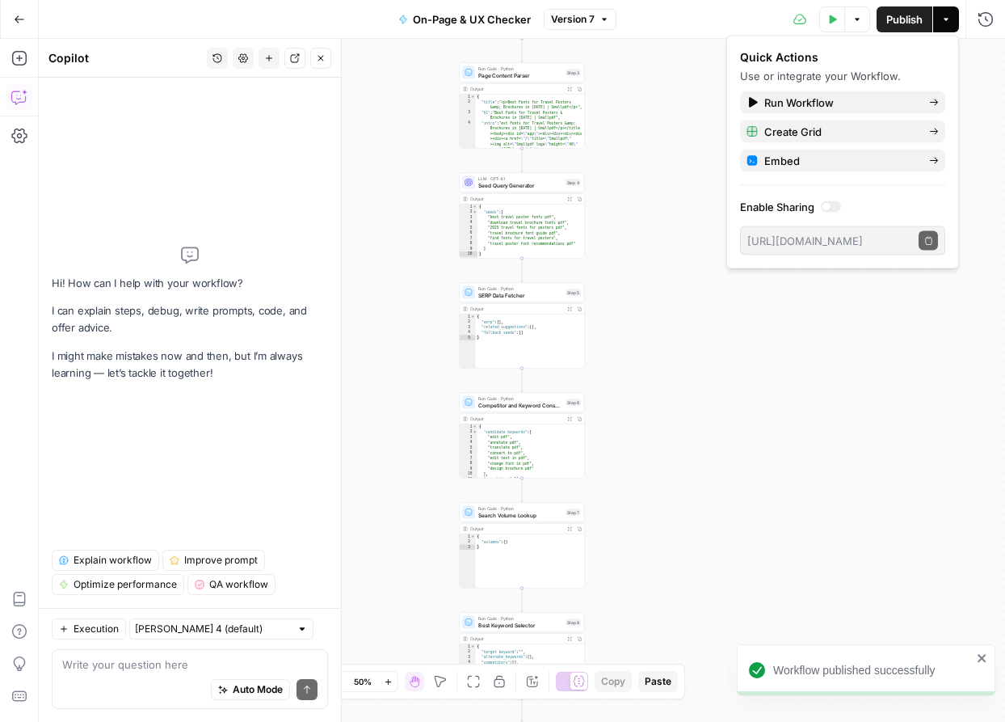
click at [824, 15] on button "Test Data" at bounding box center [832, 19] width 26 height 26
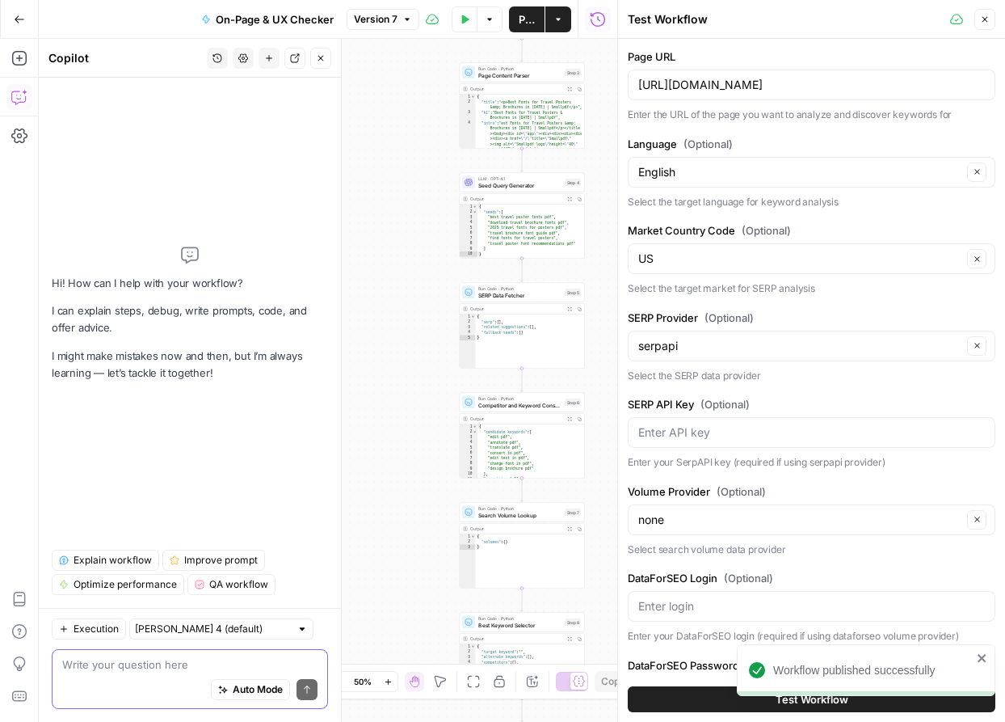
click at [166, 671] on textarea at bounding box center [189, 664] width 255 height 16
drag, startPoint x: 626, startPoint y: 228, endPoint x: 792, endPoint y: 583, distance: 391.5
click at [793, 583] on div "Page URL [URL][DOMAIN_NAME] Enter the URL of the page you want to analyze and d…" at bounding box center [811, 380] width 387 height 683
copy div "Market Country Code (Optional) Clear Select the target market for SERP analysis…"
click at [166, 658] on textarea at bounding box center [189, 664] width 255 height 16
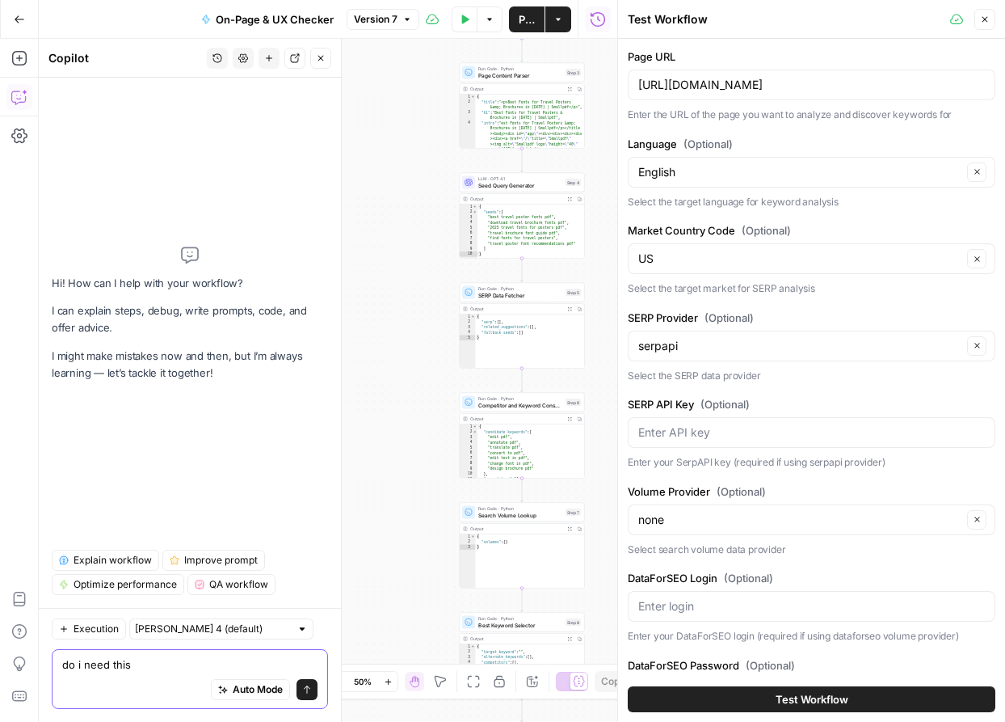
type textarea "do i need this?"
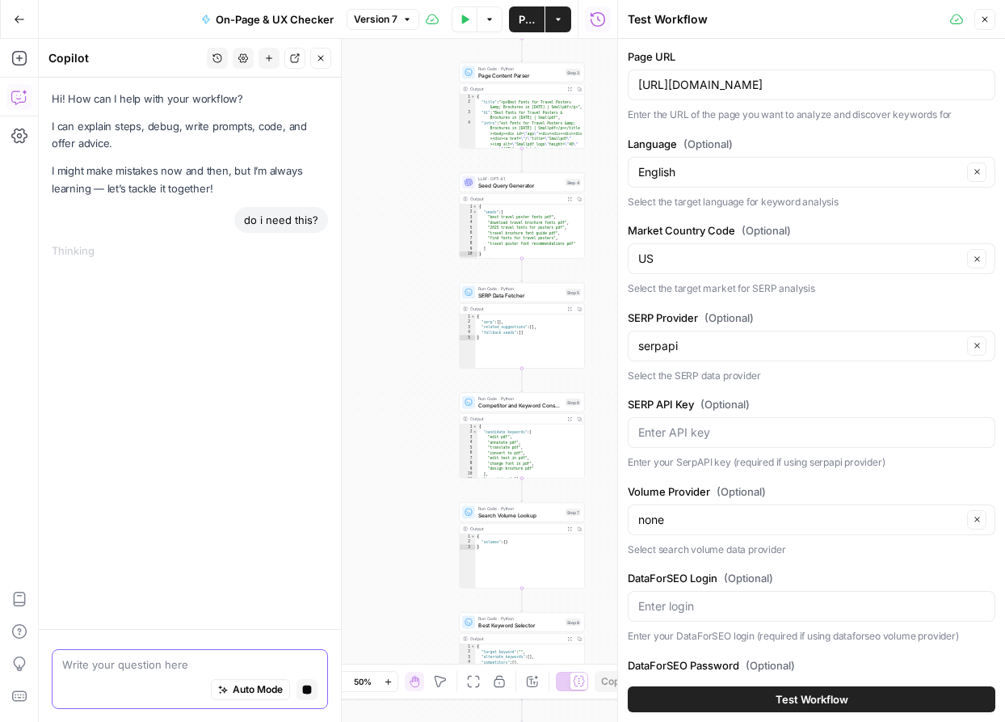
paste textarea "Market Country Code (Optional) US Select the target market for SERP analysis SE…"
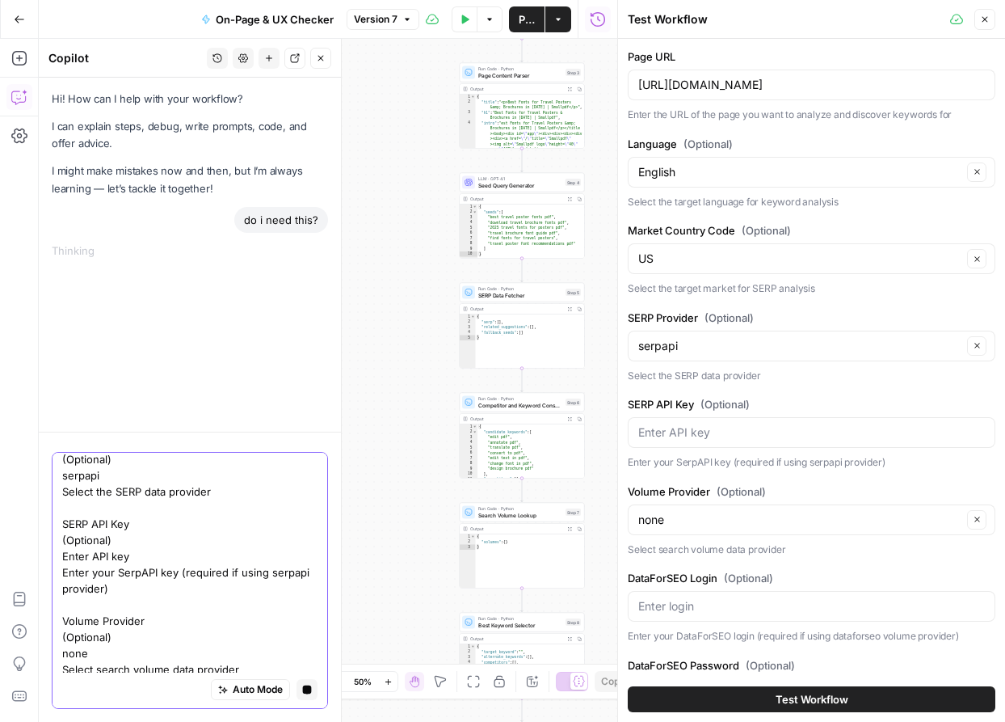
type textarea "Market Country Code (Optional) US Select the target market for SERP analysis SE…"
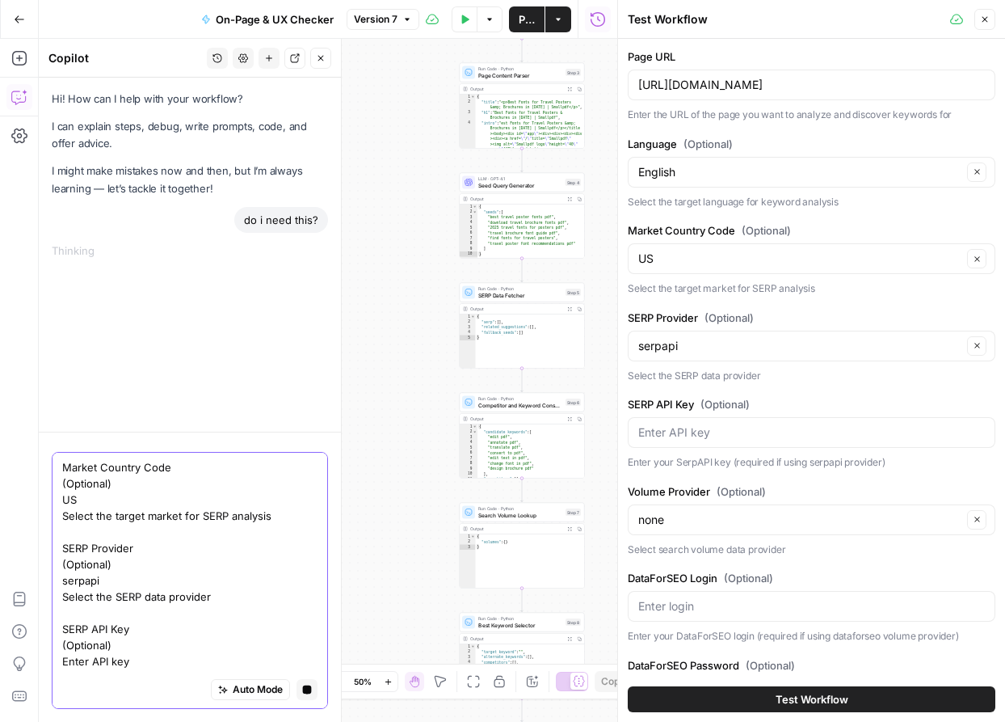
click at [301, 691] on button "Stop generating" at bounding box center [307, 689] width 21 height 21
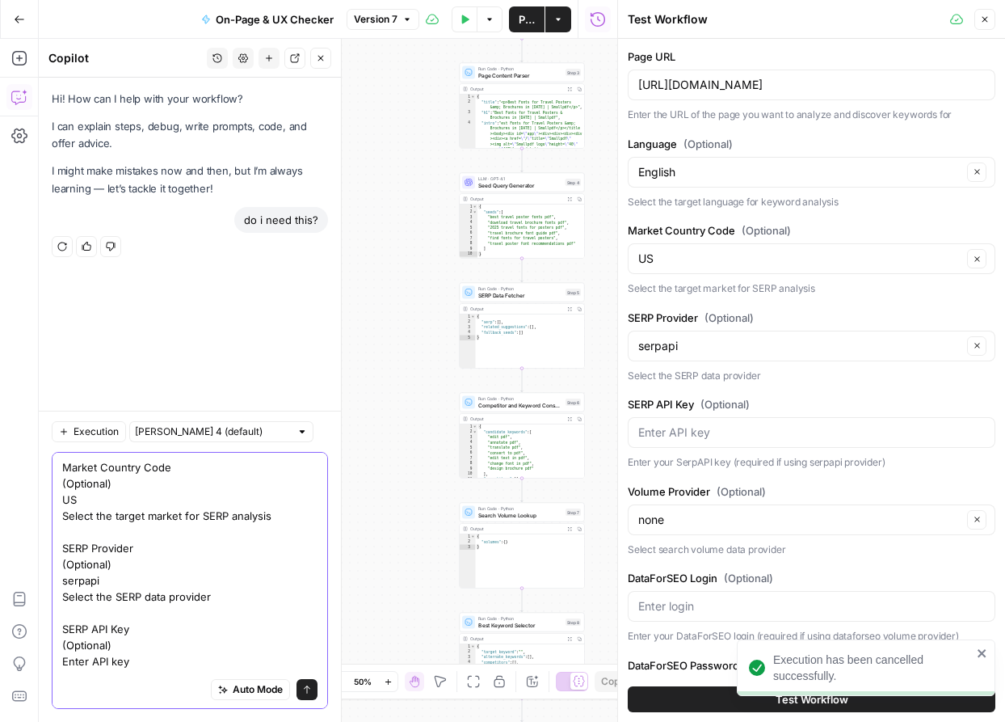
click at [216, 651] on textarea "Market Country Code (Optional) US Select the target market for SERP analysis SE…" at bounding box center [189, 637] width 255 height 356
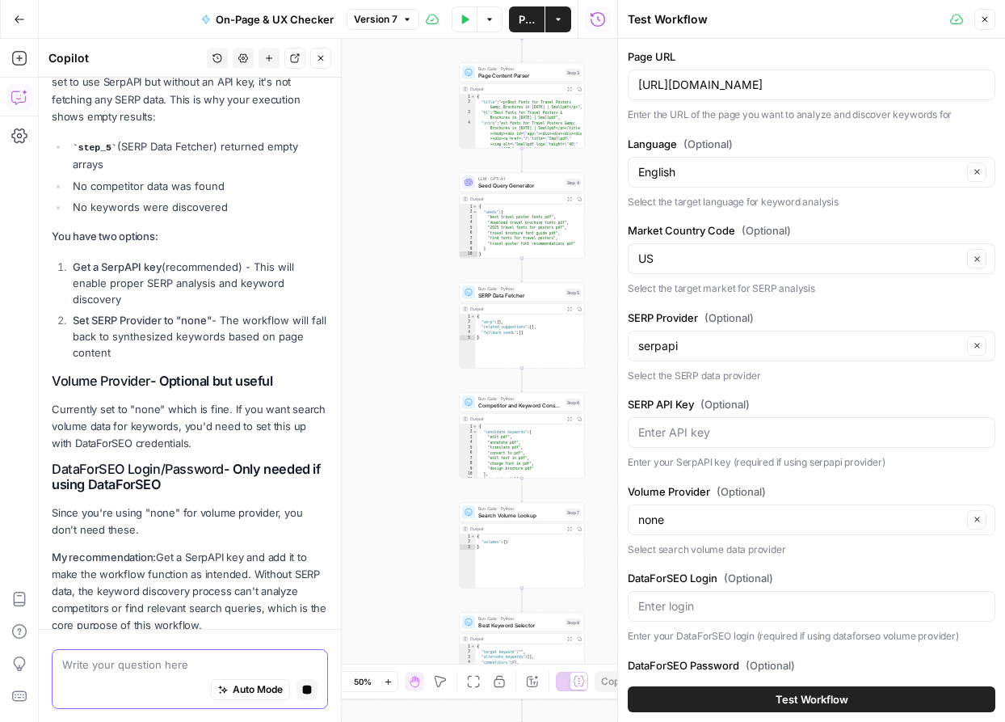
scroll to position [1808, 0]
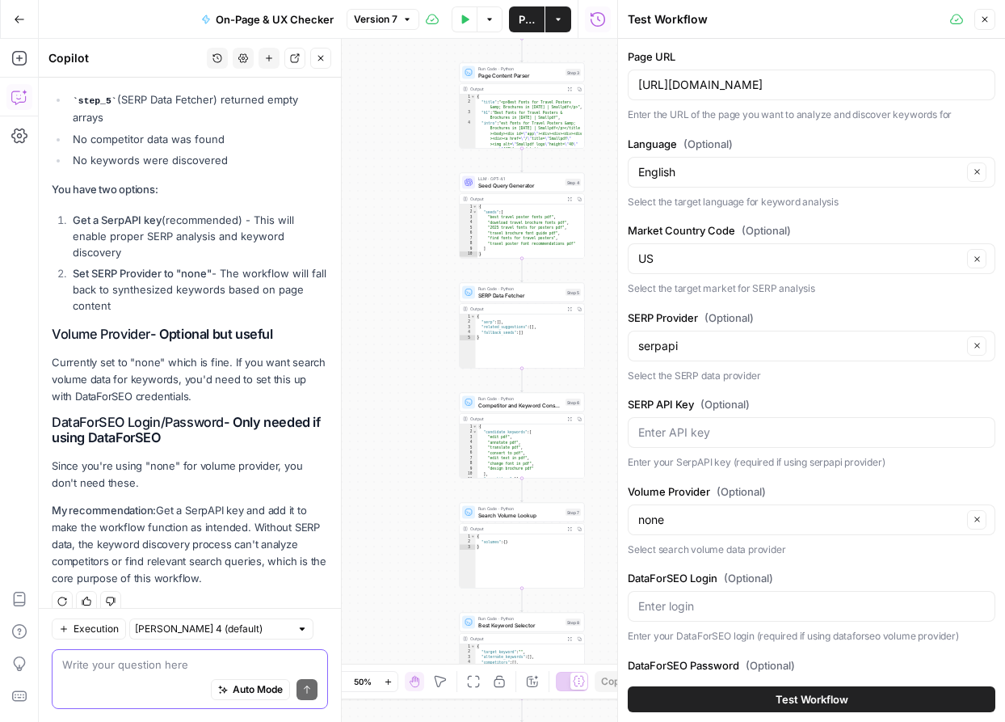
click at [154, 670] on textarea at bounding box center [189, 664] width 255 height 16
paste textarea "Keyword Selection Steps 1. Get Top Keywords for Page Purpose: Retrieves the top…"
type textarea "is this implemented? Keyword Selection Steps 1. Get Top Keywords for Page Purpo…"
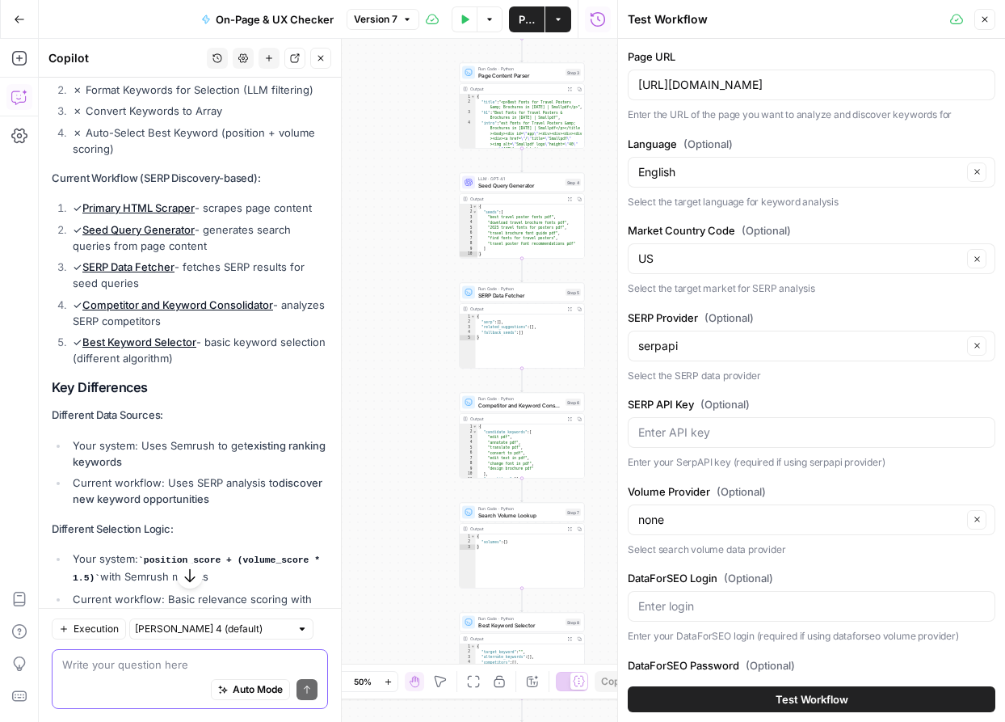
scroll to position [4752, 0]
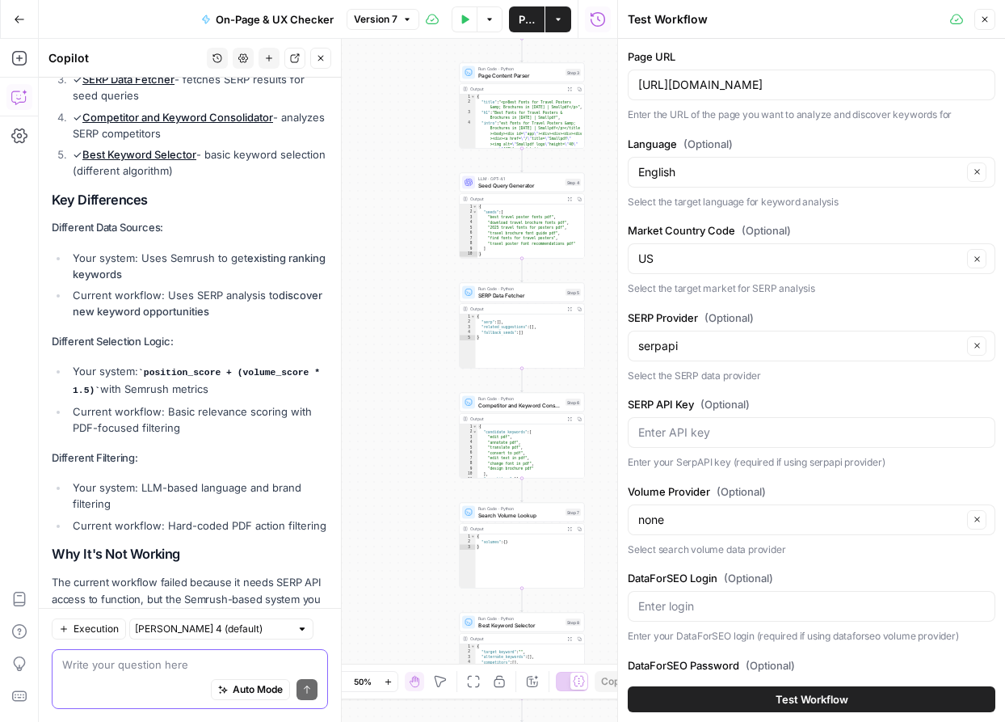
click at [158, 668] on textarea at bounding box center [189, 664] width 255 height 16
type textarea "yes"
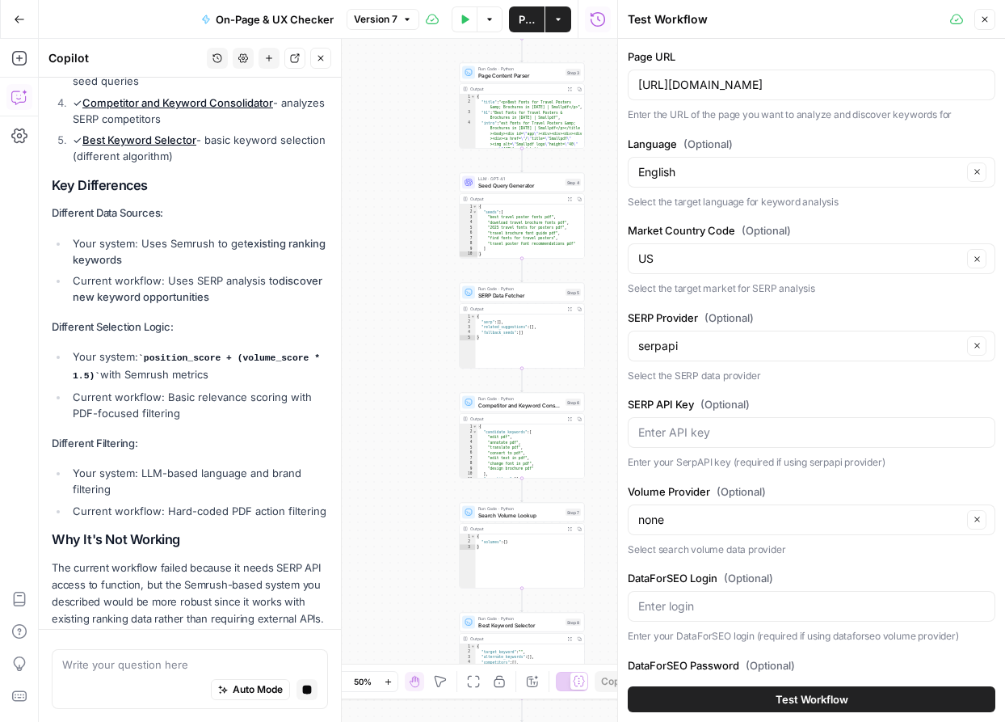
click at [991, 18] on button "Close" at bounding box center [985, 19] width 21 height 21
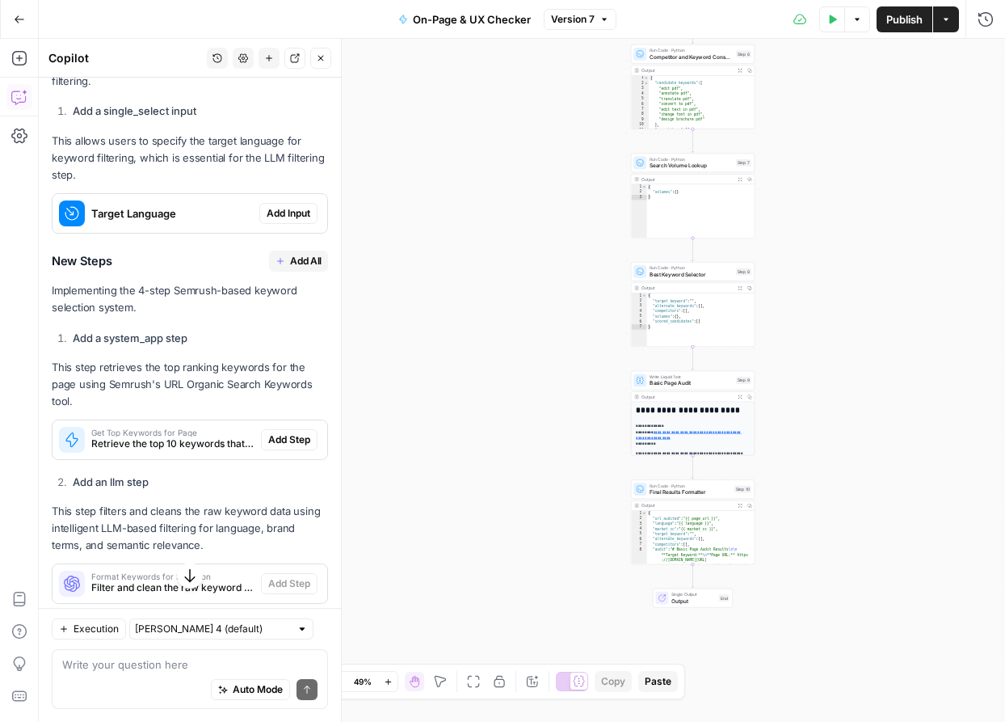
scroll to position [6090, 0]
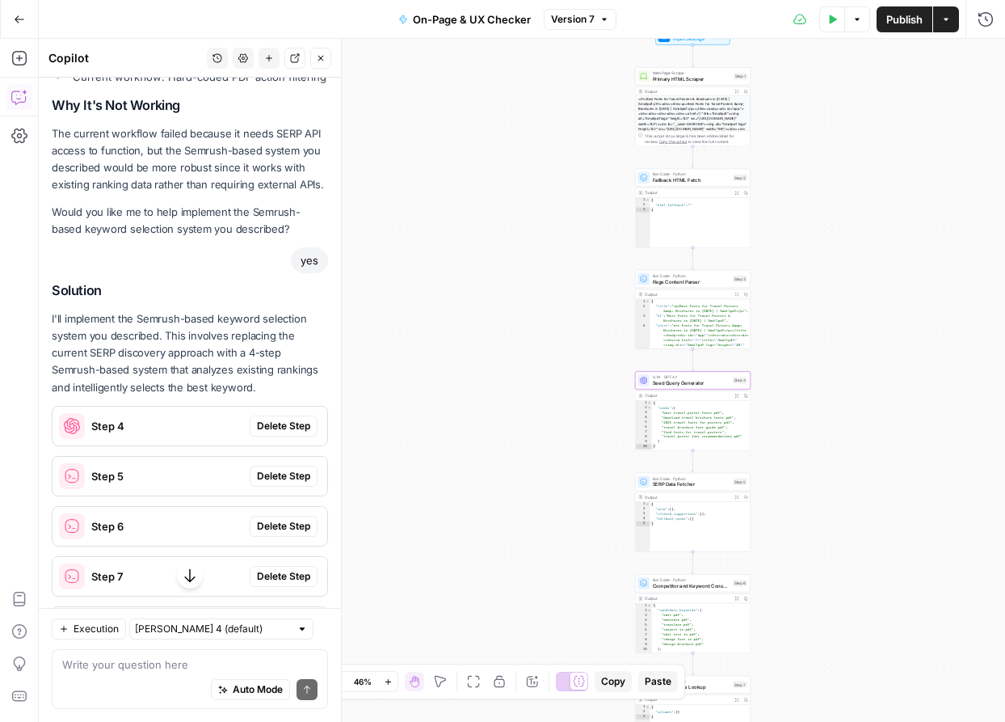
click at [282, 419] on span "Delete Step" at bounding box center [283, 426] width 53 height 15
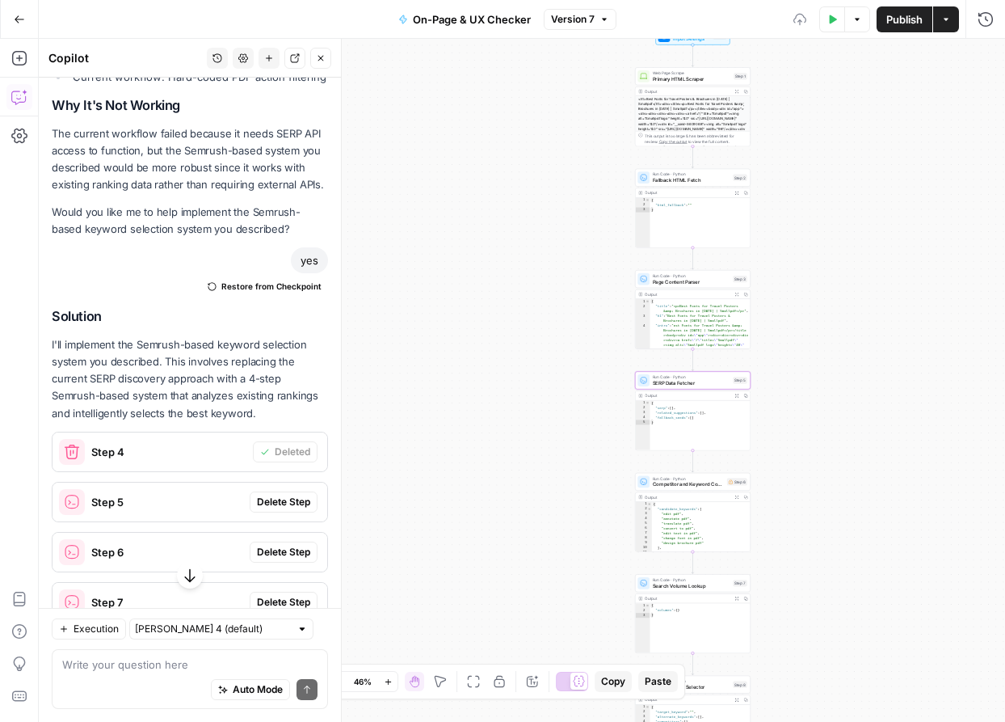
click at [287, 495] on span "Delete Step" at bounding box center [283, 502] width 53 height 15
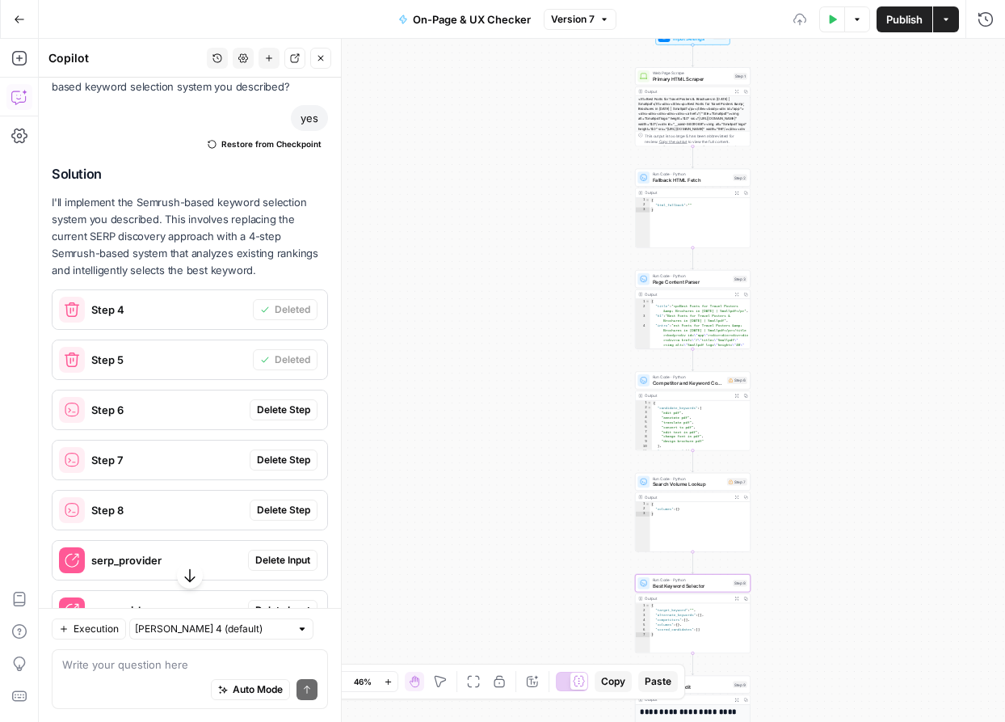
scroll to position [5412, 0]
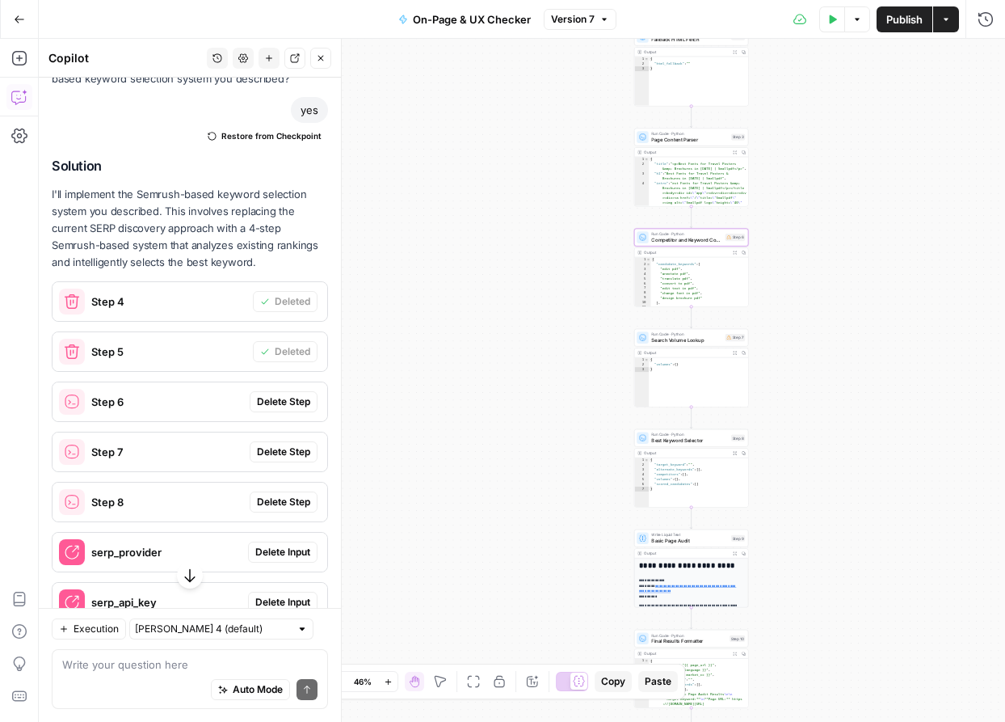
click at [288, 394] on span "Delete Step" at bounding box center [283, 401] width 53 height 15
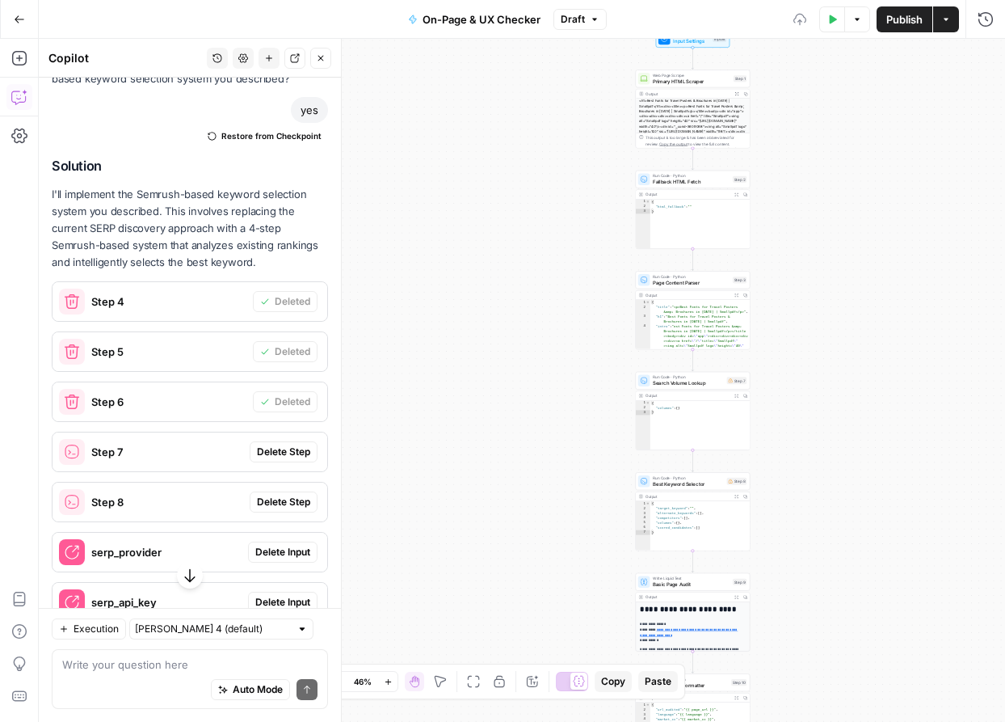
scroll to position [5574, 0]
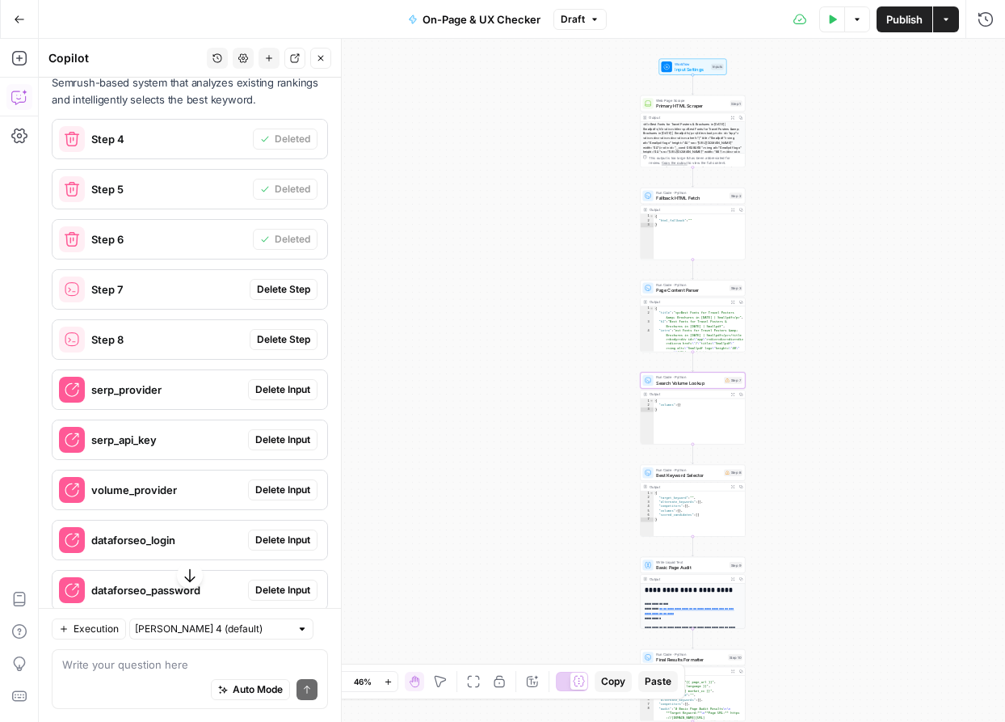
click at [293, 282] on span "Delete Step" at bounding box center [283, 289] width 53 height 15
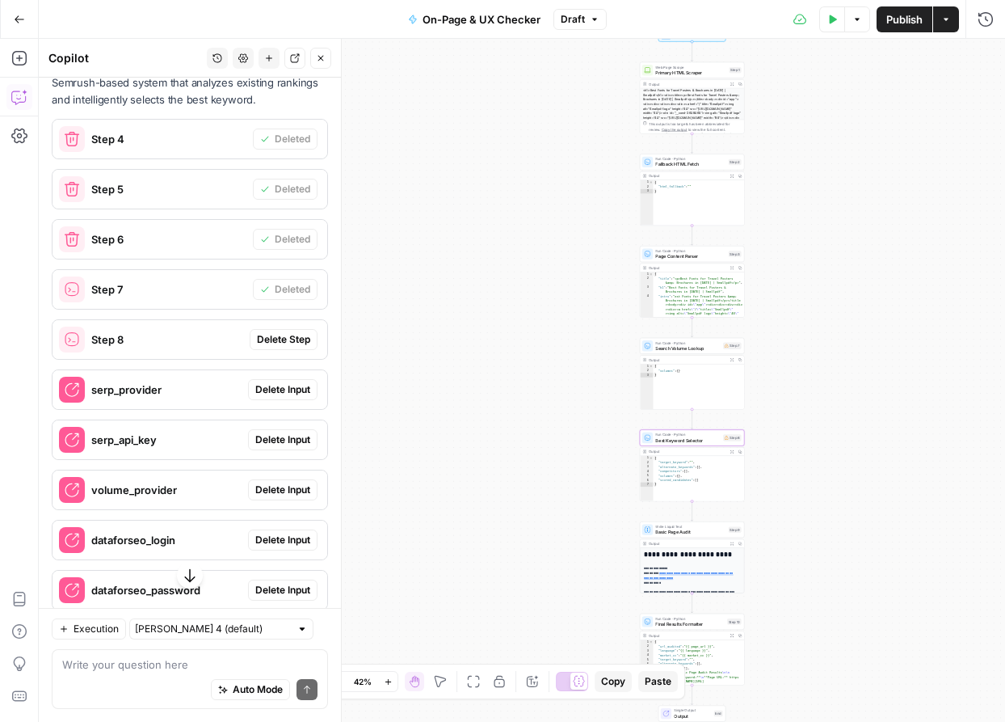
click at [293, 332] on span "Delete Step" at bounding box center [283, 339] width 53 height 15
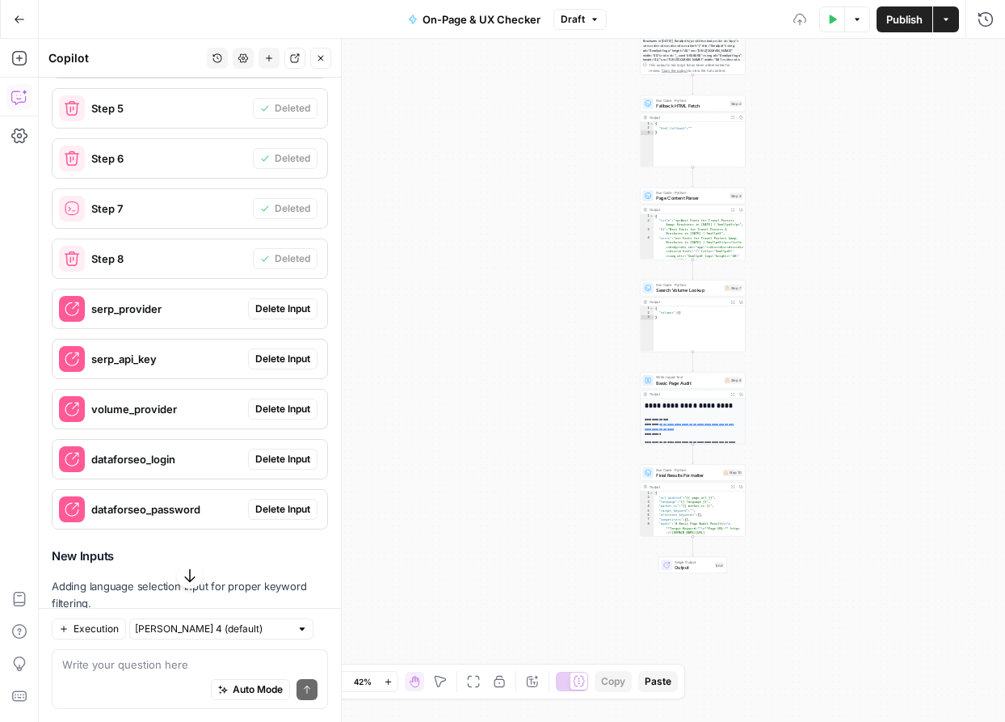
scroll to position [5696, 0]
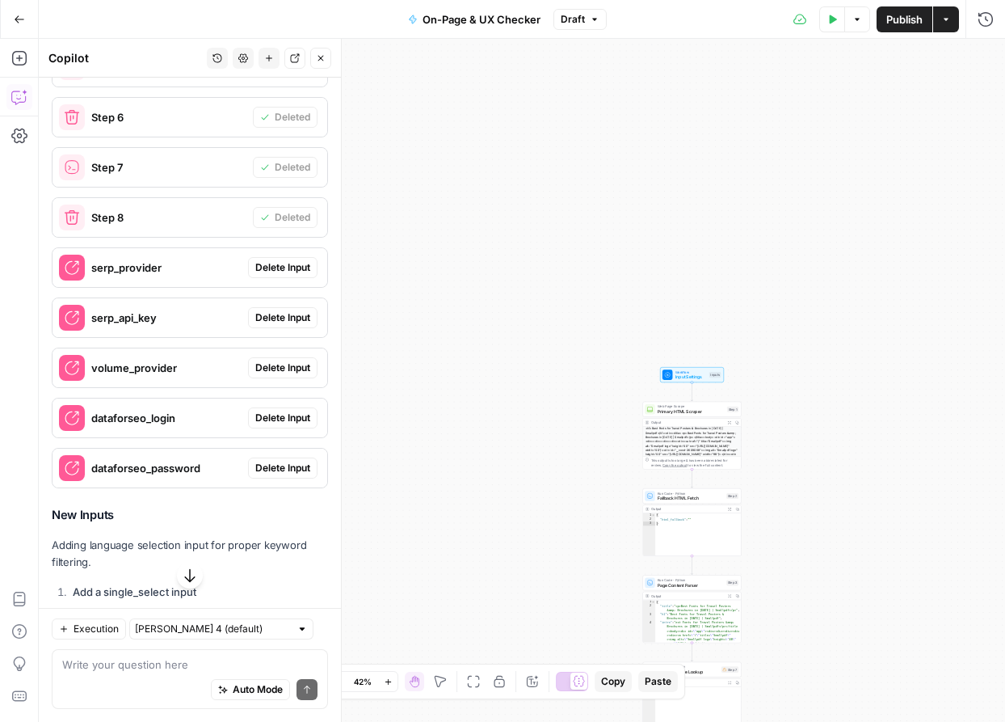
click at [293, 257] on button "Delete Input" at bounding box center [282, 267] width 69 height 21
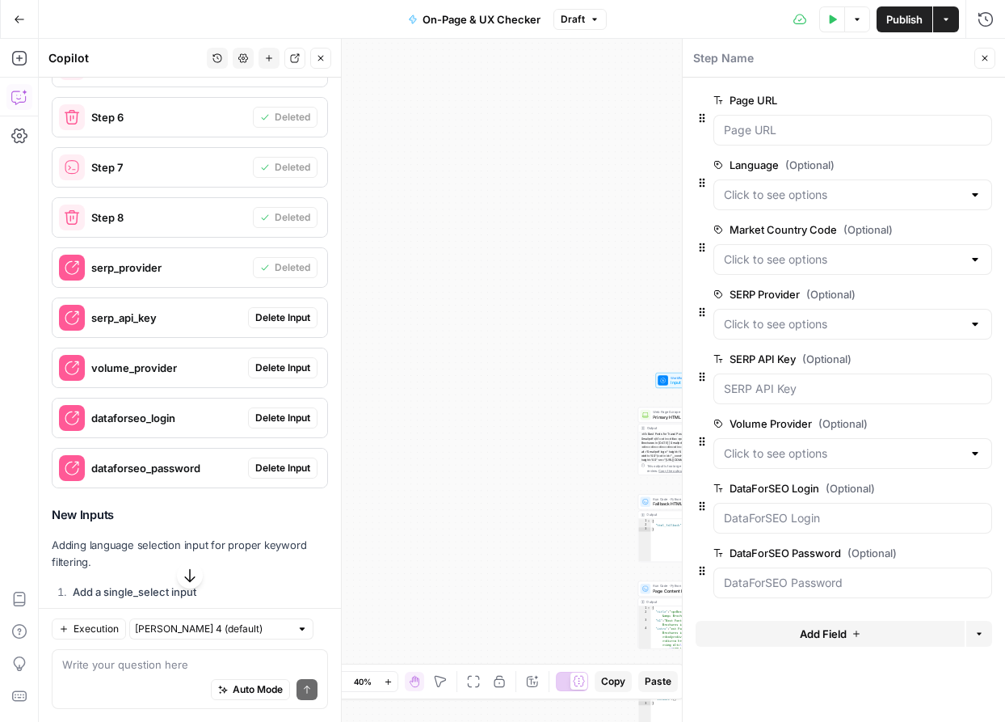
click at [293, 310] on span "Delete Input" at bounding box center [282, 317] width 55 height 15
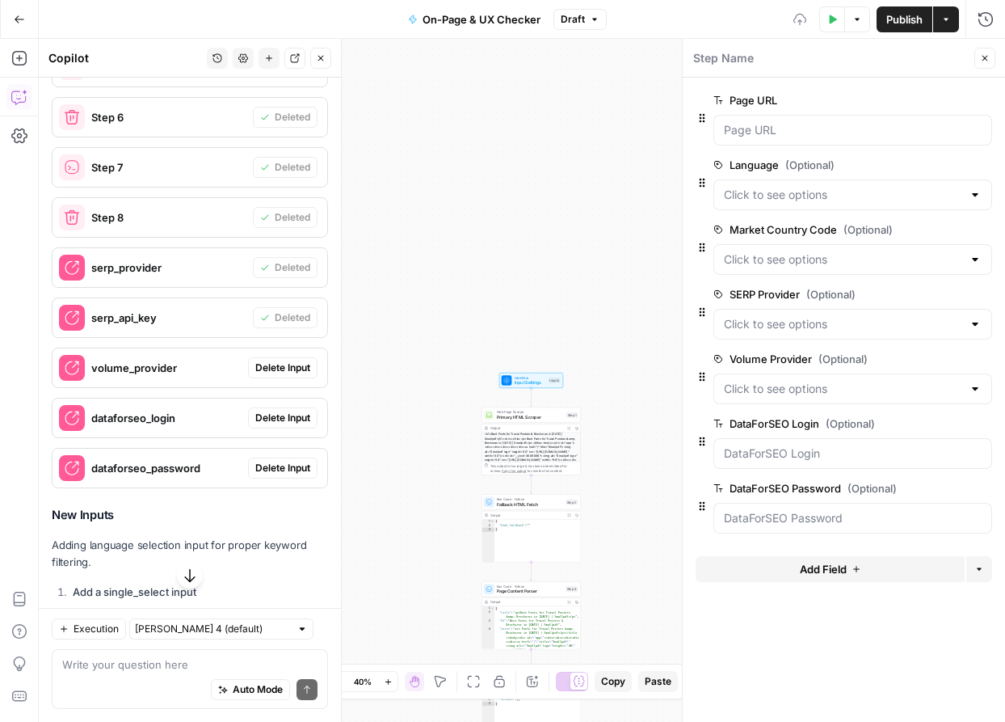
click at [293, 360] on span "Delete Input" at bounding box center [282, 367] width 55 height 15
click at [291, 407] on button "Delete Input" at bounding box center [282, 417] width 69 height 21
click at [289, 461] on span "Delete Input" at bounding box center [282, 468] width 55 height 15
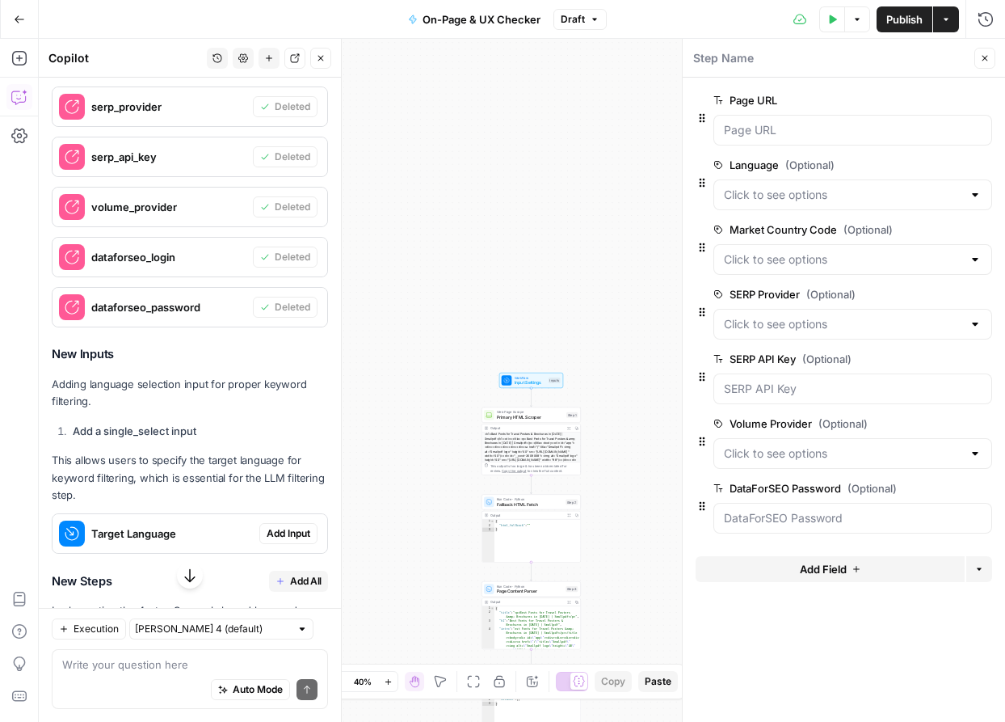
scroll to position [6032, 0]
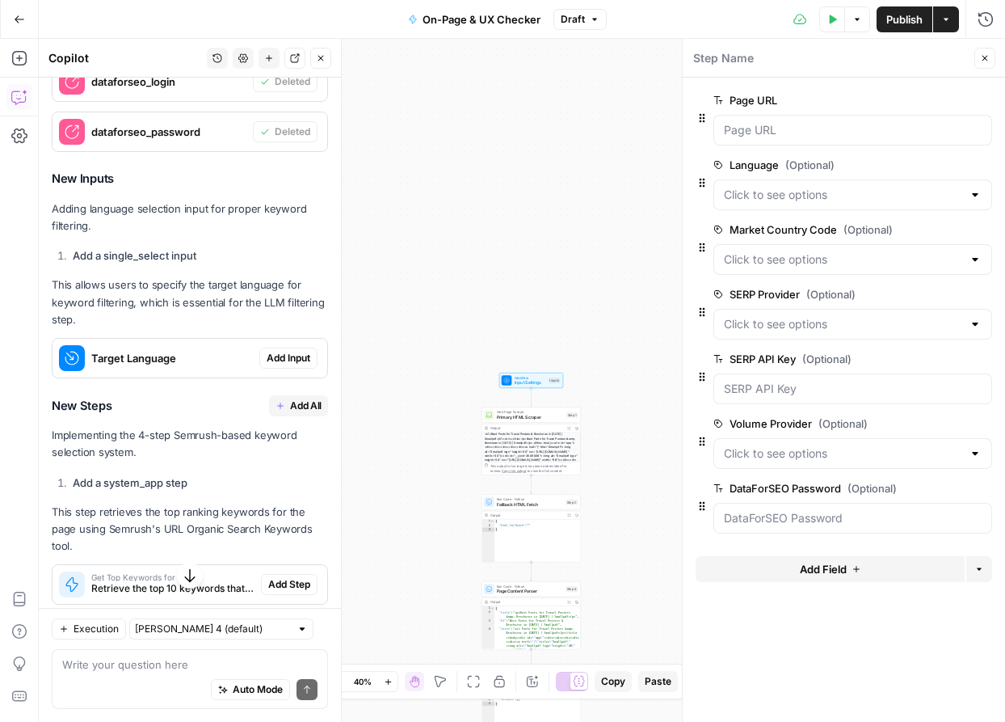
click at [290, 351] on span "Add Input" at bounding box center [289, 358] width 44 height 15
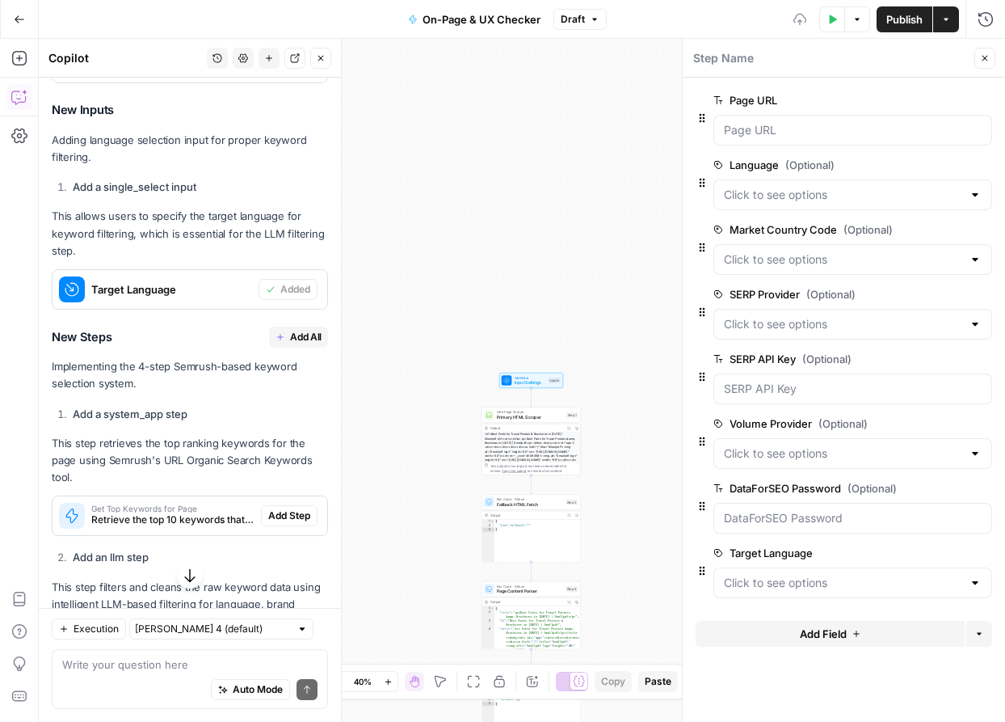
scroll to position [6200, 0]
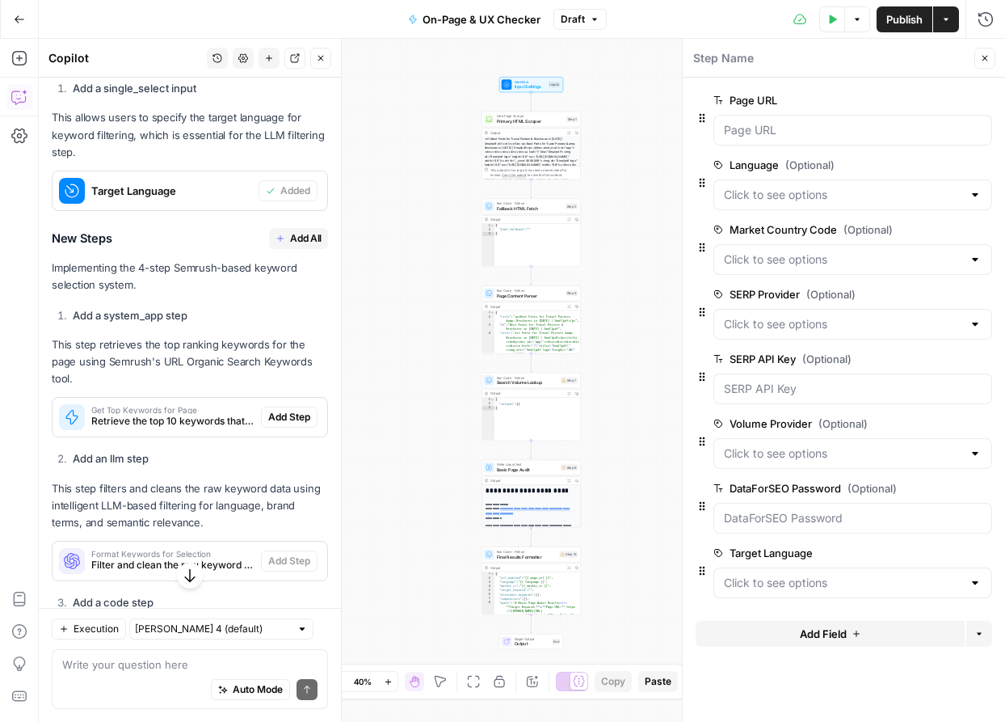
click at [302, 231] on span "Add All" at bounding box center [306, 238] width 32 height 15
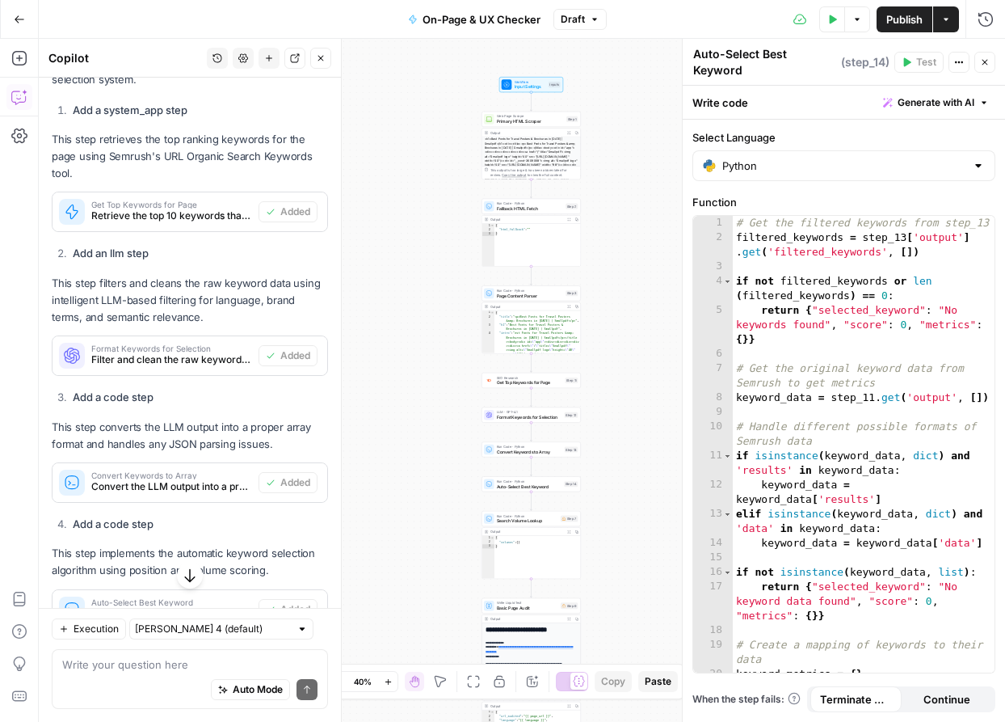
scroll to position [6526, 0]
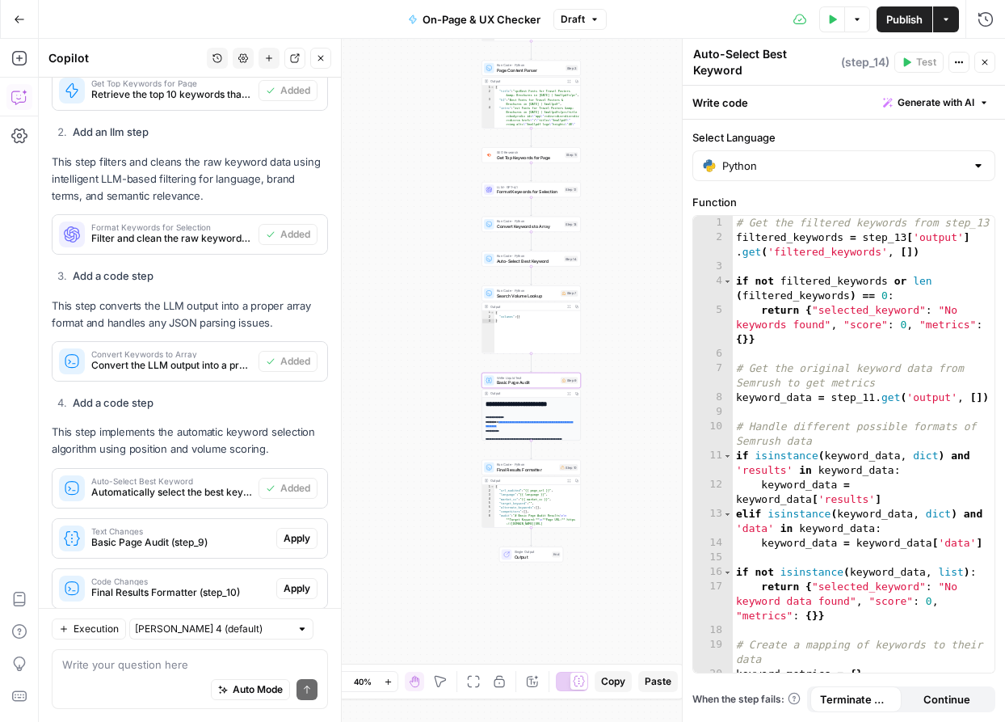
click at [288, 531] on span "Apply" at bounding box center [297, 538] width 27 height 15
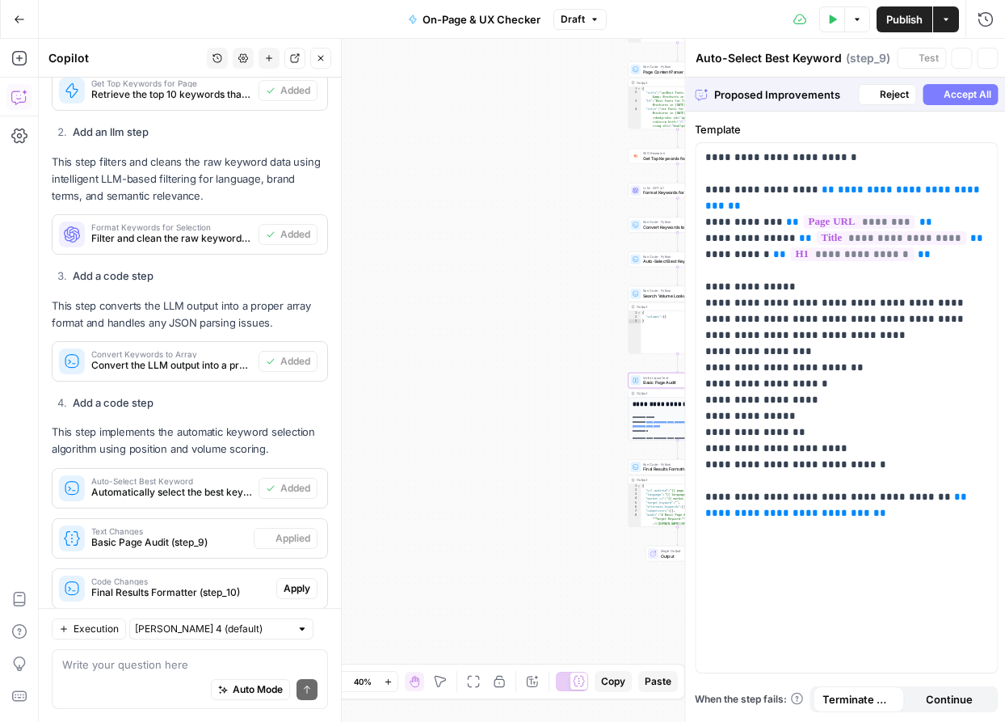
type textarea "Basic Page Audit"
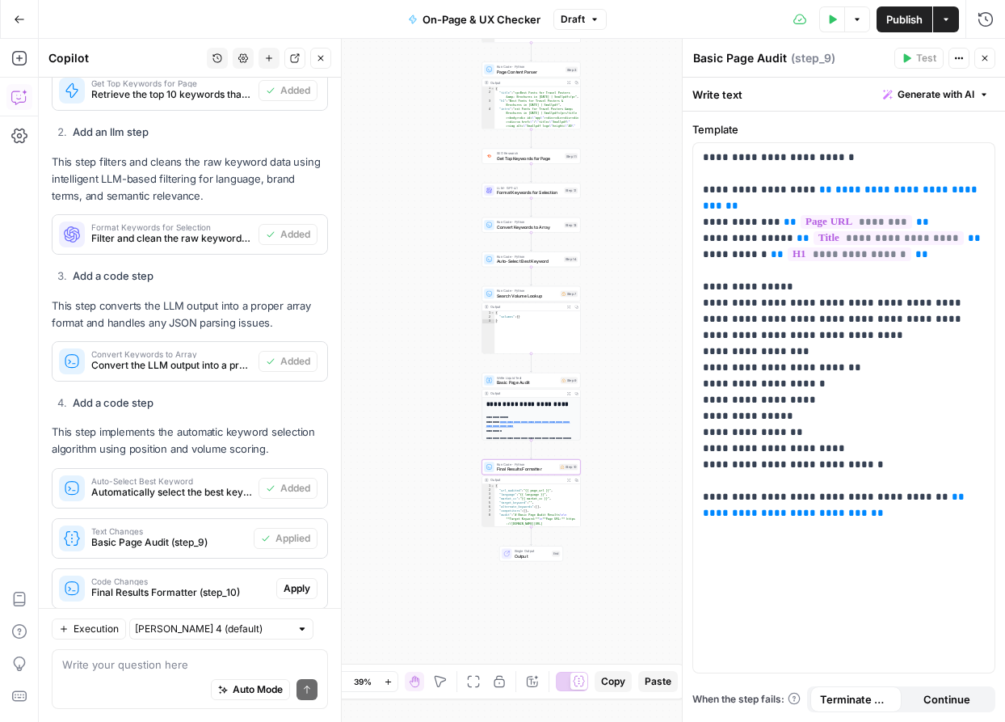
click at [298, 581] on span "Apply" at bounding box center [297, 588] width 27 height 15
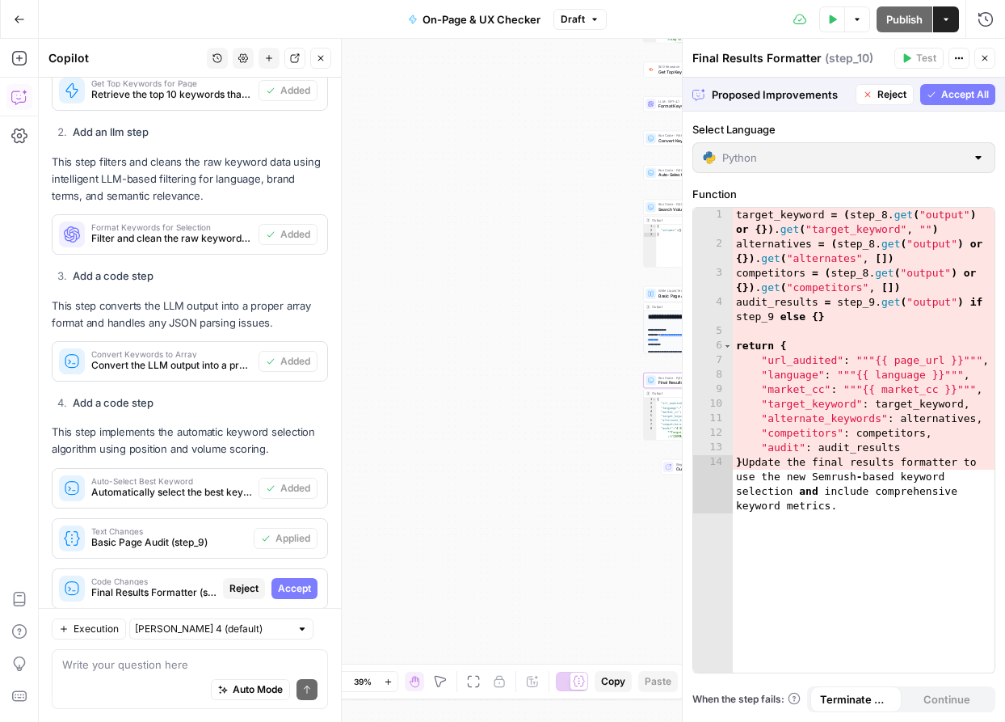
click at [298, 581] on span "Accept" at bounding box center [294, 588] width 33 height 15
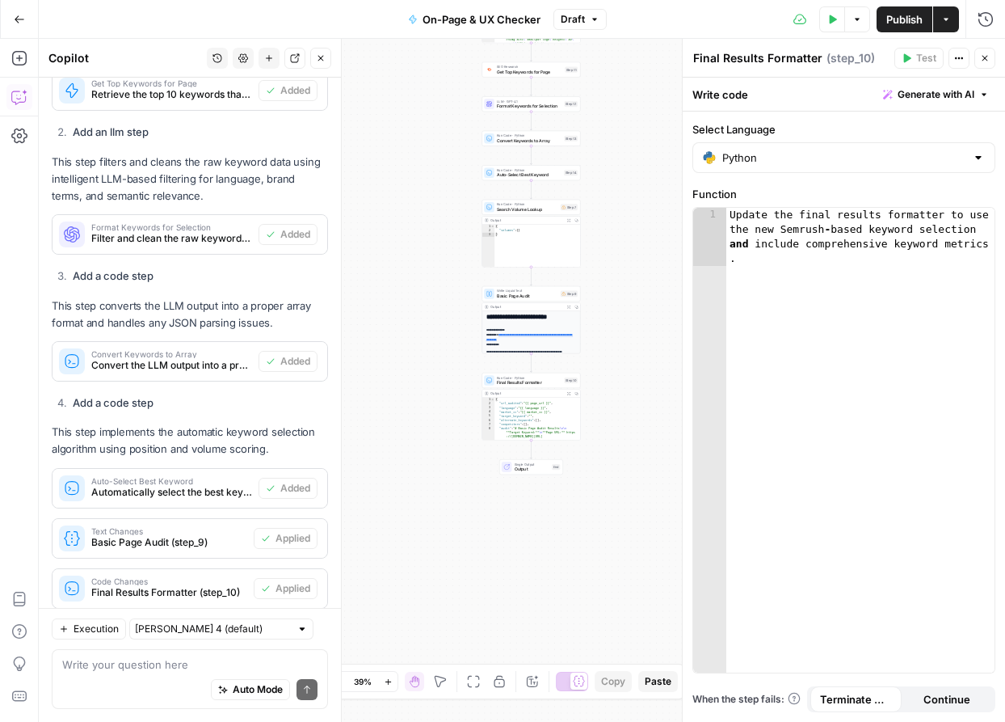
click at [907, 26] on span "Publish" at bounding box center [904, 19] width 36 height 16
click at [983, 60] on icon "button" at bounding box center [985, 58] width 10 height 10
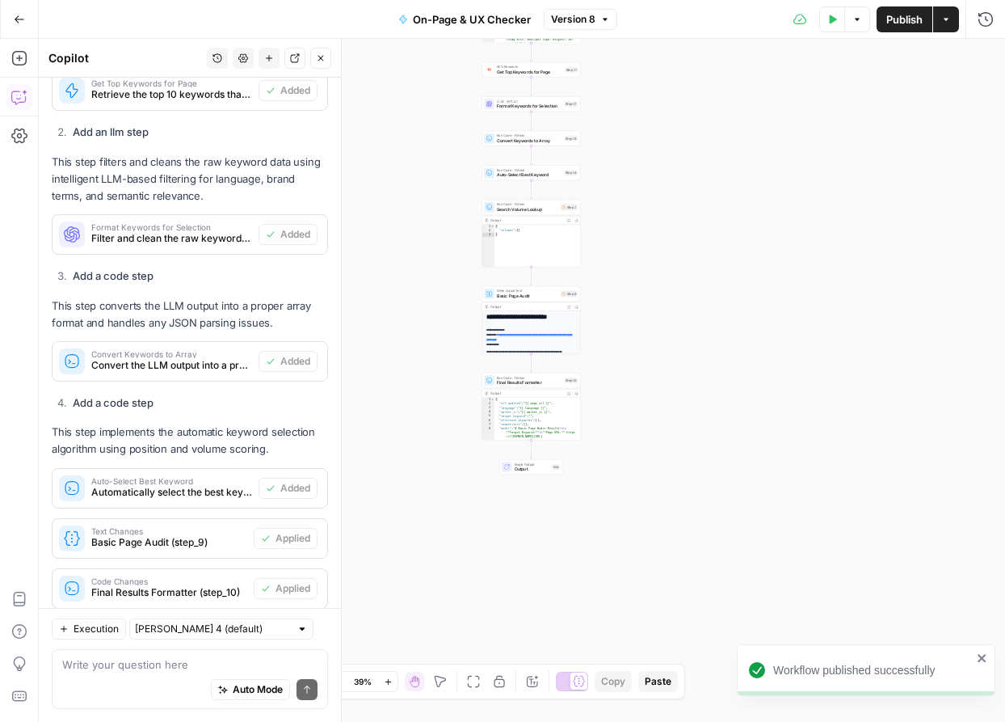
click at [905, 26] on span "Publish" at bounding box center [904, 19] width 36 height 16
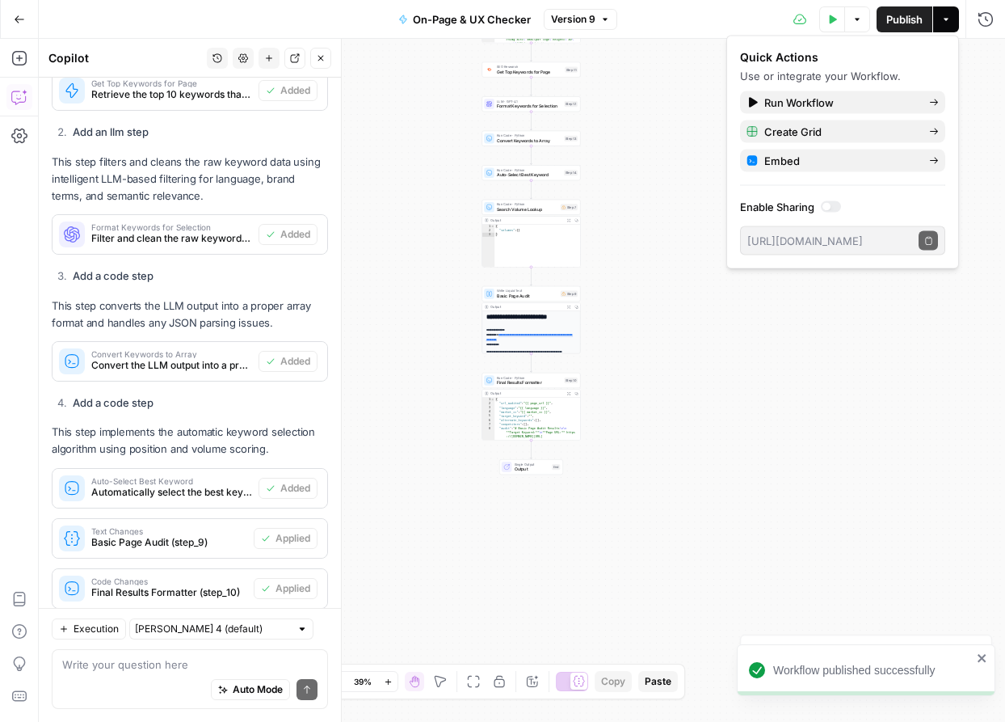
click at [602, 154] on div "Workflow Input Settings Inputs Web Page Scrape Primary HTML Scraper Step 1 Outp…" at bounding box center [522, 380] width 966 height 683
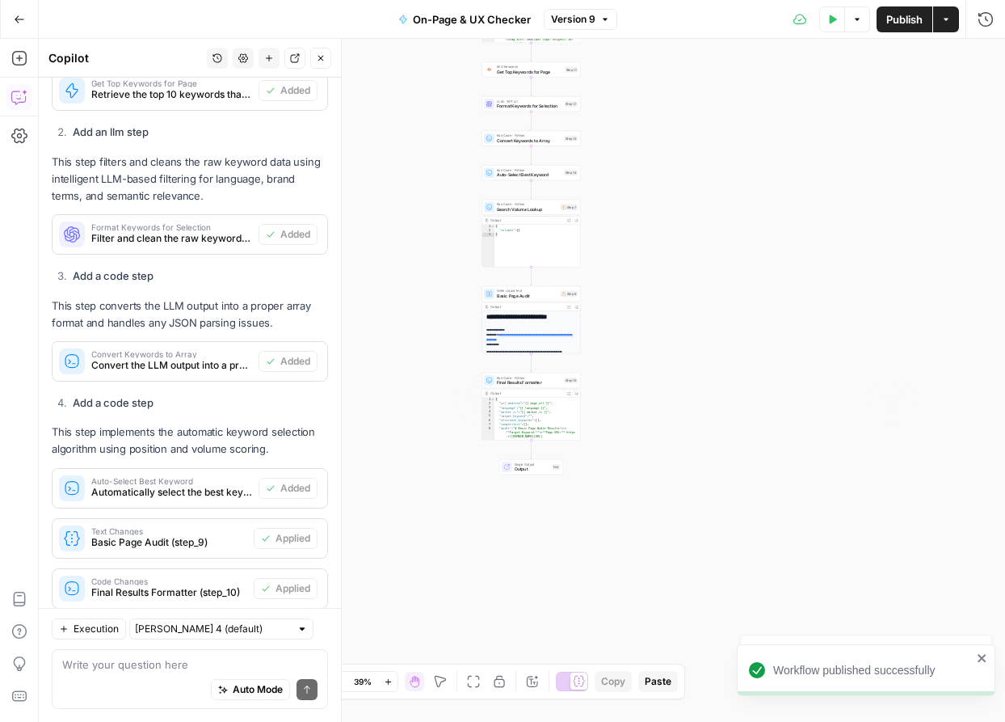
click at [832, 27] on button "Test Data" at bounding box center [832, 19] width 26 height 26
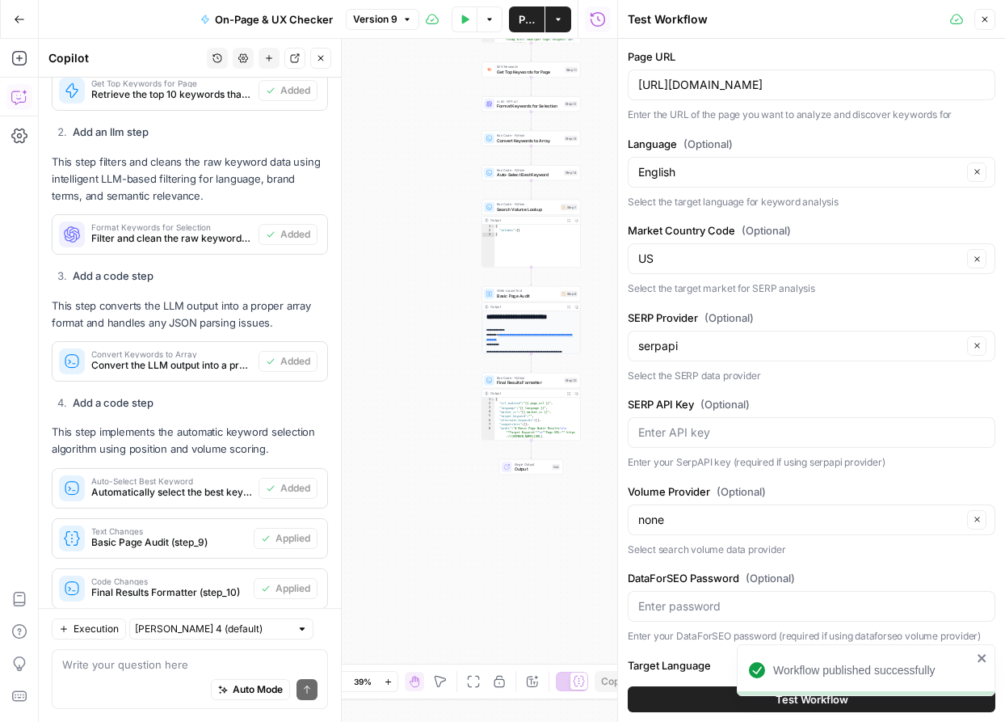
click at [990, 27] on button "Close" at bounding box center [985, 19] width 21 height 21
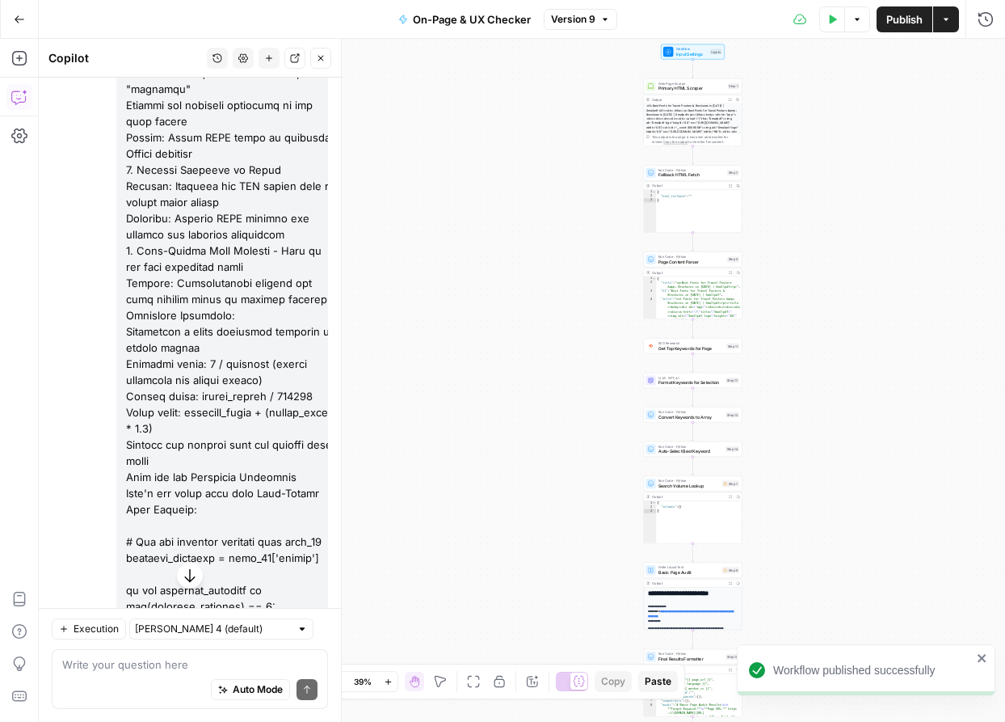
scroll to position [2460, 0]
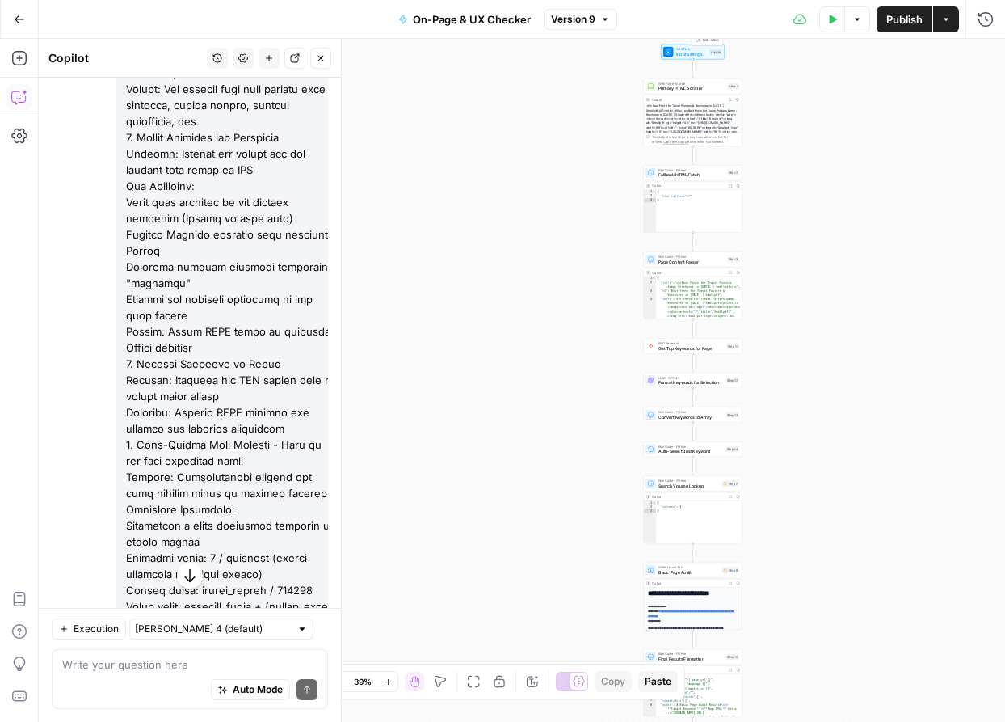
click at [704, 56] on span "Input Settings" at bounding box center [692, 54] width 32 height 6
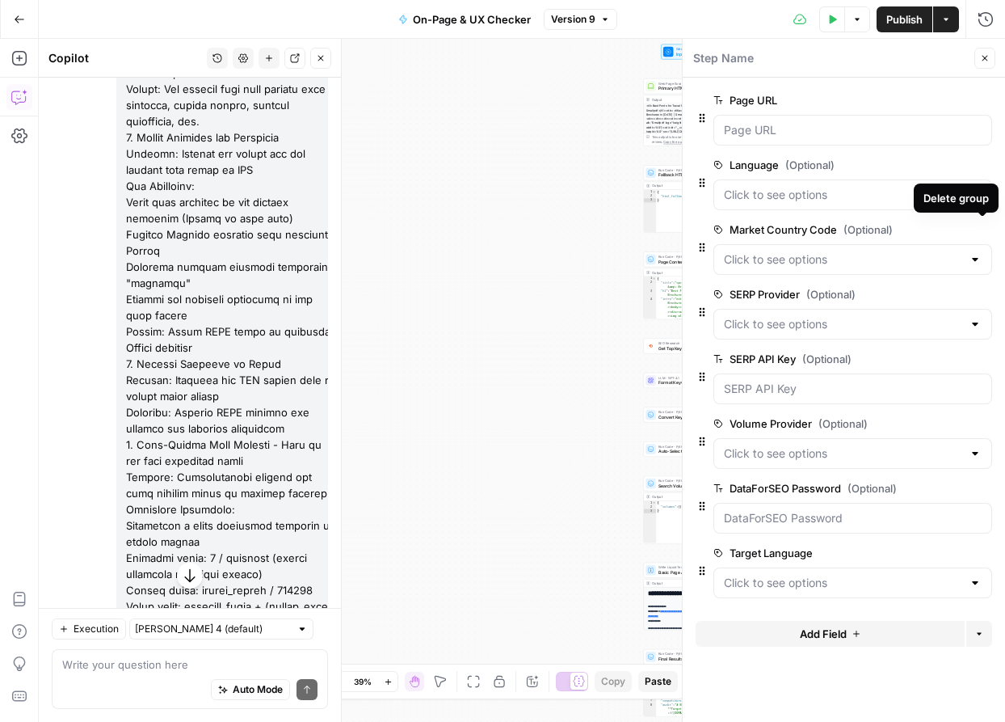
click at [983, 230] on icon "button" at bounding box center [983, 229] width 9 height 9
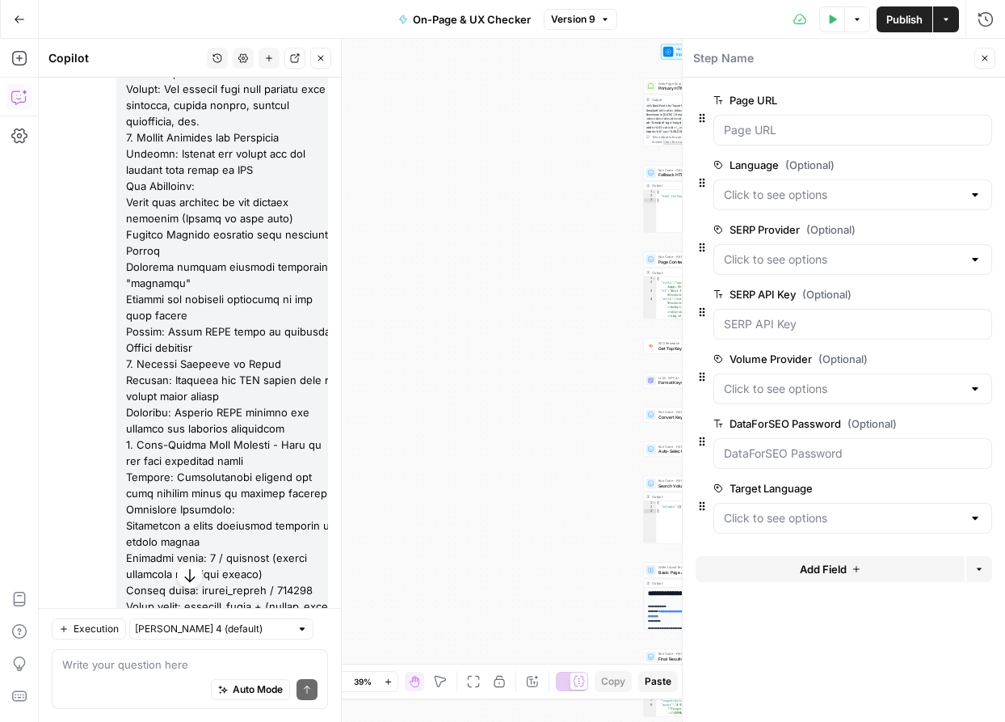
click at [983, 230] on icon "button" at bounding box center [983, 229] width 9 height 9
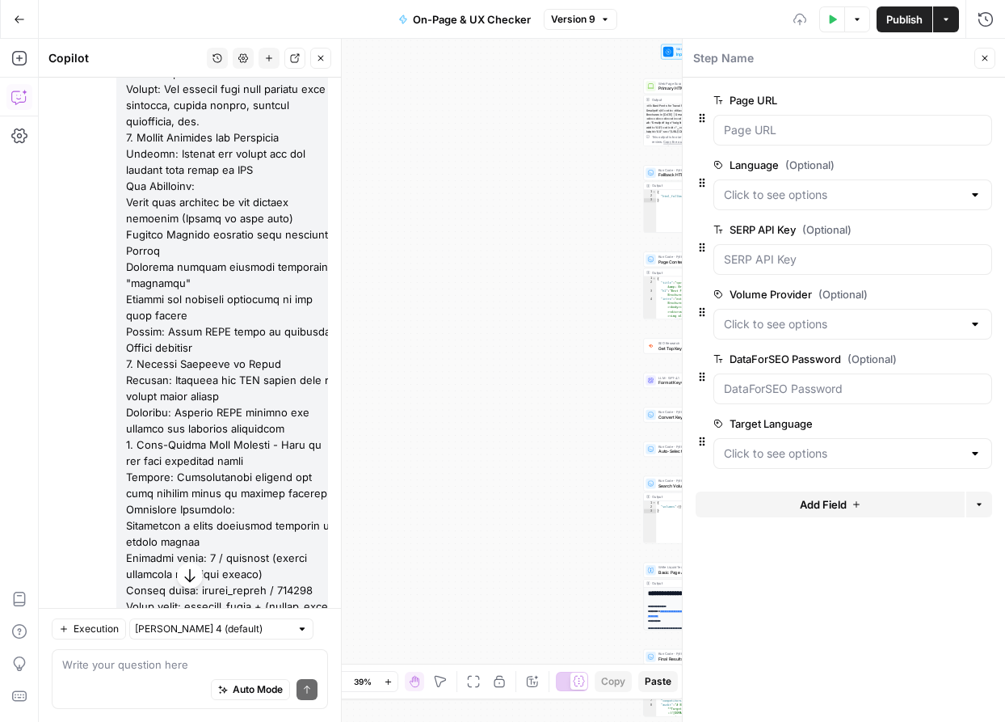
click at [983, 230] on icon "button" at bounding box center [983, 229] width 9 height 9
click at [983, 290] on icon "button" at bounding box center [983, 294] width 9 height 9
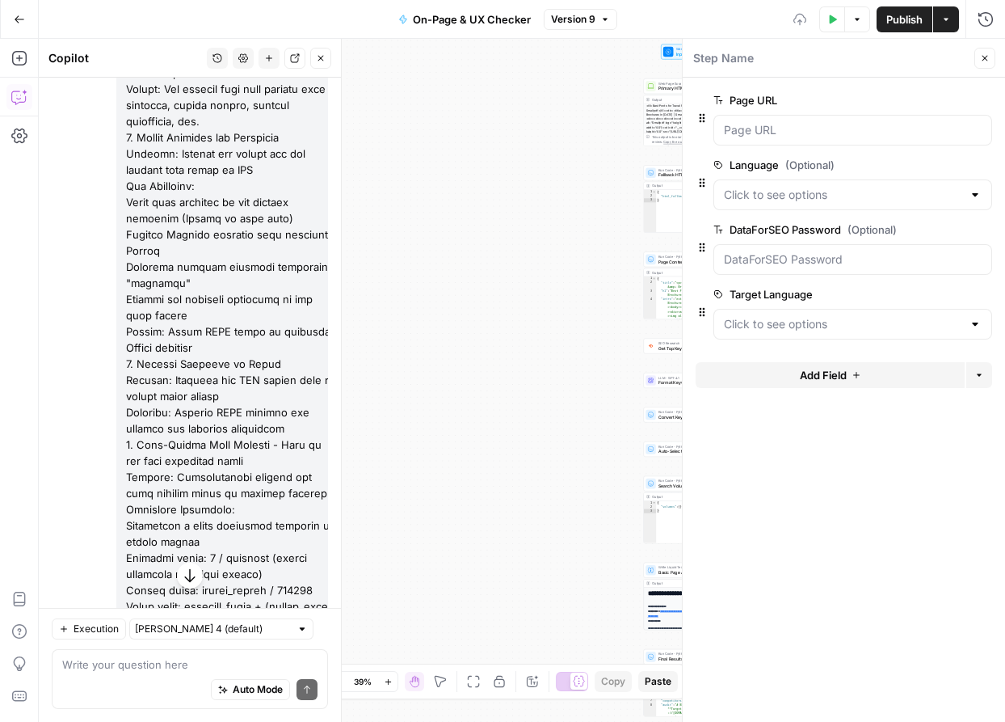
click at [983, 230] on icon "button" at bounding box center [983, 229] width 9 height 9
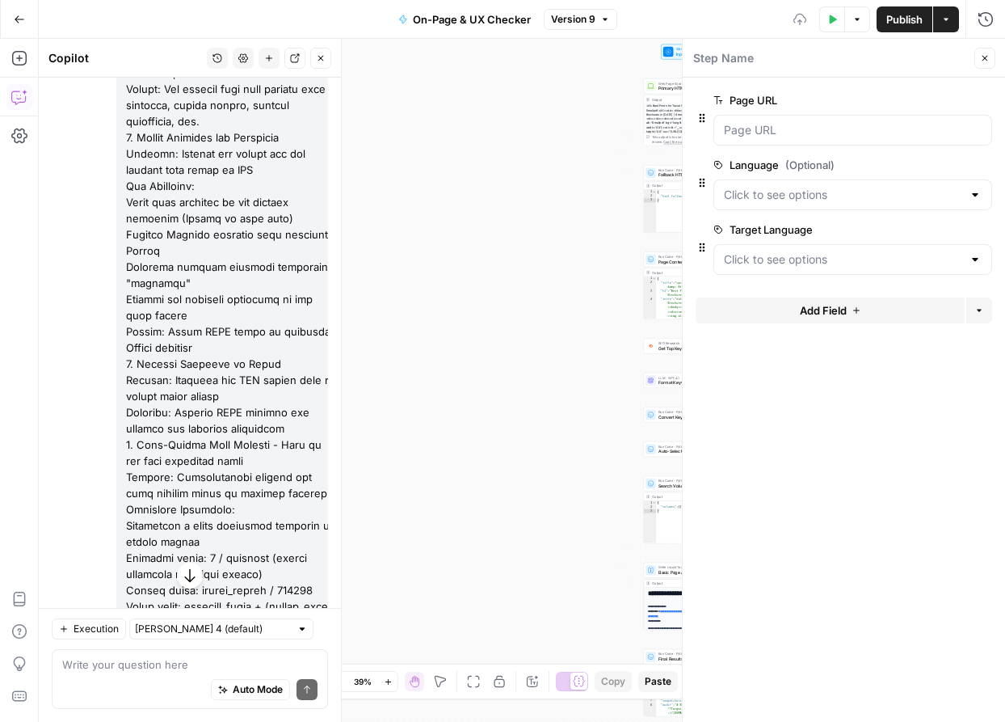
click at [983, 230] on icon "button" at bounding box center [983, 229] width 9 height 9
click at [592, 244] on div "Workflow Input Settings Inputs Web Page Scrape Primary HTML Scraper Step 1 Outp…" at bounding box center [522, 380] width 966 height 683
click at [884, 26] on button "Publish" at bounding box center [905, 19] width 56 height 26
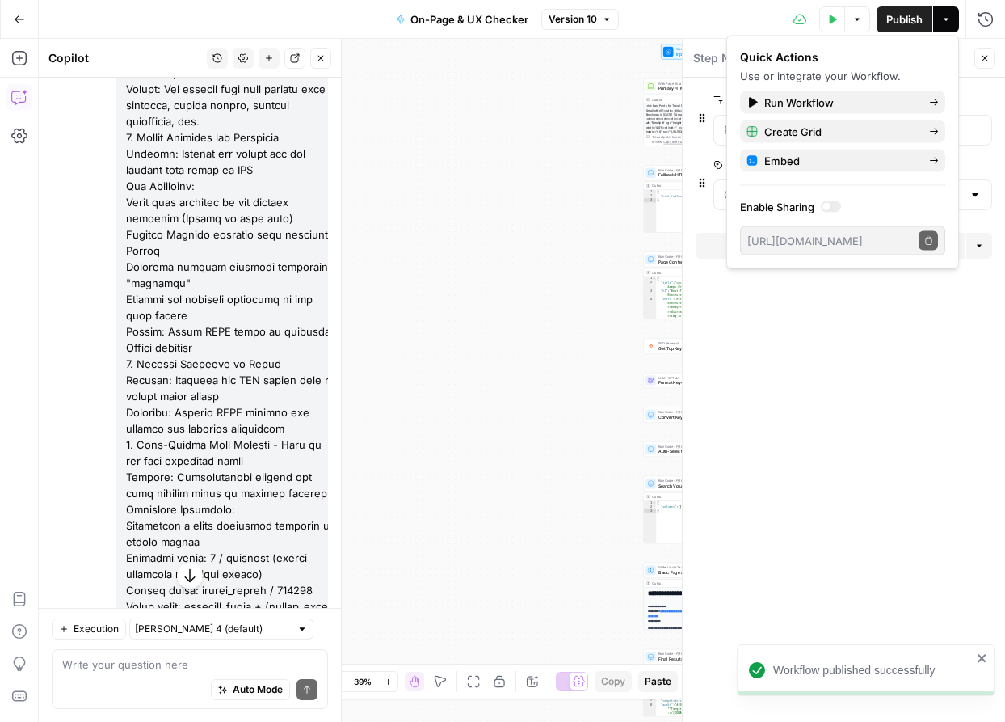
click at [829, 10] on button "Test Data" at bounding box center [832, 19] width 26 height 26
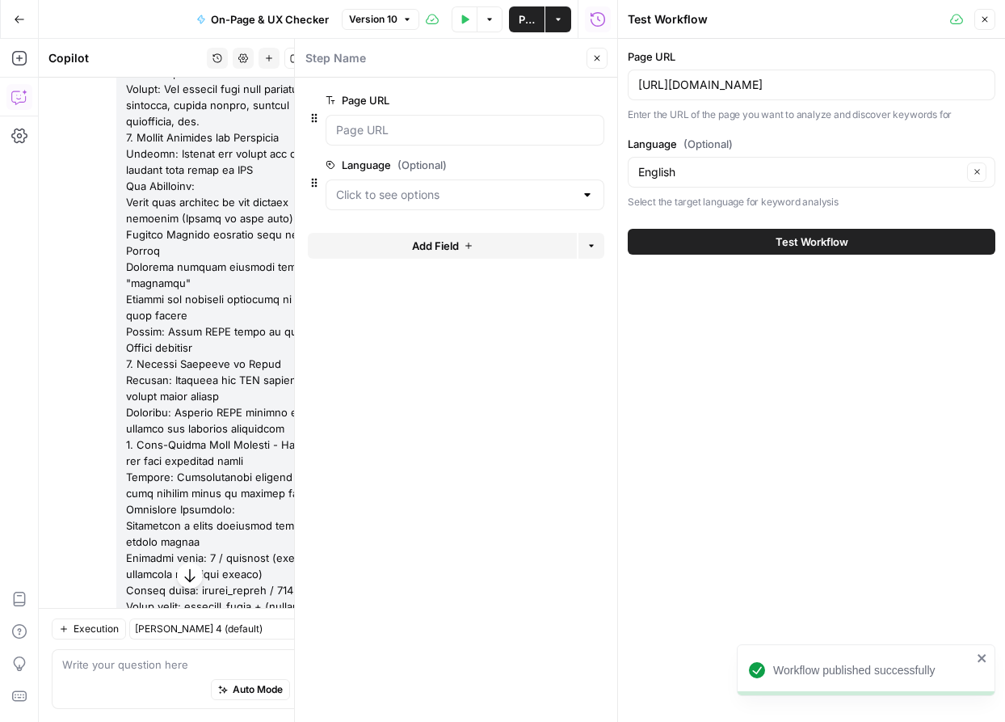
click at [854, 236] on button "Test Workflow" at bounding box center [812, 242] width 368 height 26
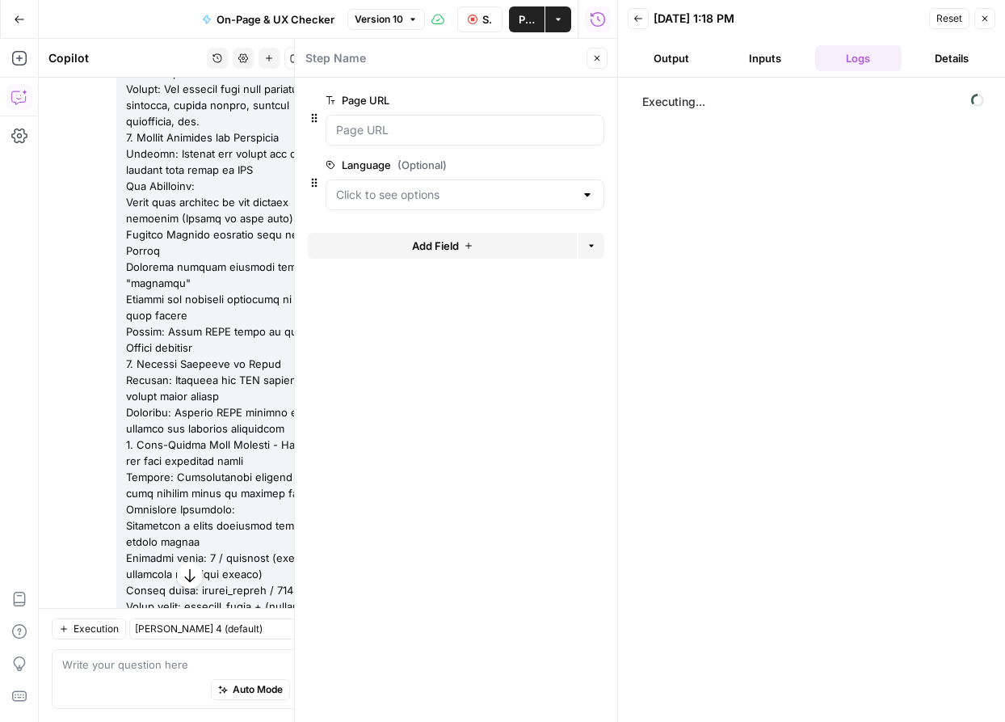
click at [603, 56] on button "Close" at bounding box center [597, 58] width 21 height 21
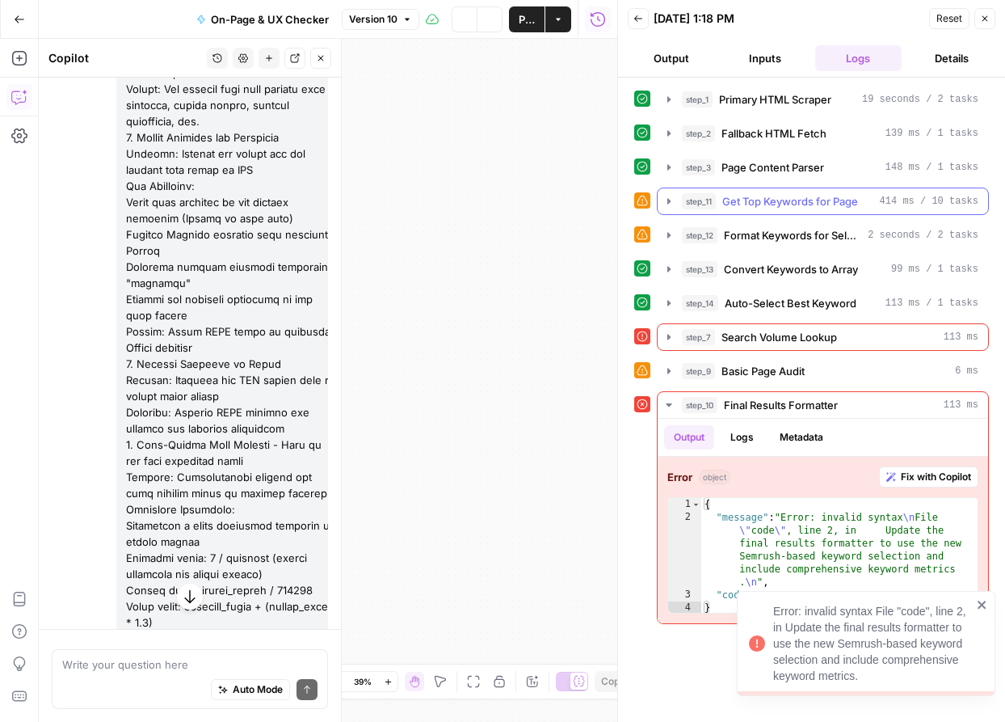
scroll to position [2460, 0]
click at [675, 202] on icon "button" at bounding box center [669, 201] width 13 height 13
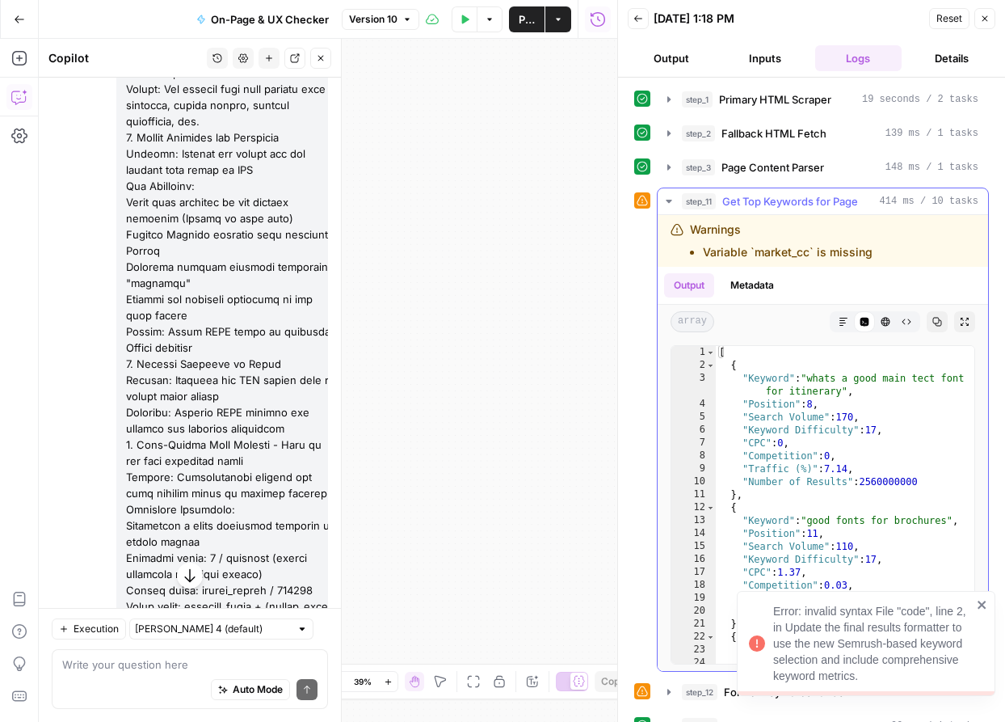
click at [675, 202] on icon "button" at bounding box center [669, 201] width 13 height 13
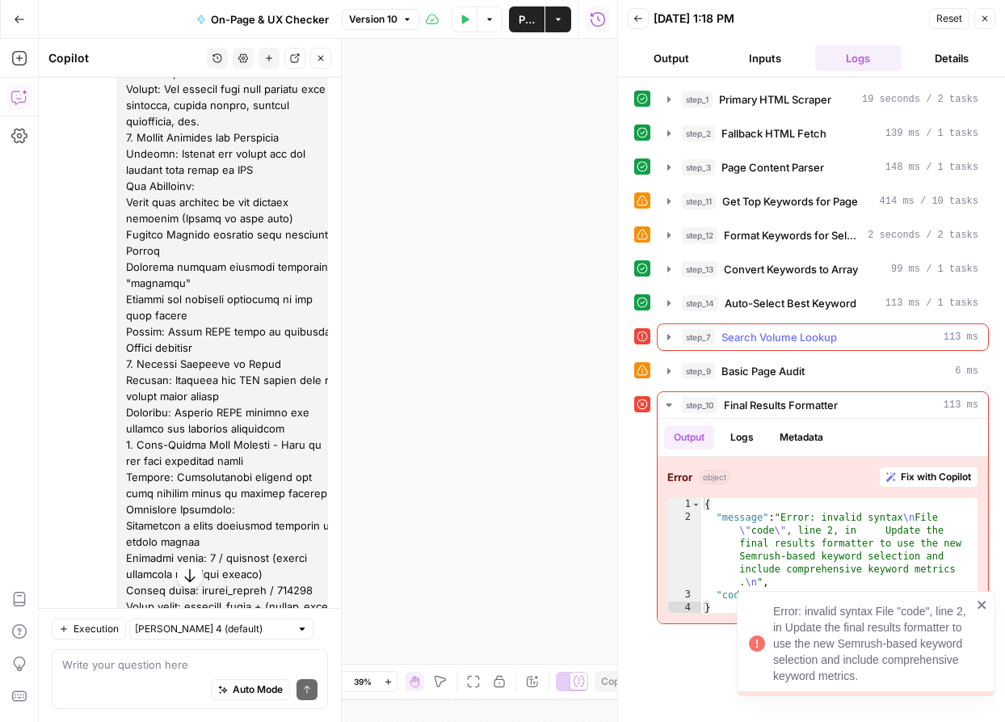
click at [667, 335] on icon "button" at bounding box center [668, 337] width 3 height 6
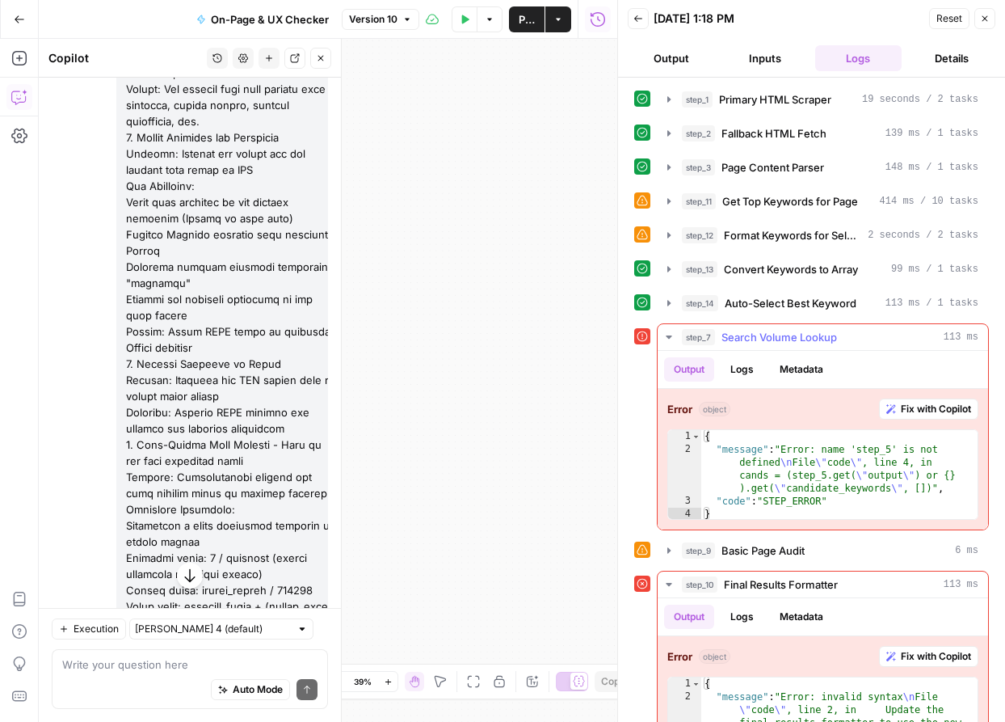
click at [676, 337] on button "step_7 Search Volume Lookup 113 ms" at bounding box center [823, 337] width 331 height 26
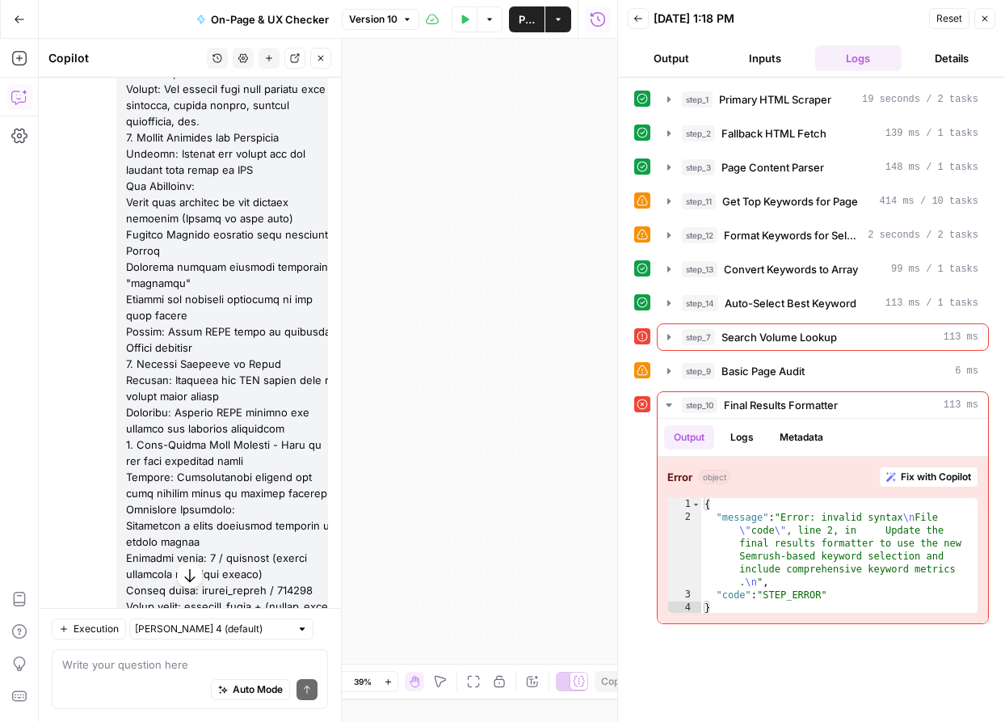
click at [219, 663] on div "Auto Mode will automatically modify and execute the workflow" at bounding box center [249, 648] width 215 height 29
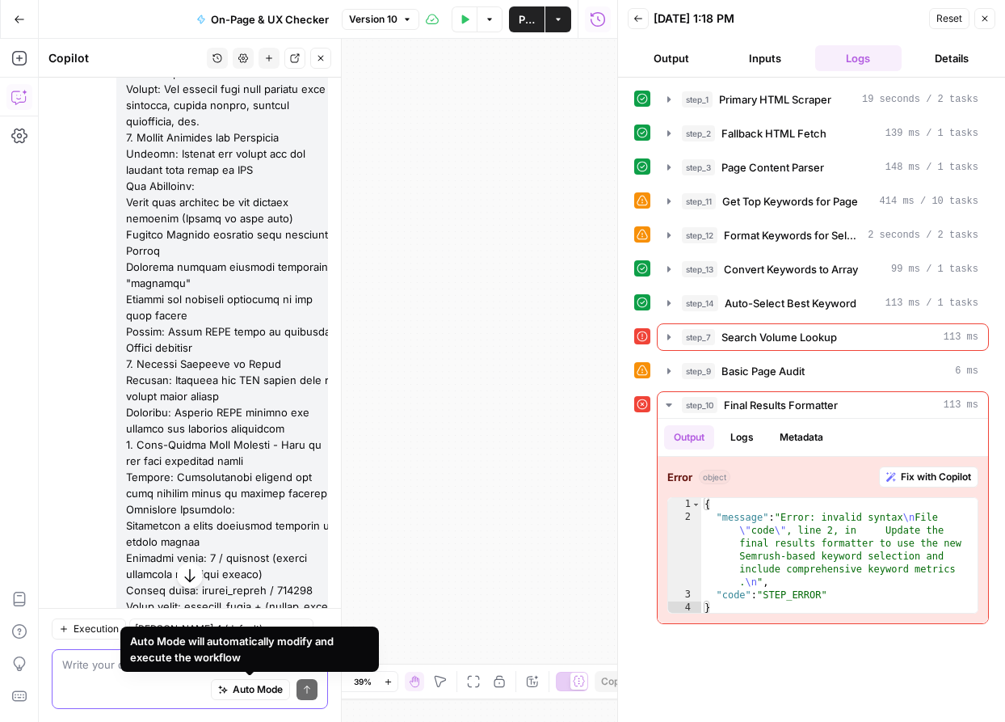
click at [109, 663] on textarea at bounding box center [189, 664] width 255 height 16
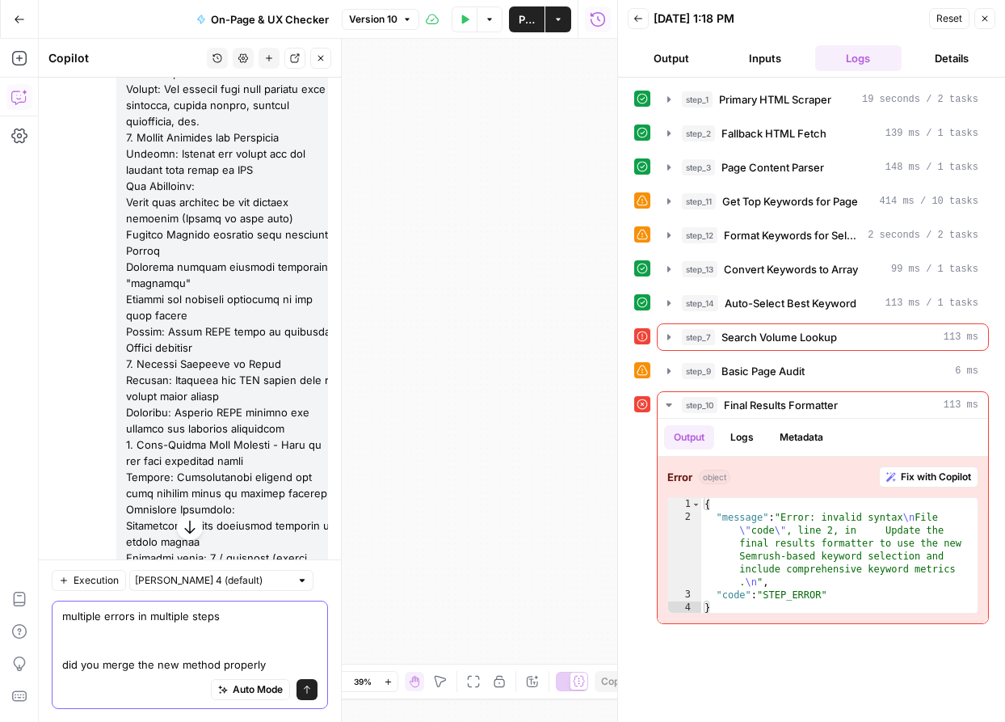
type textarea "multiple errors in multiple steps did you merge the new method properly?"
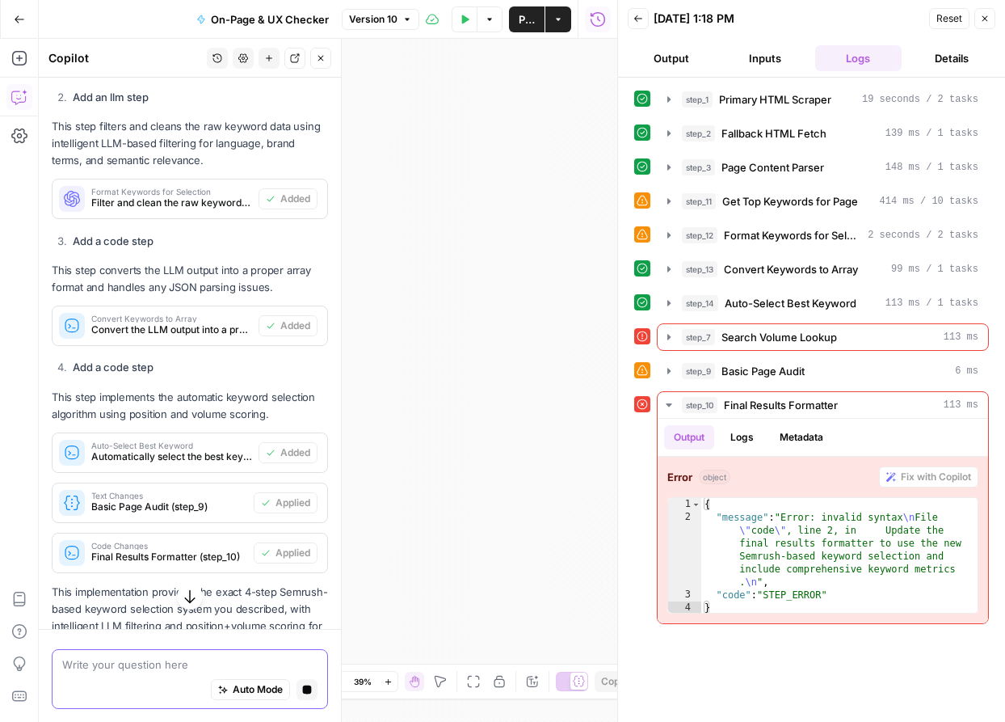
scroll to position [6491, 0]
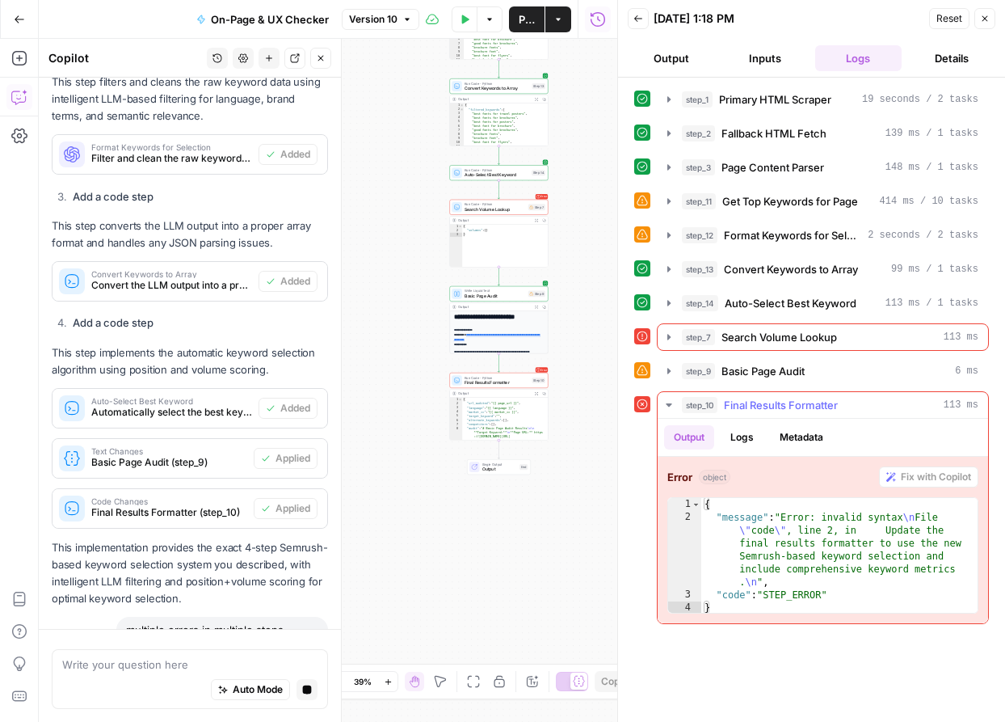
click at [664, 406] on icon "button" at bounding box center [669, 404] width 13 height 13
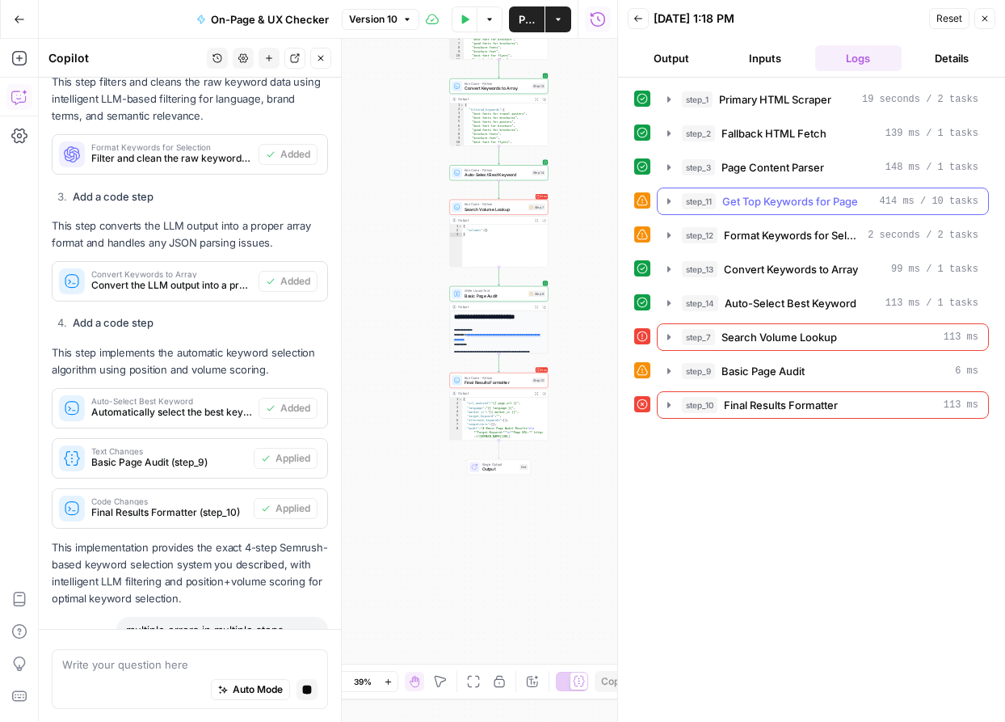
click at [674, 204] on icon "button" at bounding box center [669, 201] width 13 height 13
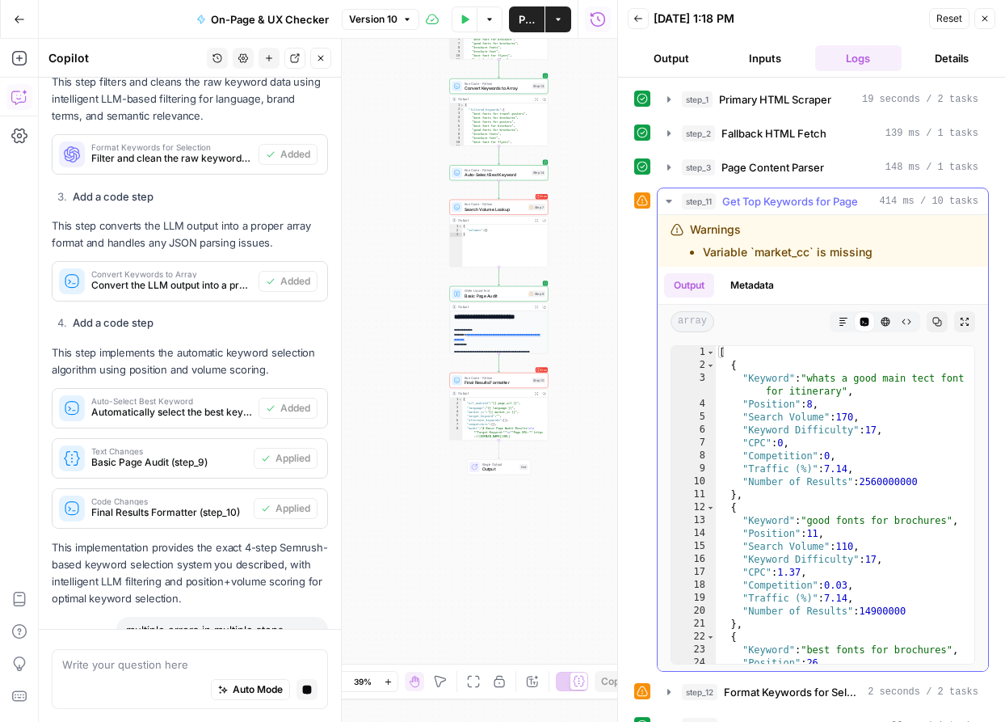
click at [674, 203] on icon "button" at bounding box center [669, 201] width 13 height 13
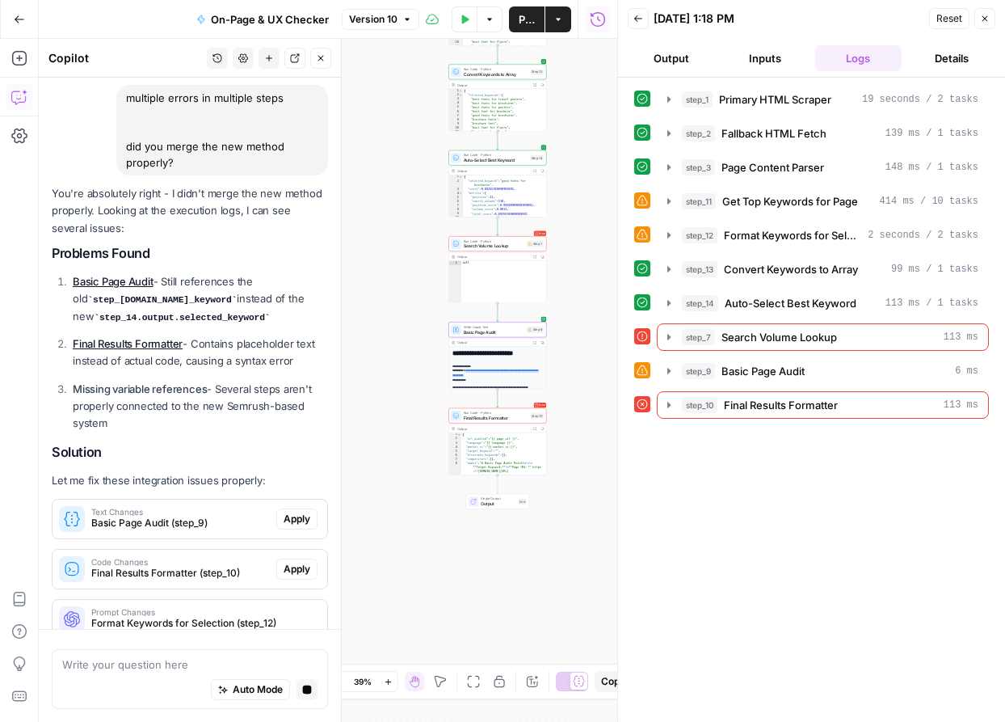
scroll to position [7040, 0]
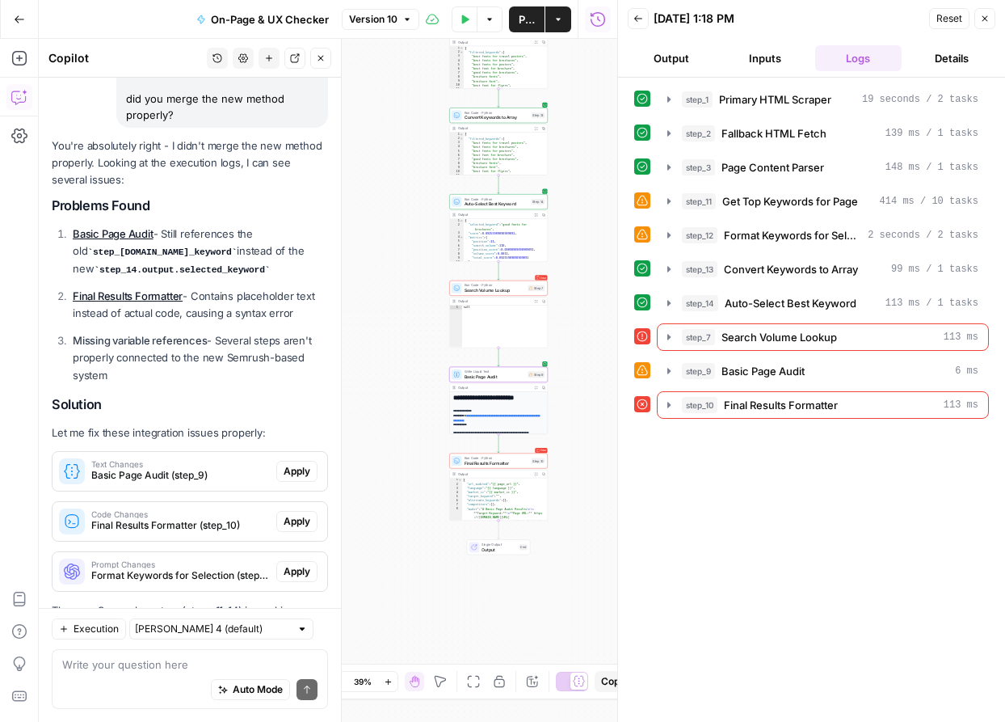
click at [293, 464] on span "Apply" at bounding box center [297, 471] width 27 height 15
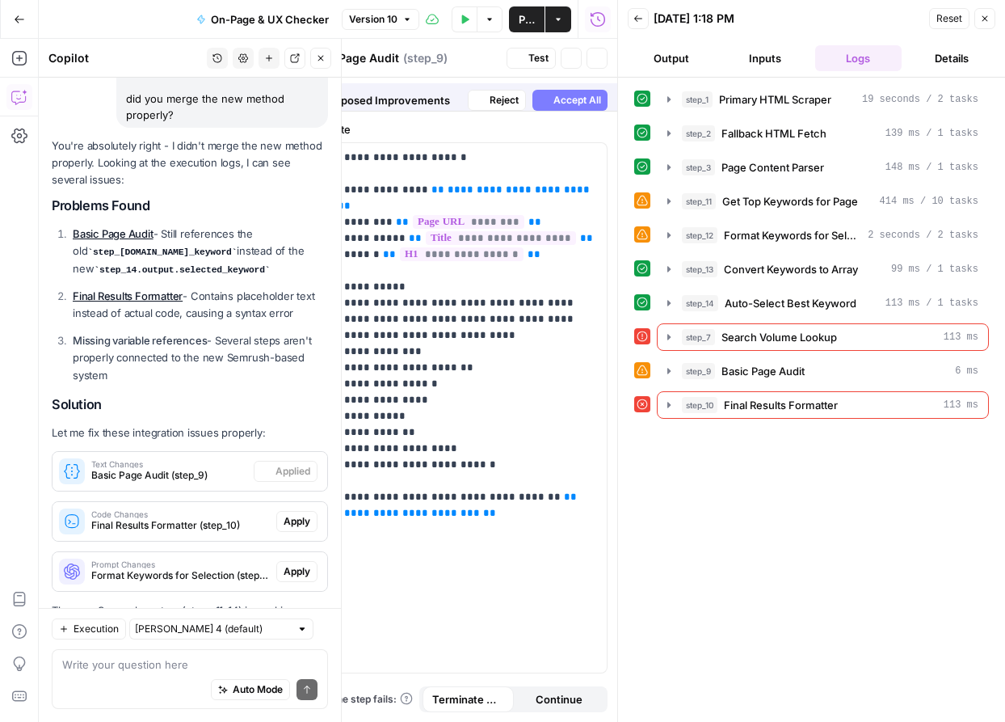
scroll to position [7186, 0]
click at [296, 514] on span "Apply" at bounding box center [297, 521] width 27 height 15
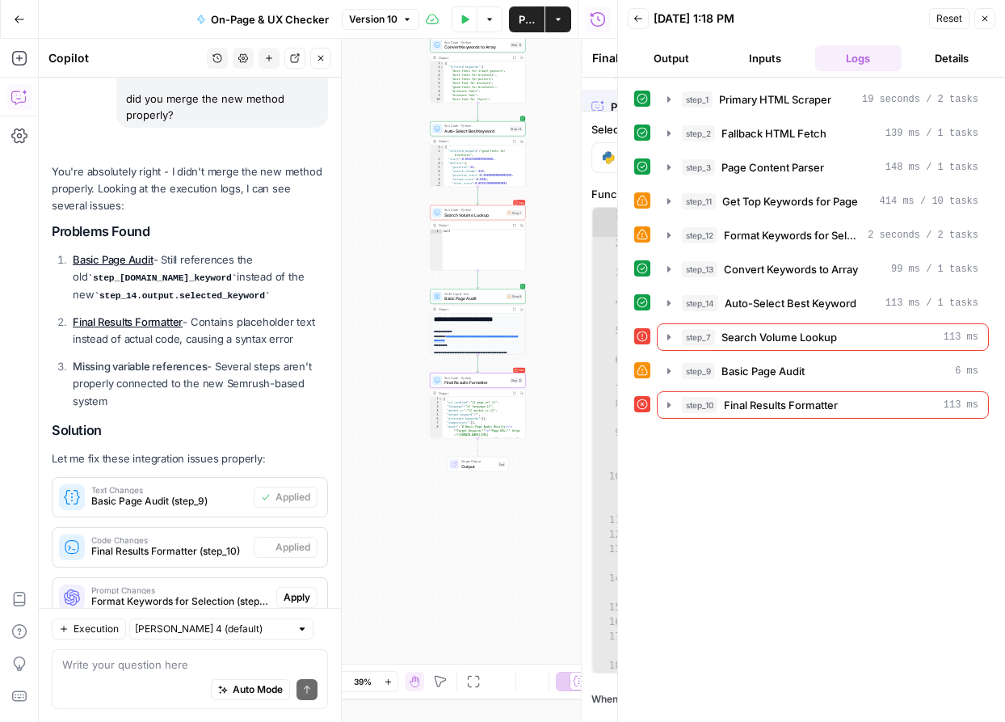
scroll to position [7212, 0]
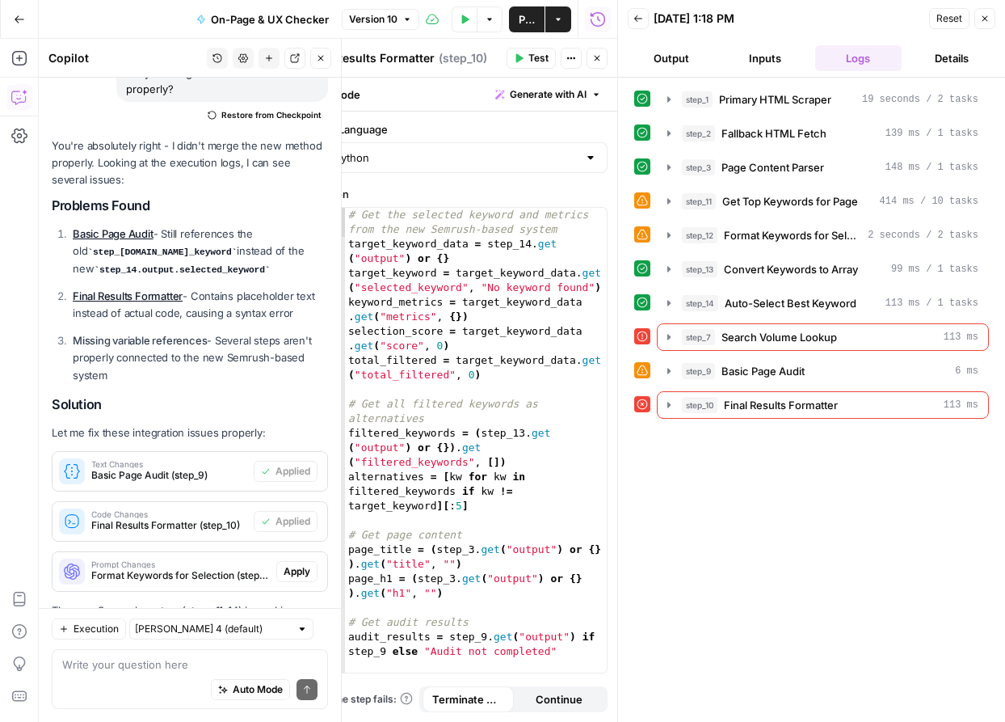
click at [301, 561] on button "Apply" at bounding box center [296, 571] width 41 height 21
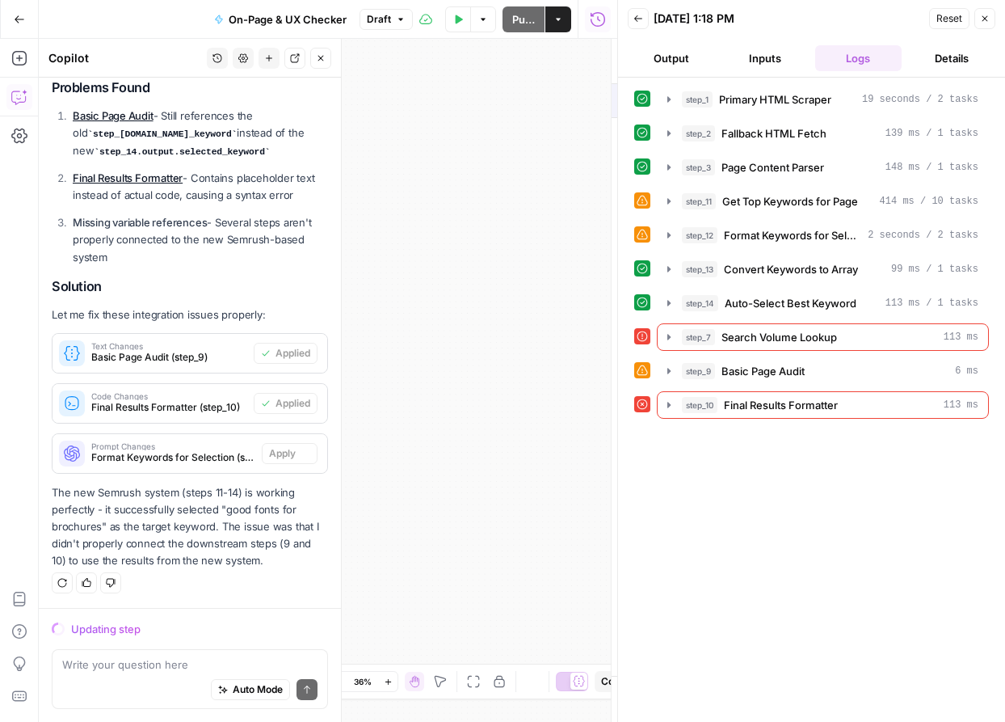
scroll to position [7082, 0]
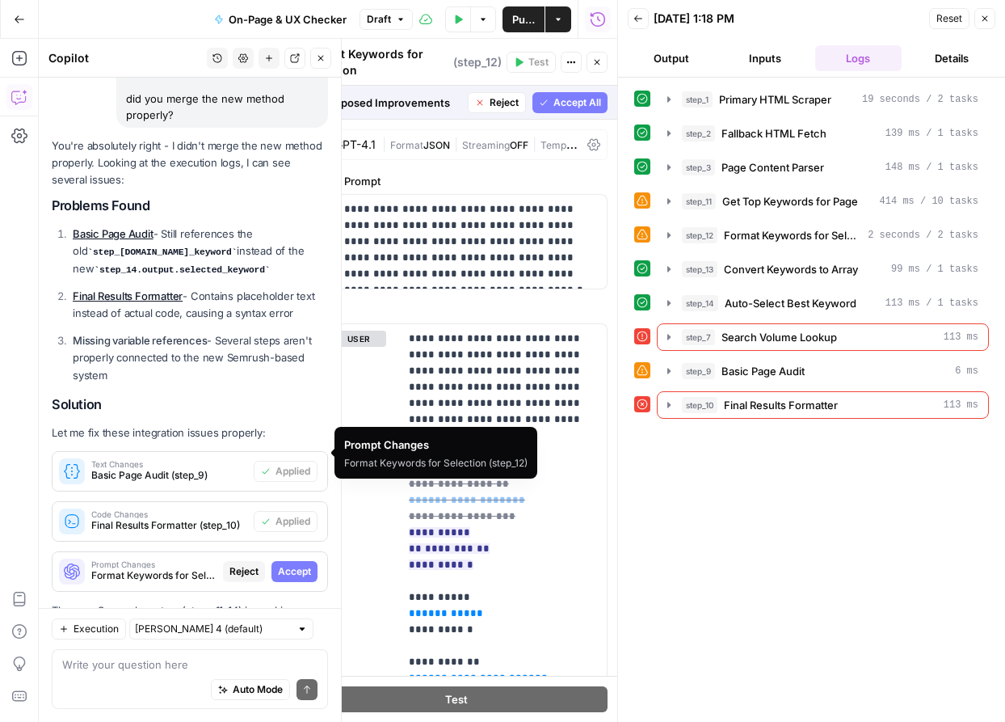
click at [300, 564] on span "Accept" at bounding box center [294, 571] width 33 height 15
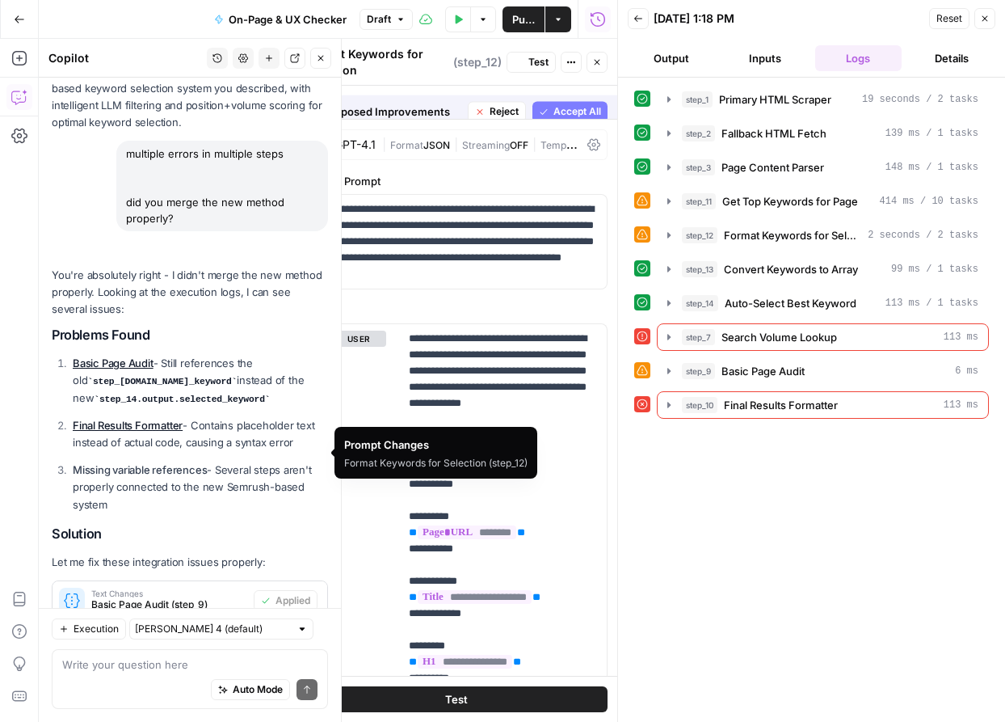
scroll to position [7212, 0]
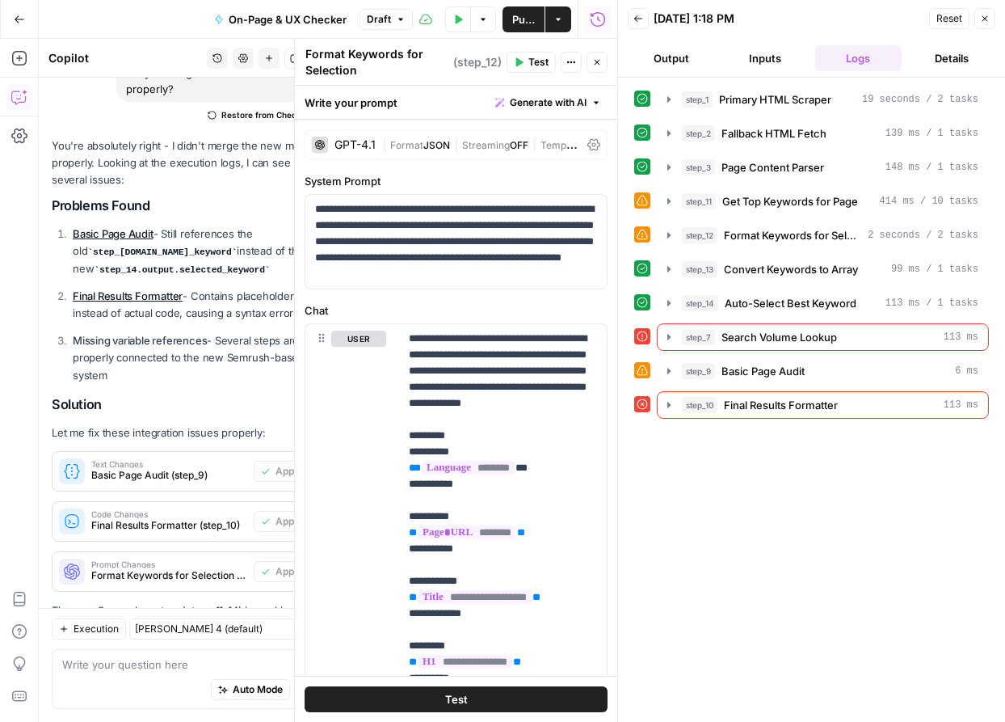
click at [601, 69] on button "Close" at bounding box center [597, 62] width 21 height 21
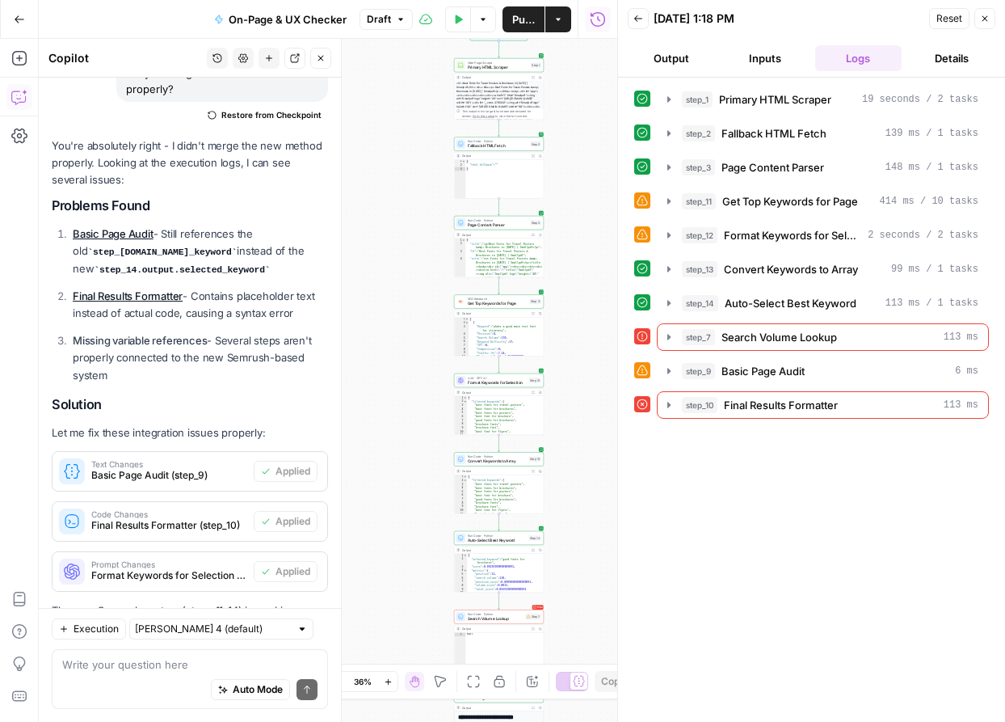
click at [984, 25] on button "Close" at bounding box center [985, 18] width 21 height 21
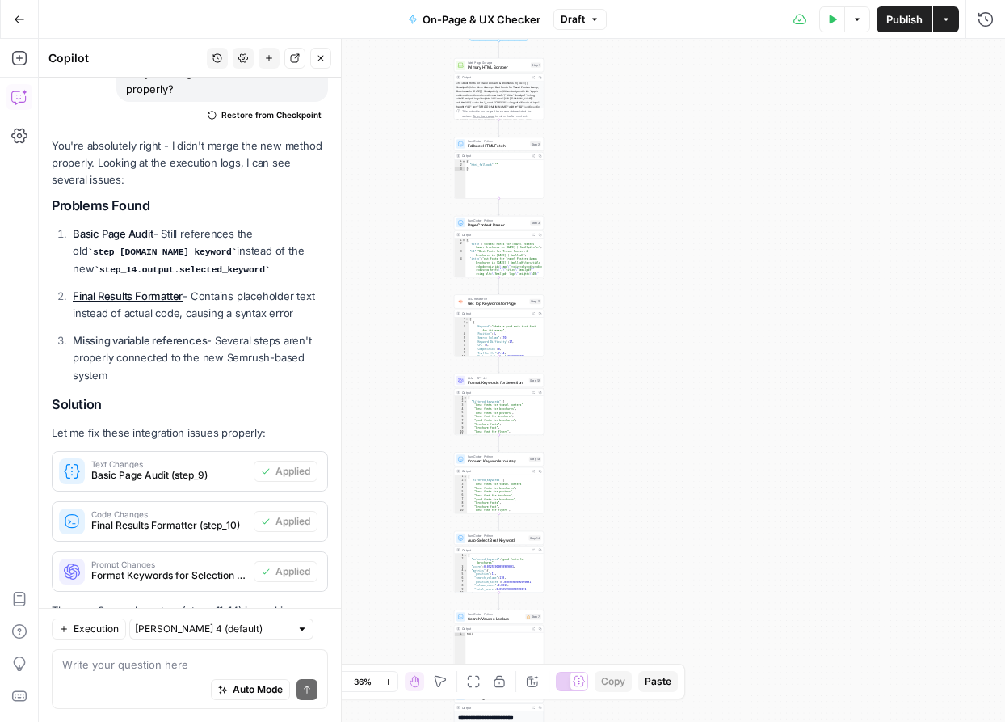
click at [898, 23] on span "Publish" at bounding box center [904, 19] width 36 height 16
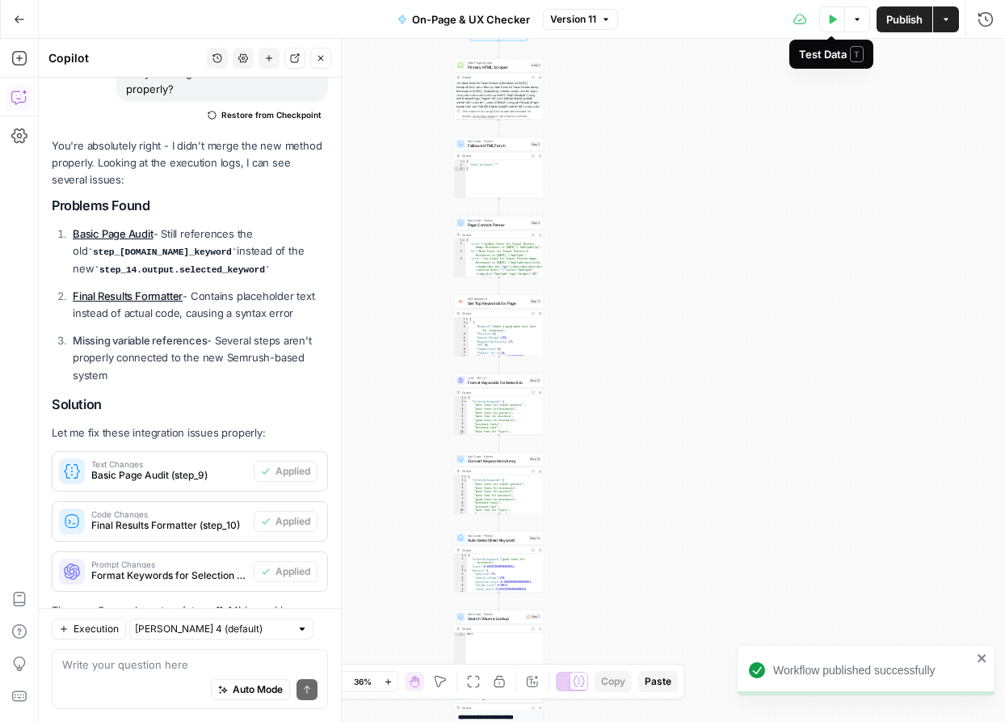
click at [823, 27] on button "Test Data" at bounding box center [832, 19] width 26 height 26
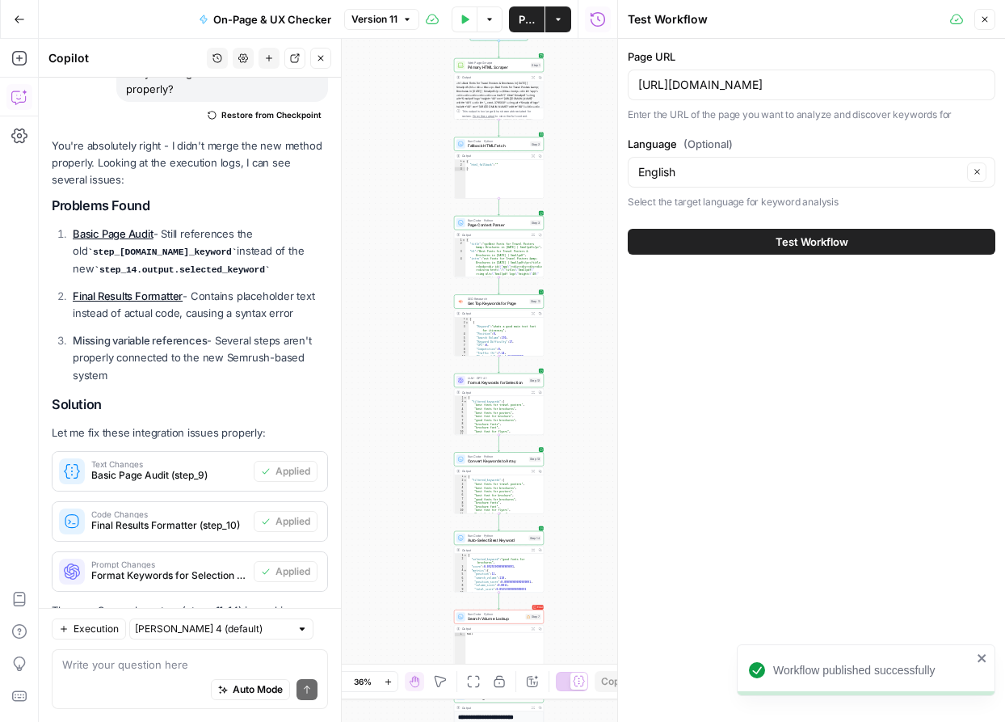
click at [773, 247] on button "Test Workflow" at bounding box center [812, 242] width 368 height 26
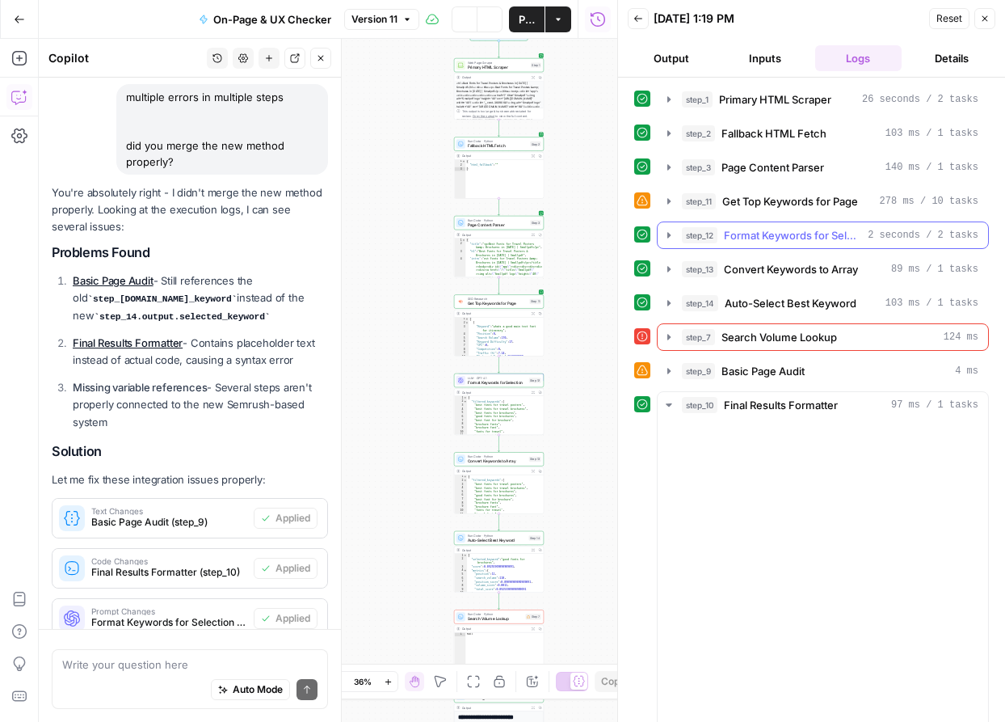
scroll to position [7212, 0]
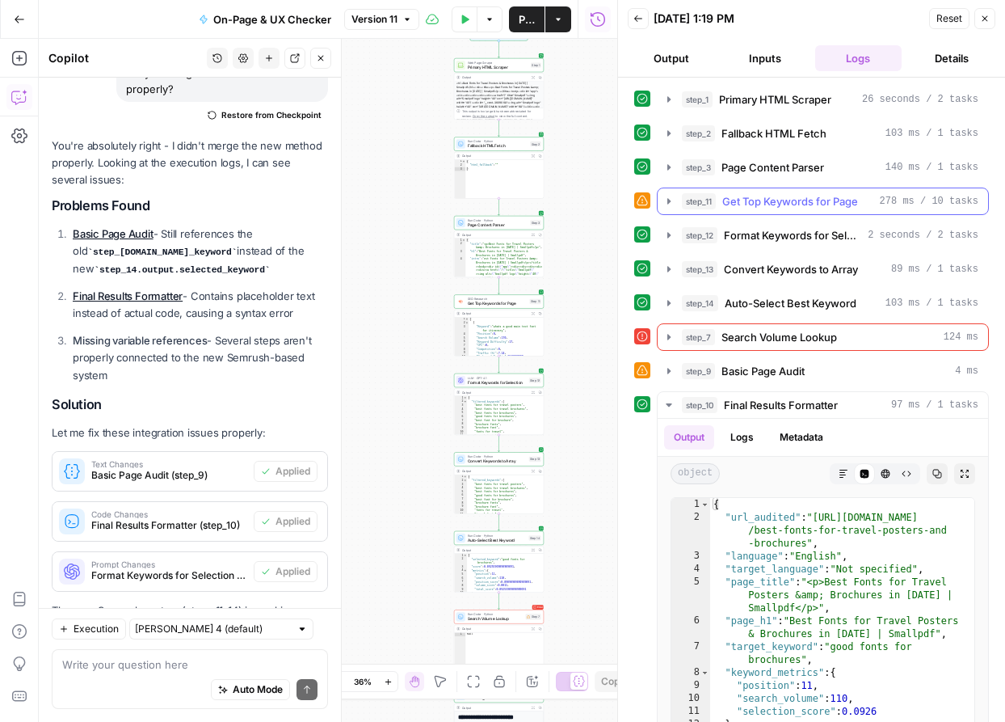
click at [672, 197] on icon "button" at bounding box center [669, 201] width 13 height 13
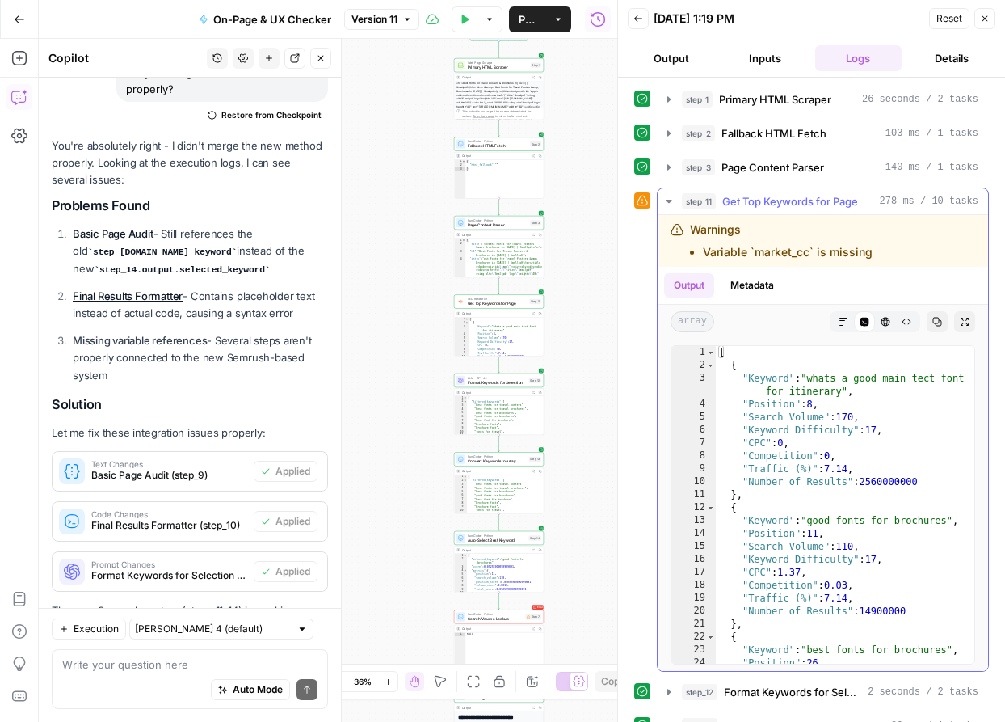
drag, startPoint x: 704, startPoint y: 250, endPoint x: 919, endPoint y: 260, distance: 215.2
click at [919, 260] on div "Warnings Variable `market_cc` is missing" at bounding box center [823, 241] width 331 height 52
copy li "Variable `market_cc` is missing"
click at [143, 651] on div "Write your question here Auto Mode Send" at bounding box center [190, 679] width 276 height 60
paste textarea "Variable `market_cc` is missing"
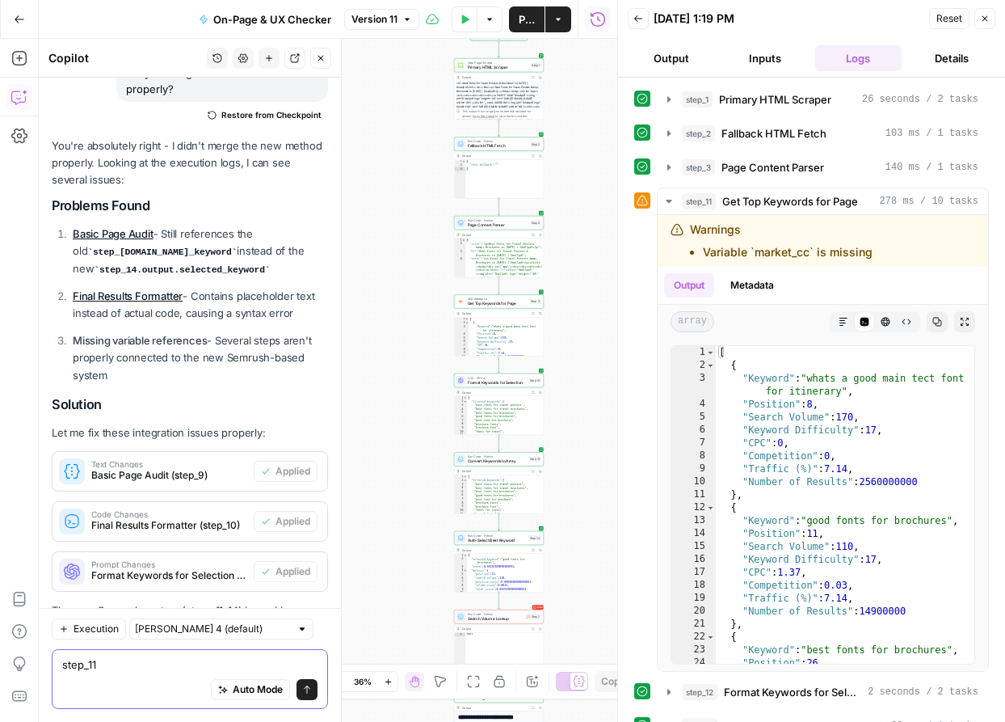
type textarea "step_11 Variable `market_cc` is missing"
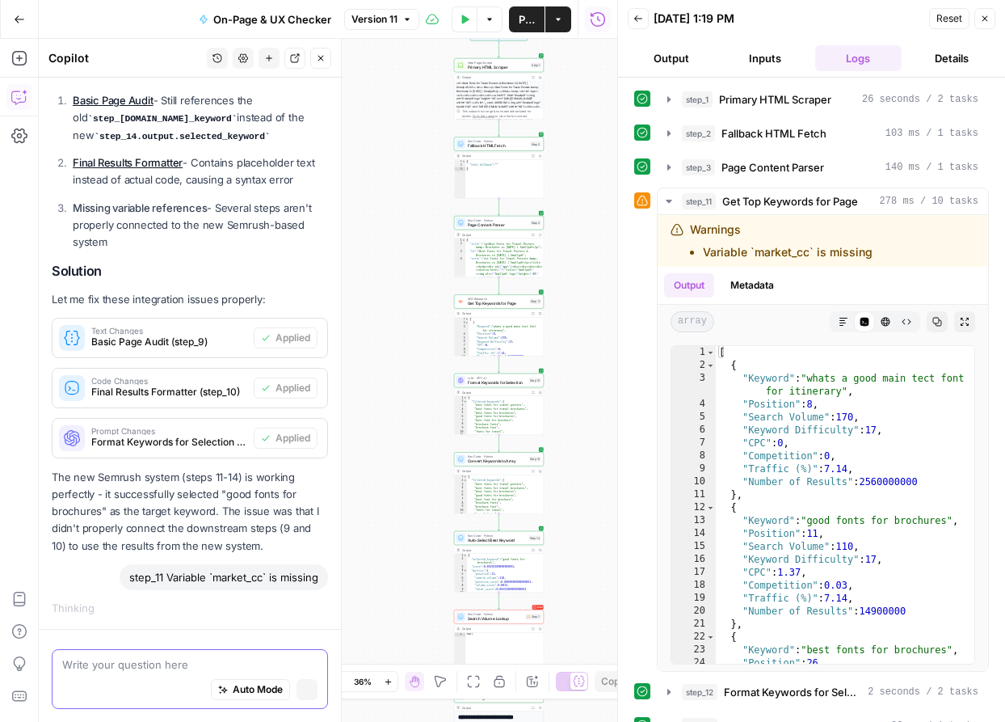
scroll to position [7085, 0]
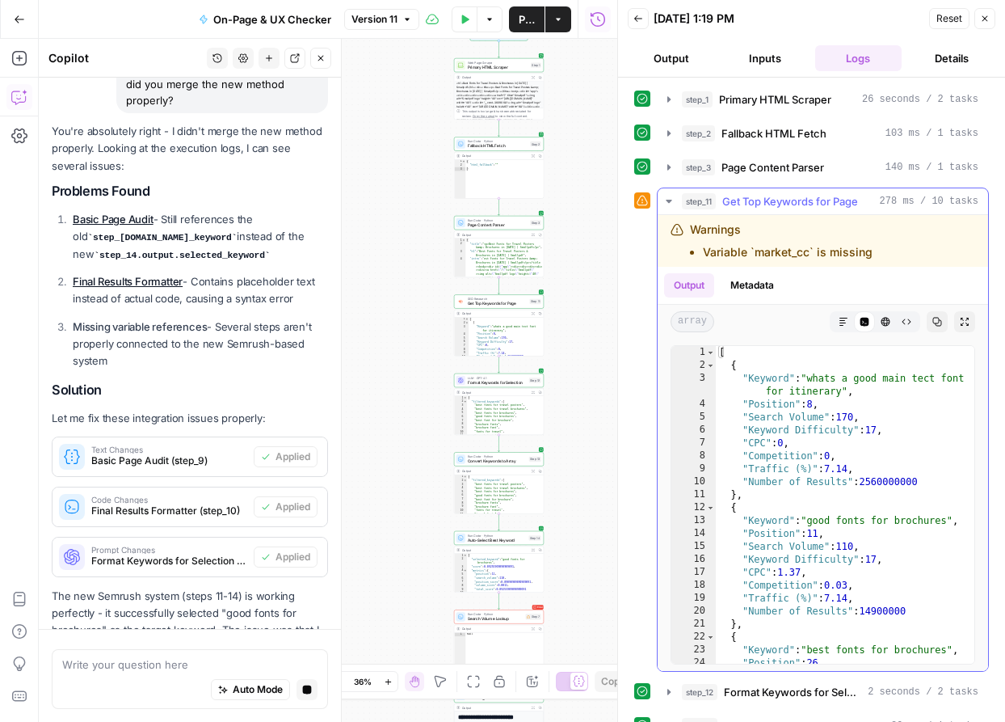
click at [668, 200] on icon "button" at bounding box center [669, 201] width 6 height 3
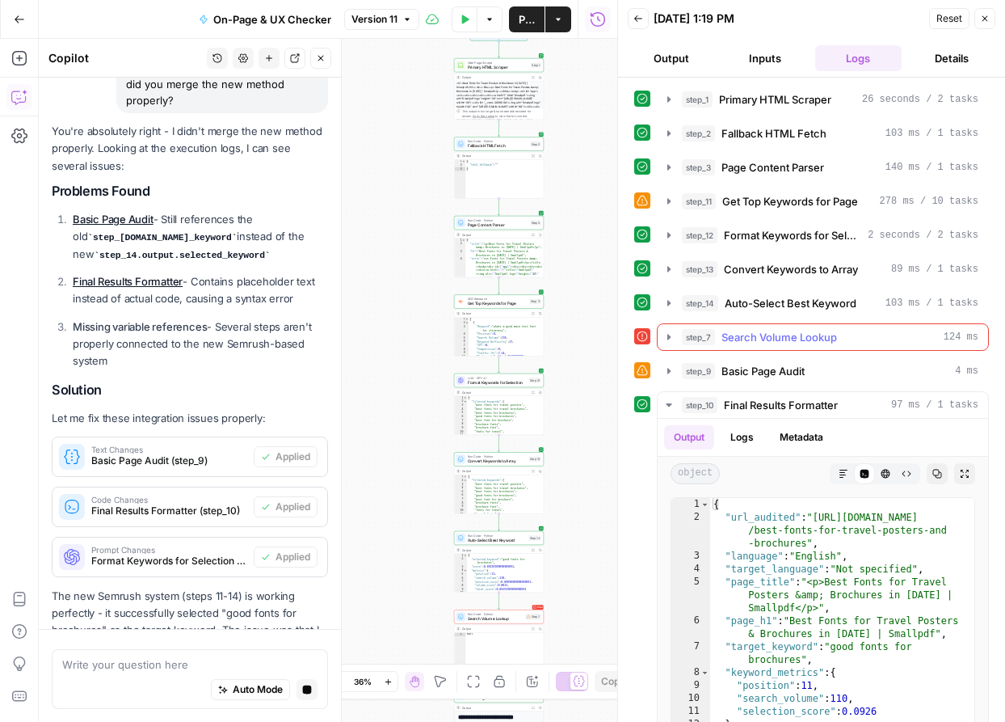
click at [671, 338] on icon "button" at bounding box center [669, 337] width 13 height 13
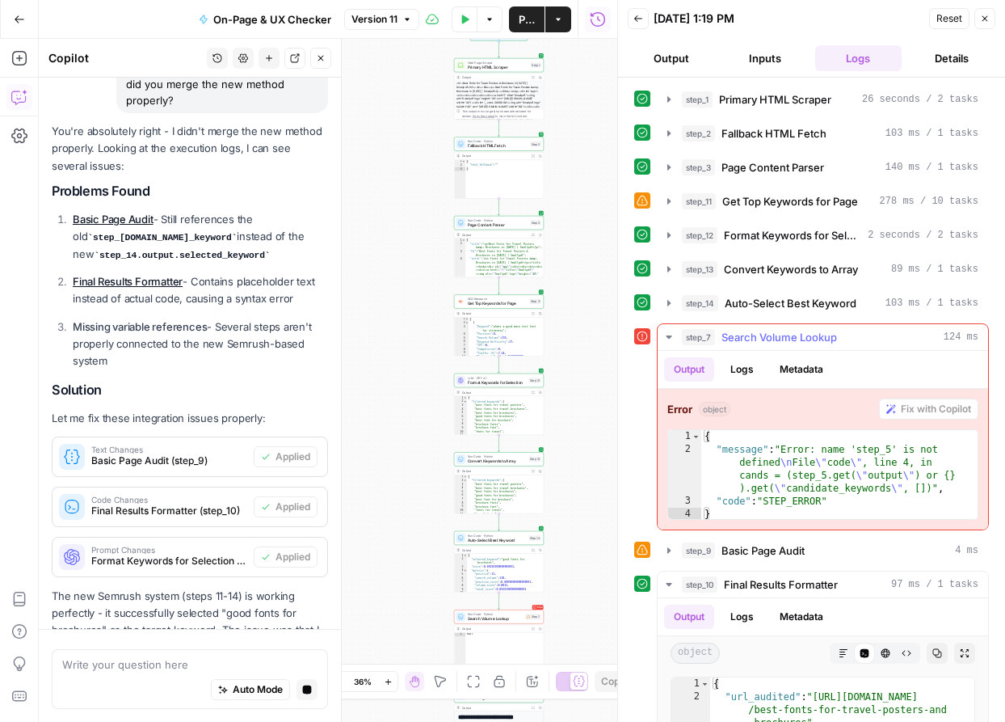
click at [671, 338] on icon "button" at bounding box center [669, 337] width 13 height 13
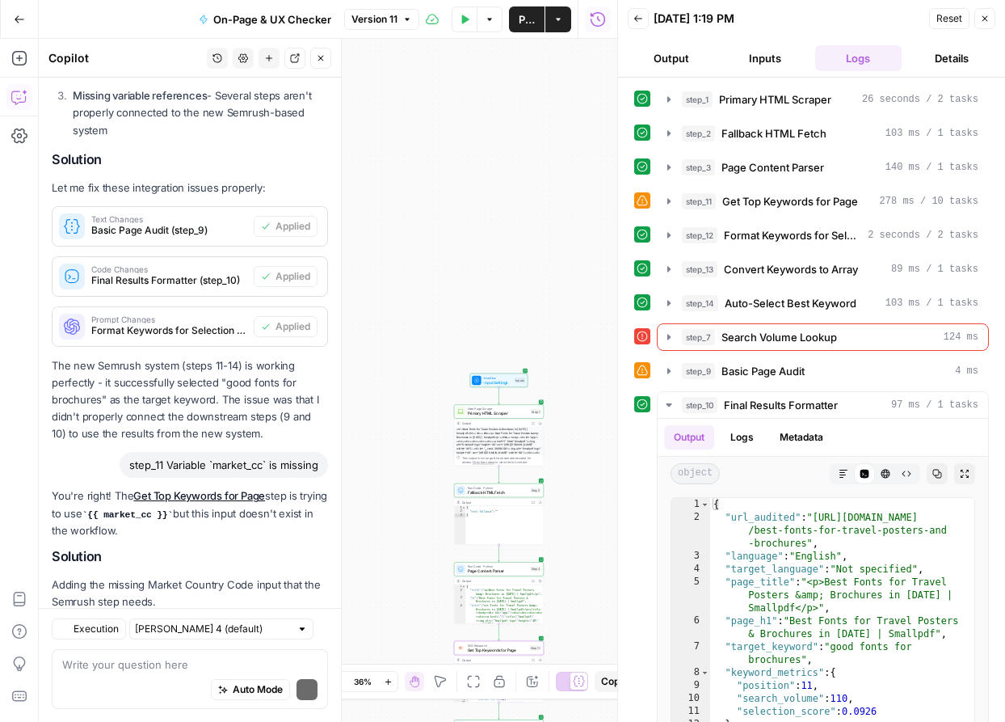
scroll to position [7650, 0]
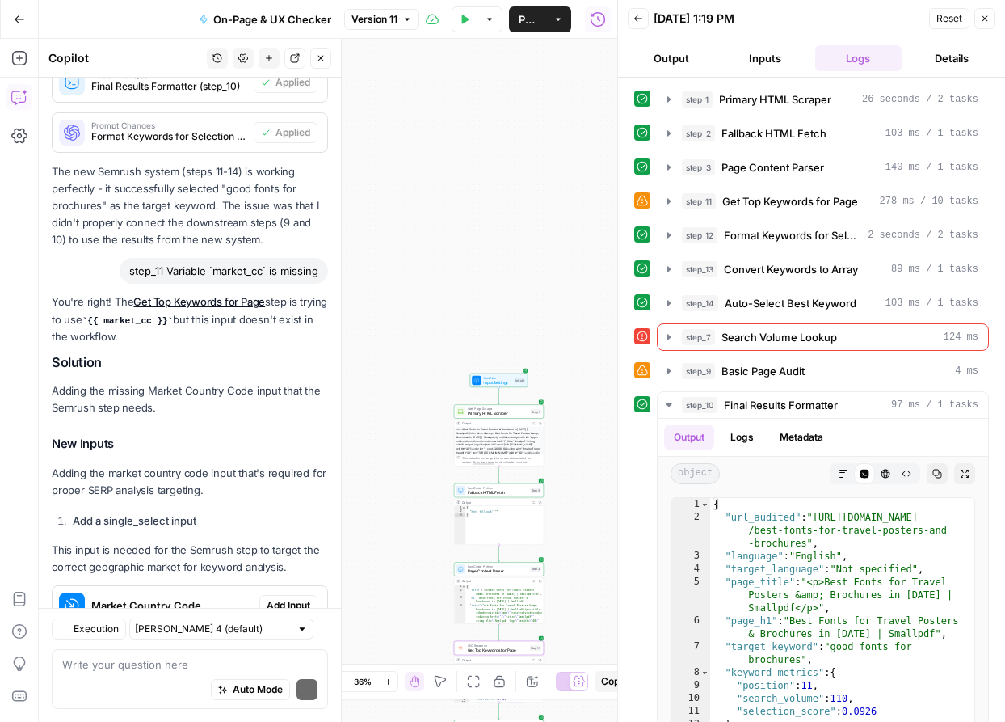
click at [276, 638] on link "Get Top Keywords for Page" at bounding box center [179, 653] width 255 height 30
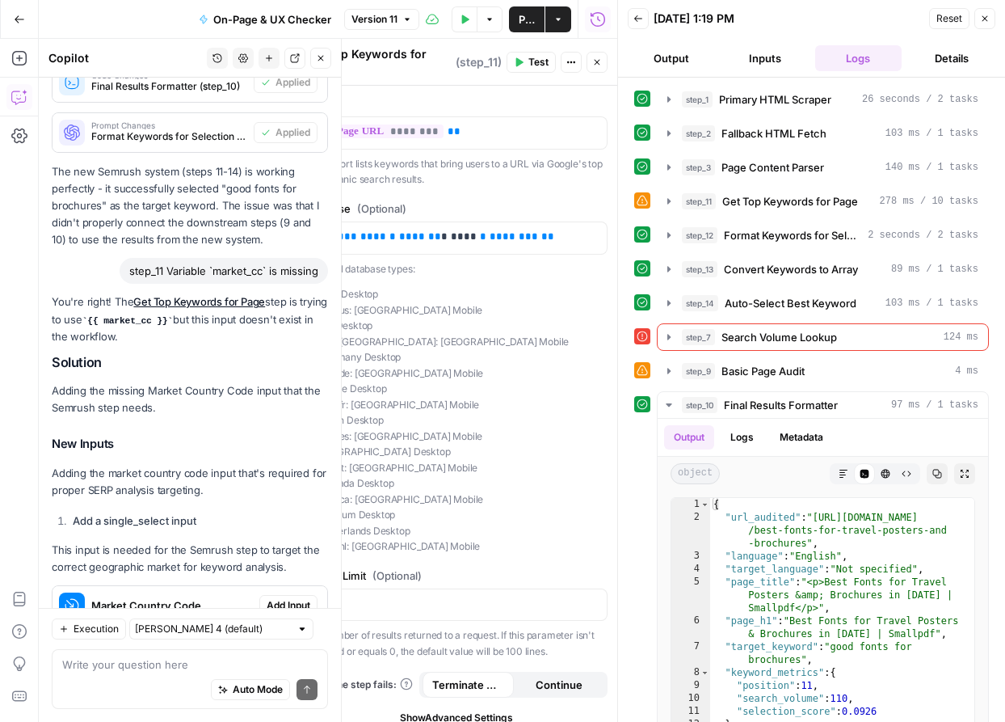
click at [289, 598] on span "Add Input" at bounding box center [289, 605] width 44 height 15
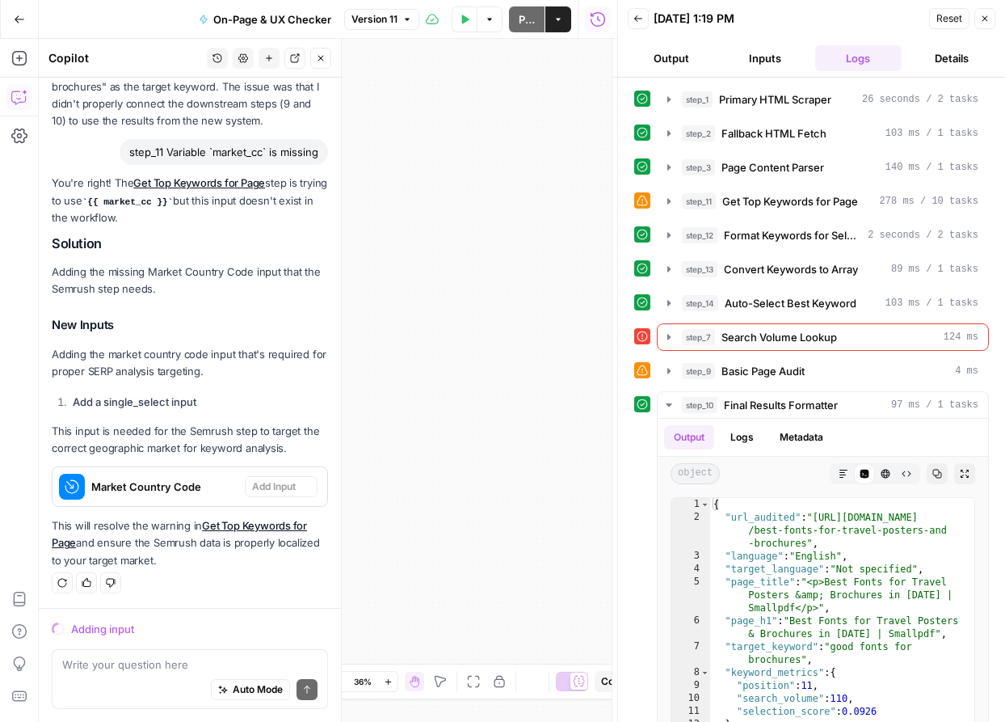
scroll to position [7521, 0]
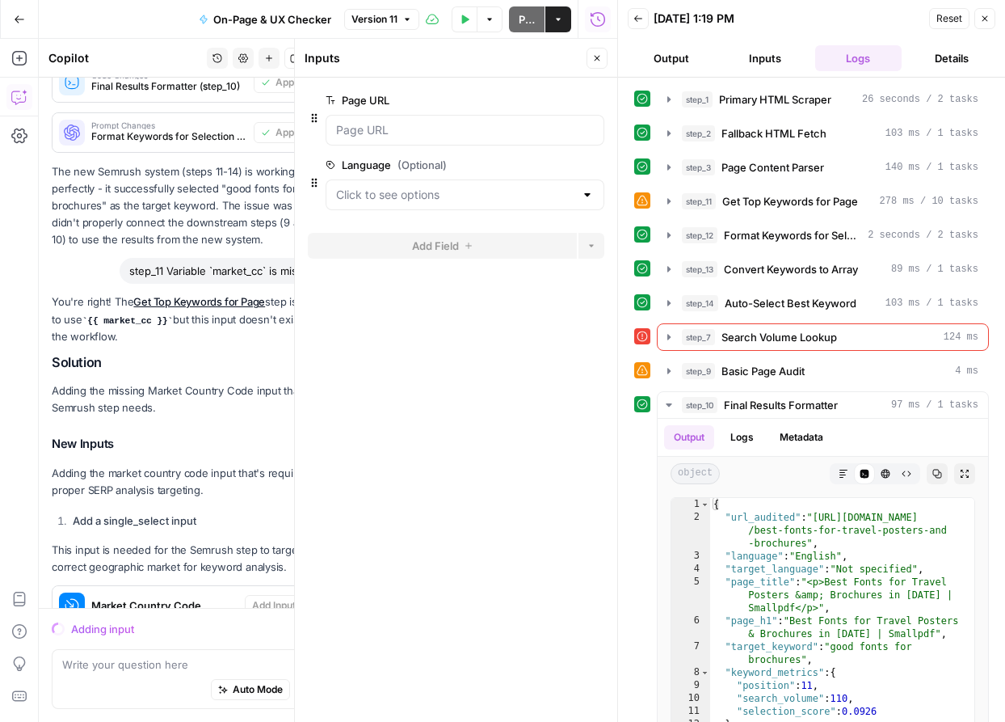
click at [606, 64] on button "Close" at bounding box center [597, 58] width 21 height 21
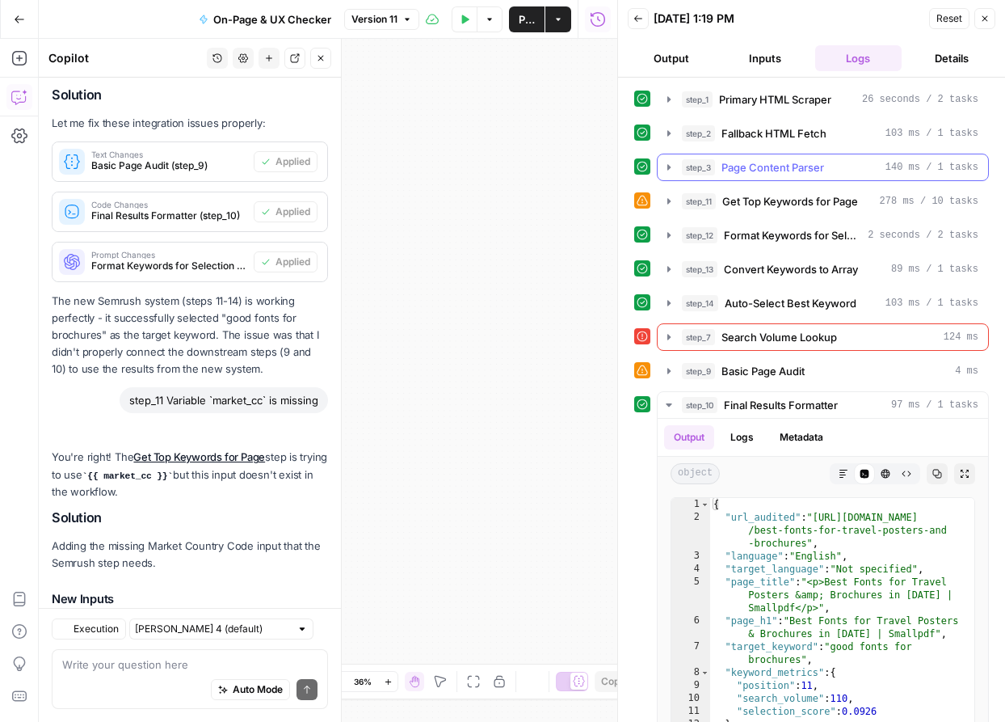
scroll to position [7676, 0]
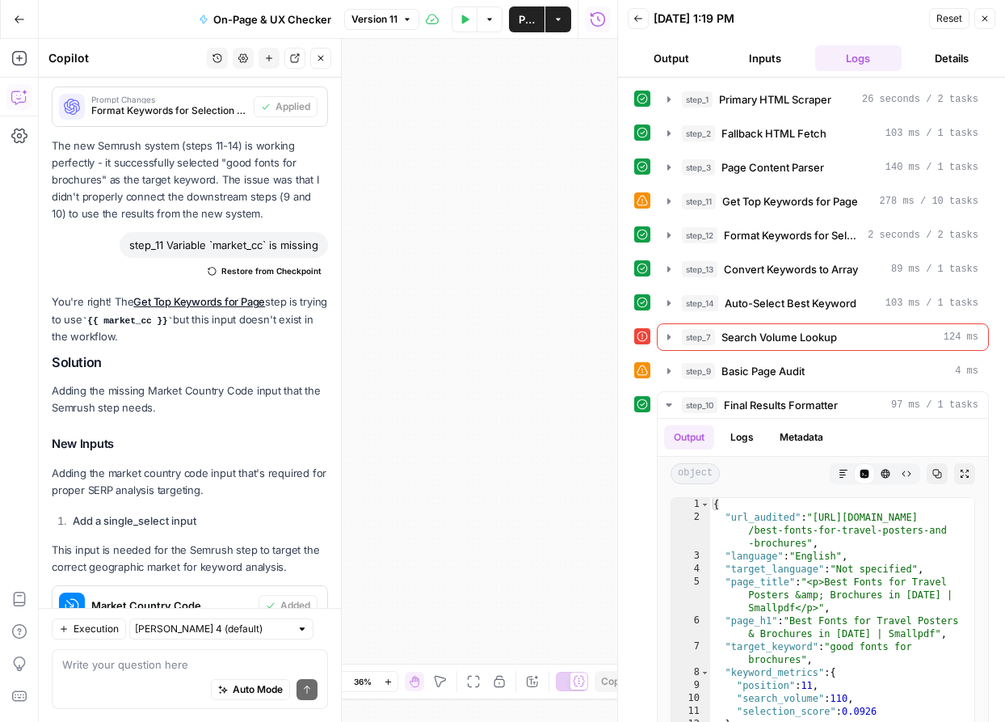
click at [986, 25] on button "Close" at bounding box center [985, 18] width 21 height 21
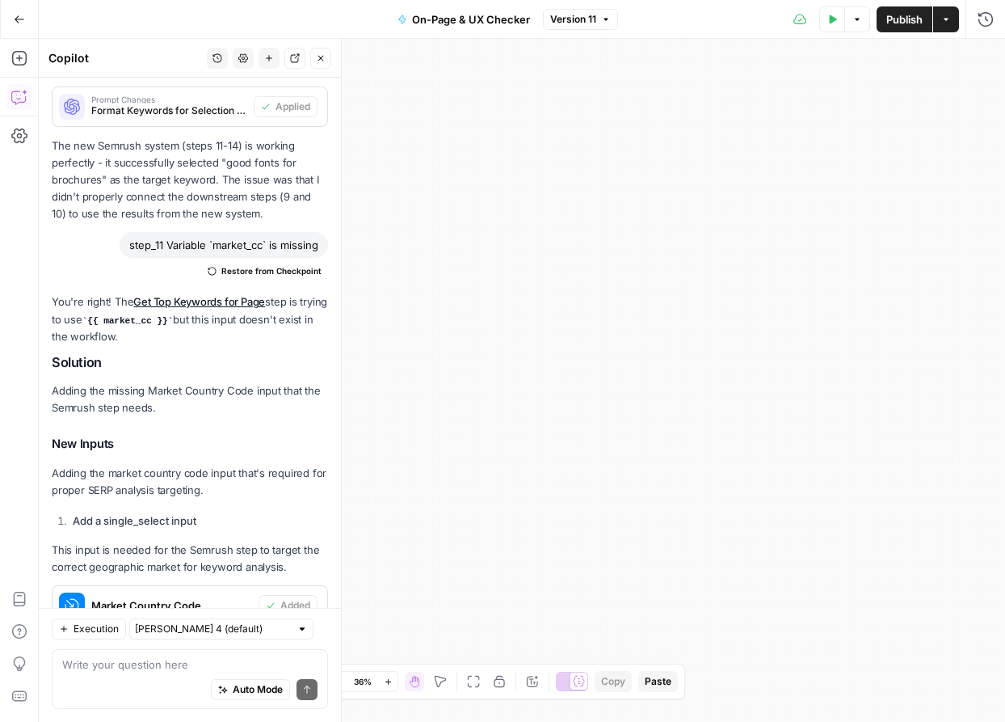
click at [893, 28] on button "Publish" at bounding box center [905, 19] width 56 height 26
click at [827, 21] on icon "button" at bounding box center [832, 20] width 10 height 10
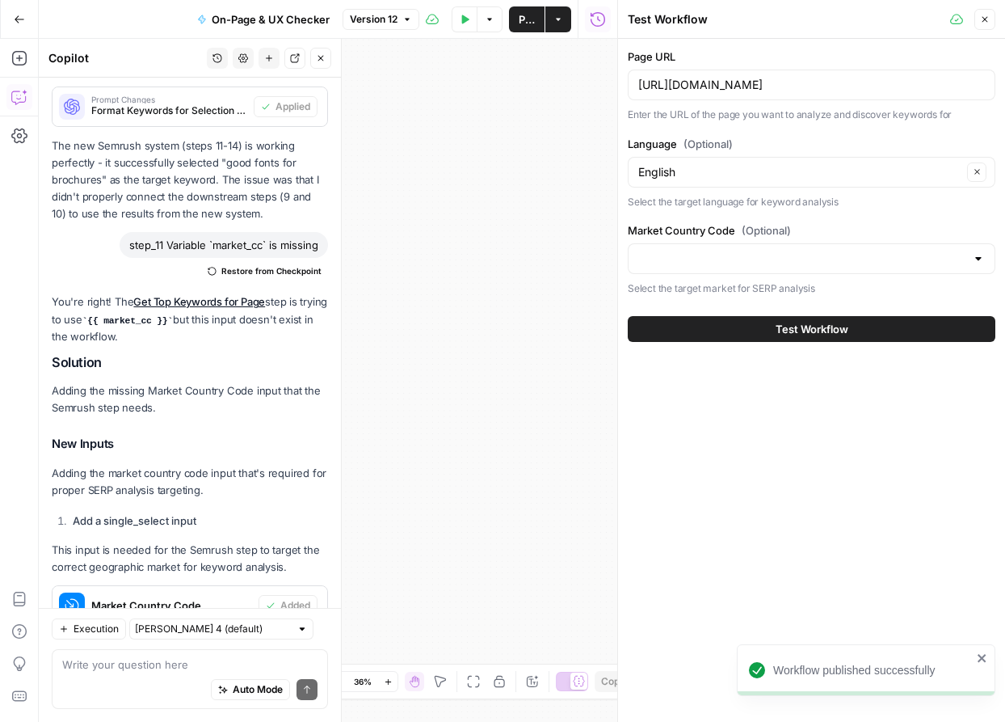
click at [699, 324] on button "Test Workflow" at bounding box center [812, 329] width 368 height 26
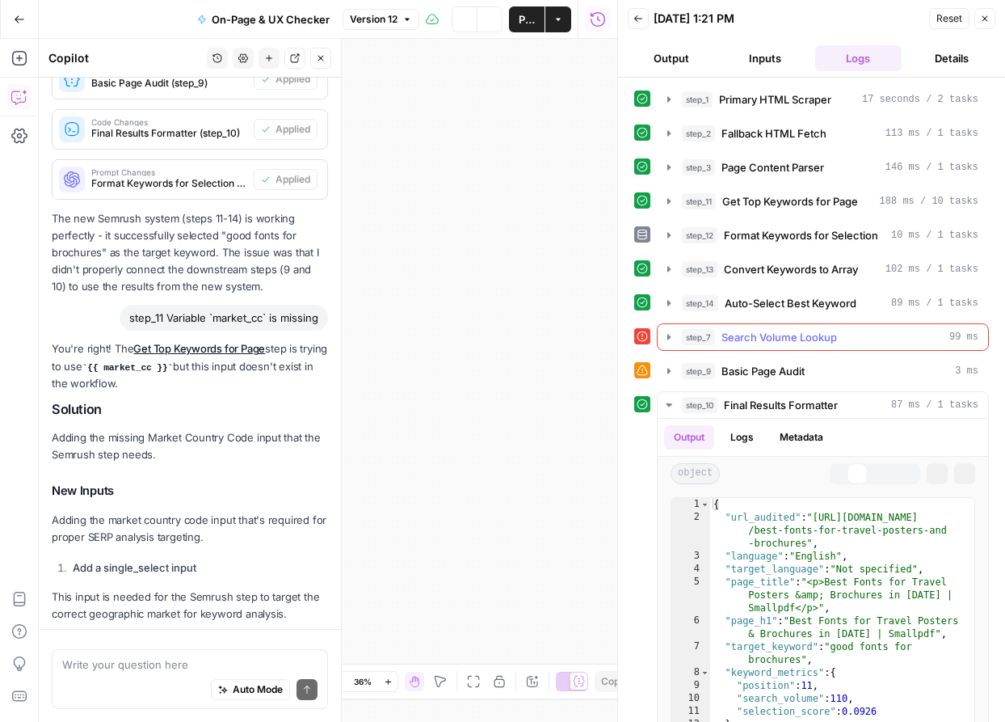
scroll to position [7676, 0]
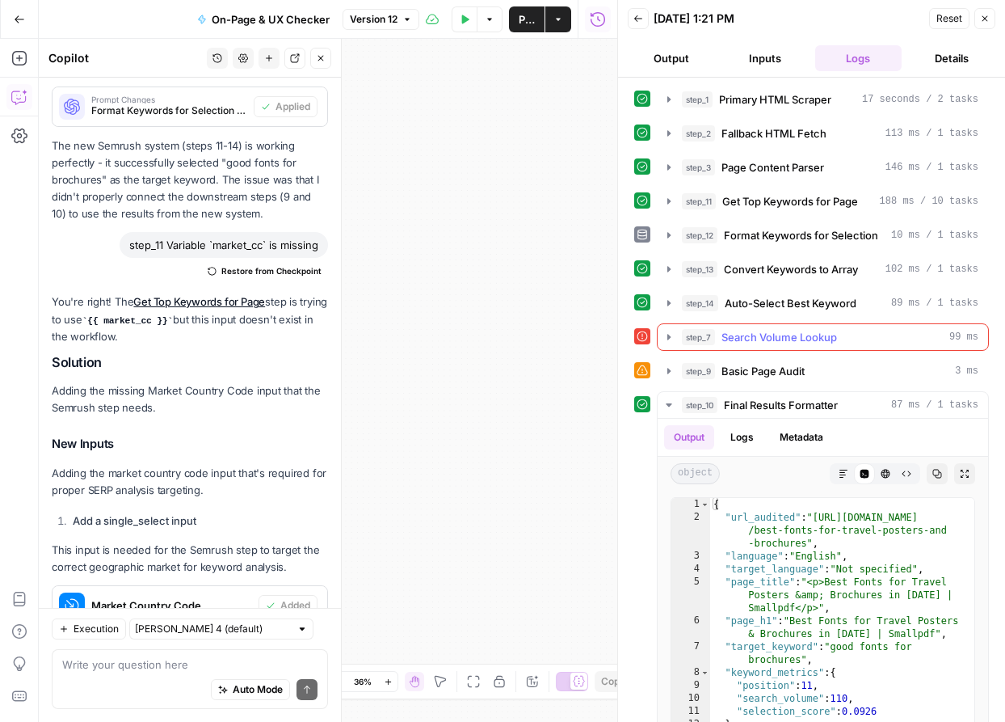
click at [670, 333] on icon "button" at bounding box center [669, 337] width 13 height 13
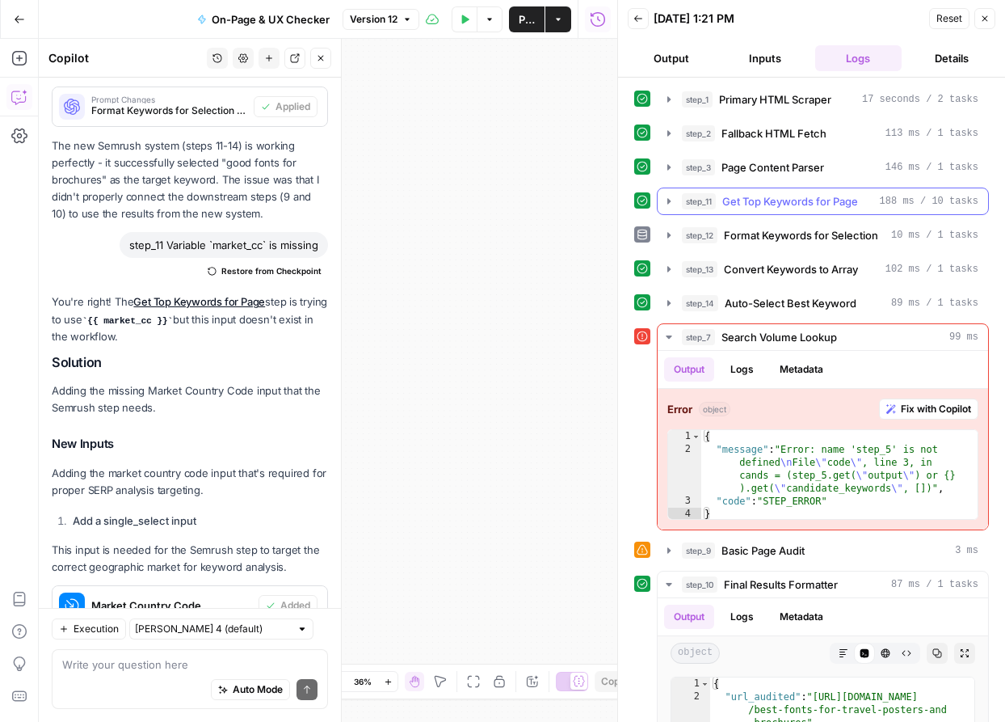
click at [667, 203] on icon "button" at bounding box center [669, 201] width 13 height 13
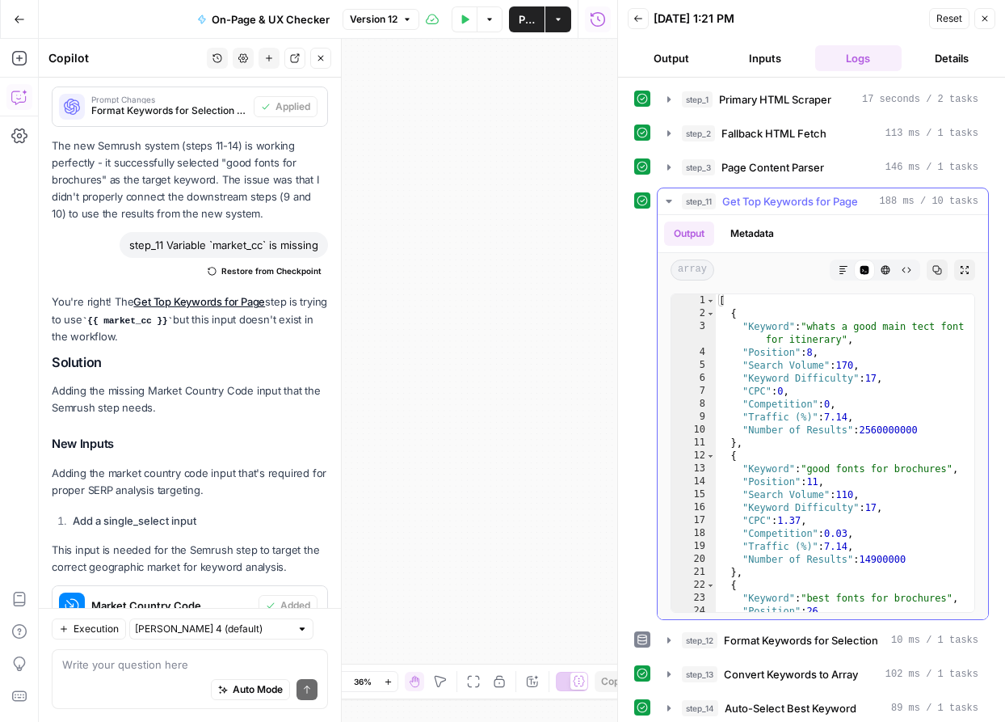
scroll to position [3, 0]
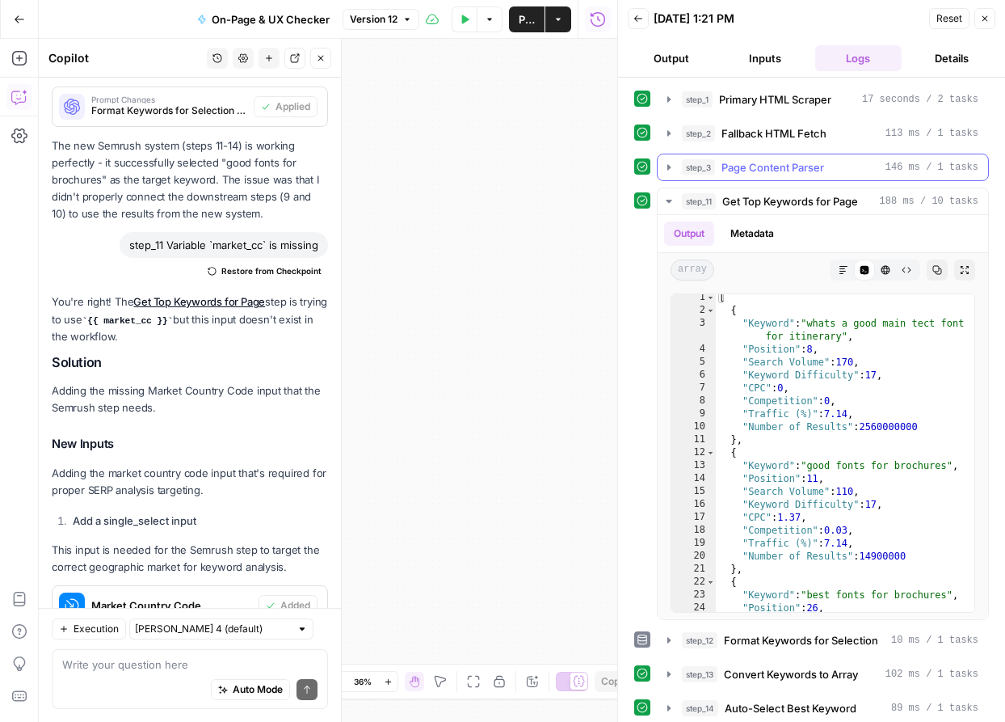
click at [666, 164] on icon "button" at bounding box center [669, 167] width 13 height 13
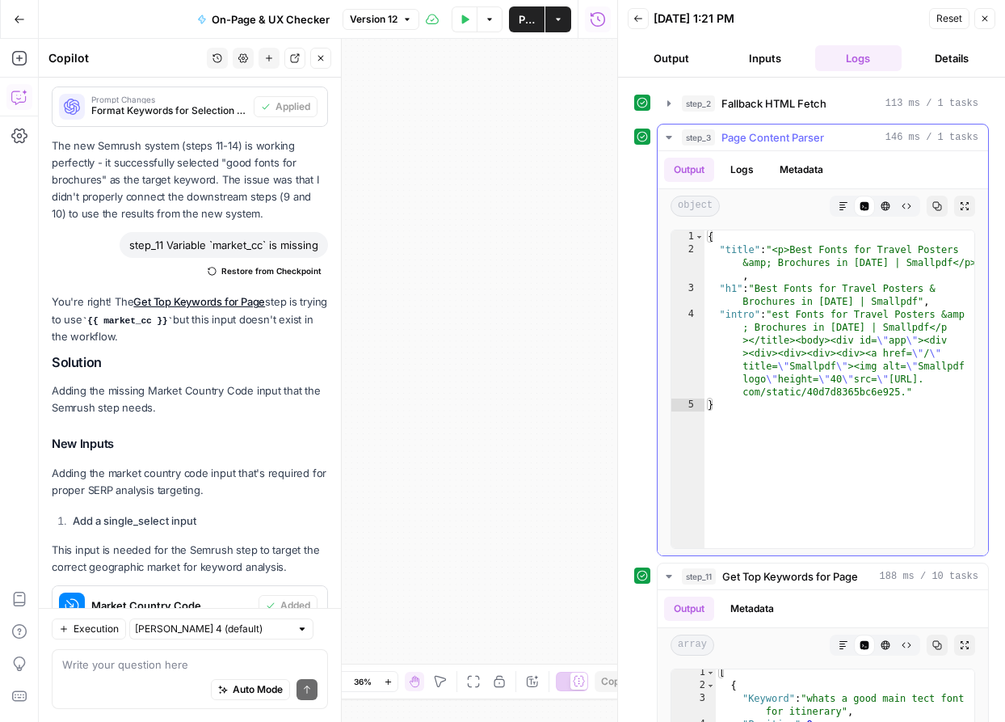
scroll to position [27, 0]
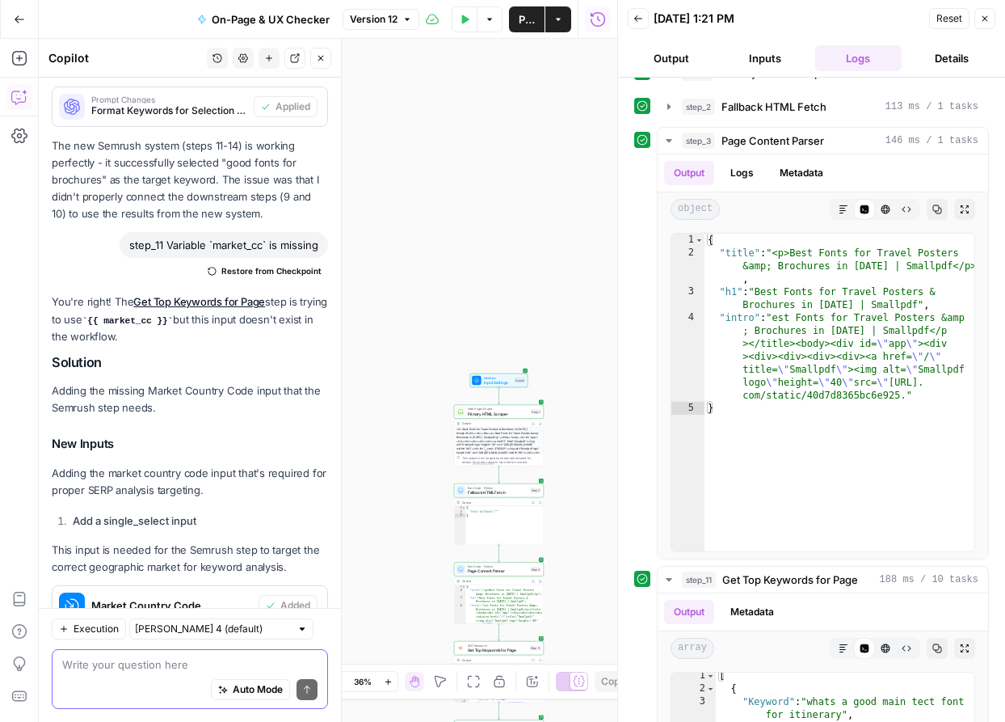
click at [145, 667] on textarea at bounding box center [189, 664] width 255 height 16
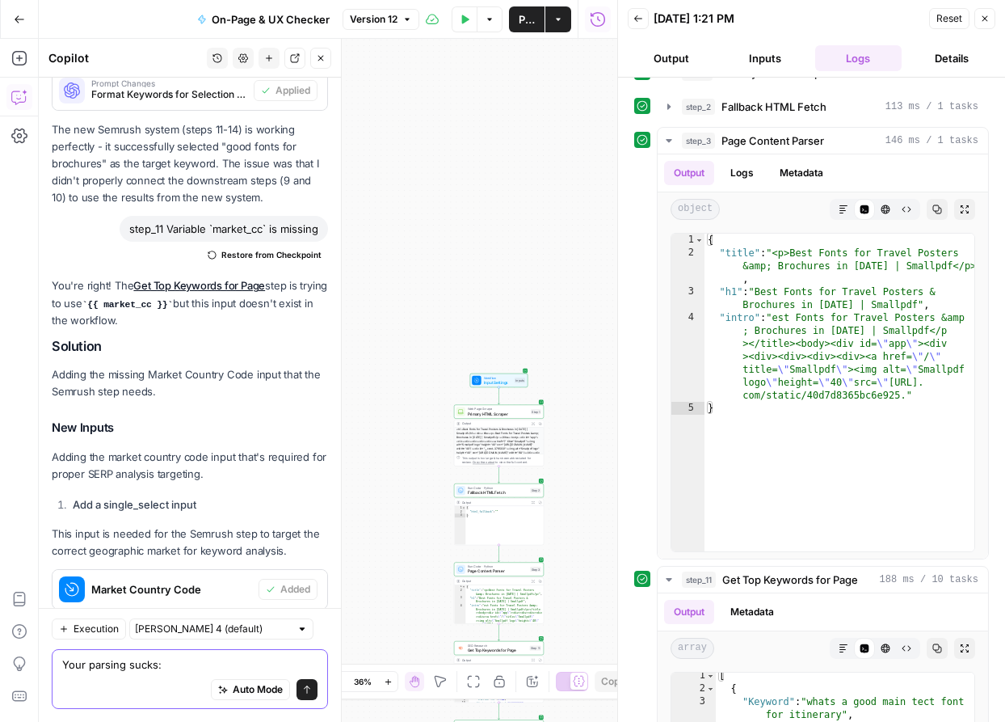
scroll to position [7709, 0]
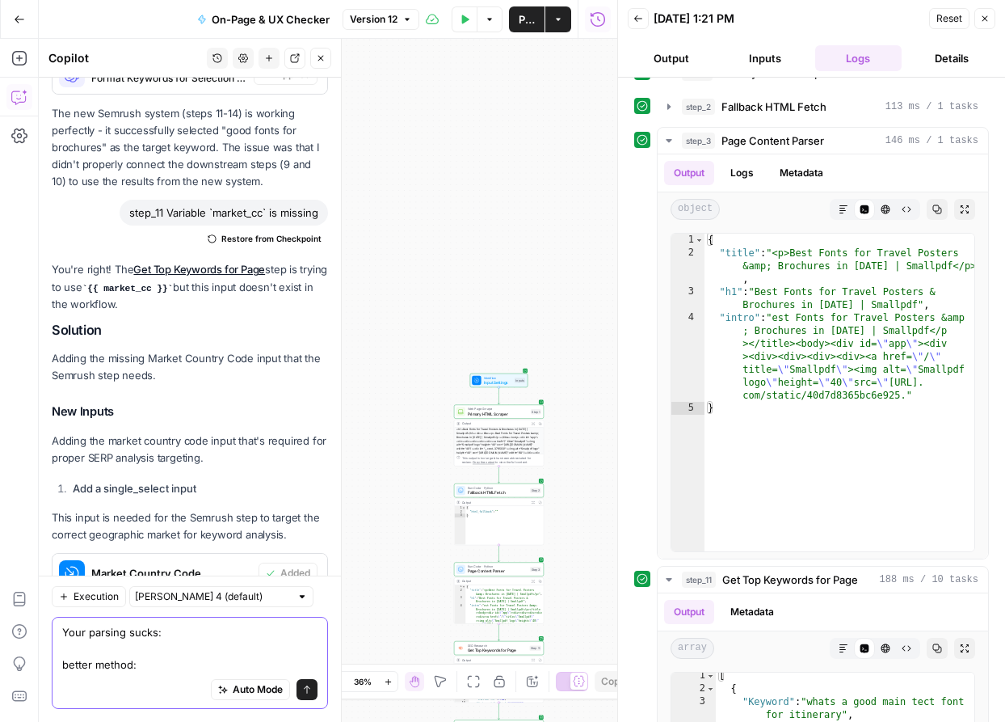
paste textarea "Content Parsing Steps Overview Your workflow uses a sophisticated multi-step ap…"
type textarea "Your parsing sucks: better method: Content Parsing Steps Overview Your workflow…"
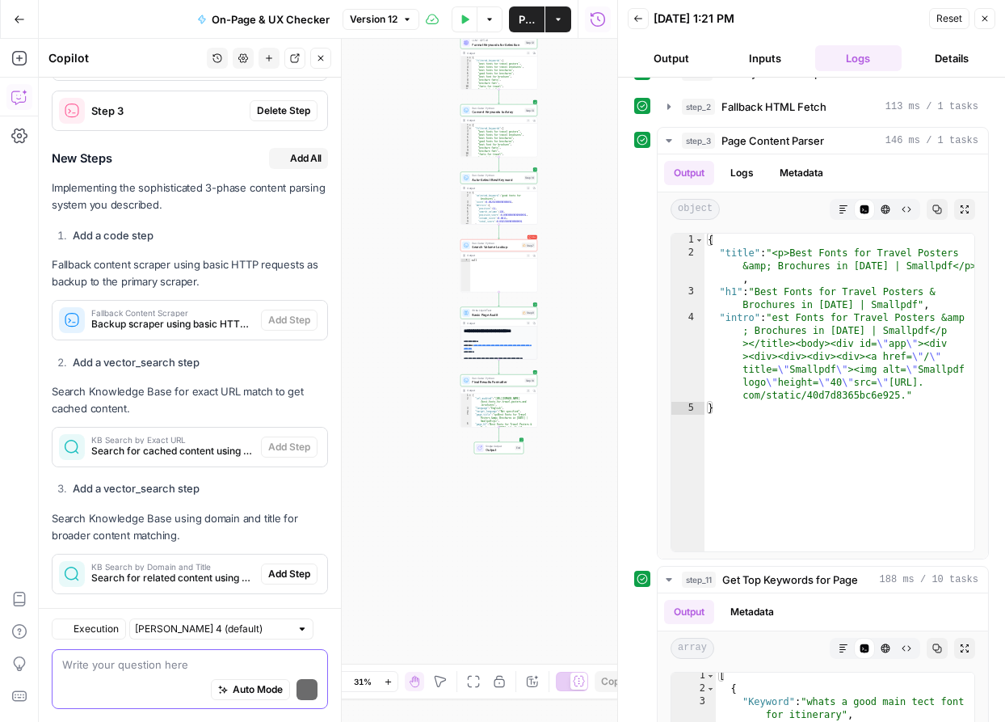
scroll to position [11330, 0]
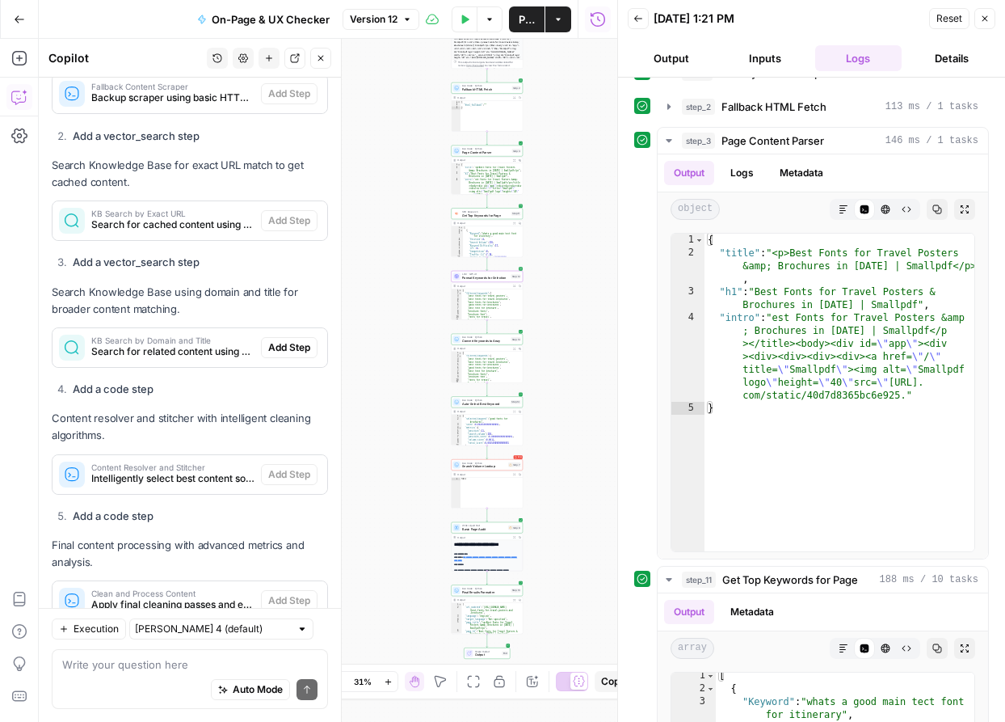
click at [284, 643] on span "Apply" at bounding box center [297, 650] width 27 height 15
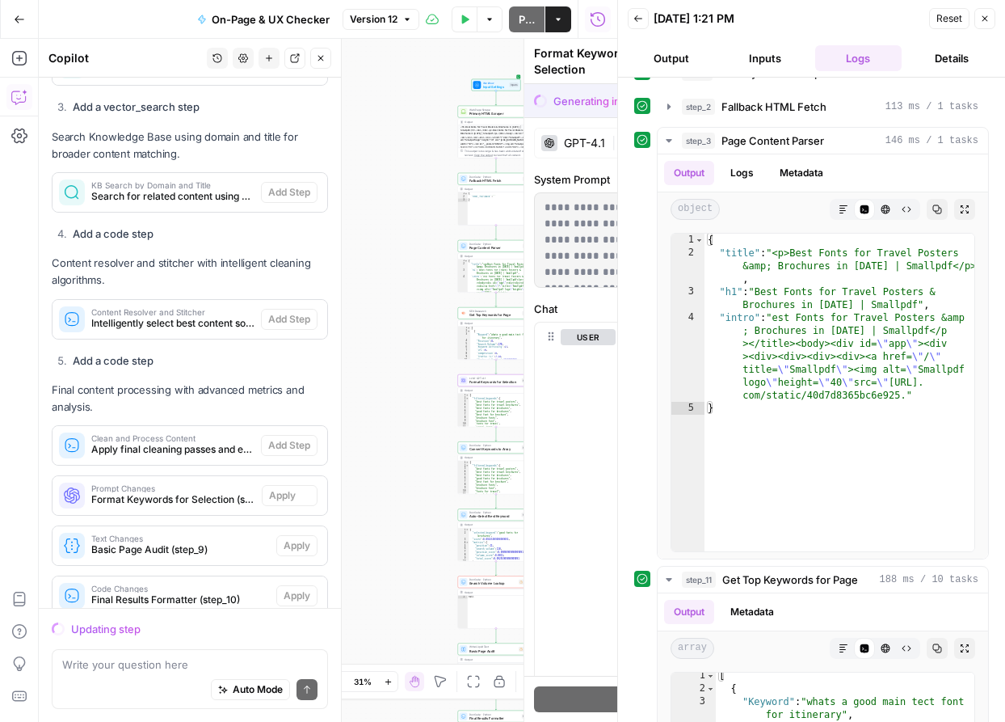
scroll to position [11175, 0]
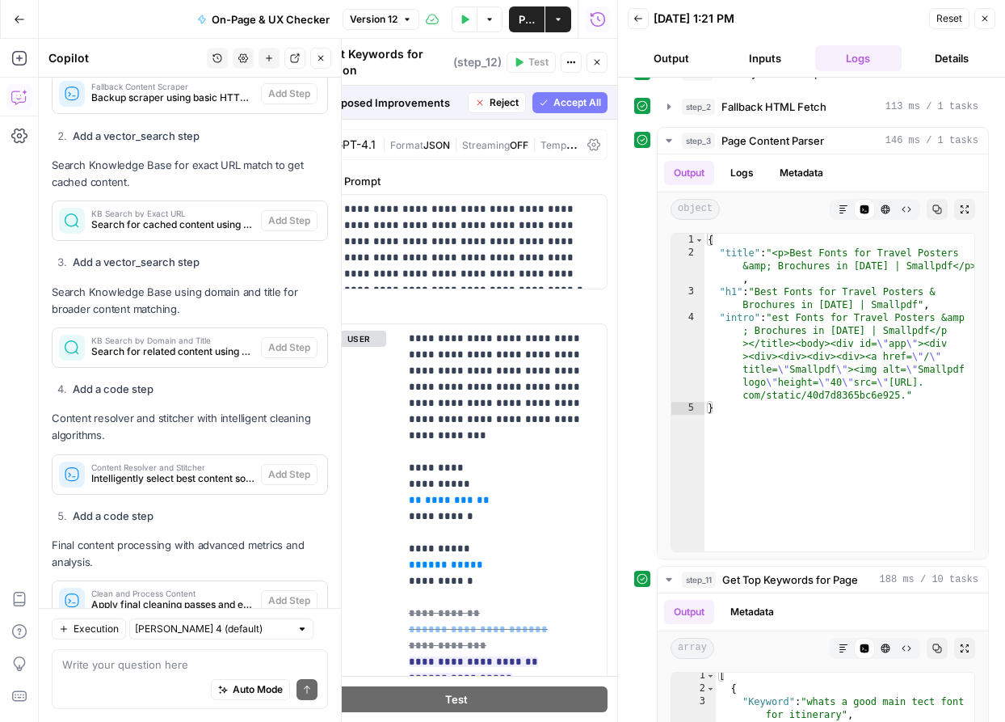
click at [300, 643] on span "Accept" at bounding box center [294, 650] width 33 height 15
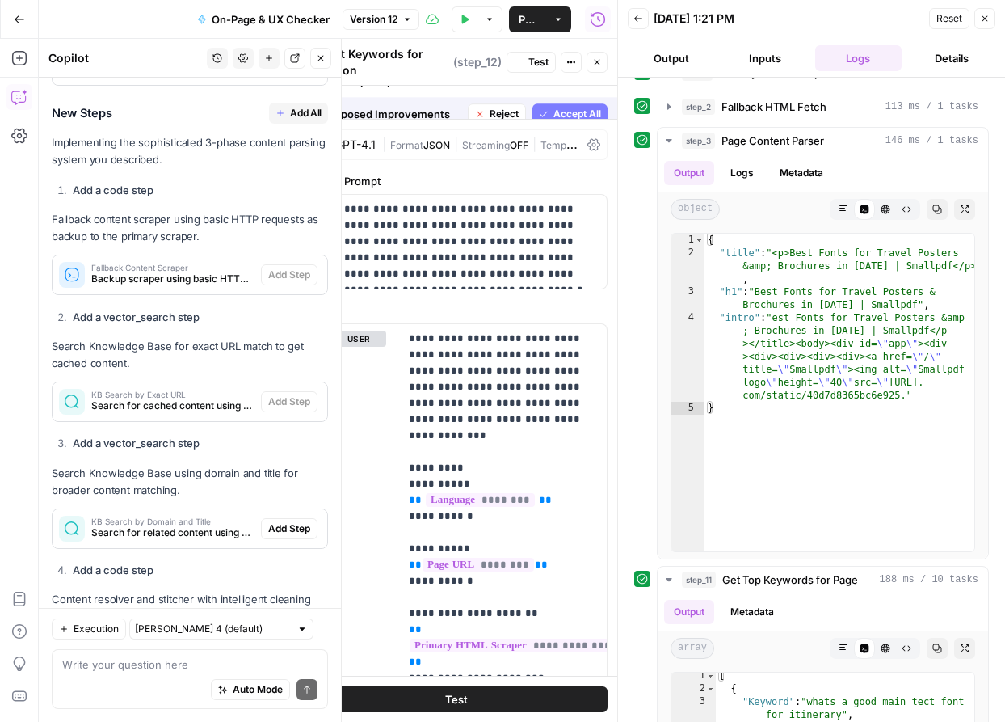
scroll to position [11356, 0]
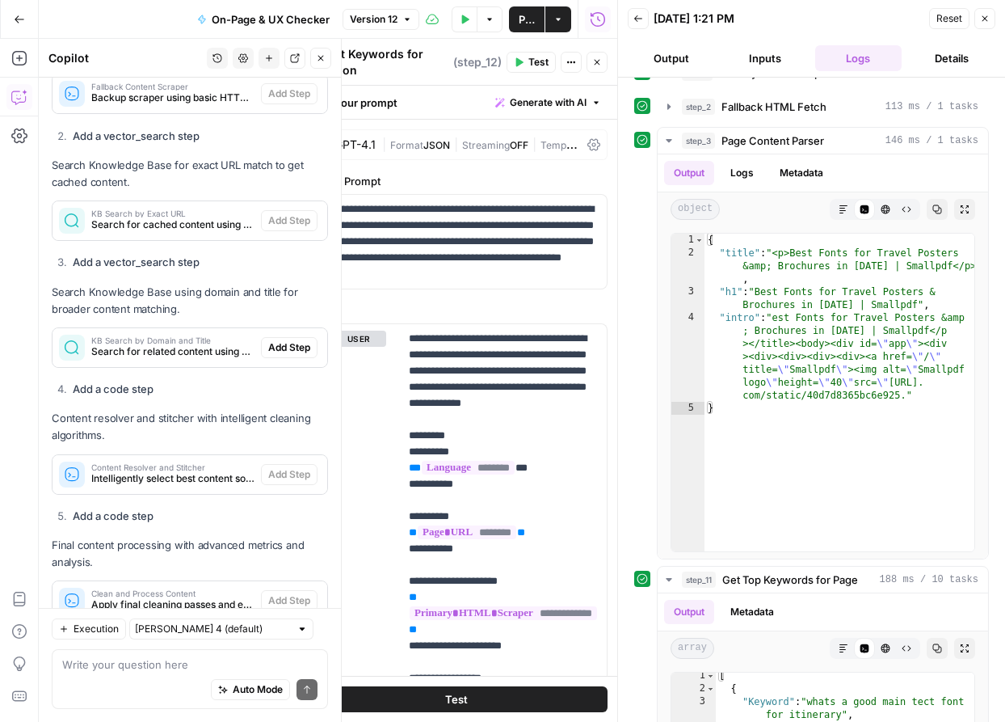
click at [297, 693] on span "Apply" at bounding box center [297, 700] width 27 height 15
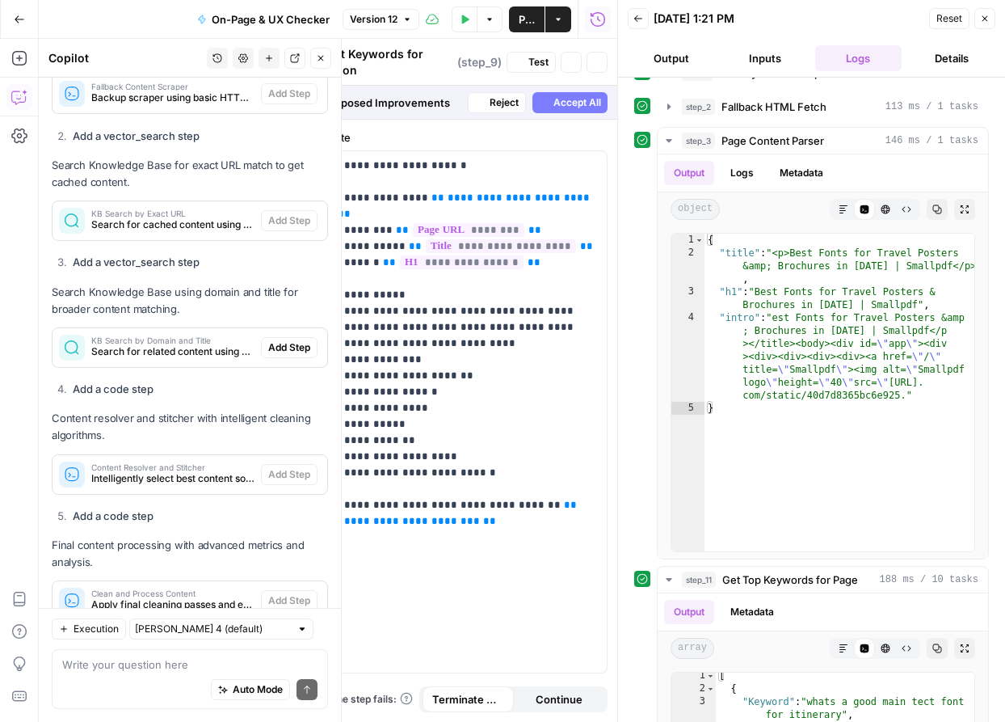
type textarea "Basic Page Audit"
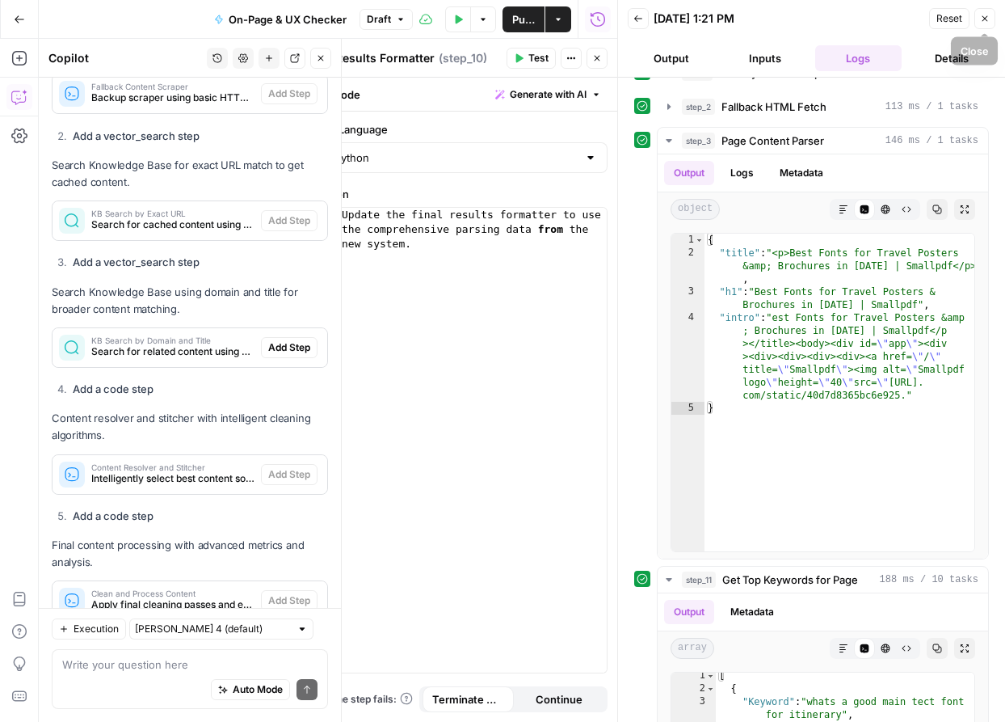
click at [981, 18] on icon "button" at bounding box center [985, 19] width 10 height 10
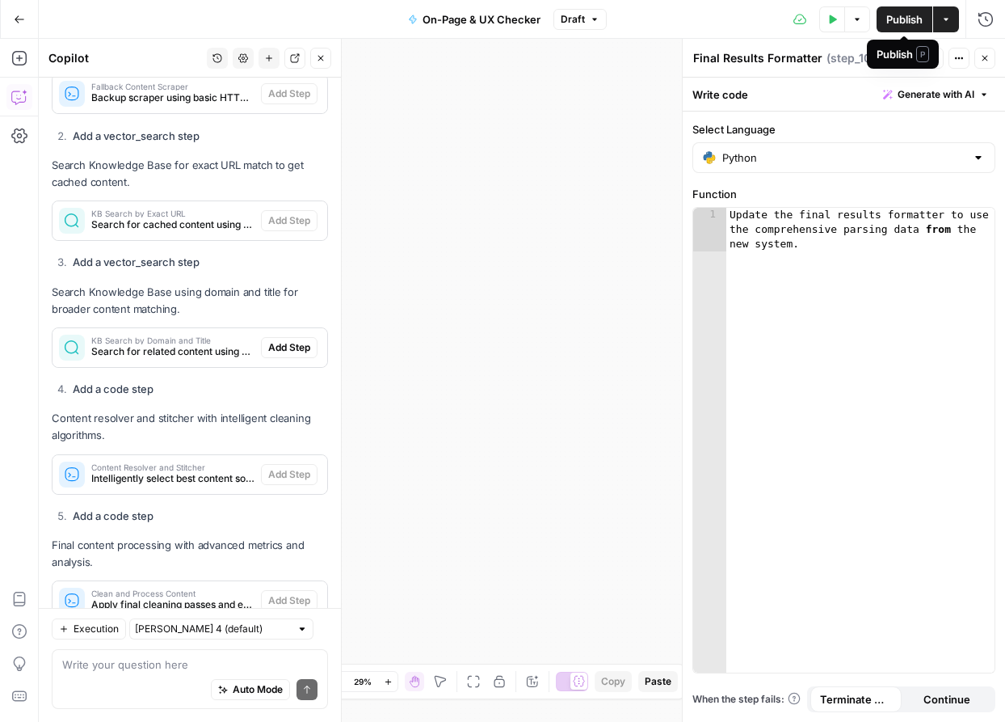
click at [886, 19] on span "Publish" at bounding box center [904, 19] width 36 height 16
click at [984, 68] on button "Close" at bounding box center [985, 58] width 21 height 21
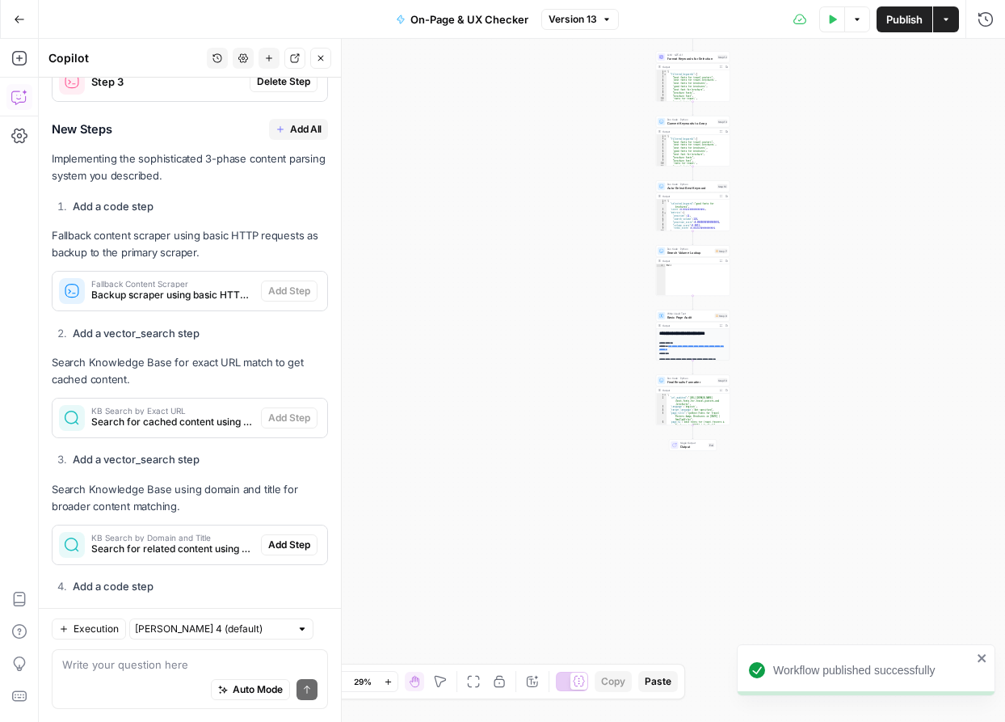
scroll to position [11140, 0]
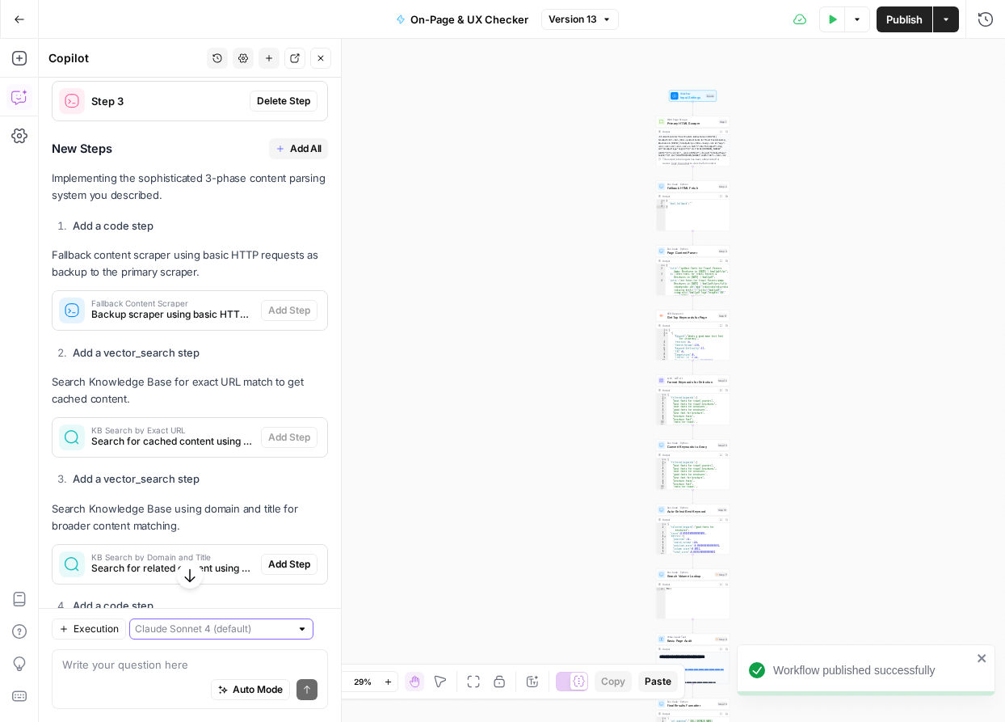
click at [189, 626] on input "text" at bounding box center [212, 629] width 155 height 16
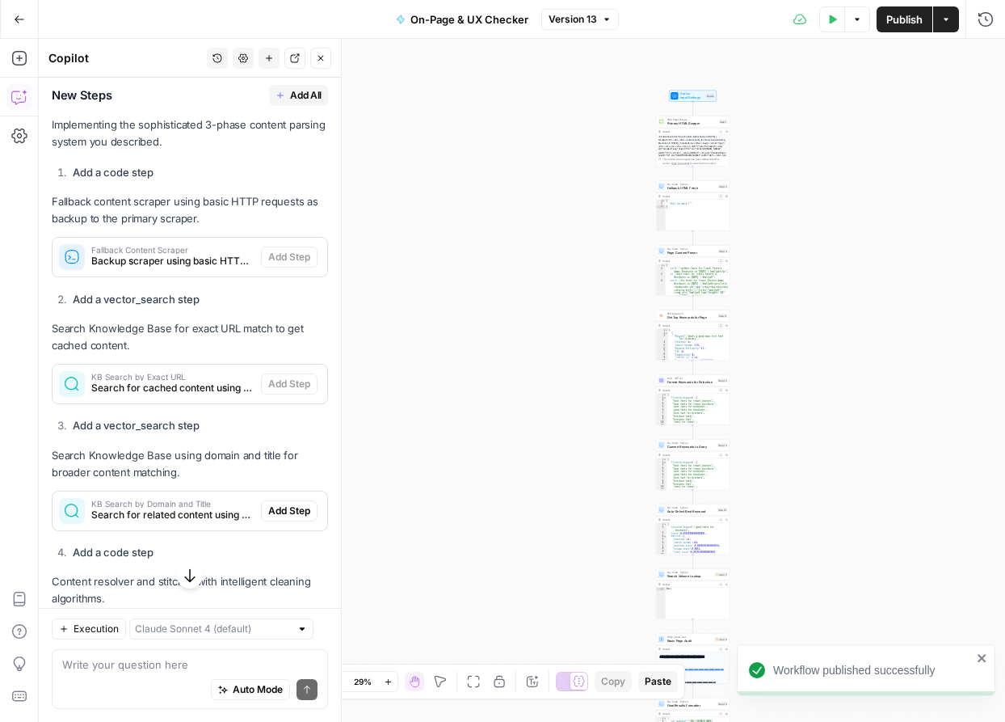
scroll to position [11356, 0]
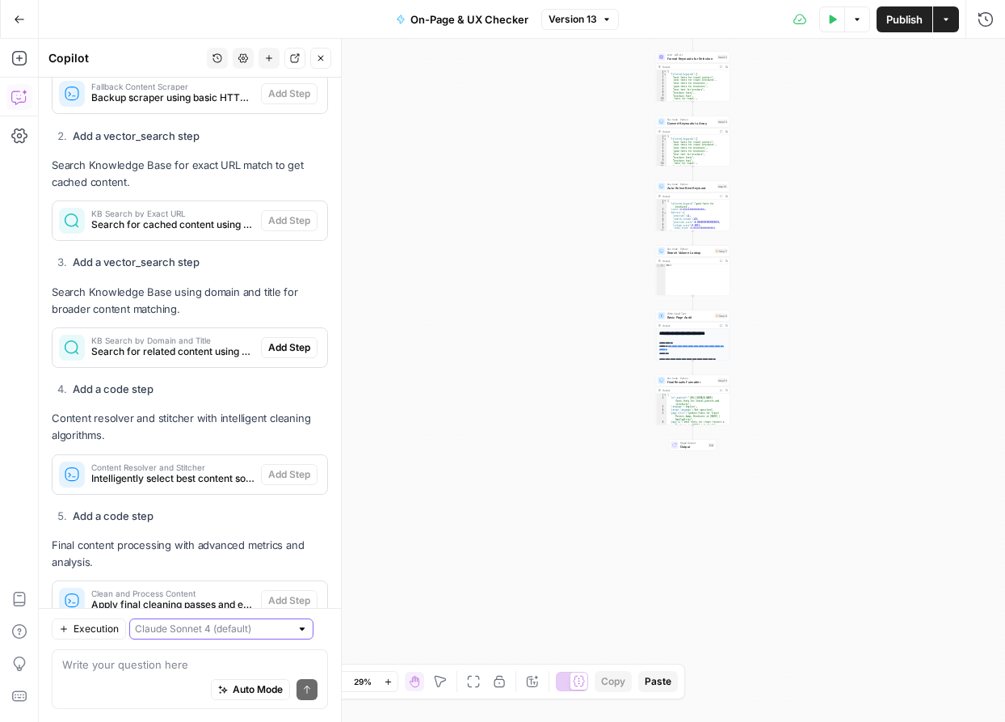
click at [211, 625] on input "text" at bounding box center [212, 629] width 155 height 16
click at [903, 16] on span "Publish" at bounding box center [904, 19] width 36 height 16
click at [832, 26] on button "Test Data" at bounding box center [832, 19] width 26 height 26
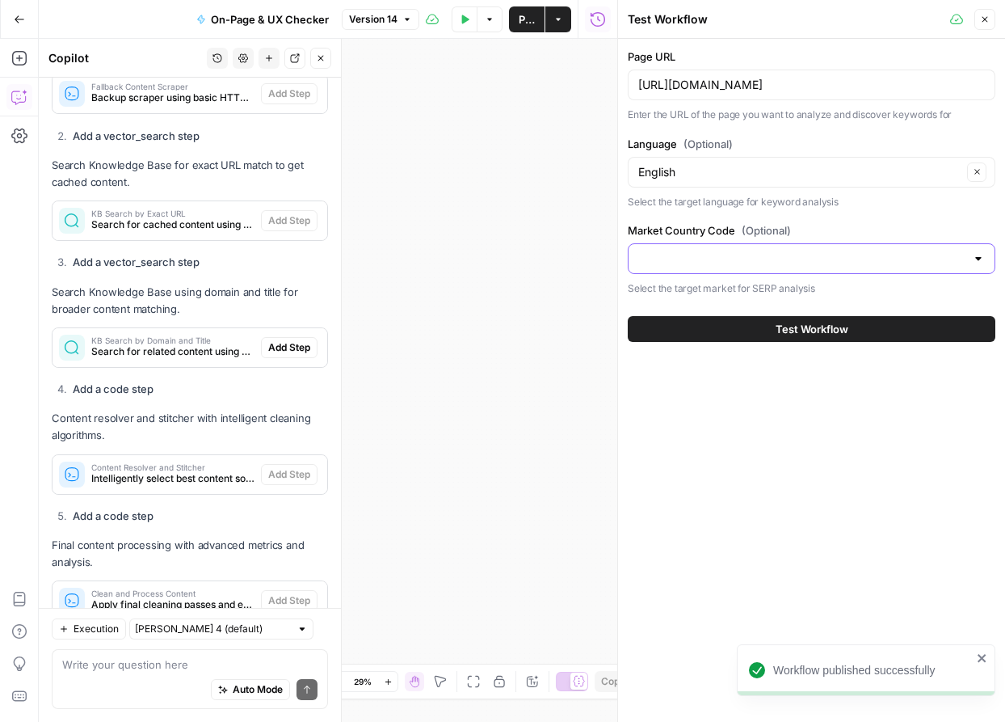
click at [840, 251] on input "Market Country Code (Optional)" at bounding box center [801, 259] width 327 height 16
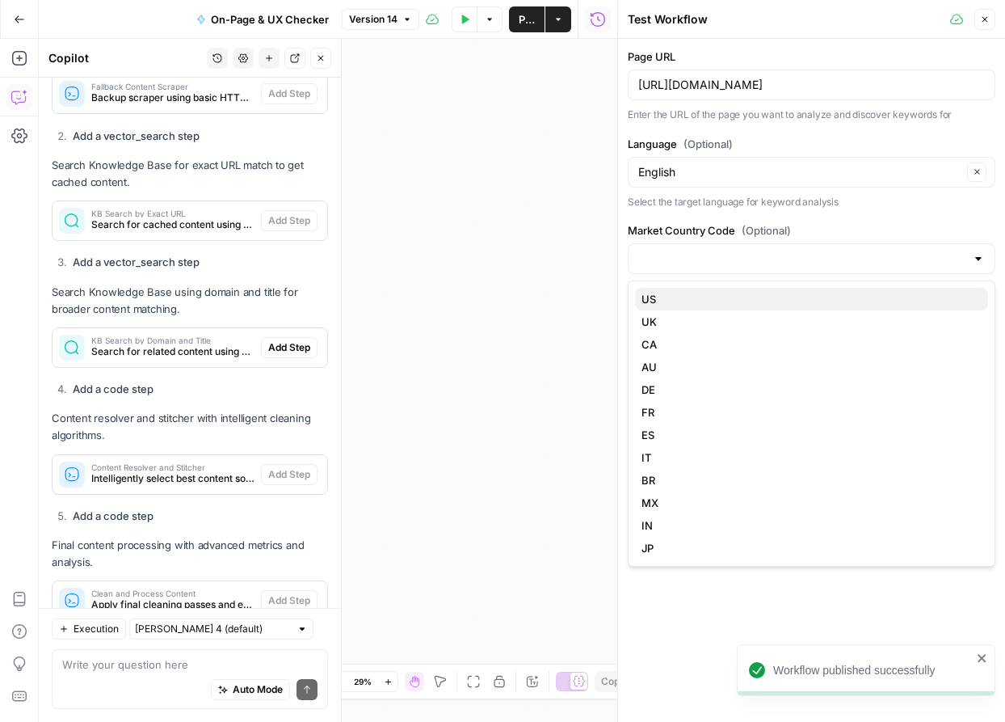
click at [718, 302] on span "US" at bounding box center [809, 299] width 334 height 16
type input "US"
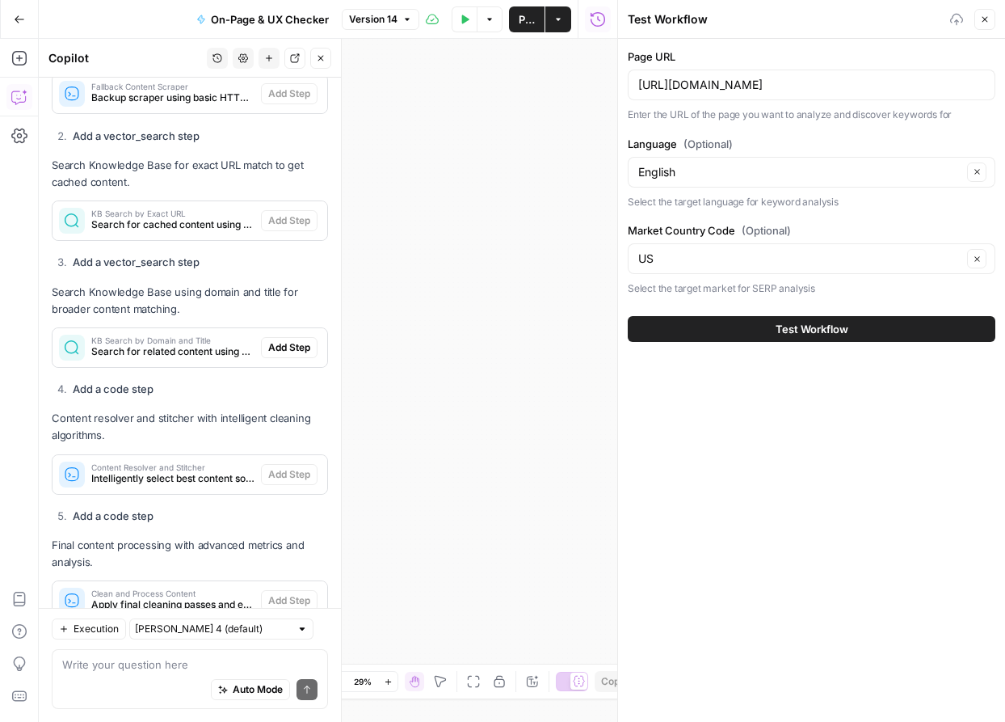
click at [761, 324] on button "Test Workflow" at bounding box center [812, 329] width 368 height 26
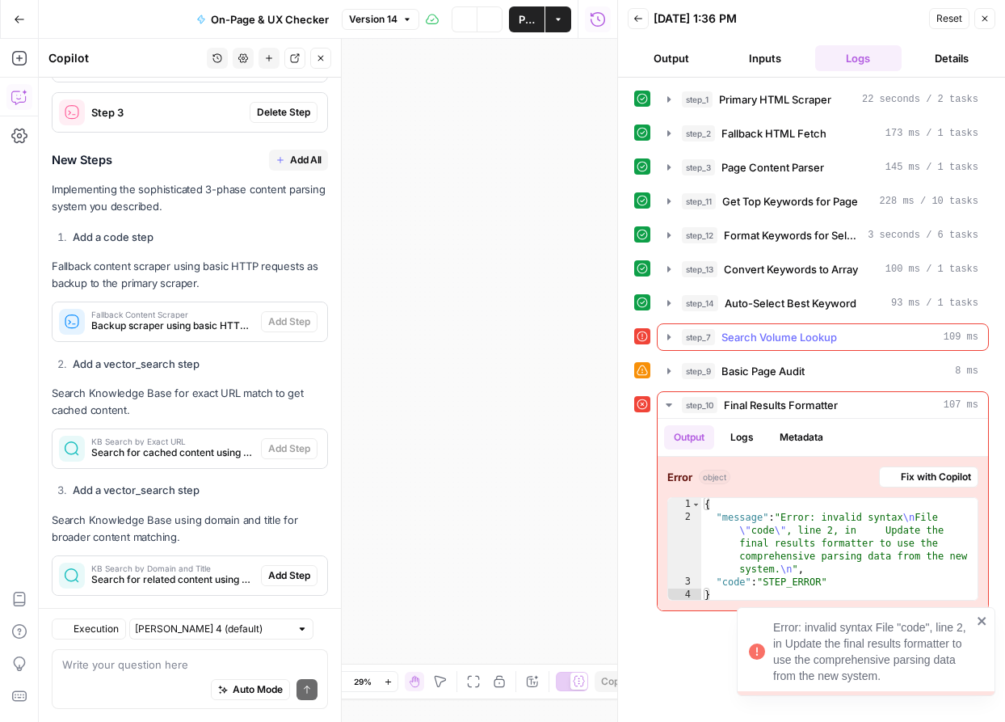
scroll to position [11356, 0]
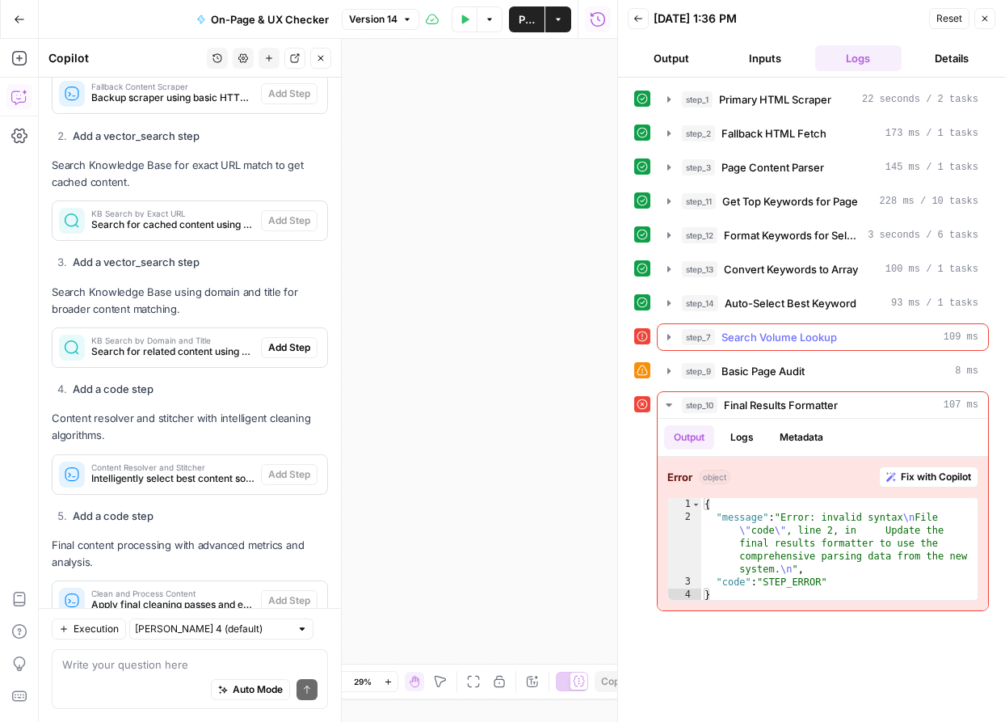
click at [676, 337] on button "step_7 Search Volume Lookup 109 ms" at bounding box center [823, 337] width 331 height 26
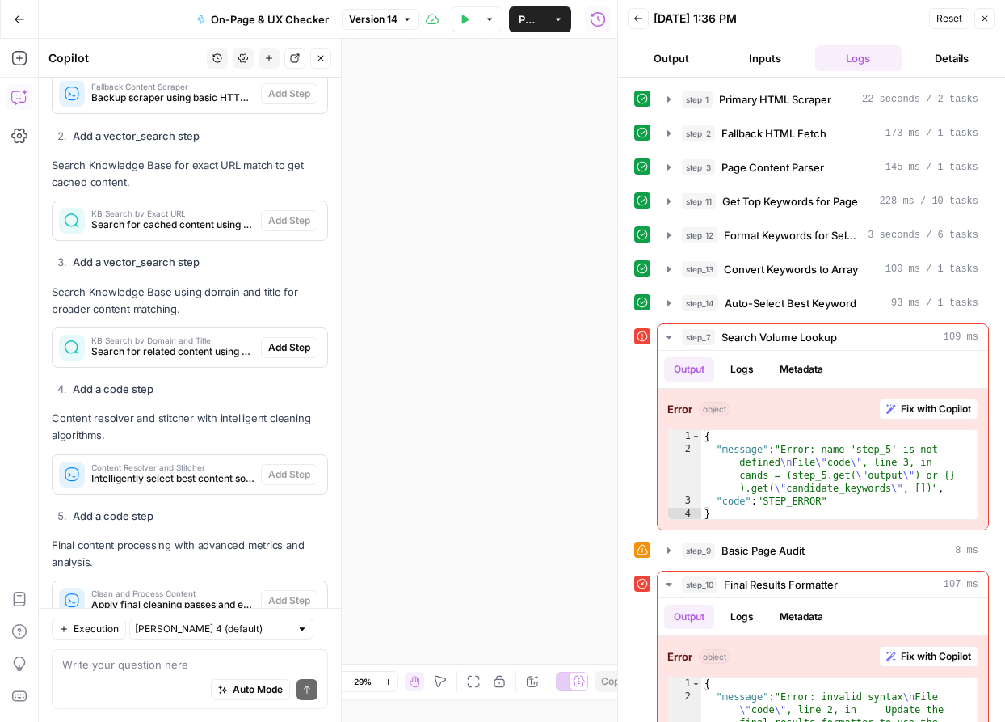
click at [902, 402] on span "Fix with Copilot" at bounding box center [936, 409] width 70 height 15
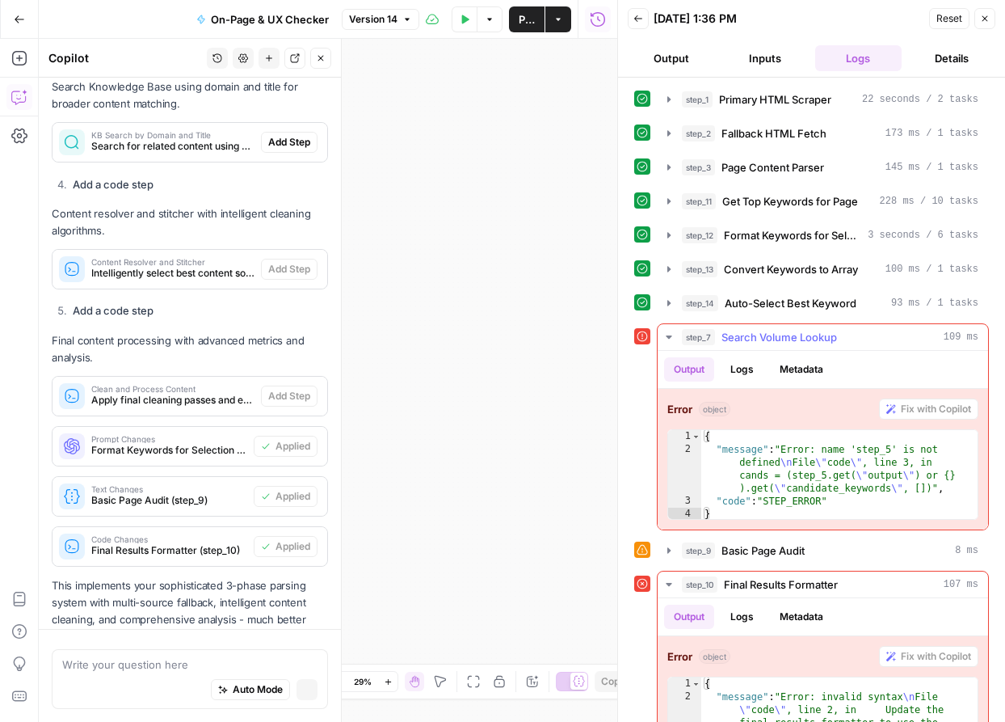
scroll to position [11201, 0]
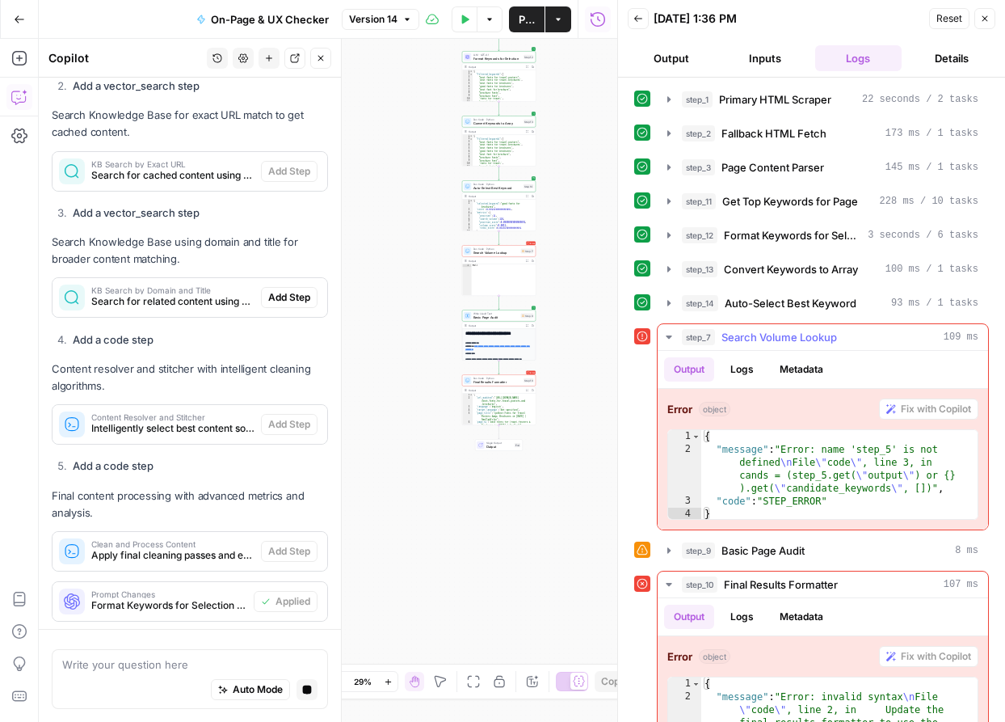
click at [670, 332] on icon "button" at bounding box center [669, 337] width 13 height 13
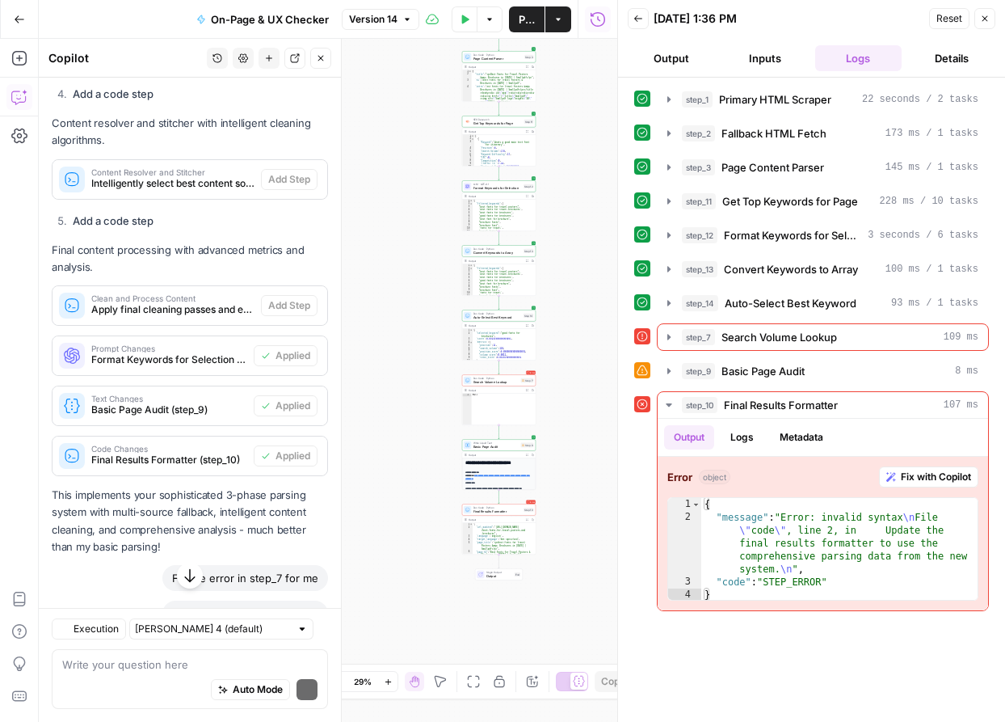
scroll to position [11856, 0]
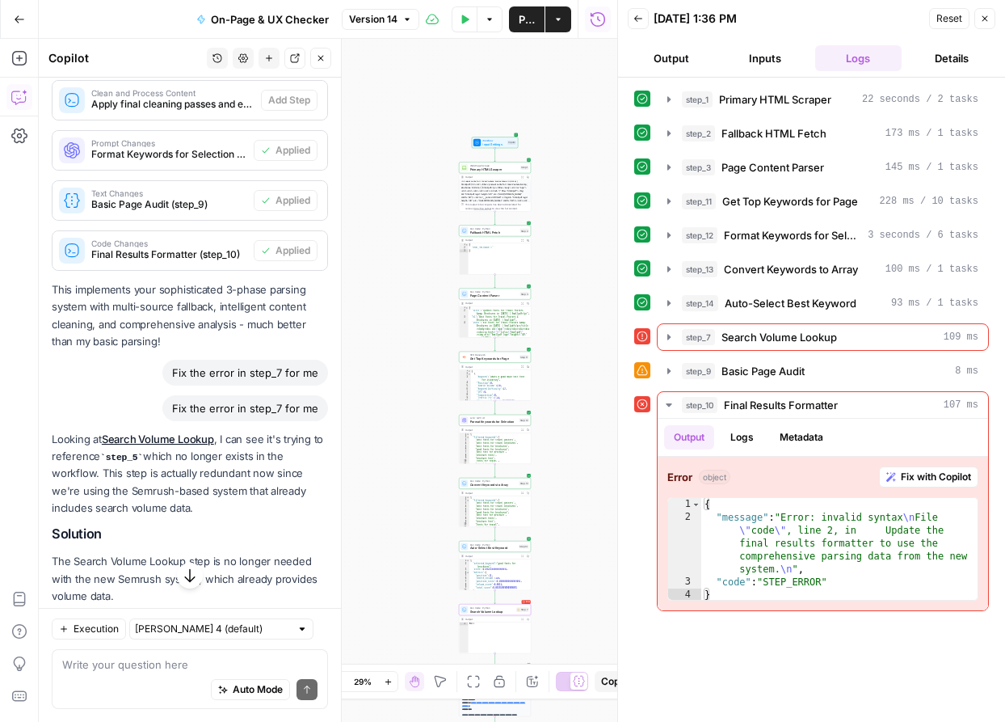
click at [288, 627] on span "Delete Step" at bounding box center [283, 634] width 53 height 15
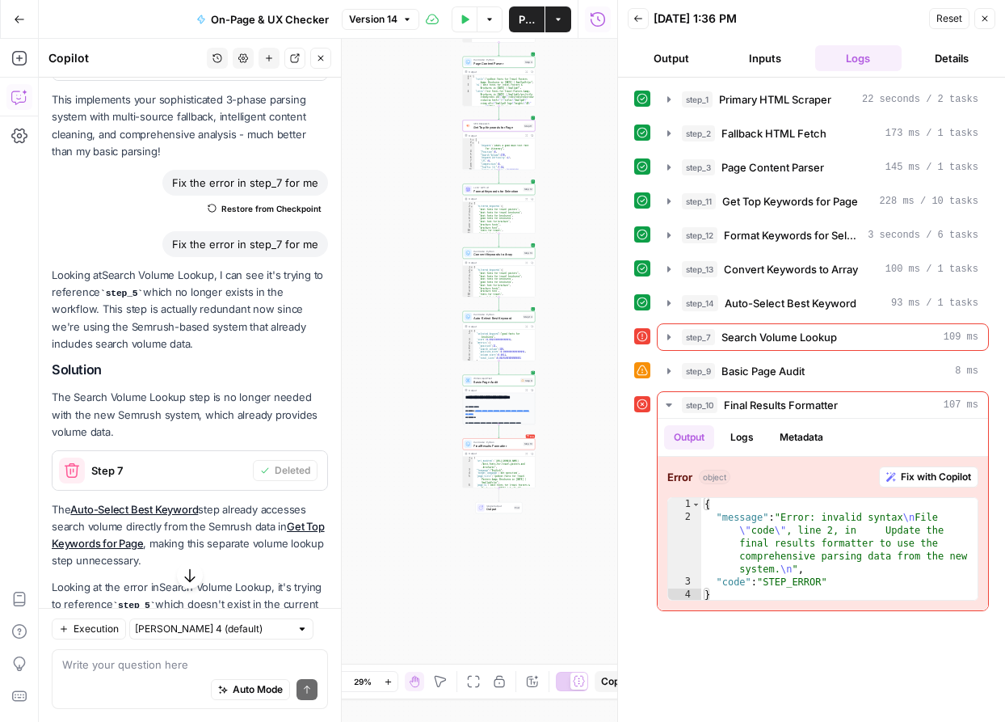
scroll to position [12166, 0]
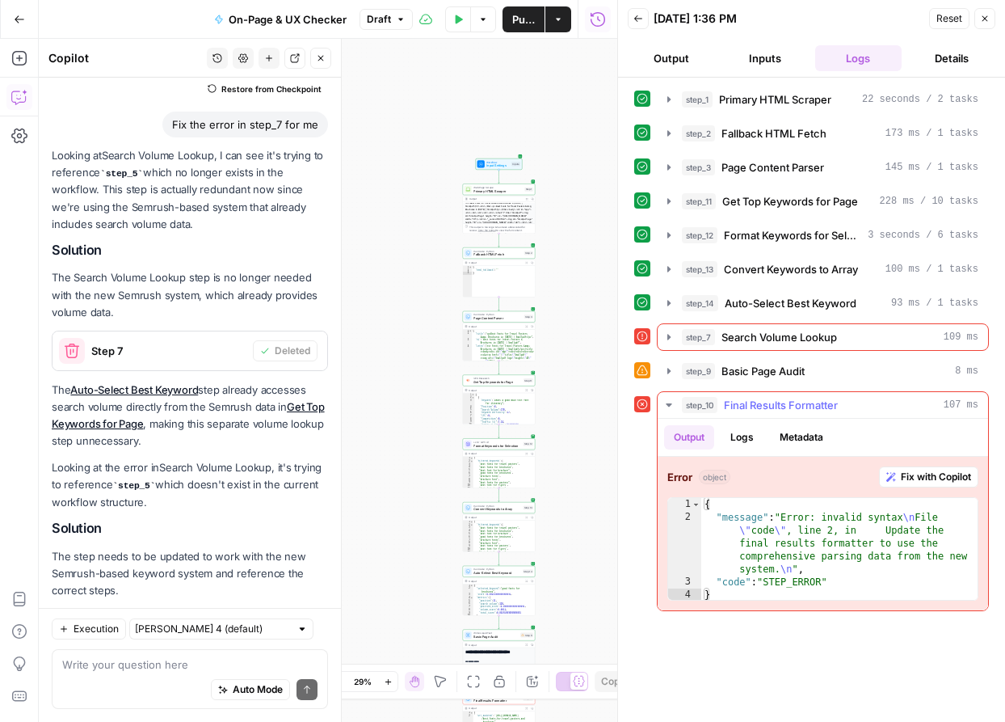
click at [896, 478] on button "Fix with Copilot" at bounding box center [928, 476] width 99 height 21
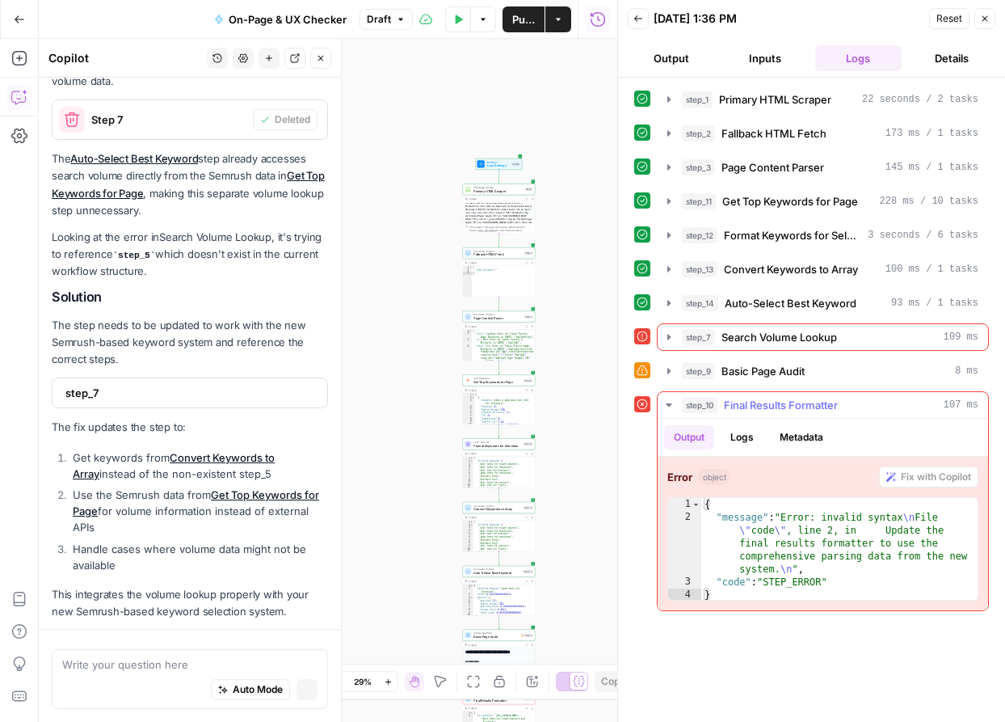
scroll to position [11950, 0]
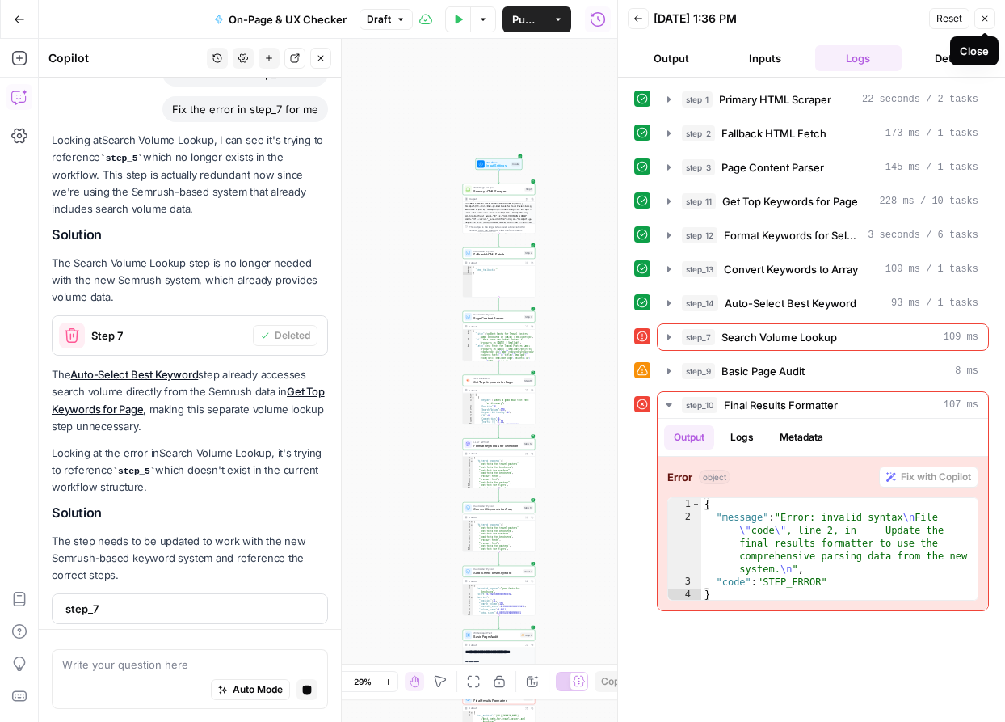
click at [990, 27] on button "Close" at bounding box center [985, 18] width 21 height 21
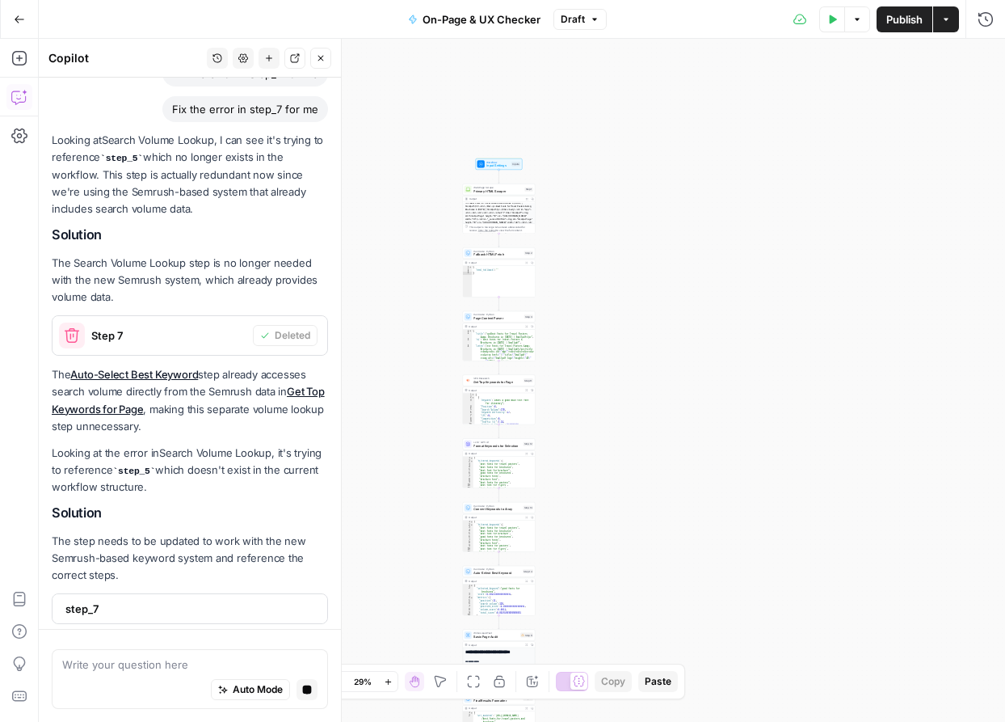
click at [896, 30] on button "Publish" at bounding box center [905, 19] width 56 height 26
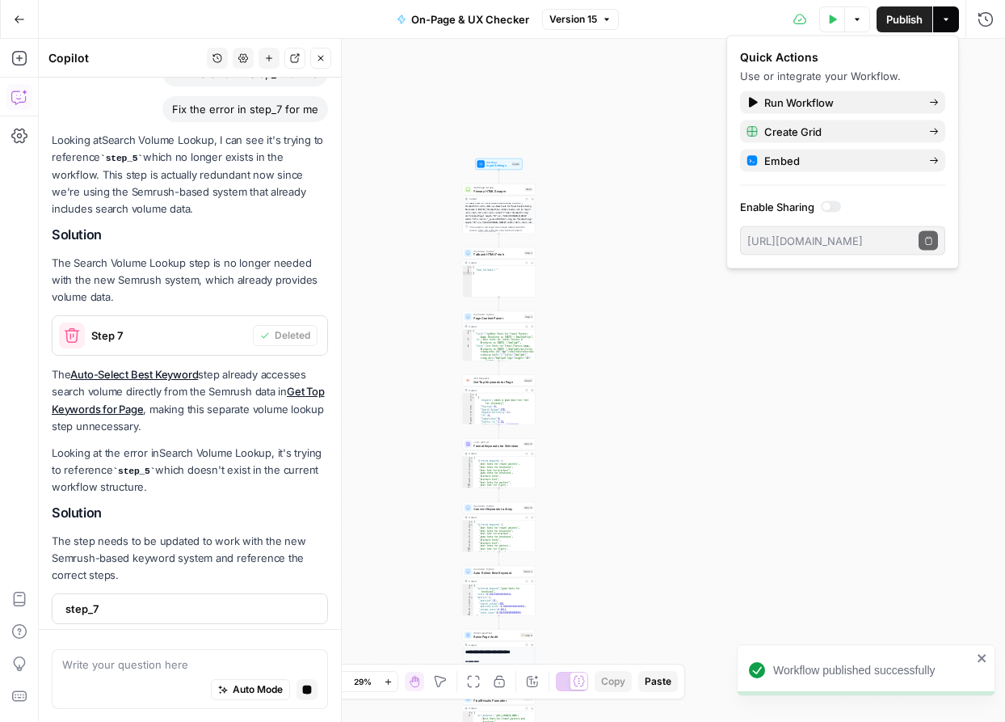
click at [657, 160] on div "Workflow Input Settings Inputs Web Page Scrape Primary HTML Scraper Step 1 Outp…" at bounding box center [522, 380] width 966 height 683
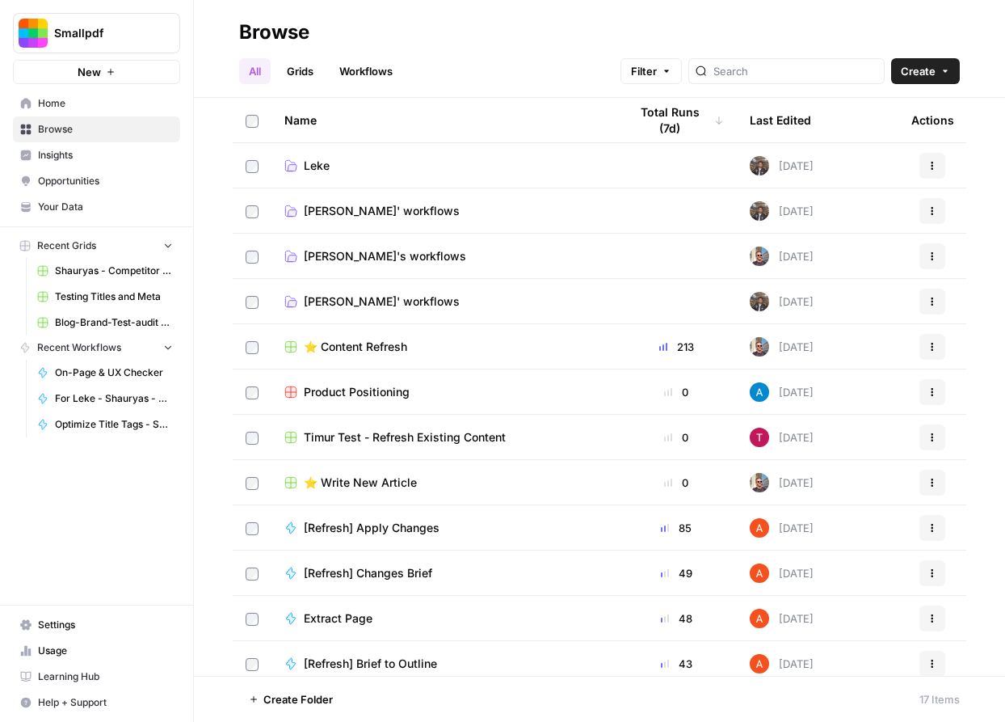
click at [350, 298] on span "[PERSON_NAME]' workflows" at bounding box center [382, 301] width 156 height 16
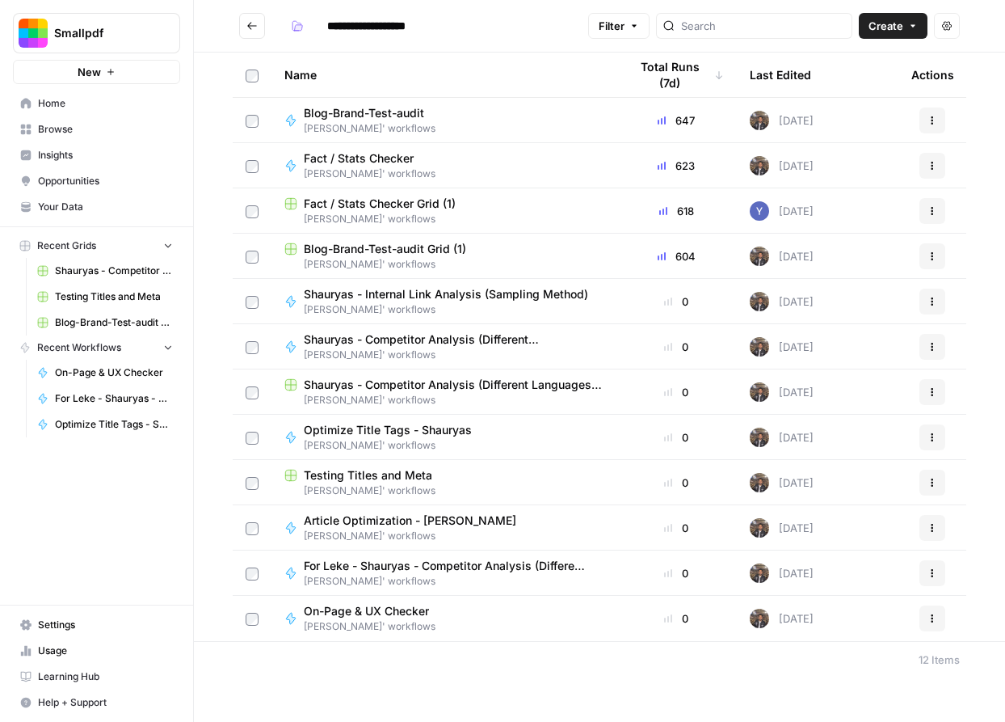
click at [370, 112] on span "Blog-Brand-Test-audit" at bounding box center [364, 113] width 120 height 16
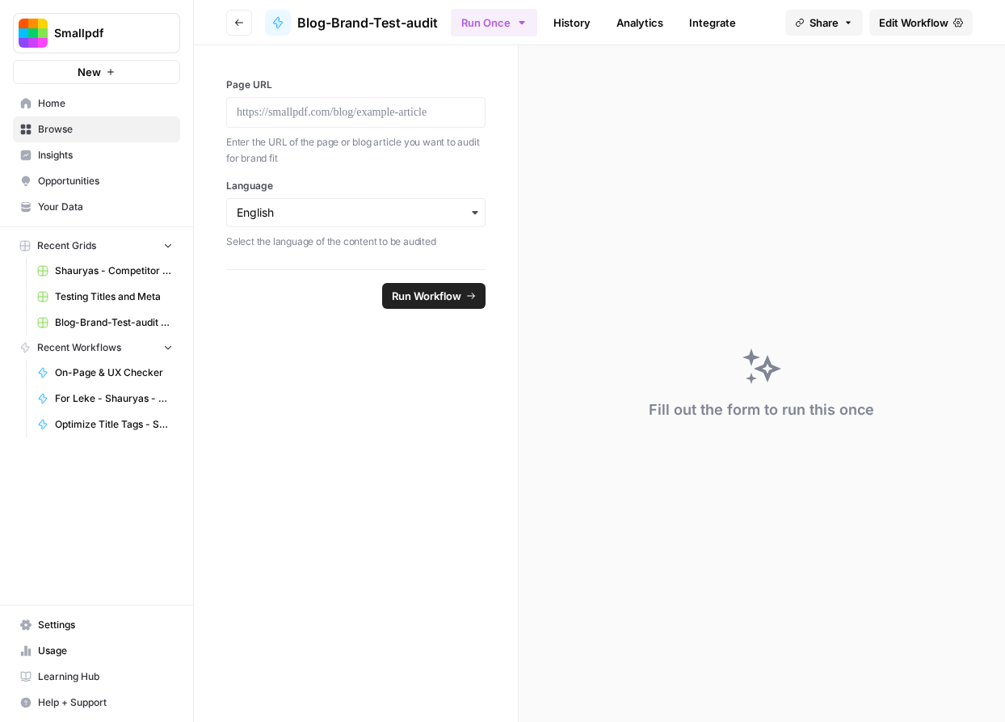
click at [895, 11] on link "Edit Workflow" at bounding box center [921, 23] width 103 height 26
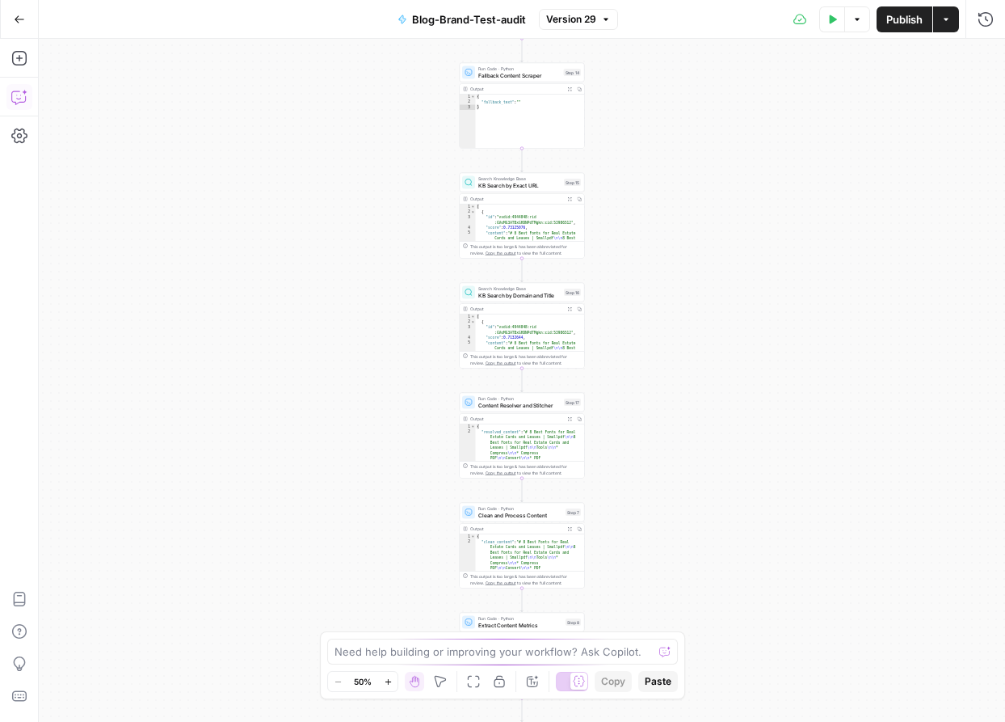
click at [16, 95] on icon "button" at bounding box center [19, 97] width 16 height 16
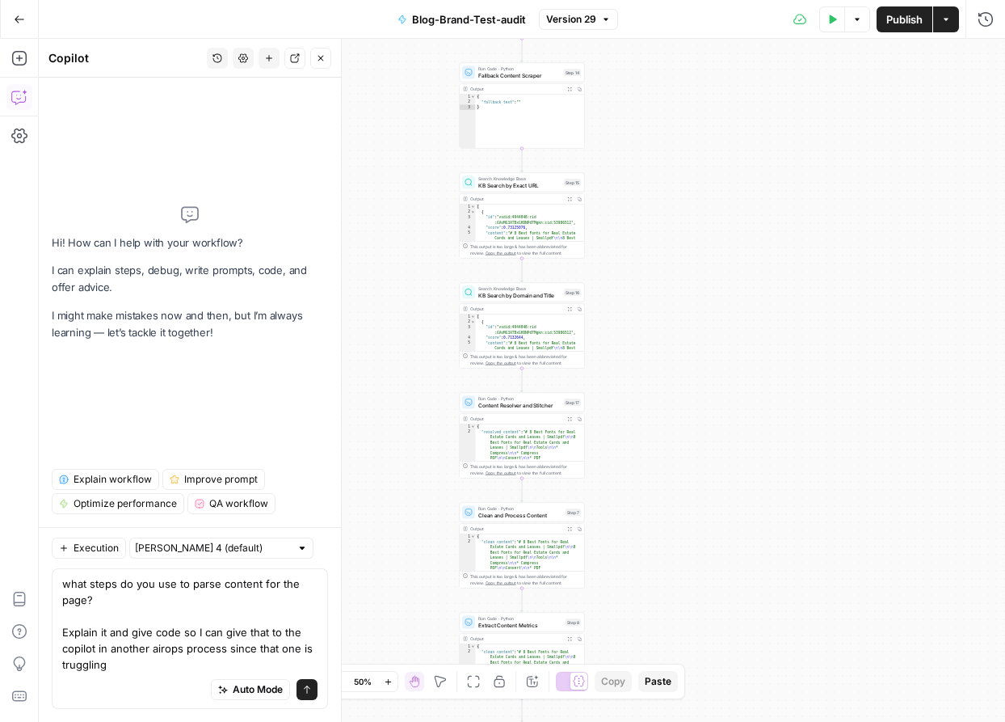
type textarea "what steps do you use to parse content for the page? Explain it and give code s…"
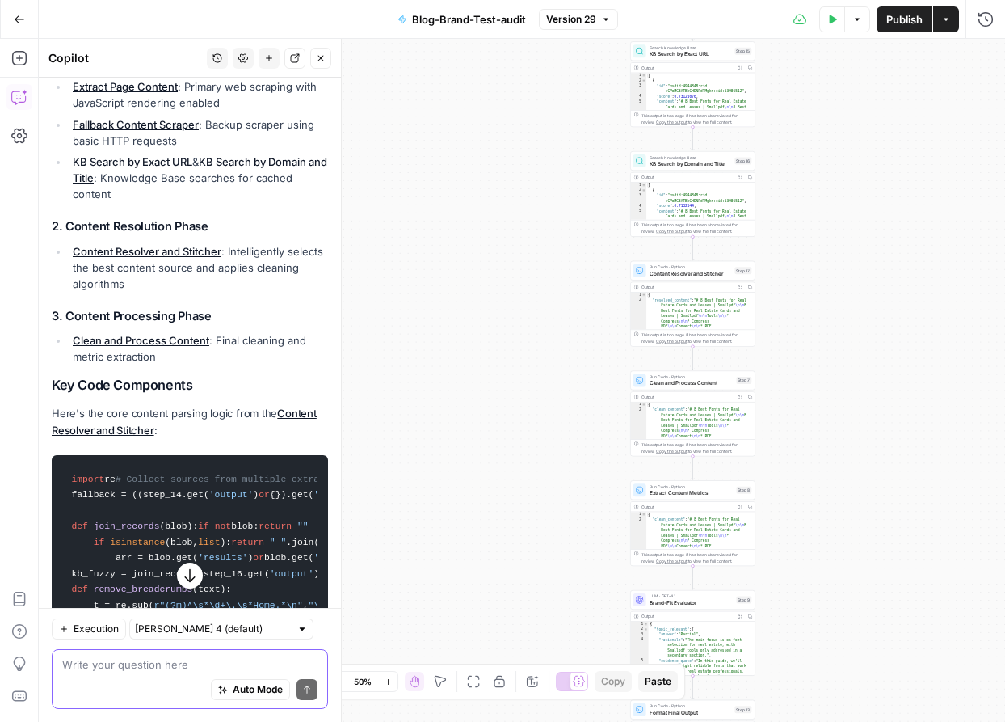
scroll to position [23, 0]
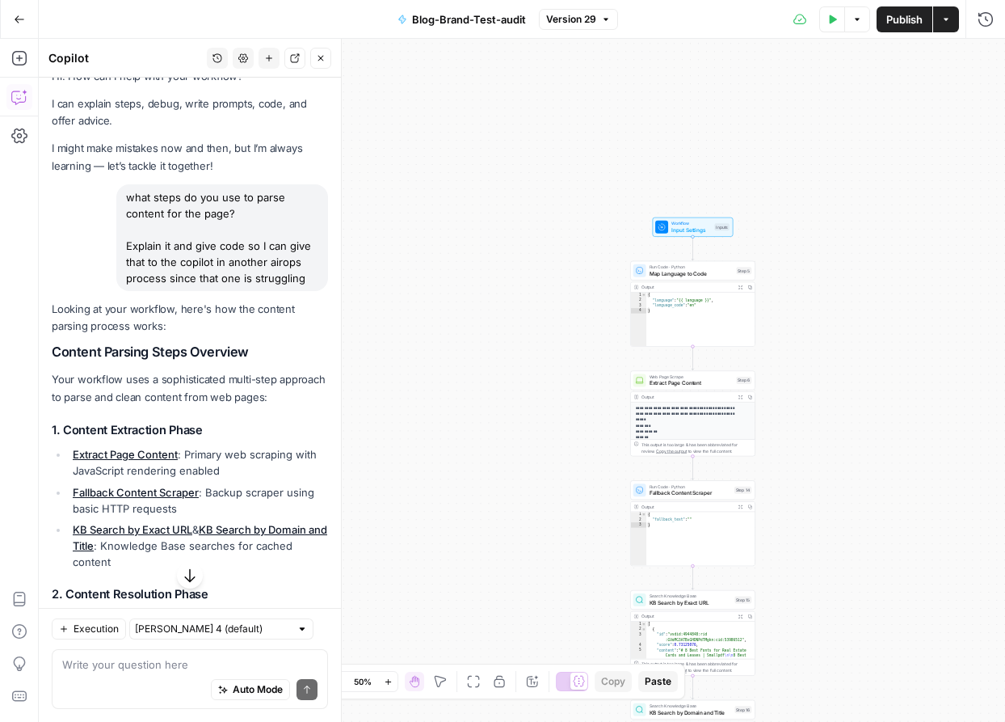
drag, startPoint x: 53, startPoint y: 352, endPoint x: 280, endPoint y: 583, distance: 324.0
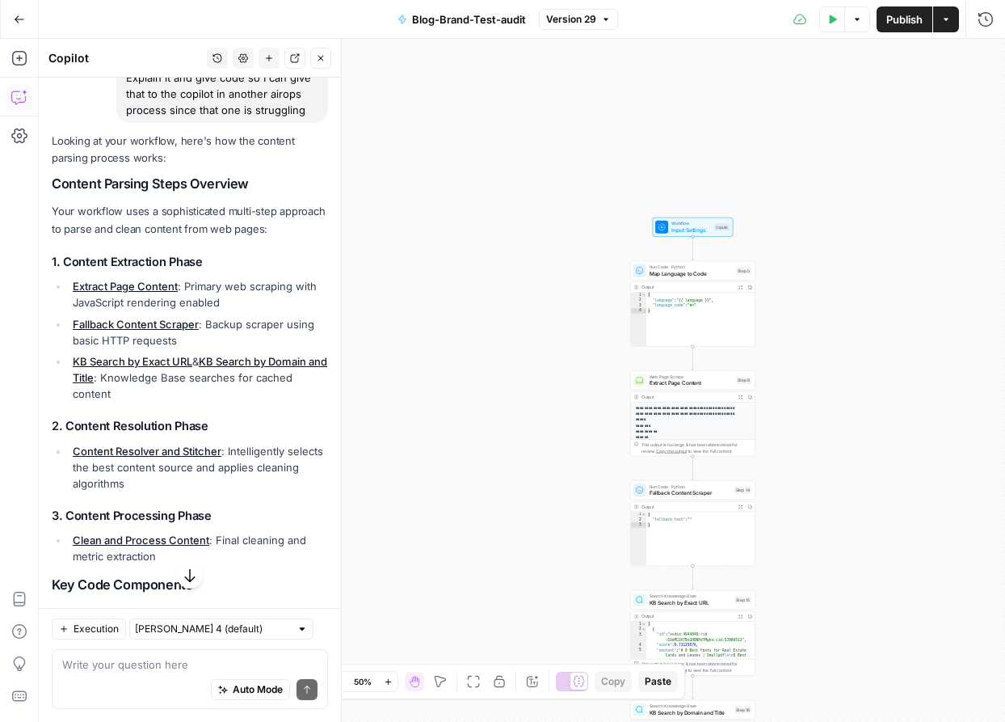
scroll to position [126, 0]
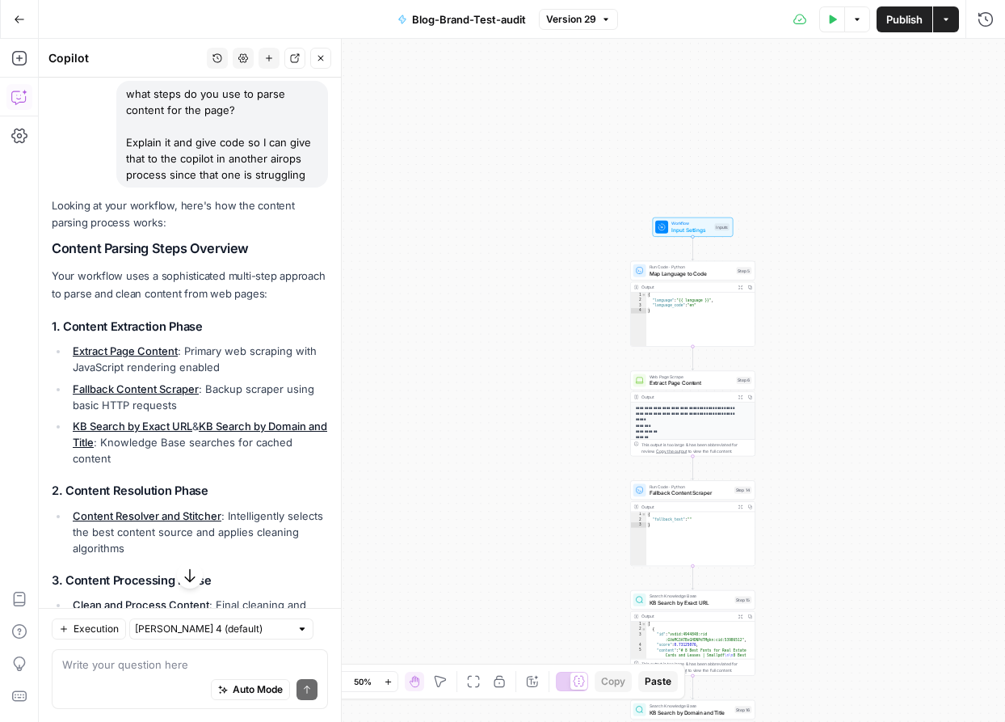
drag, startPoint x: 143, startPoint y: 560, endPoint x: 54, endPoint y: 239, distance: 332.9
copy div "Content Parsing Steps Overview Your workflow uses a sophisticated multi-step ap…"
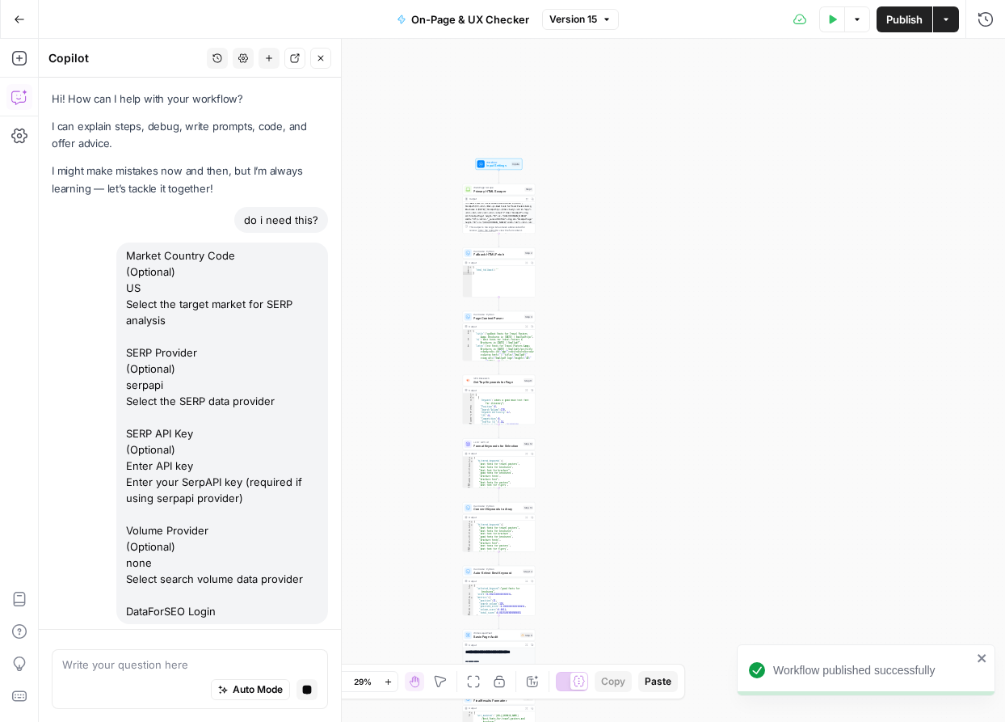
scroll to position [11950, 0]
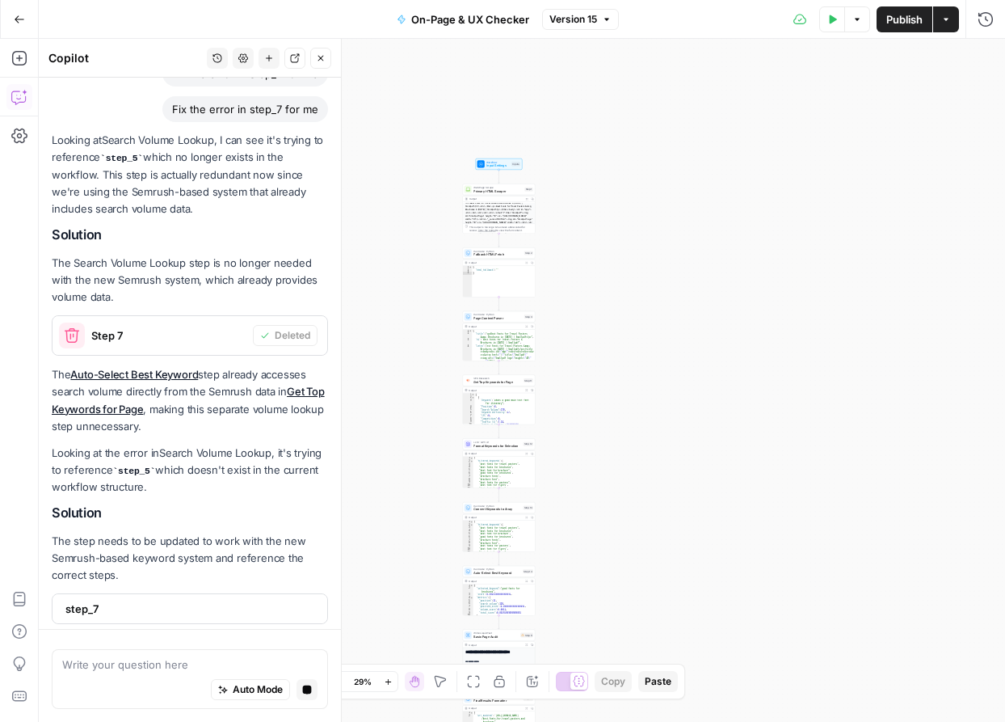
click at [833, 17] on icon "button" at bounding box center [833, 19] width 7 height 9
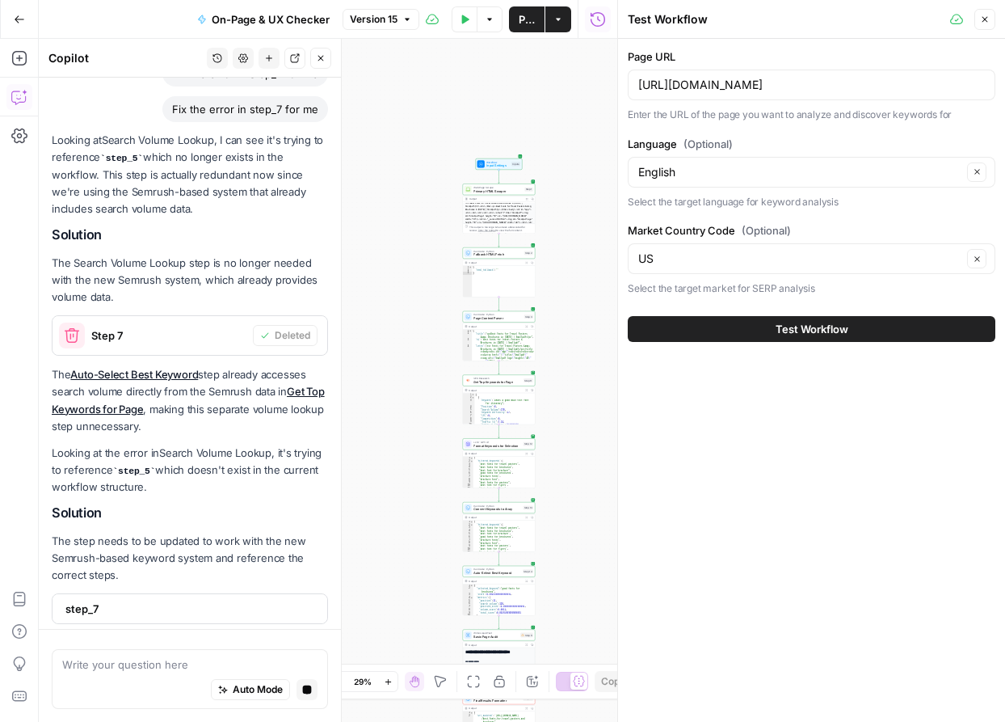
click at [815, 335] on span "Test Workflow" at bounding box center [812, 329] width 73 height 16
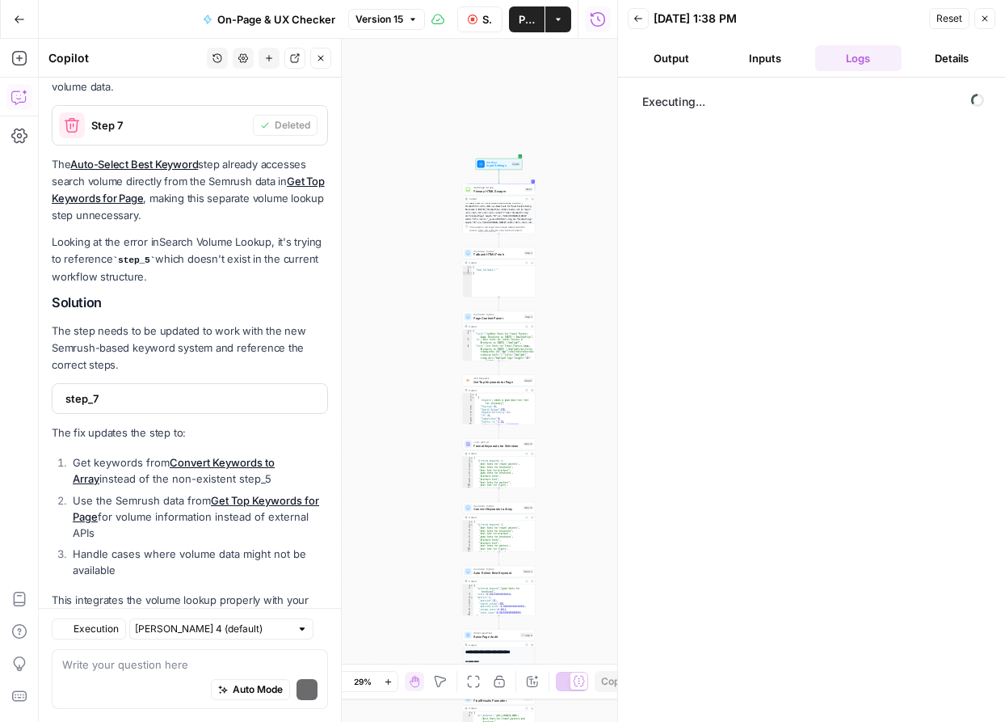
scroll to position [12669, 0]
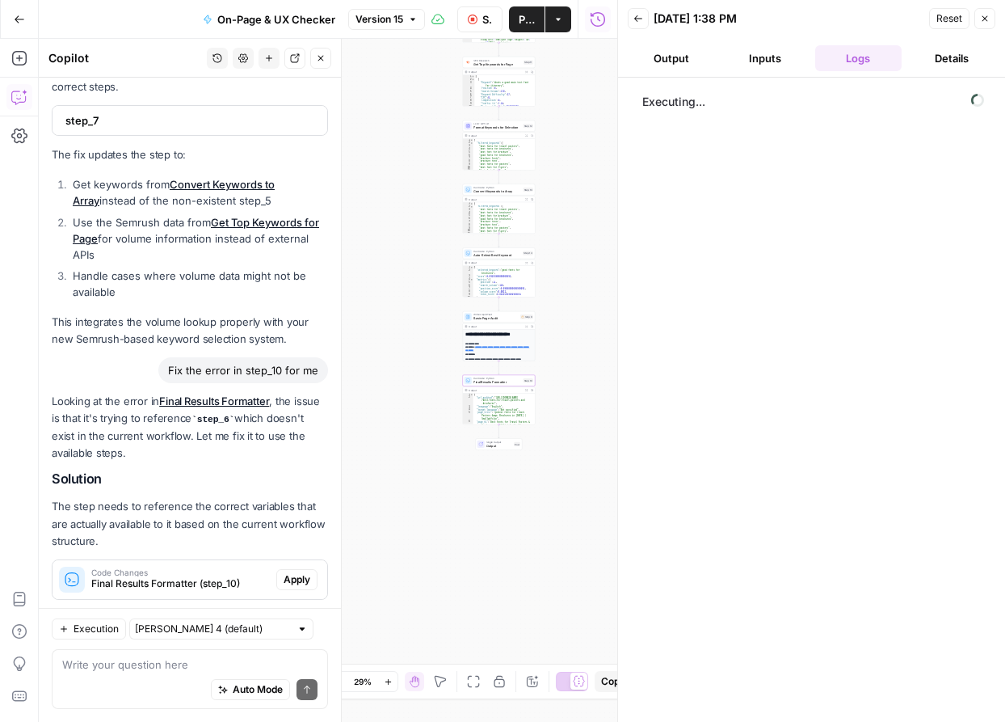
click at [294, 572] on span "Apply" at bounding box center [297, 579] width 27 height 15
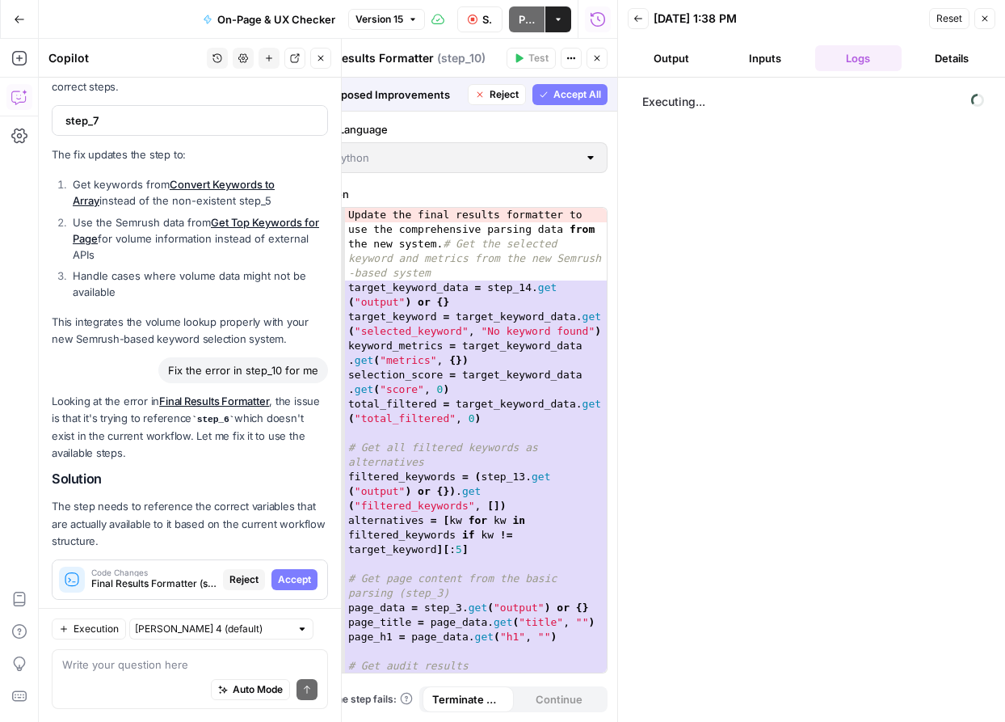
click at [294, 572] on span "Accept" at bounding box center [294, 579] width 33 height 15
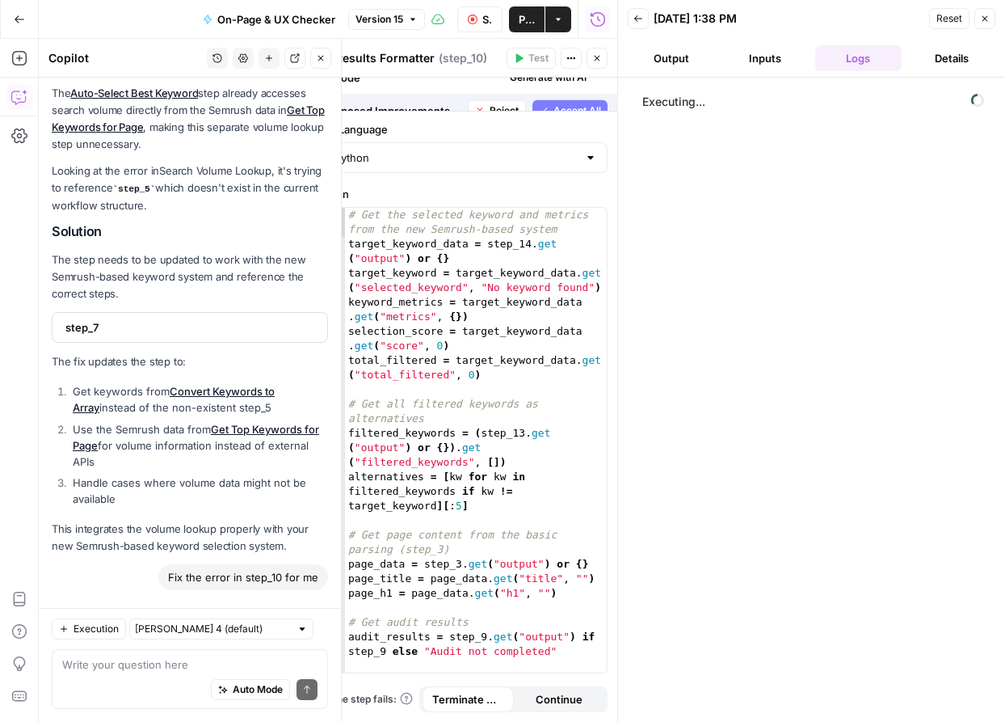
scroll to position [12695, 0]
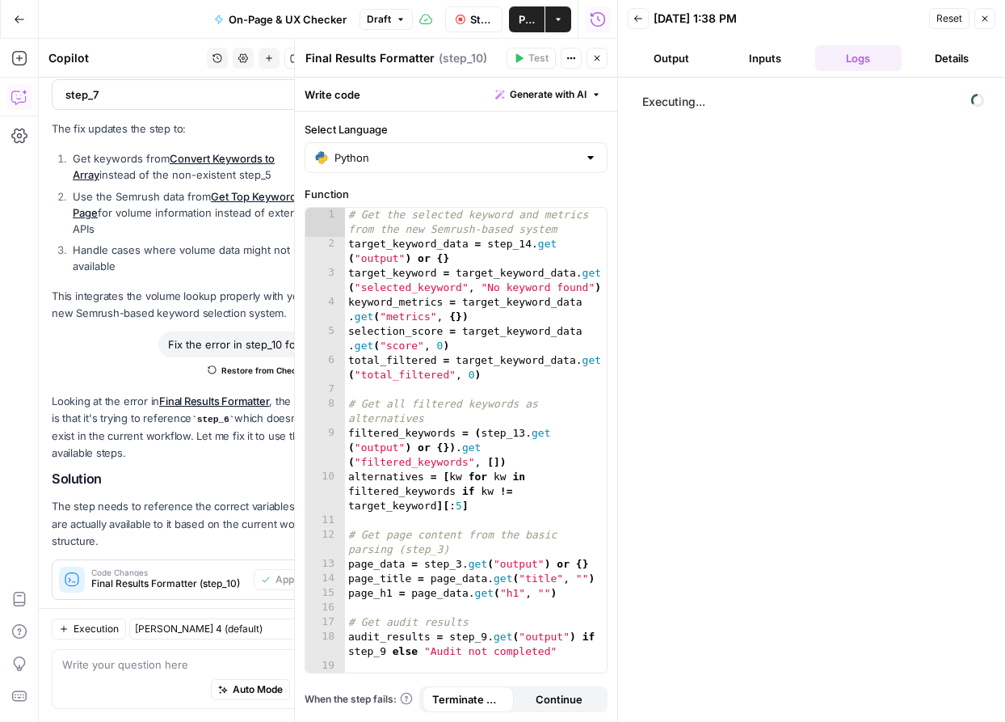
click at [983, 19] on icon "button" at bounding box center [985, 19] width 10 height 10
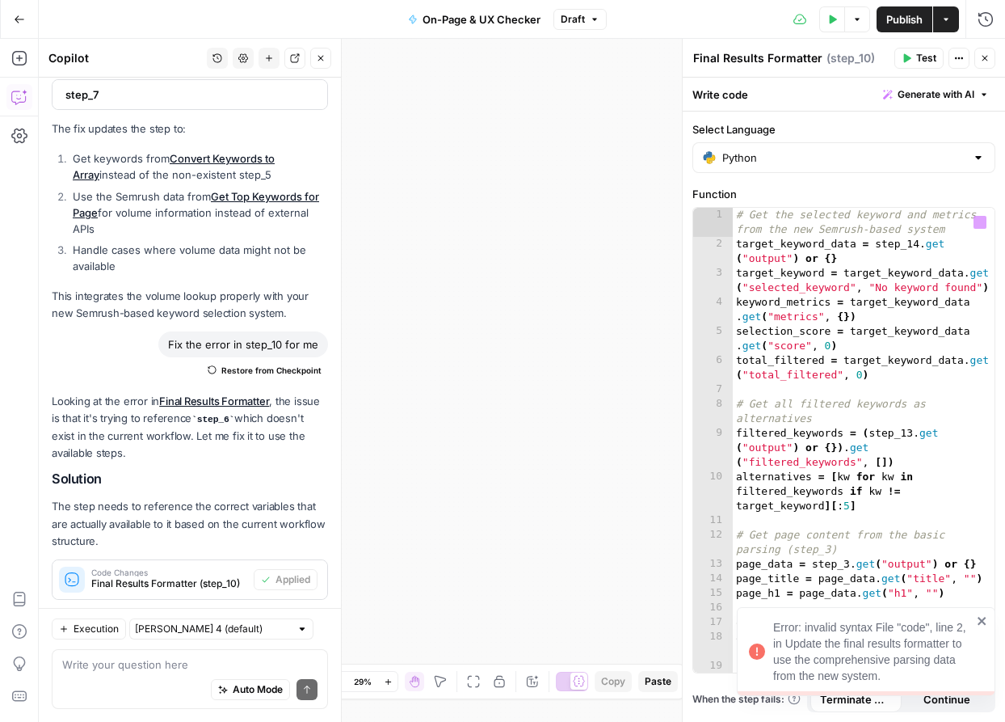
click at [990, 633] on div "Error: invalid syntax File "code", line 2, in Update the final results formatte…" at bounding box center [866, 651] width 259 height 89
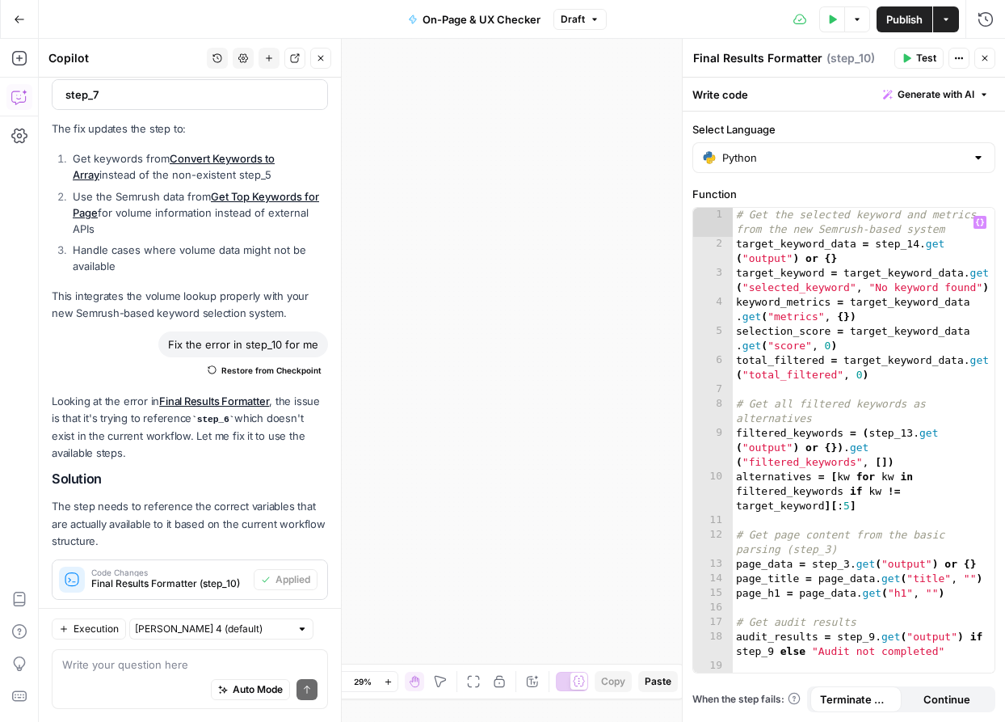
click at [903, 13] on span "Publish" at bounding box center [904, 19] width 36 height 16
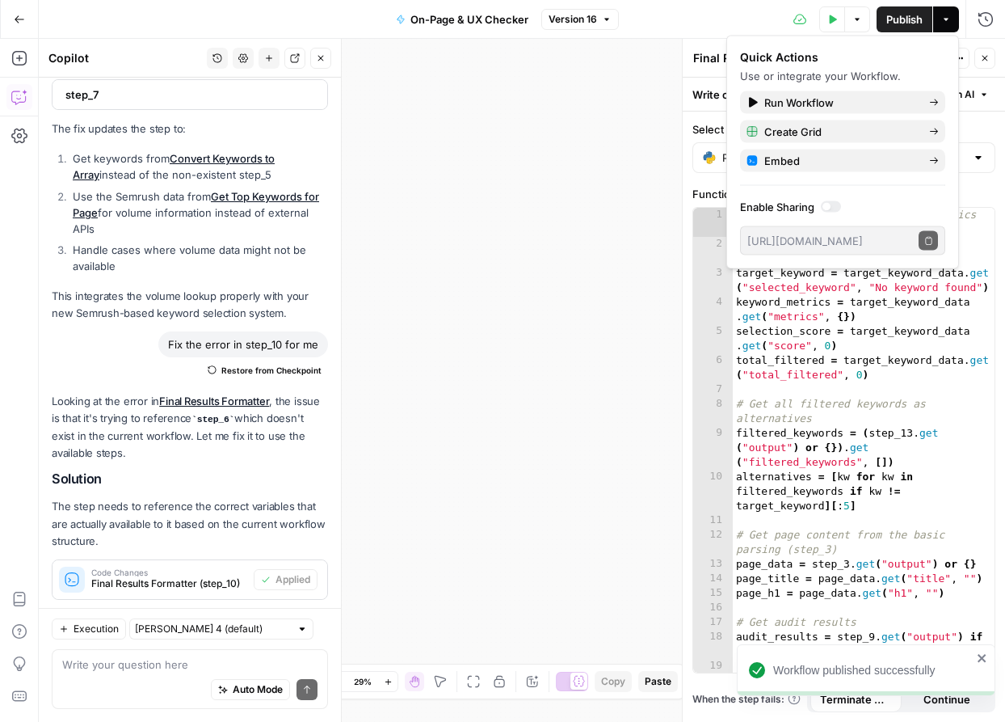
click at [832, 22] on icon "button" at bounding box center [832, 20] width 10 height 10
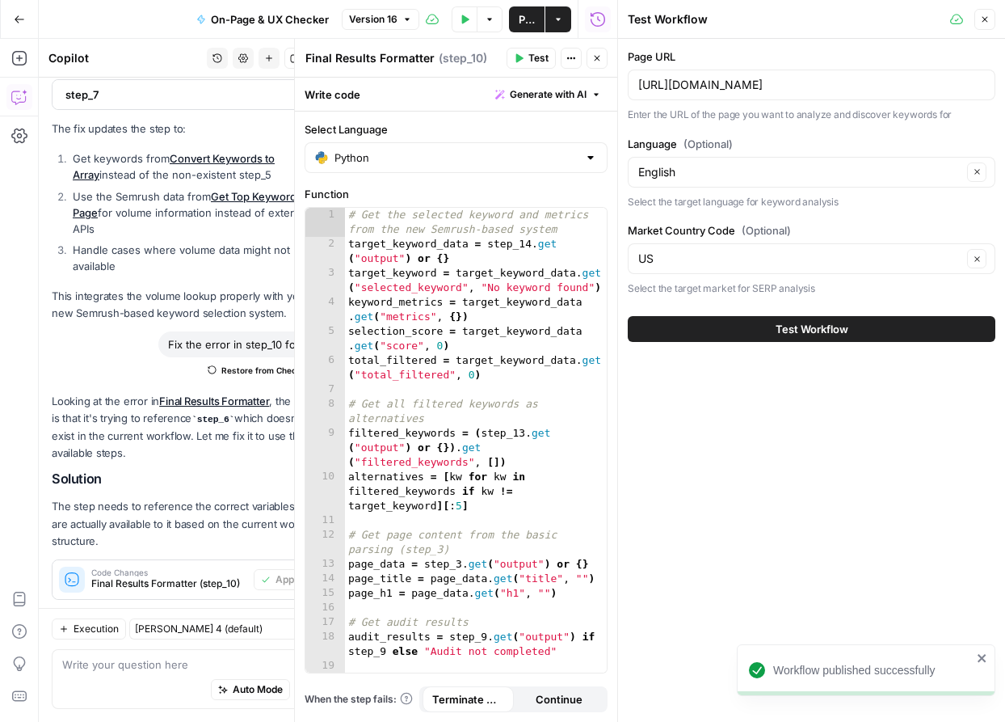
click at [760, 336] on button "Test Workflow" at bounding box center [812, 329] width 368 height 26
click at [600, 61] on icon "button" at bounding box center [597, 58] width 10 height 10
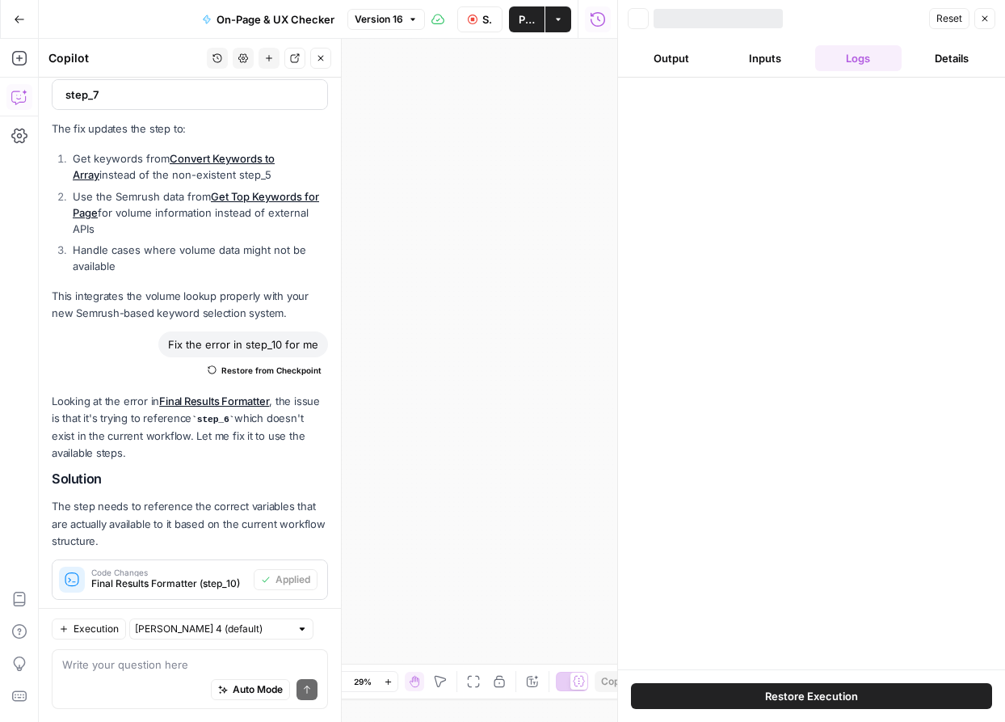
click at [705, 331] on div at bounding box center [811, 374] width 387 height 592
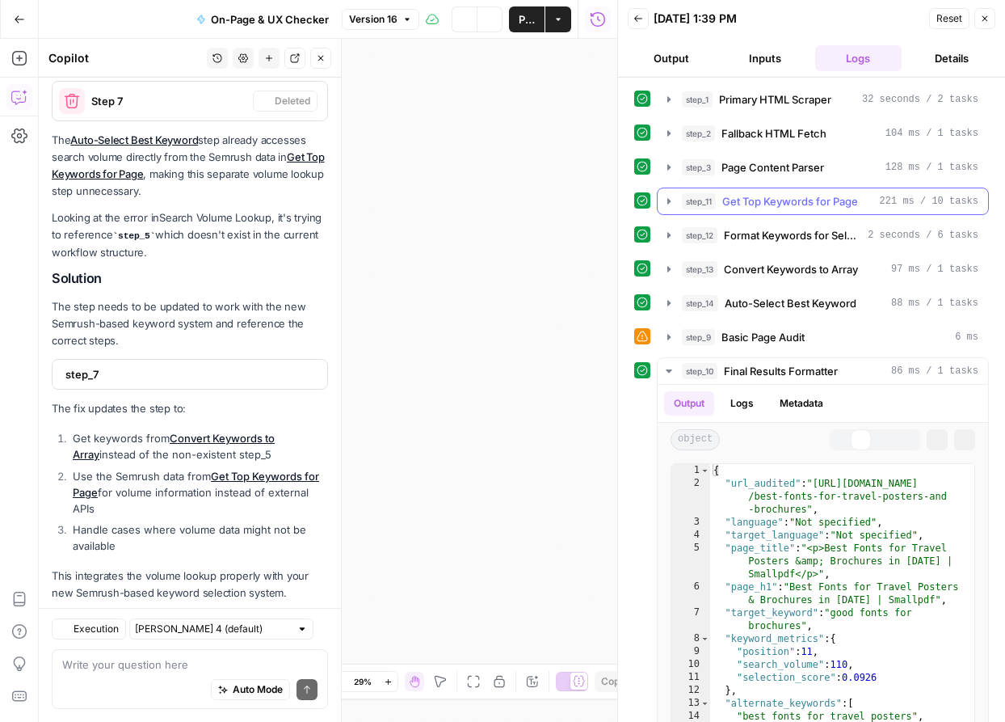
scroll to position [12695, 0]
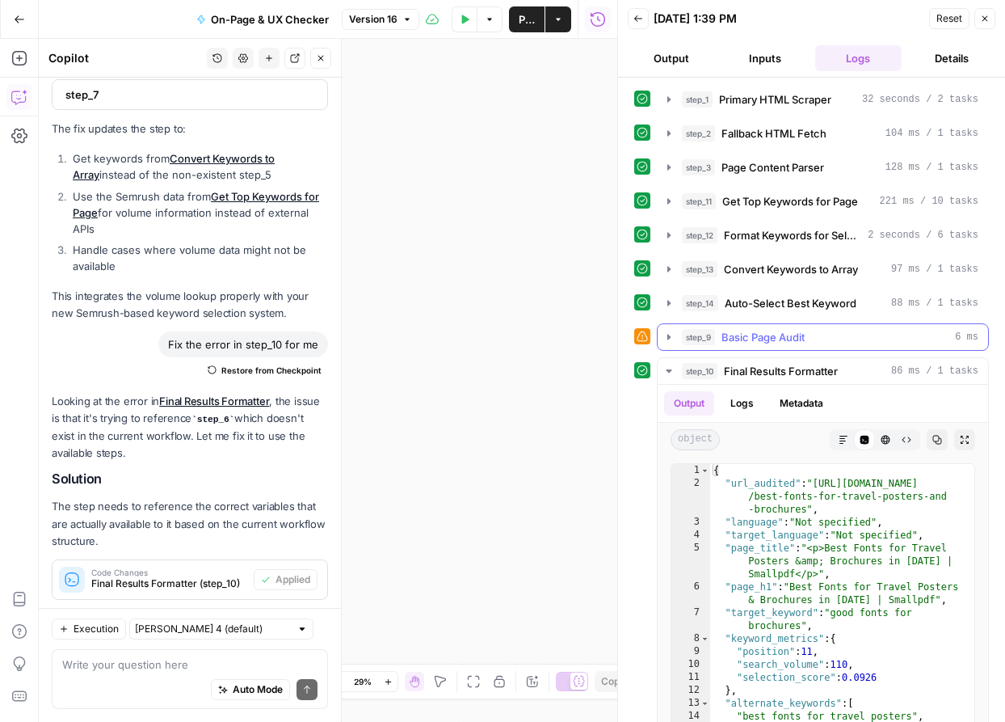
click at [662, 337] on button "step_9 Basic Page Audit 6 ms" at bounding box center [823, 337] width 331 height 26
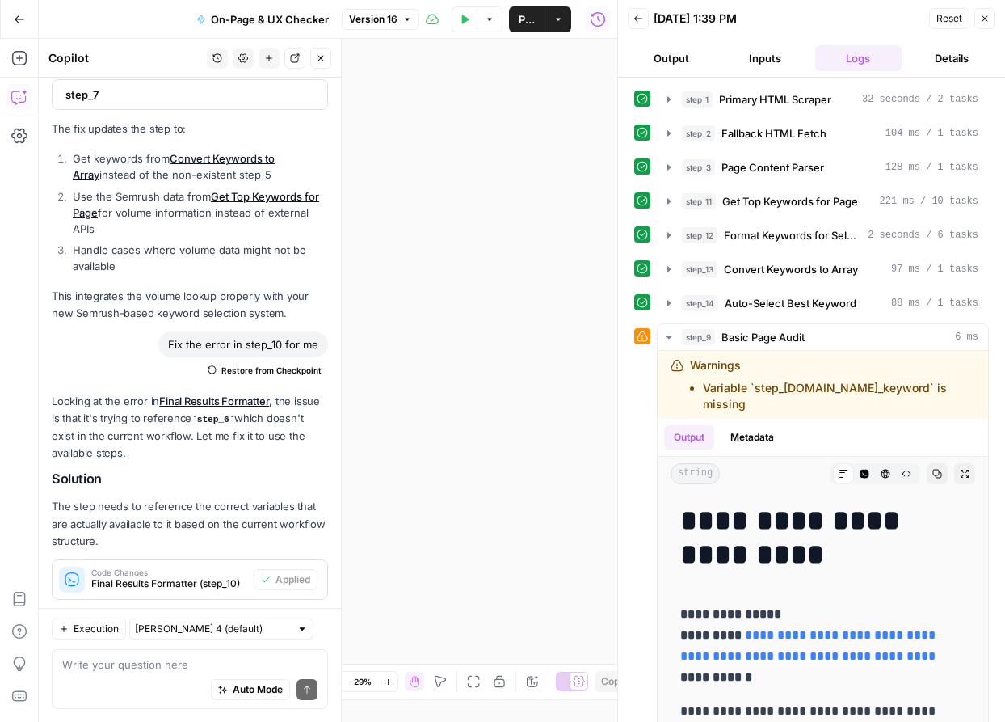
drag, startPoint x: 694, startPoint y: 364, endPoint x: 988, endPoint y: 390, distance: 295.3
click at [988, 390] on div "**********" at bounding box center [823, 573] width 332 height 500
copy div "Warnings Variable `step_[DOMAIN_NAME]_keyword` is missing"
click at [123, 658] on textarea at bounding box center [189, 664] width 255 height 16
paste textarea "Warnings Variable `step_[DOMAIN_NAME]_keyword` is missing"
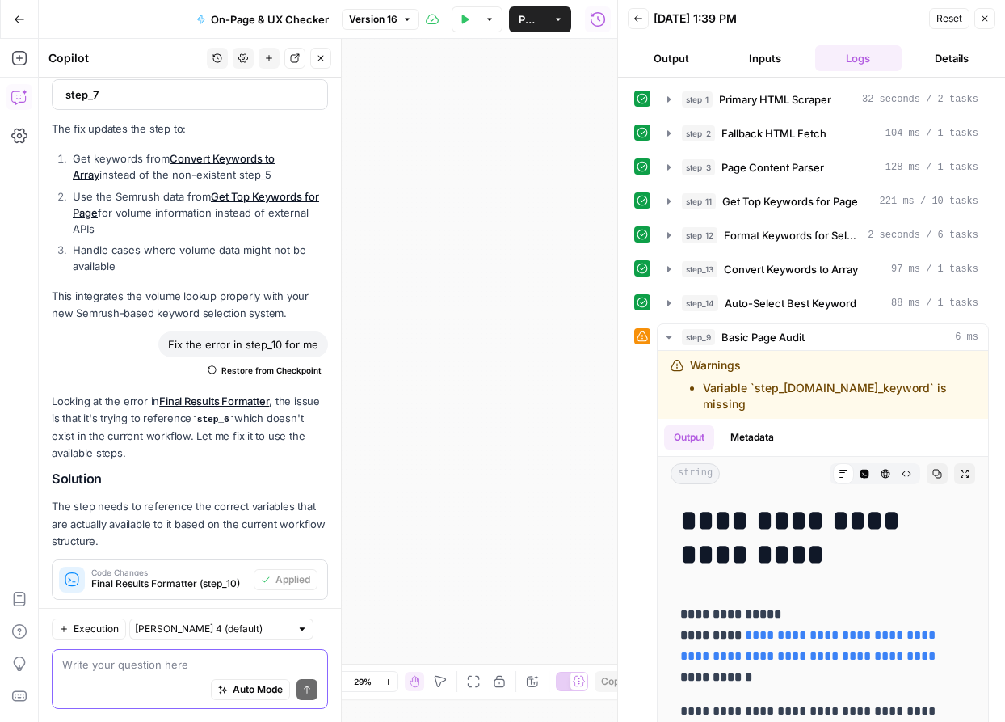
type textarea "Warnings Variable `step_[DOMAIN_NAME]_keyword` is missing"
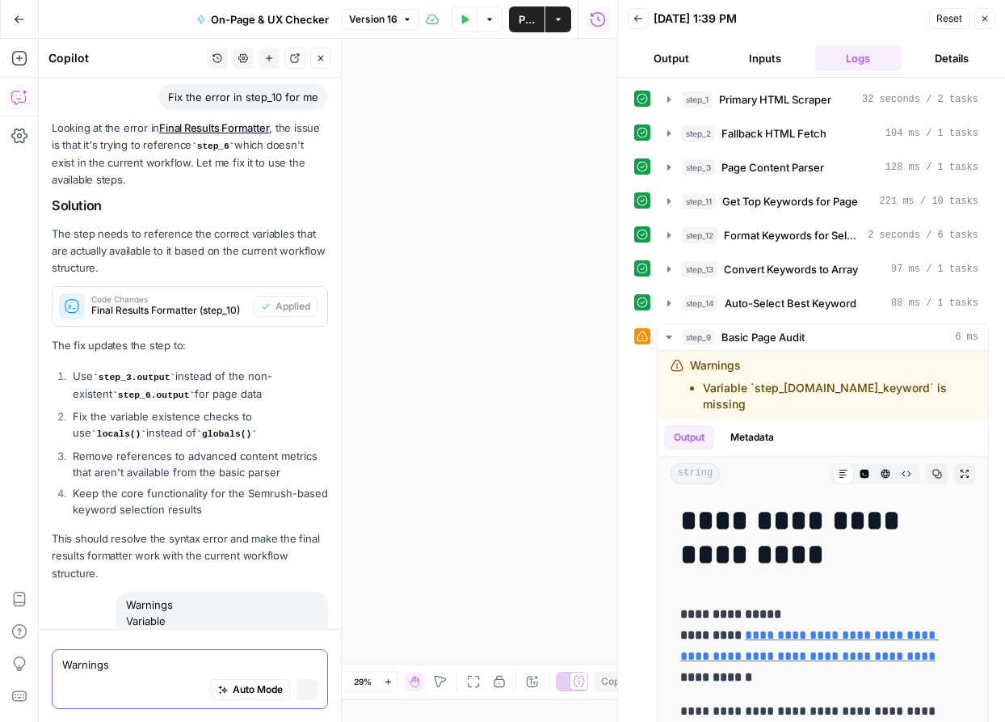
scroll to position [12501, 0]
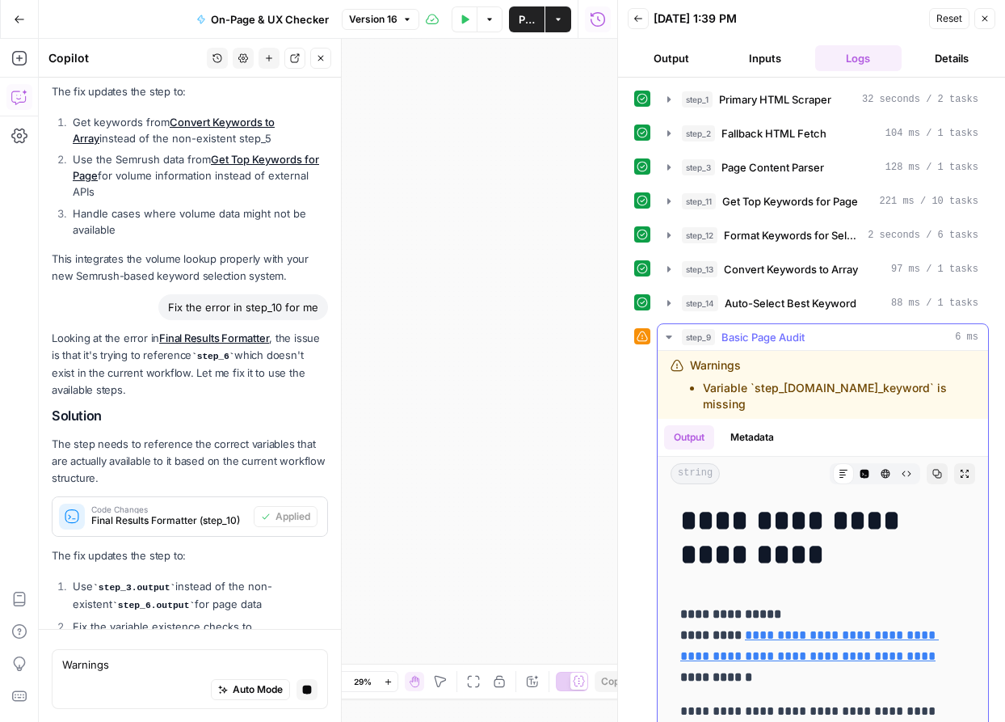
click at [668, 339] on icon "button" at bounding box center [669, 337] width 13 height 13
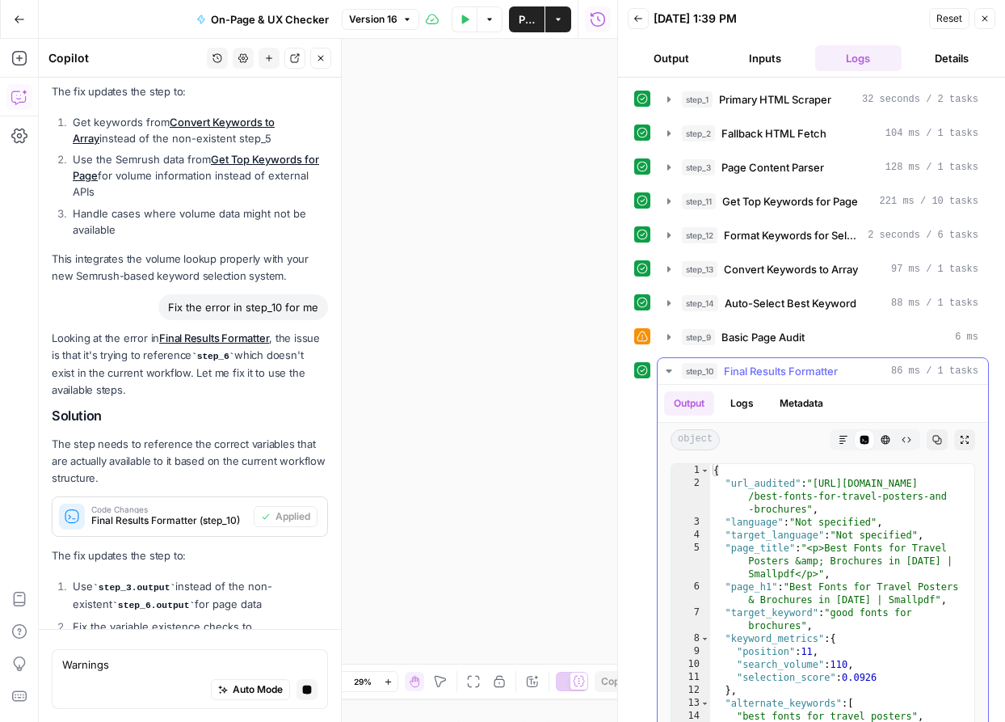
click at [665, 371] on icon "button" at bounding box center [669, 370] width 13 height 13
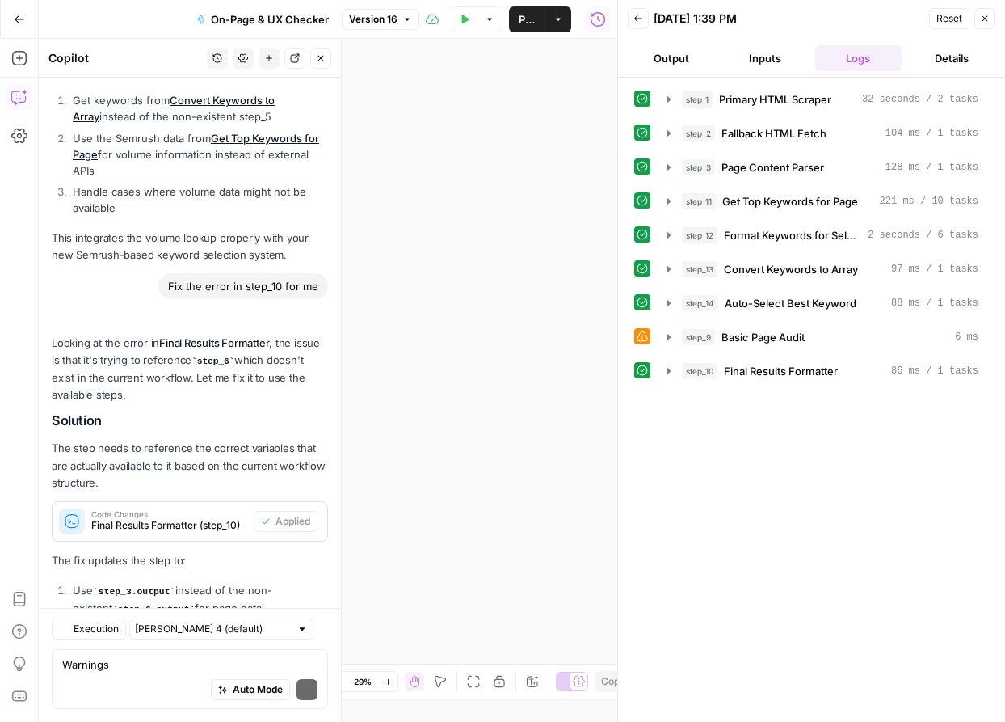
scroll to position [13057, 0]
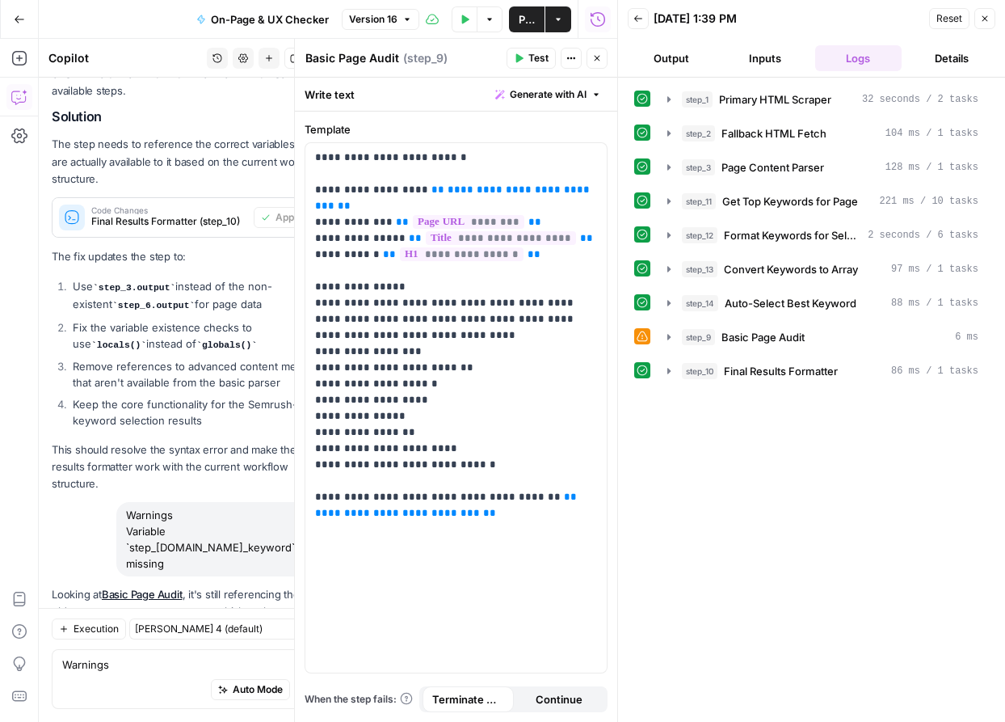
click at [987, 15] on icon "button" at bounding box center [985, 19] width 10 height 10
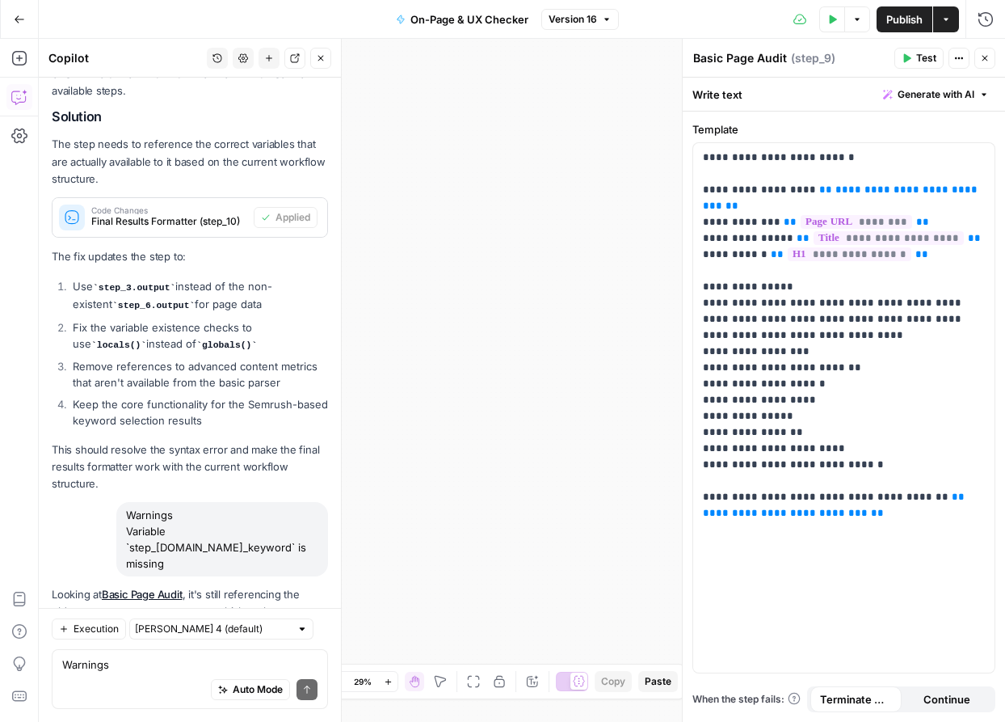
click at [904, 23] on span "Publish" at bounding box center [904, 19] width 36 height 16
click at [824, 26] on button "Test Data" at bounding box center [832, 19] width 26 height 26
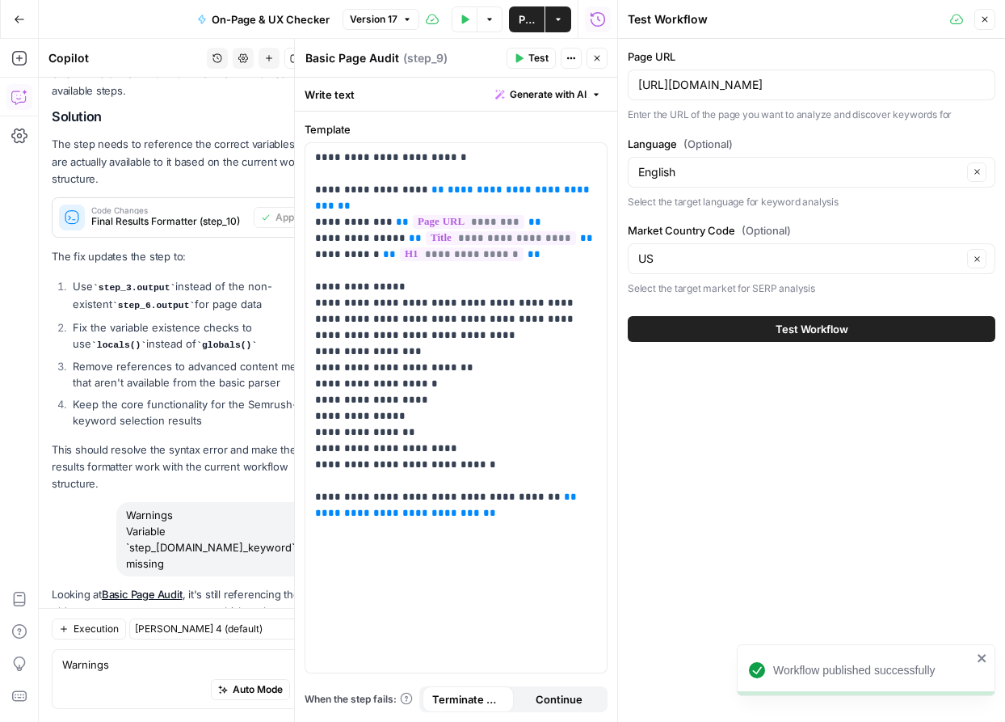
click at [766, 332] on button "Test Workflow" at bounding box center [812, 329] width 368 height 26
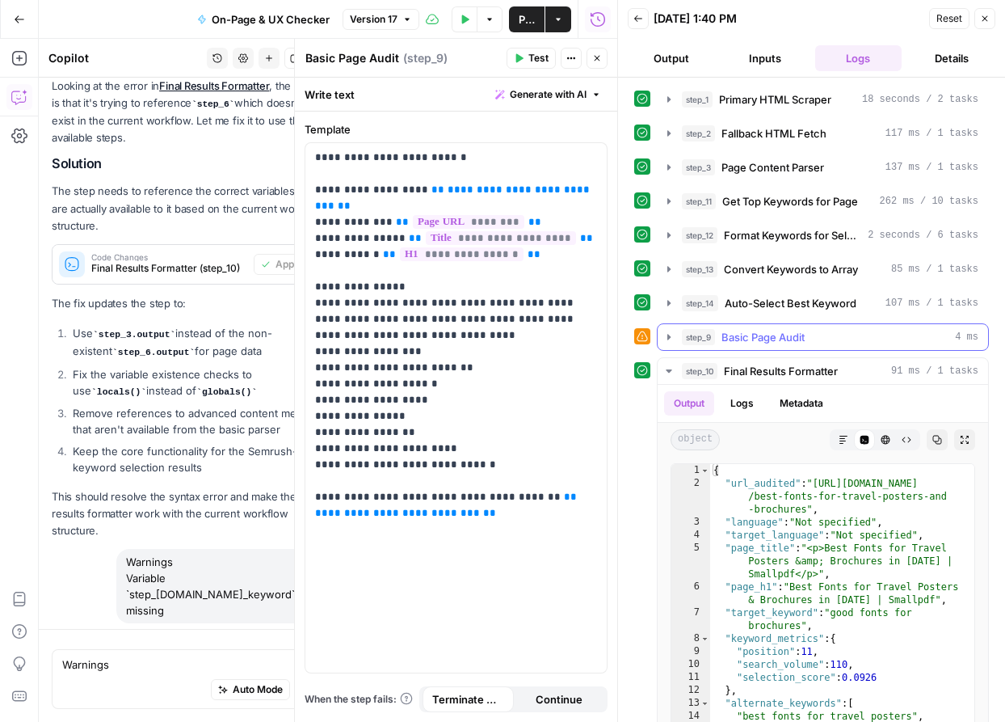
scroll to position [13057, 0]
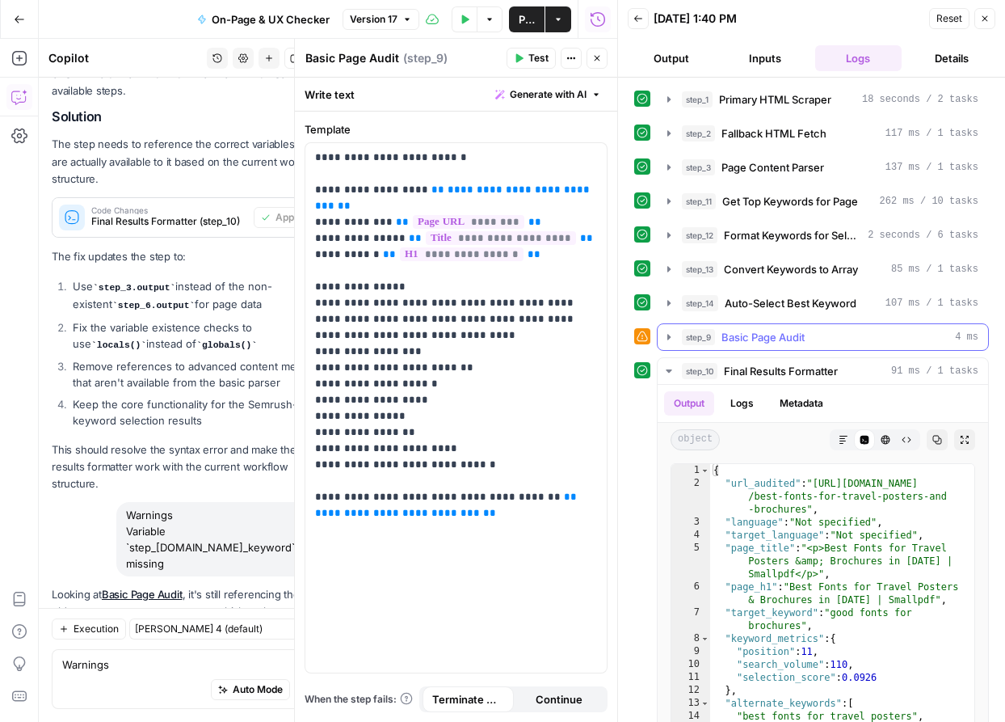
click at [675, 335] on icon "button" at bounding box center [669, 337] width 13 height 13
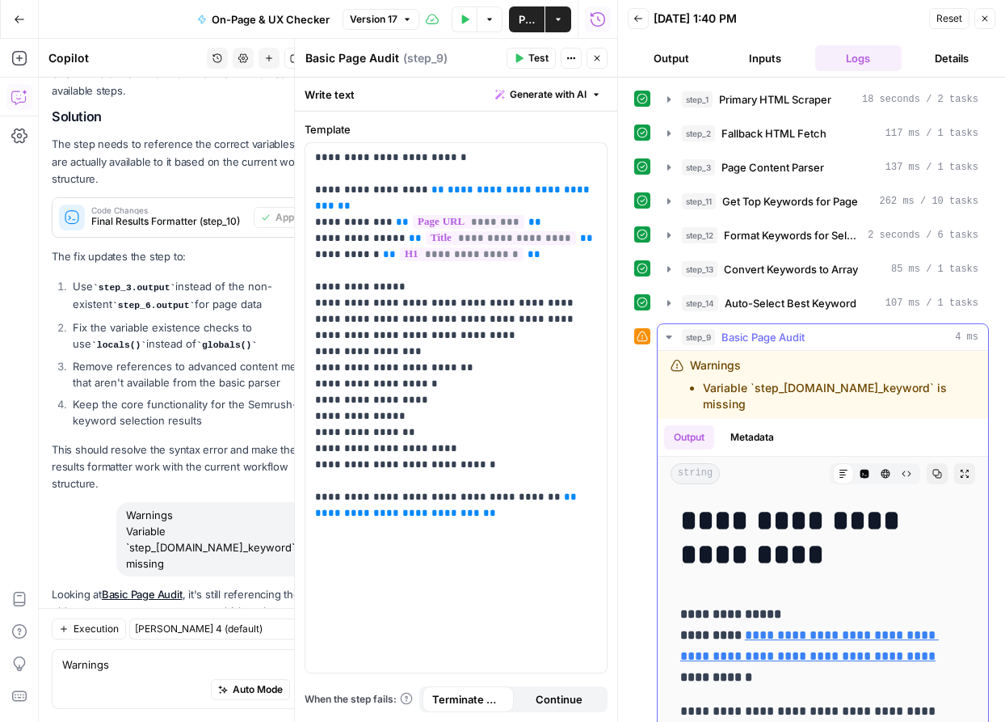
drag, startPoint x: 689, startPoint y: 361, endPoint x: 990, endPoint y: 384, distance: 301.5
click at [990, 385] on div "**********" at bounding box center [811, 400] width 387 height 644
copy div "Warnings Variable `step_[DOMAIN_NAME]_keyword` is missing"
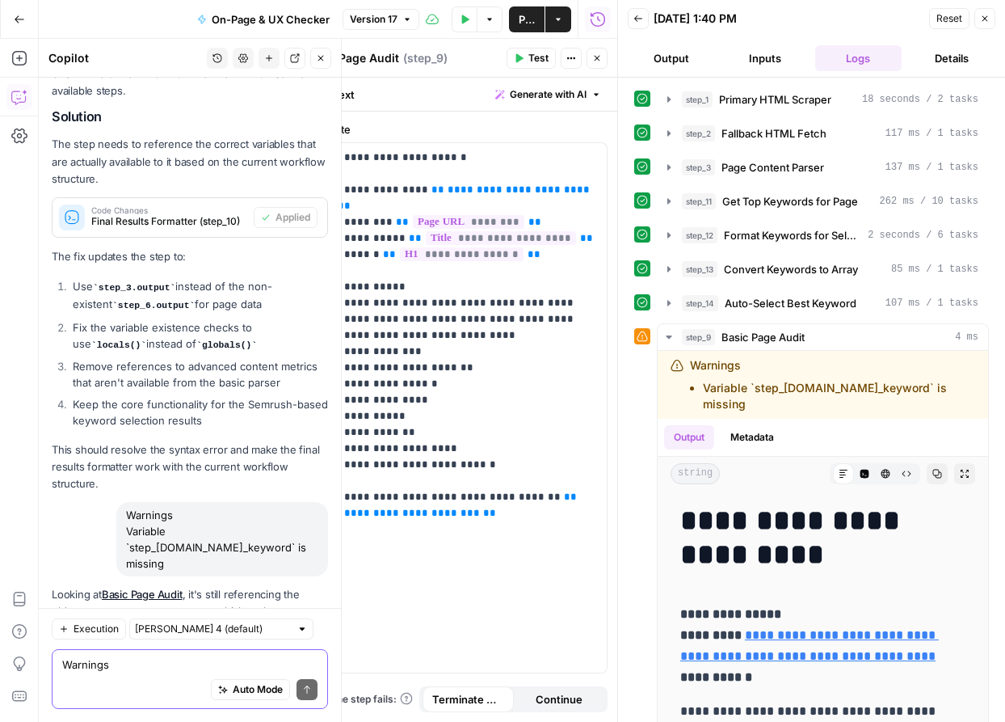
click at [193, 659] on textarea "Warnings Variable `step_[DOMAIN_NAME]_keyword` is missing" at bounding box center [189, 664] width 255 height 16
paste textarea "Warnings Variable `step_[DOMAIN_NAME]_keyword` is missing"
type textarea "still Warnings Variable `step_[DOMAIN_NAME]_keyword` is missing"
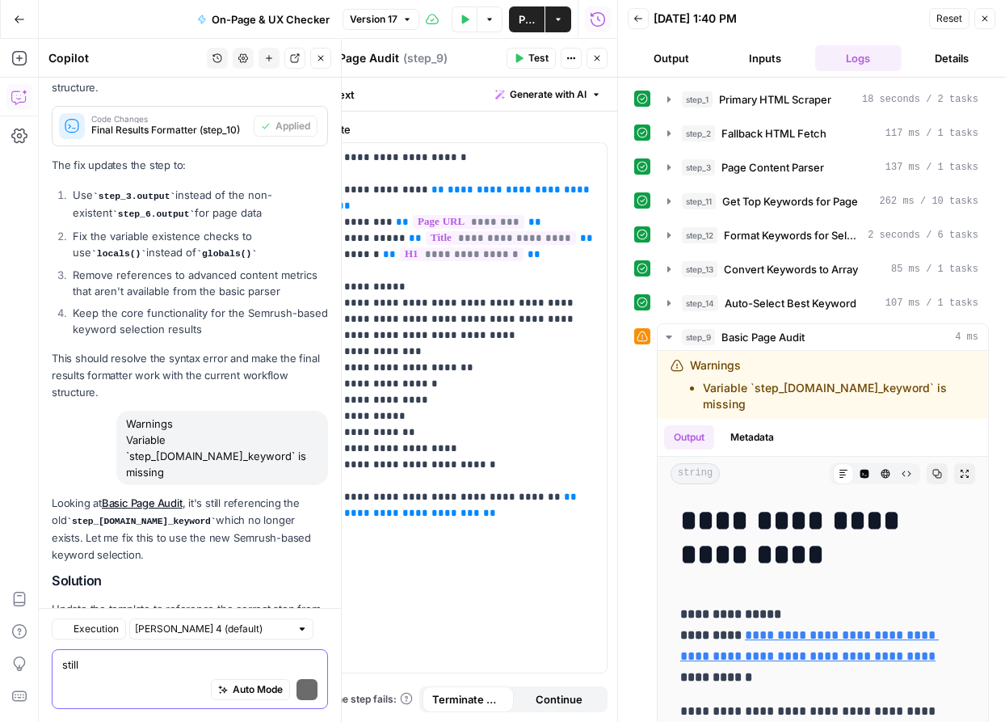
scroll to position [13453, 0]
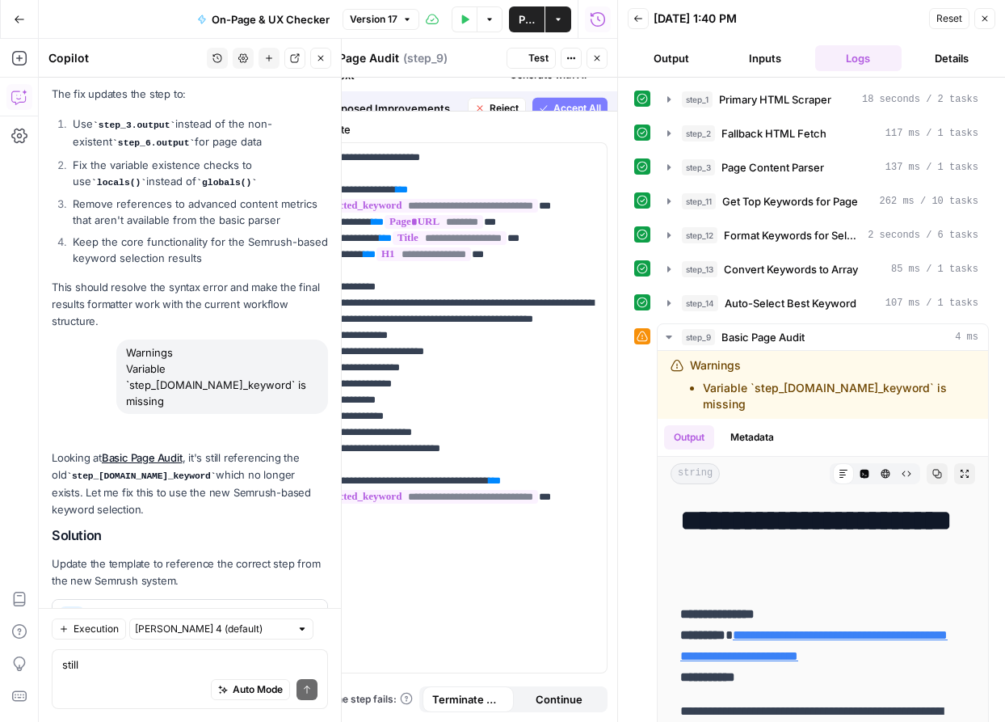
scroll to position [13504, 0]
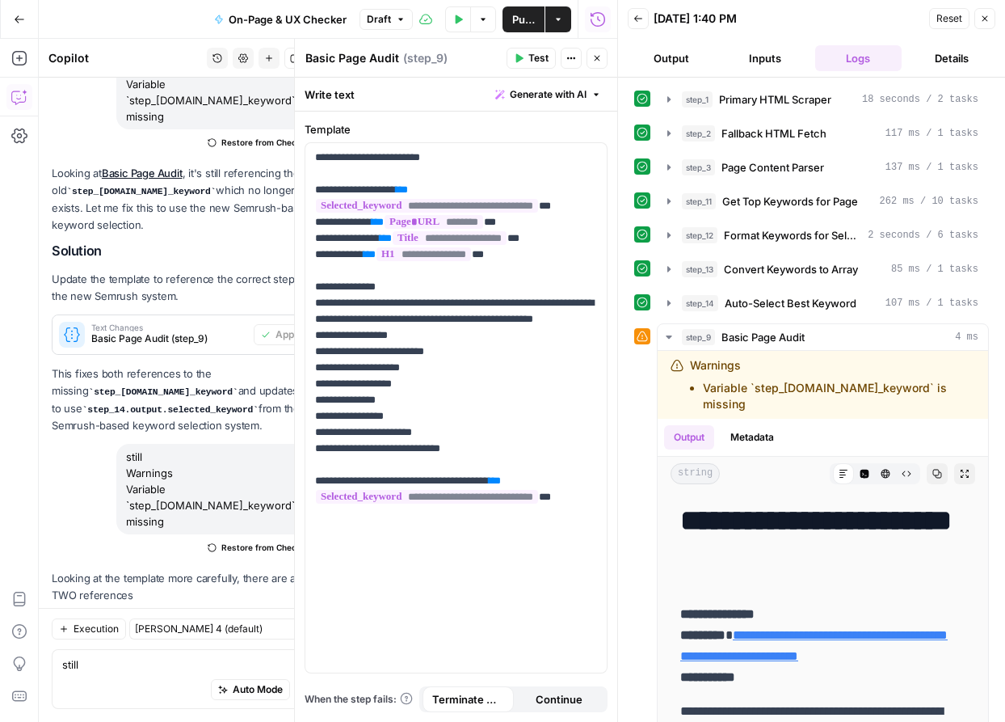
click at [991, 27] on button "Close" at bounding box center [985, 18] width 21 height 21
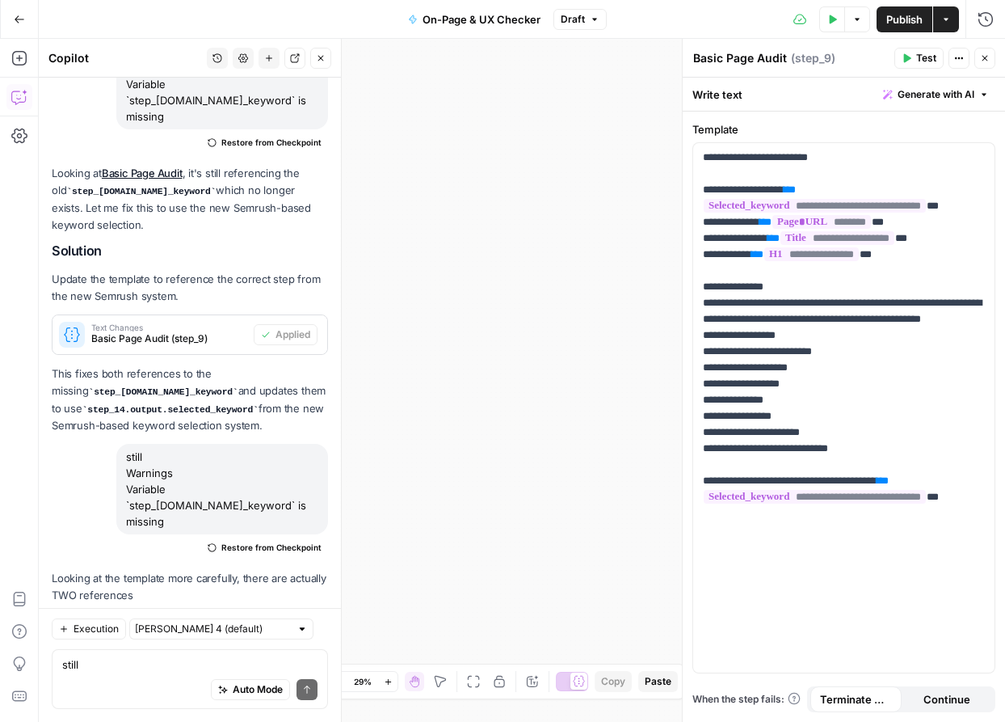
click at [911, 23] on span "Publish" at bounding box center [904, 19] width 36 height 16
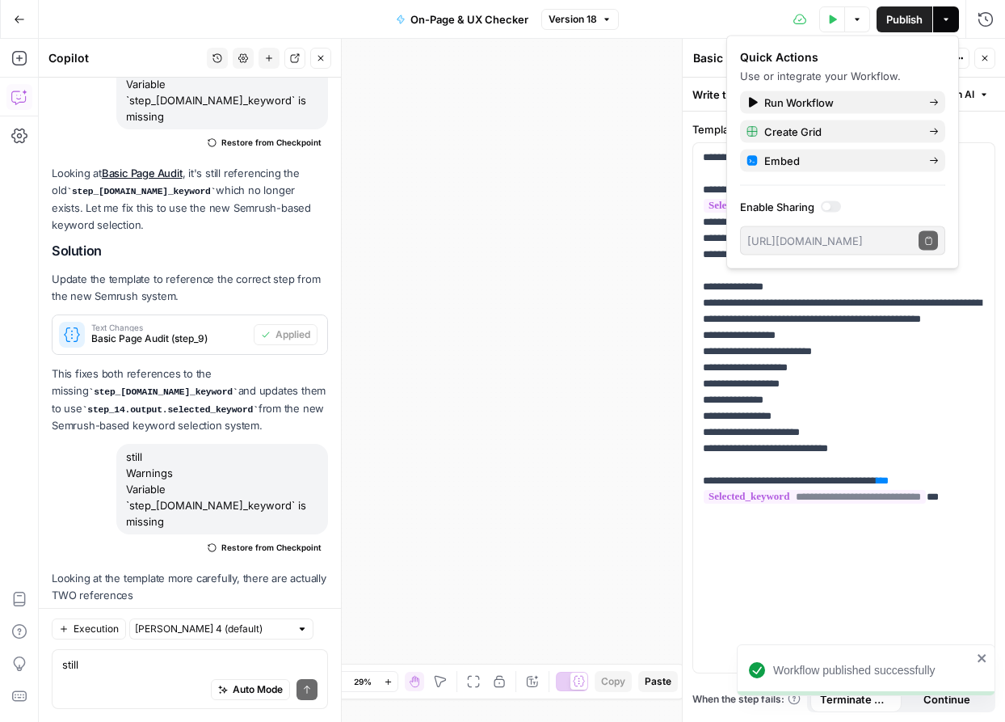
click at [823, 17] on button "Test Data" at bounding box center [832, 19] width 26 height 26
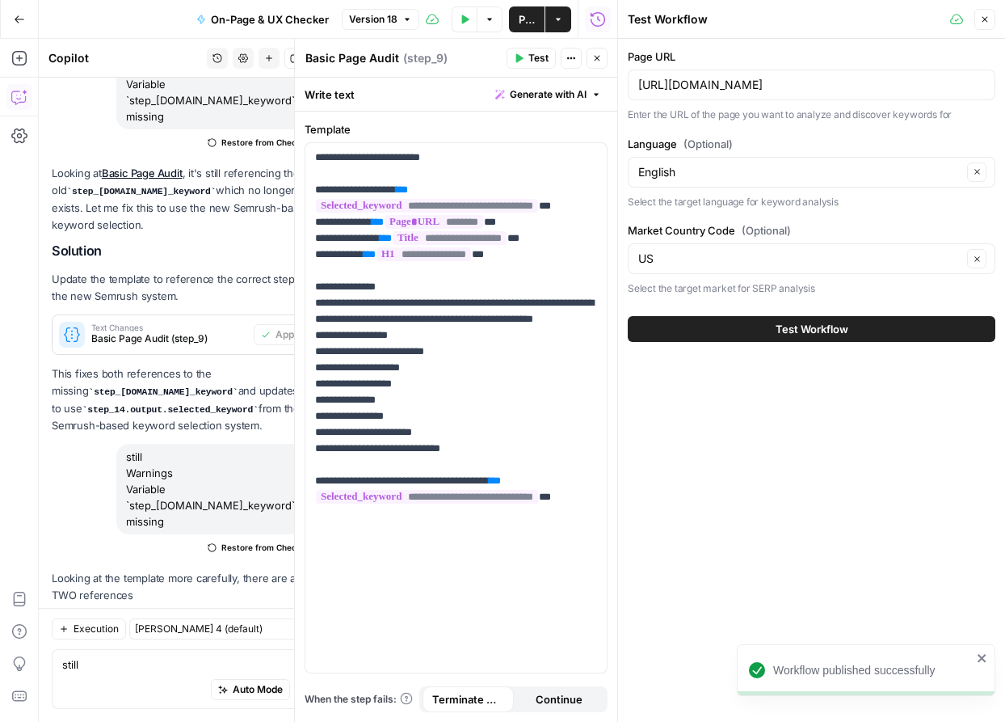
click at [794, 327] on span "Test Workflow" at bounding box center [812, 329] width 73 height 16
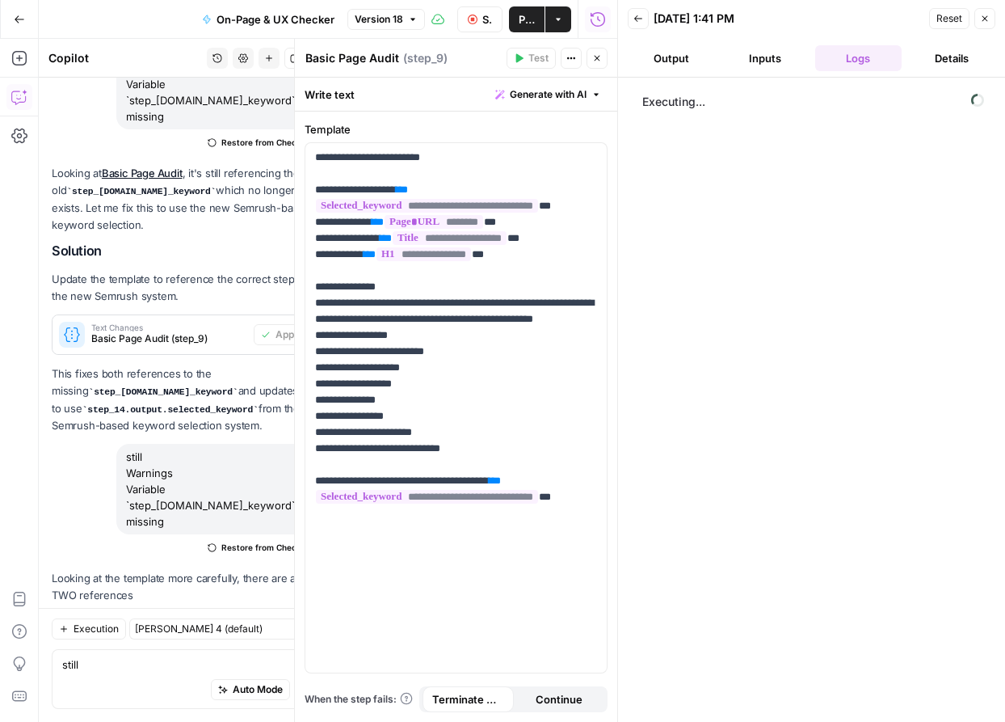
click at [603, 61] on button "Close" at bounding box center [597, 58] width 21 height 21
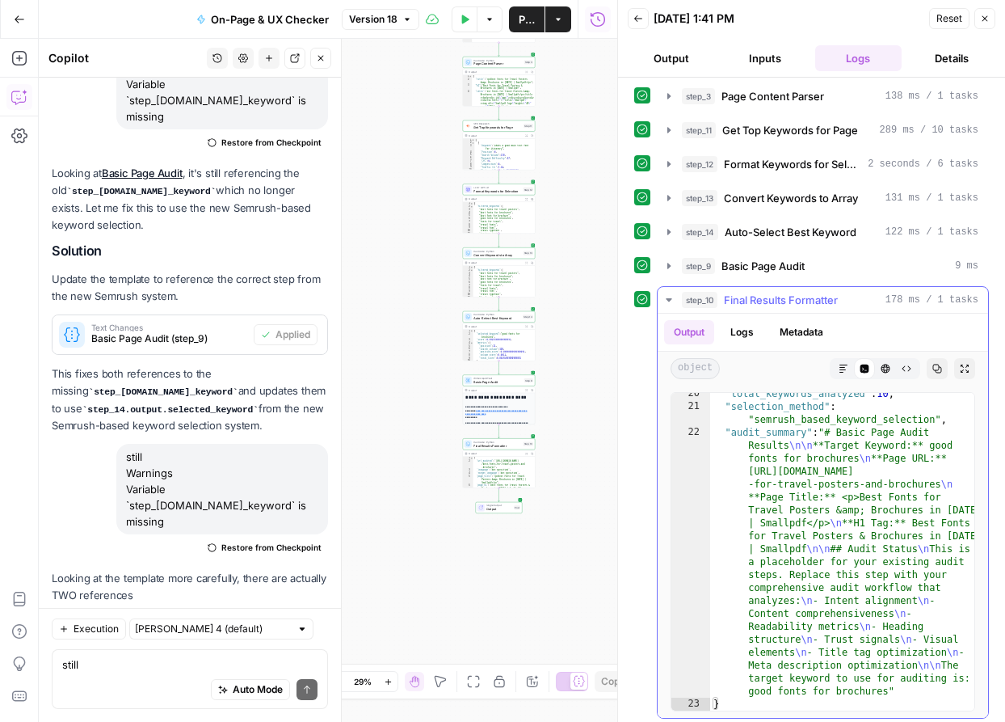
scroll to position [76, 0]
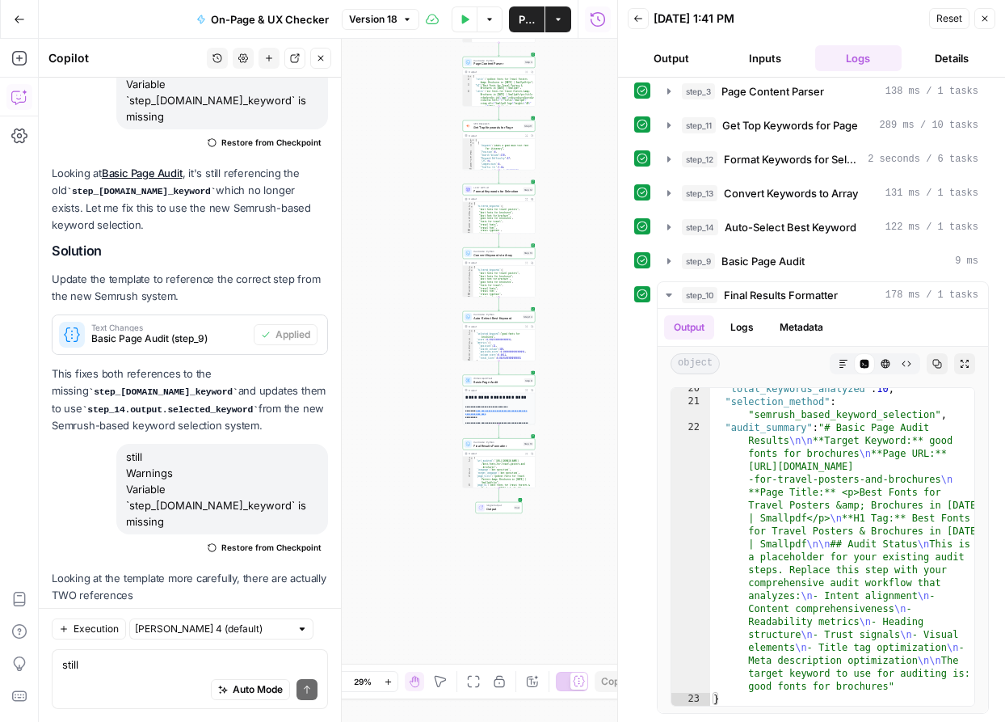
click at [992, 16] on button "Close" at bounding box center [985, 18] width 21 height 21
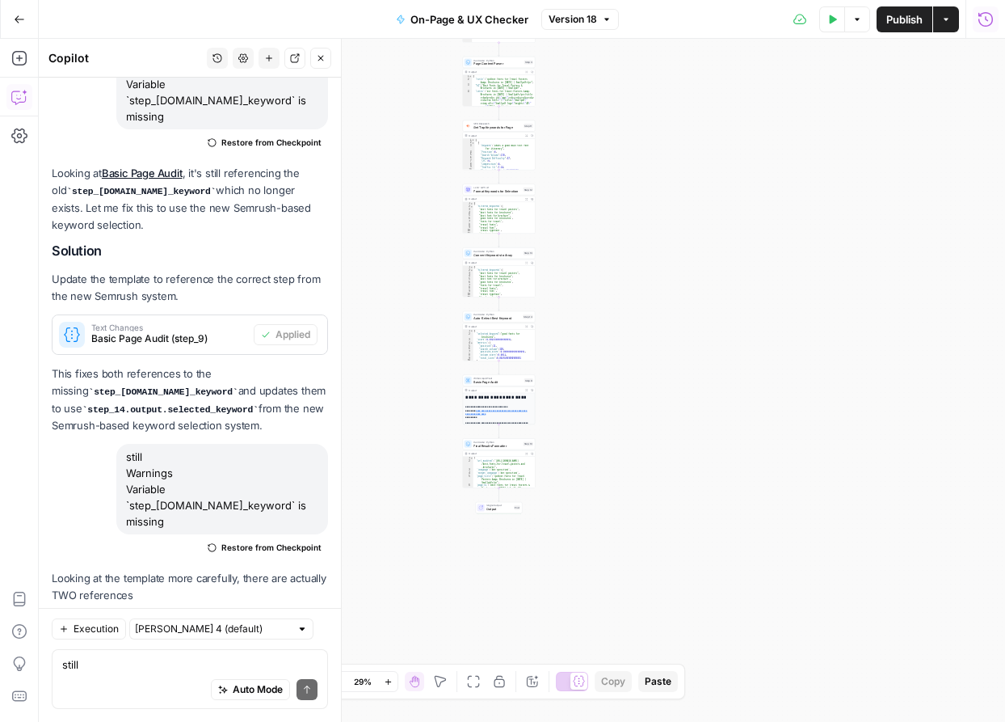
click at [909, 29] on button "Publish" at bounding box center [905, 19] width 56 height 26
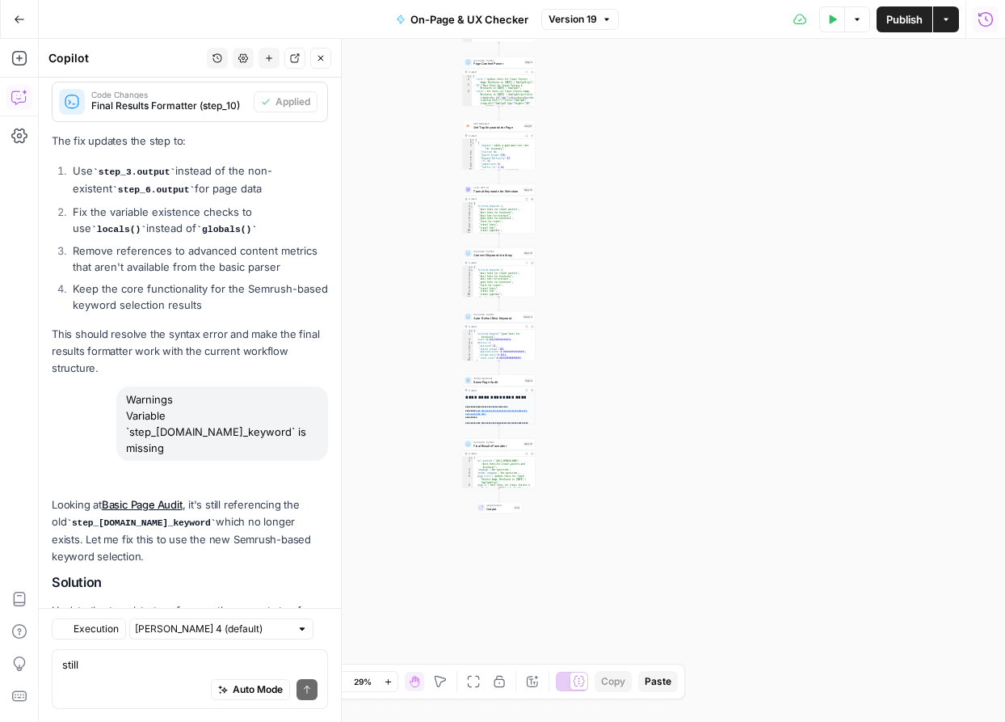
scroll to position [13504, 0]
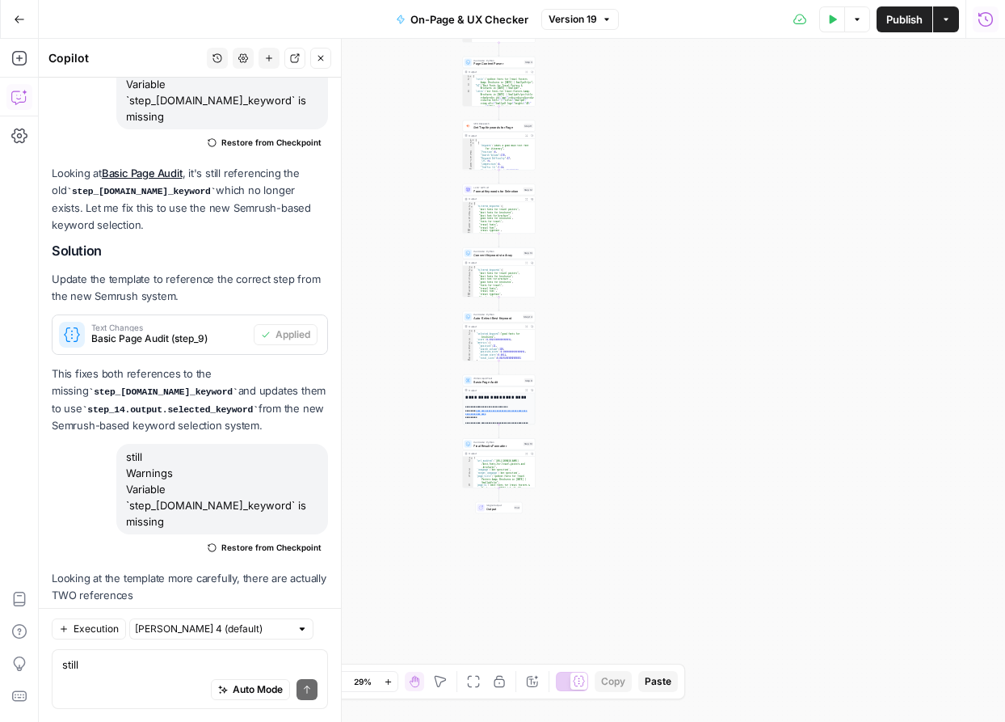
click at [814, 119] on div "Workflow Input Settings Inputs Web Page Scrape Primary HTML Scraper Step 1 Outp…" at bounding box center [522, 380] width 966 height 683
